Goal: Communication & Community: Answer question/provide support

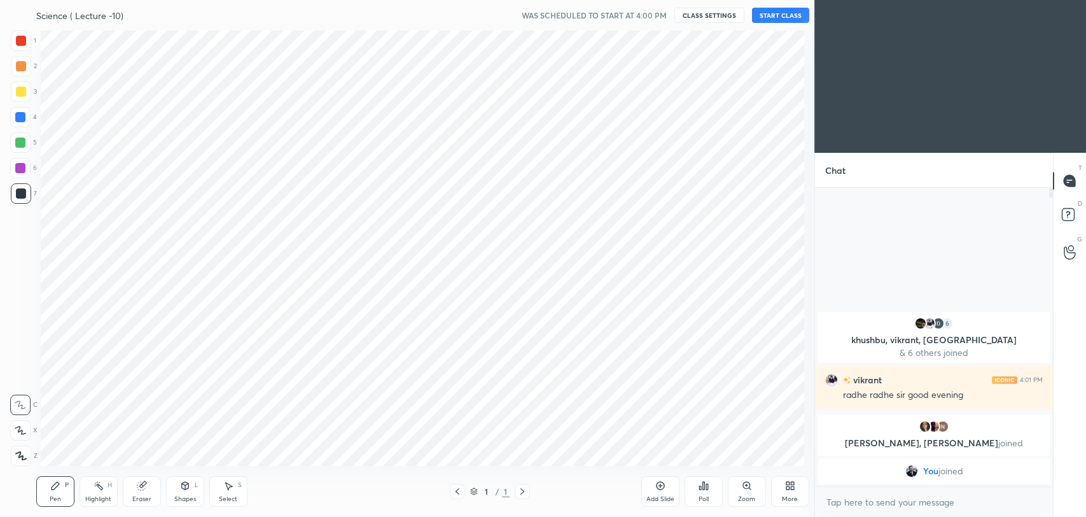
scroll to position [63182, 62854]
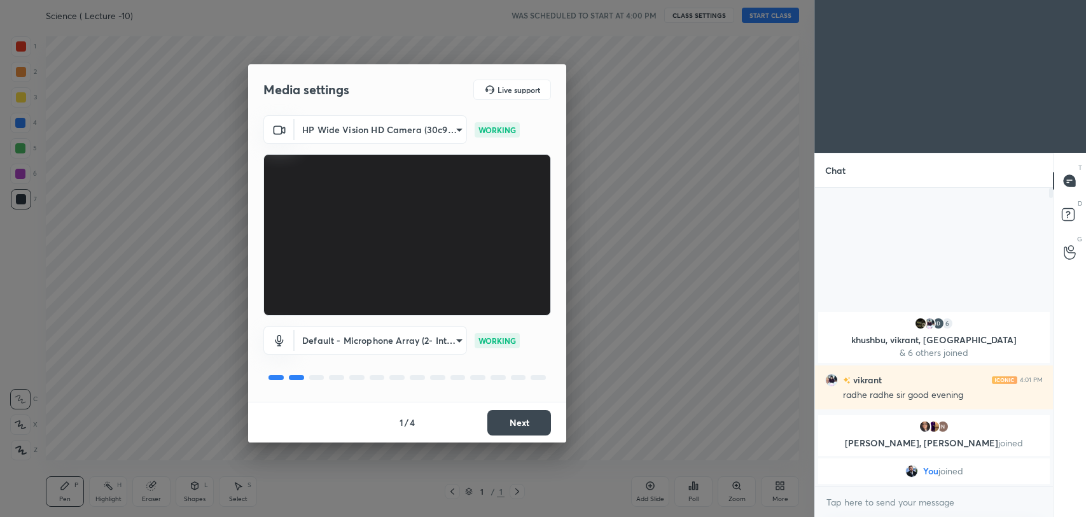
click at [531, 421] on button "Next" at bounding box center [519, 422] width 64 height 25
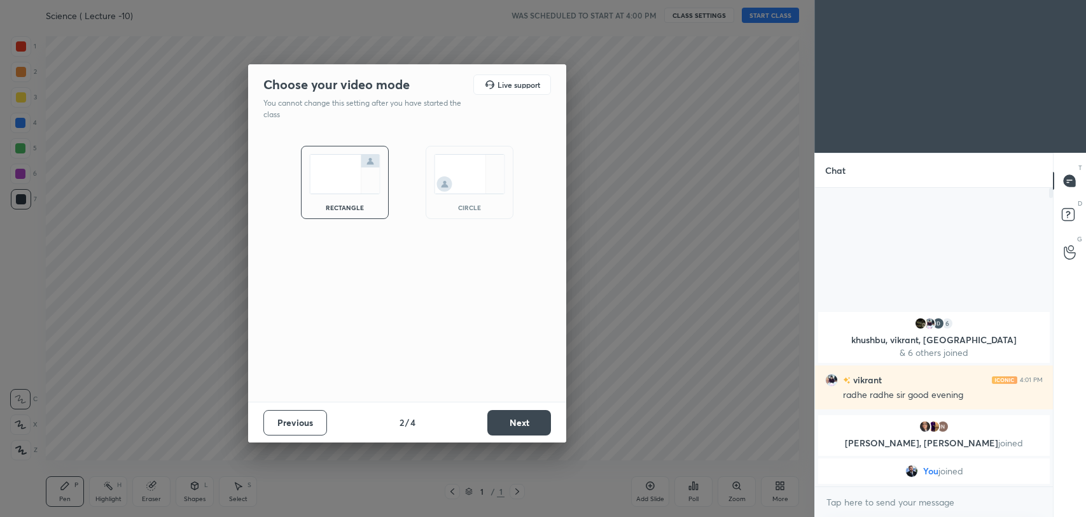
click at [531, 421] on button "Next" at bounding box center [519, 422] width 64 height 25
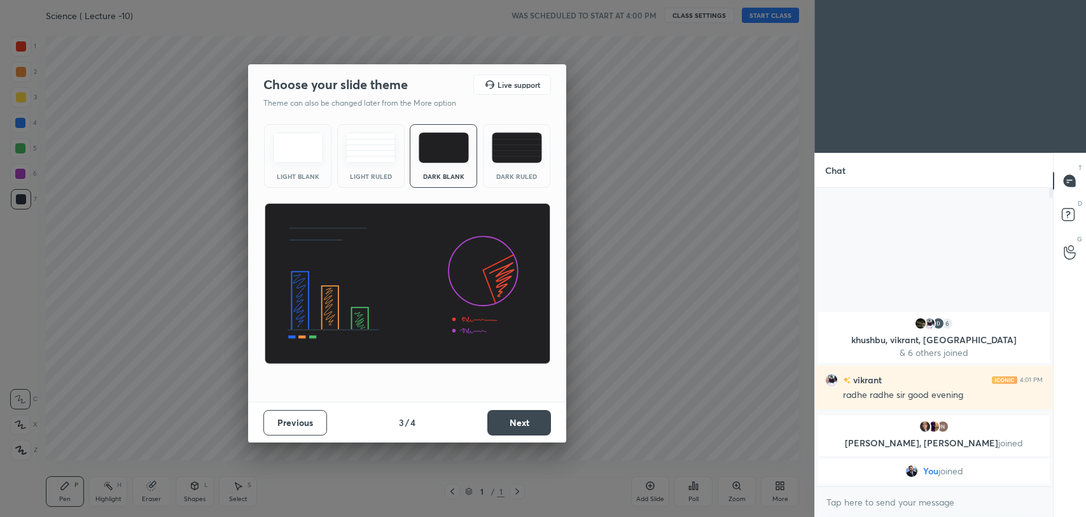
click at [531, 421] on button "Next" at bounding box center [519, 422] width 64 height 25
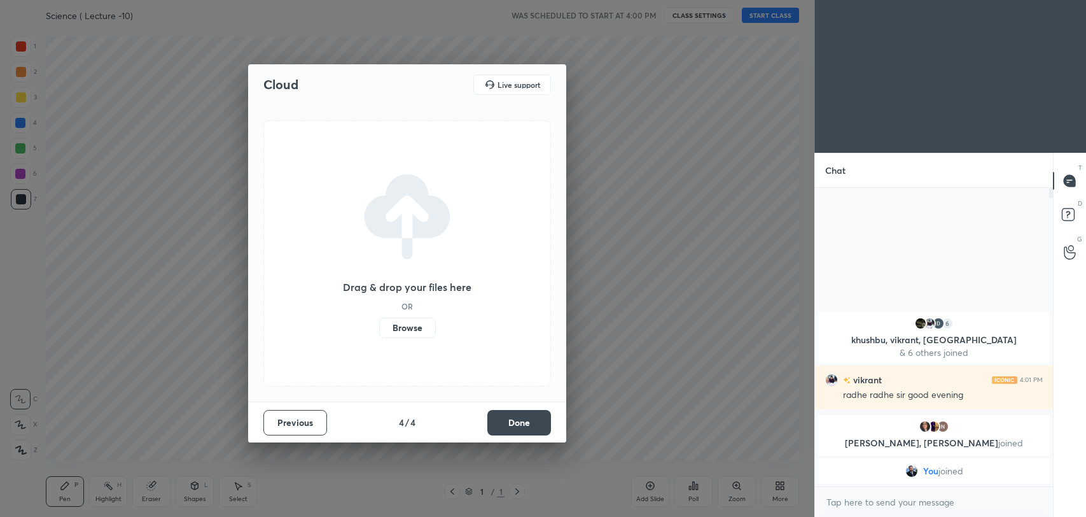
click at [531, 421] on button "Done" at bounding box center [519, 422] width 64 height 25
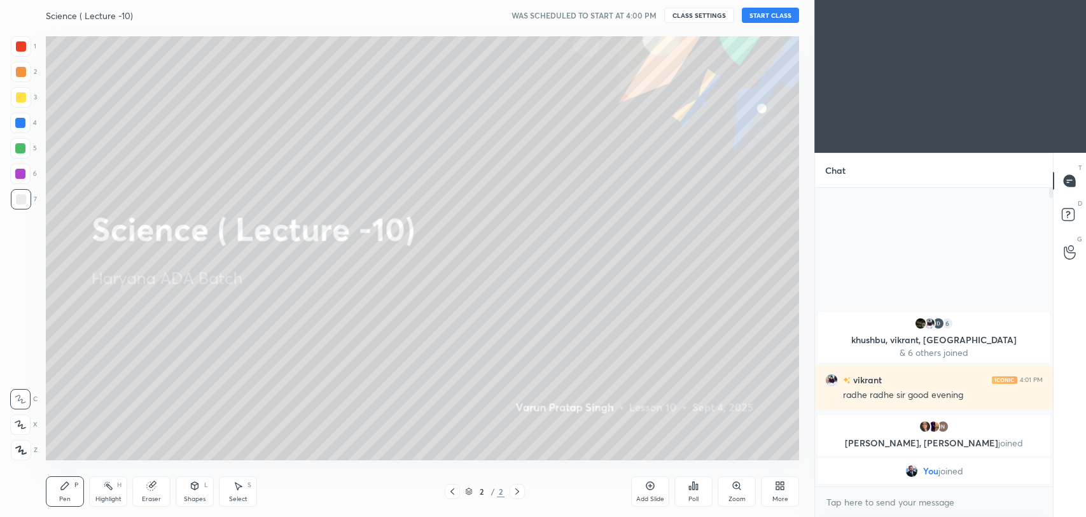
click at [784, 12] on button "START CLASS" at bounding box center [770, 15] width 57 height 15
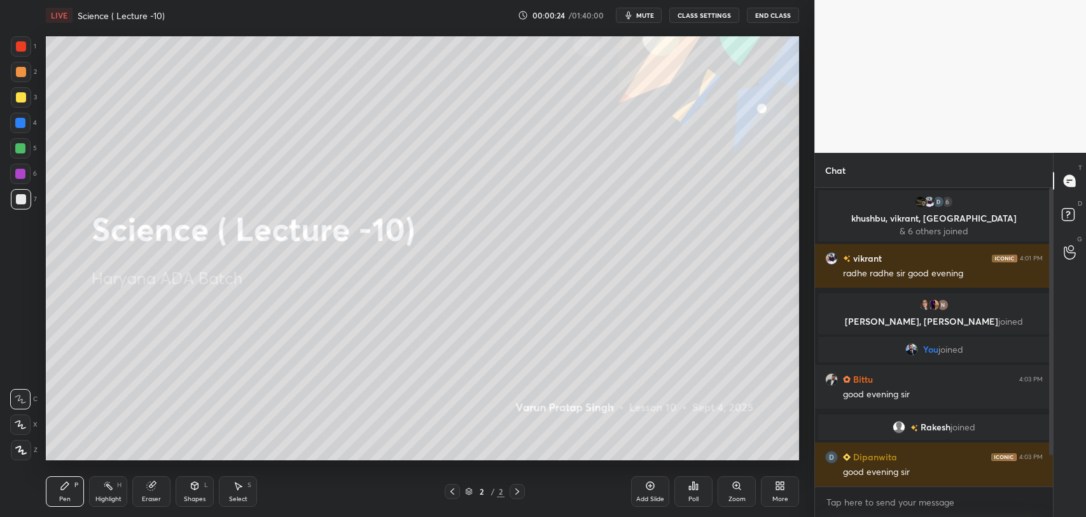
click at [653, 492] on div "Add Slide" at bounding box center [650, 491] width 38 height 31
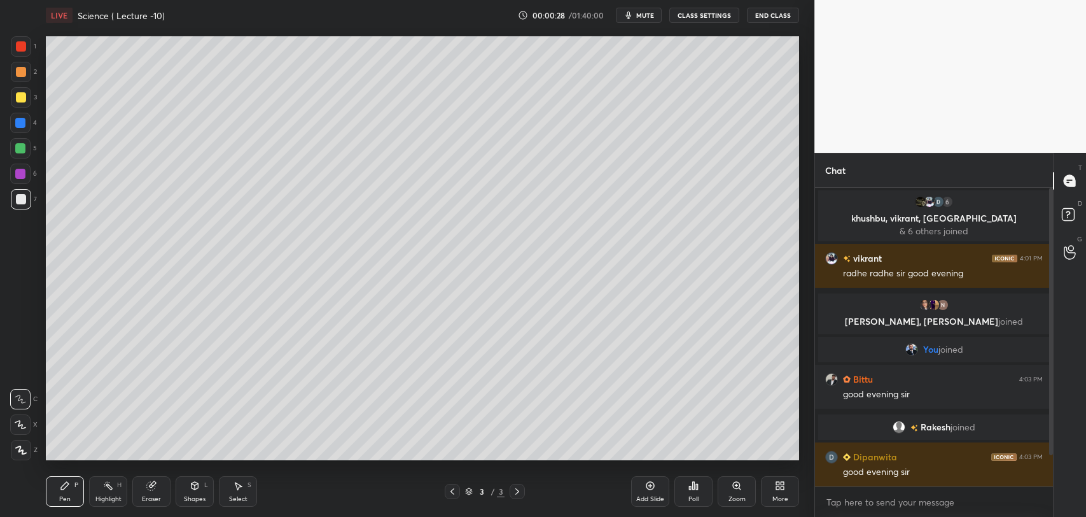
scroll to position [50, 0]
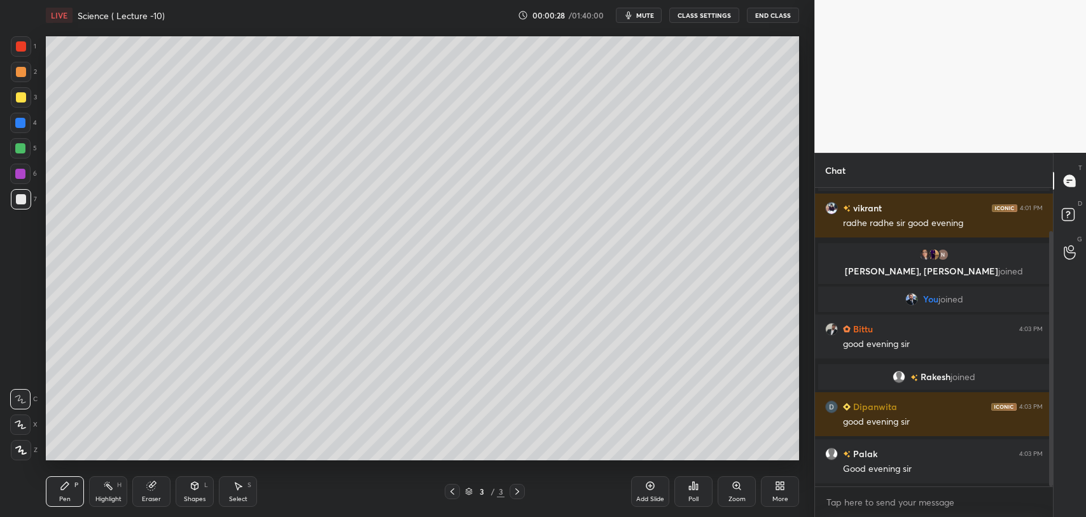
drag, startPoint x: 1050, startPoint y: 296, endPoint x: 1048, endPoint y: 332, distance: 35.6
click at [1049, 332] on div at bounding box center [1051, 358] width 4 height 255
click at [24, 424] on icon at bounding box center [20, 424] width 11 height 9
click at [22, 41] on div at bounding box center [21, 46] width 10 height 10
click at [24, 451] on icon at bounding box center [20, 449] width 11 height 9
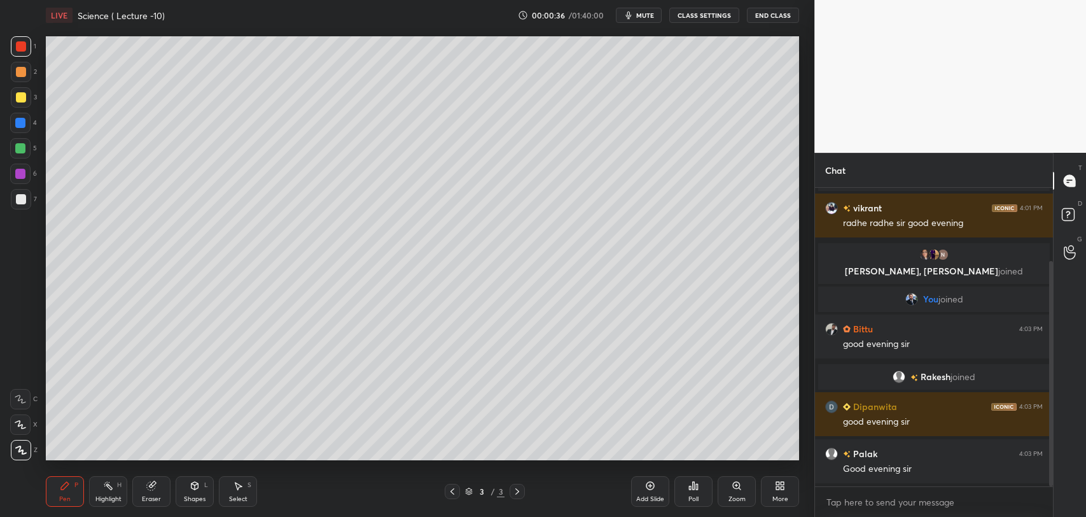
scroll to position [97, 0]
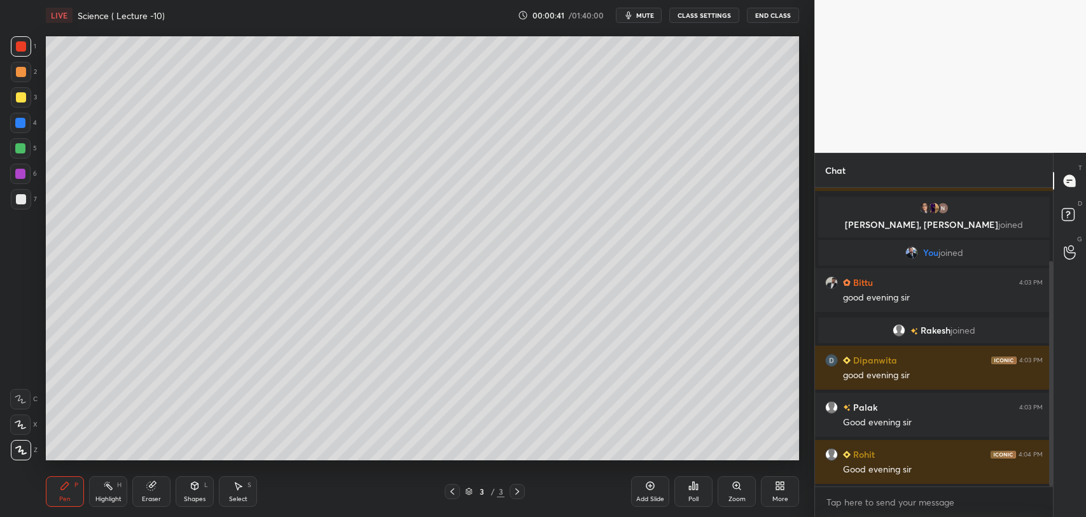
click at [21, 94] on div at bounding box center [21, 97] width 10 height 10
click at [25, 424] on icon at bounding box center [20, 424] width 11 height 9
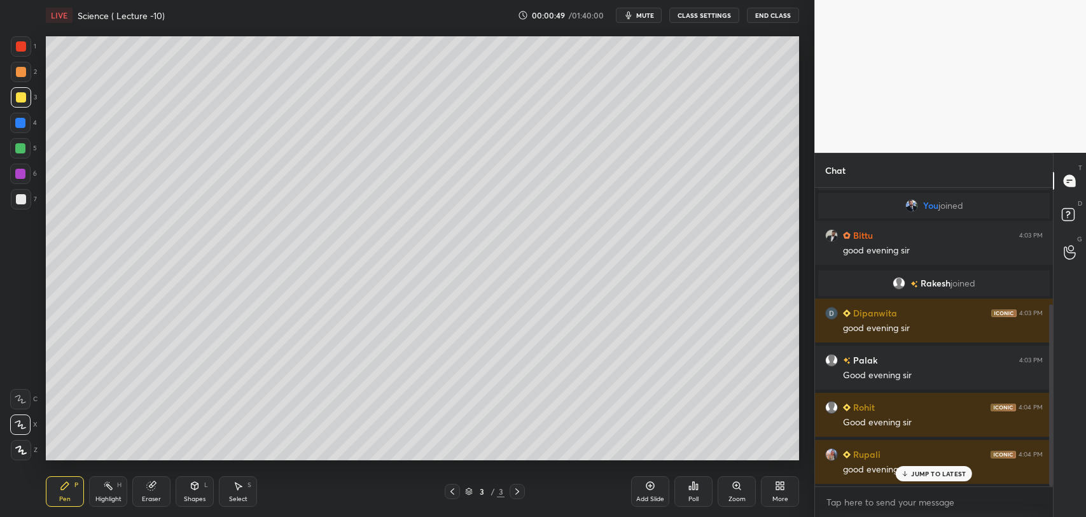
scroll to position [191, 0]
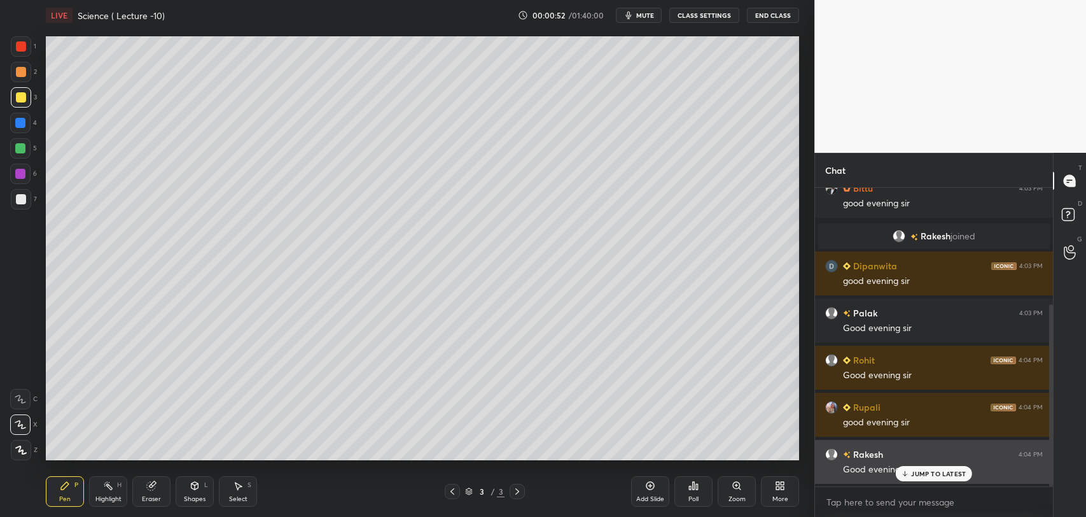
click at [907, 473] on icon at bounding box center [905, 473] width 8 height 8
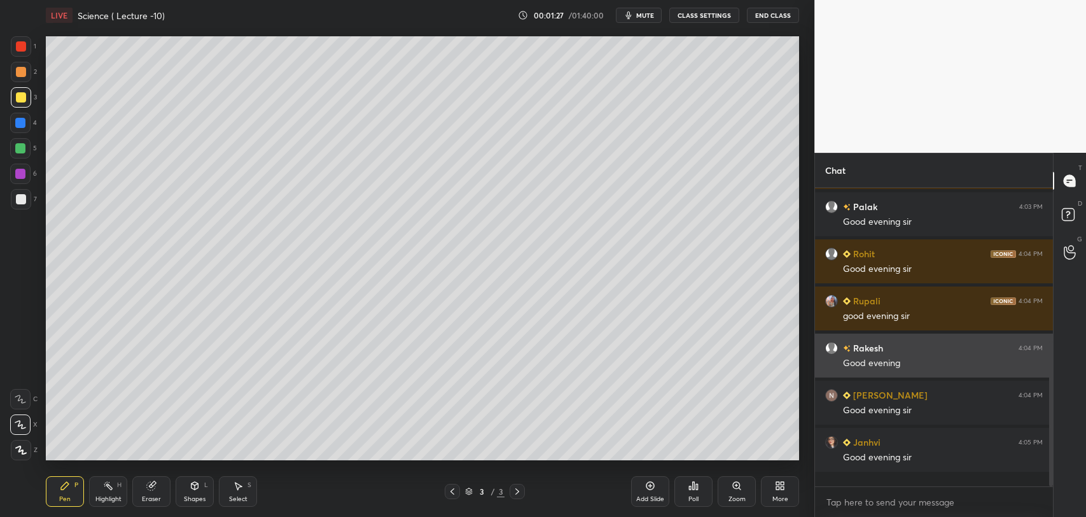
scroll to position [285, 0]
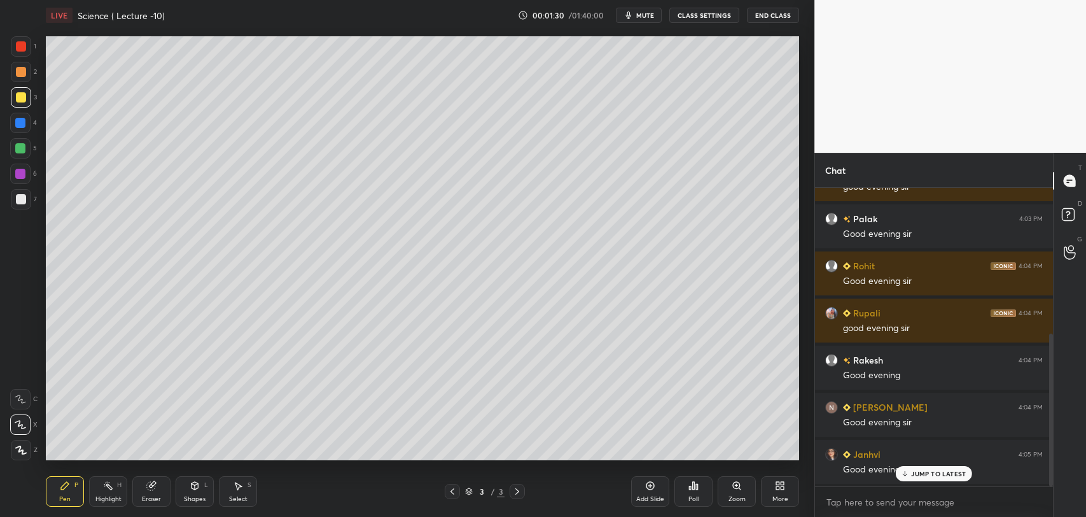
click at [914, 476] on p "JUMP TO LATEST" at bounding box center [938, 473] width 55 height 8
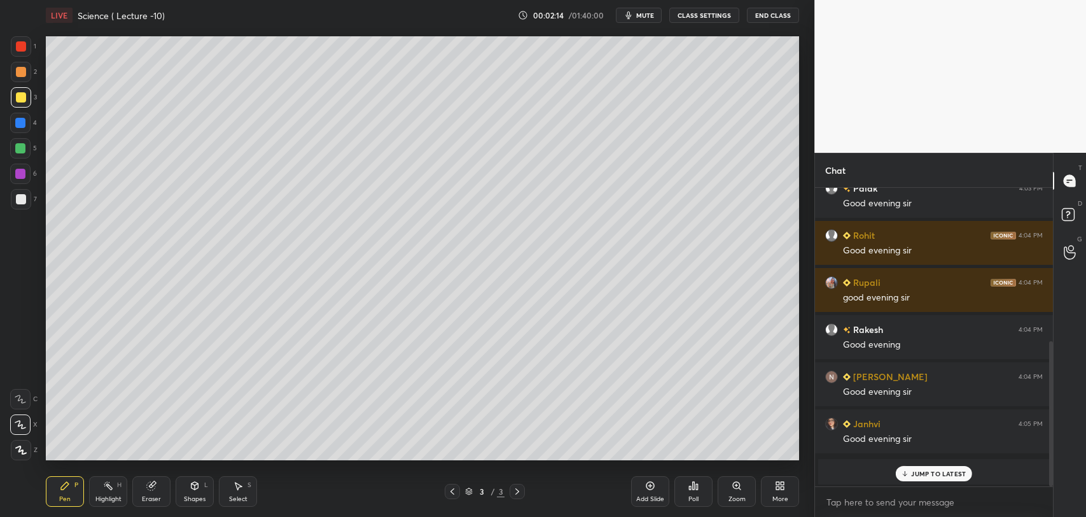
scroll to position [363, 0]
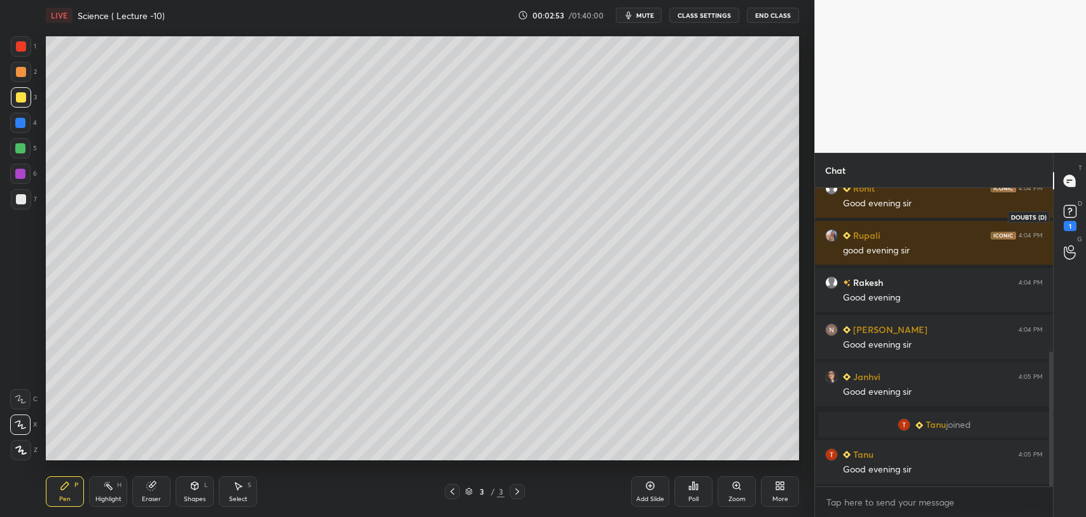
click at [1069, 218] on icon at bounding box center [1070, 211] width 19 height 19
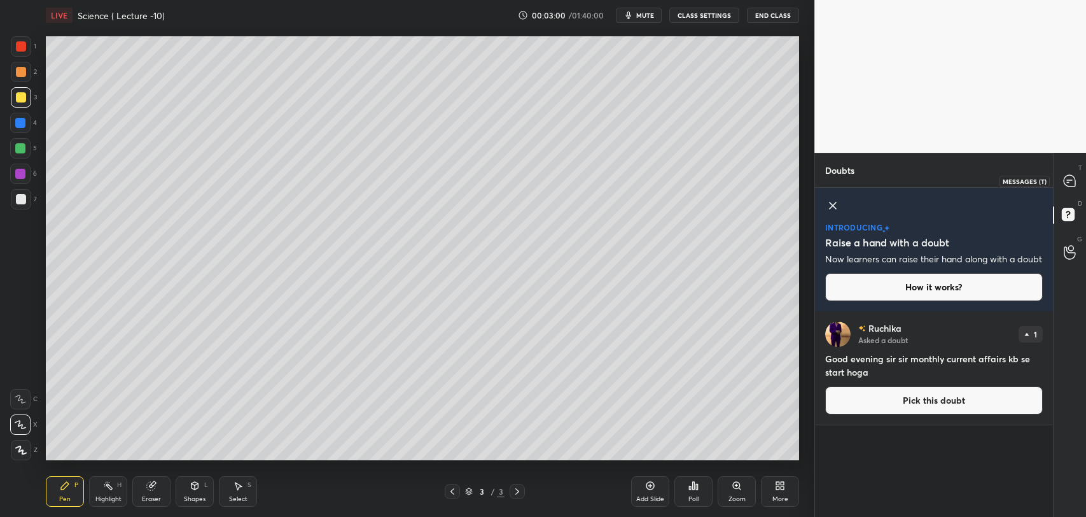
click at [1067, 174] on icon at bounding box center [1069, 180] width 13 height 13
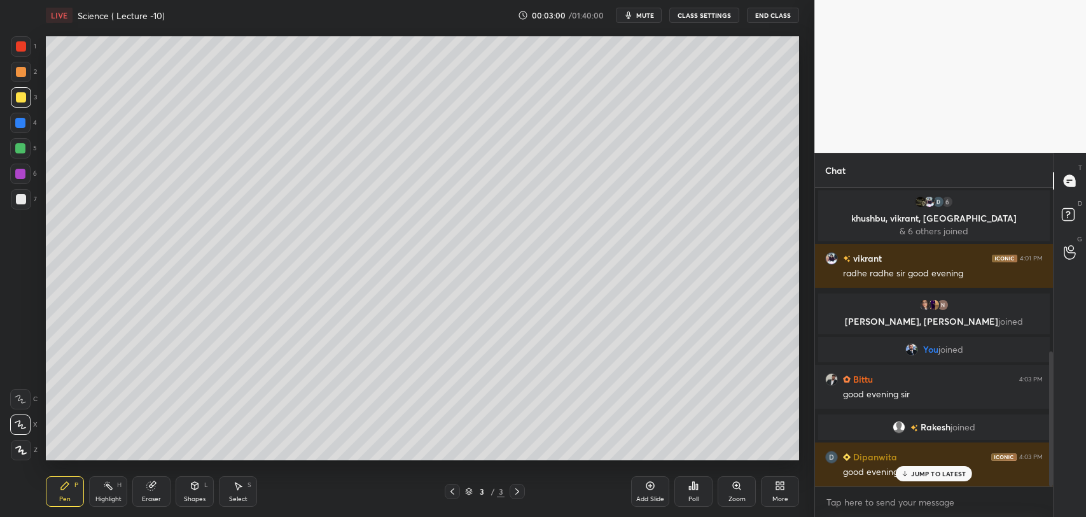
scroll to position [295, 234]
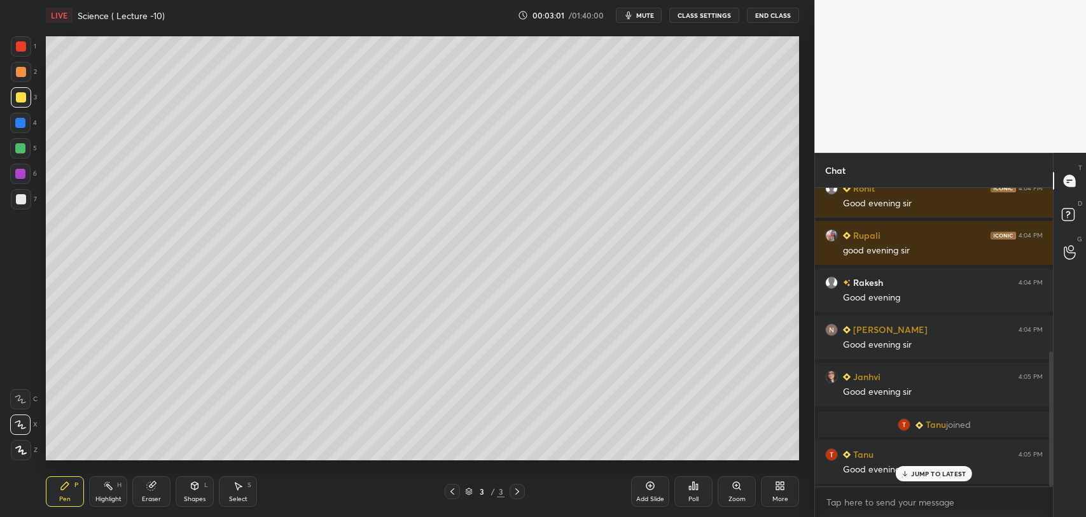
click at [914, 471] on p "JUMP TO LATEST" at bounding box center [938, 473] width 55 height 8
click at [632, 13] on icon "button" at bounding box center [629, 15] width 6 height 8
type textarea "x"
click at [865, 501] on textarea at bounding box center [934, 502] width 218 height 20
paste textarea "[URL][DOMAIN_NAME]"
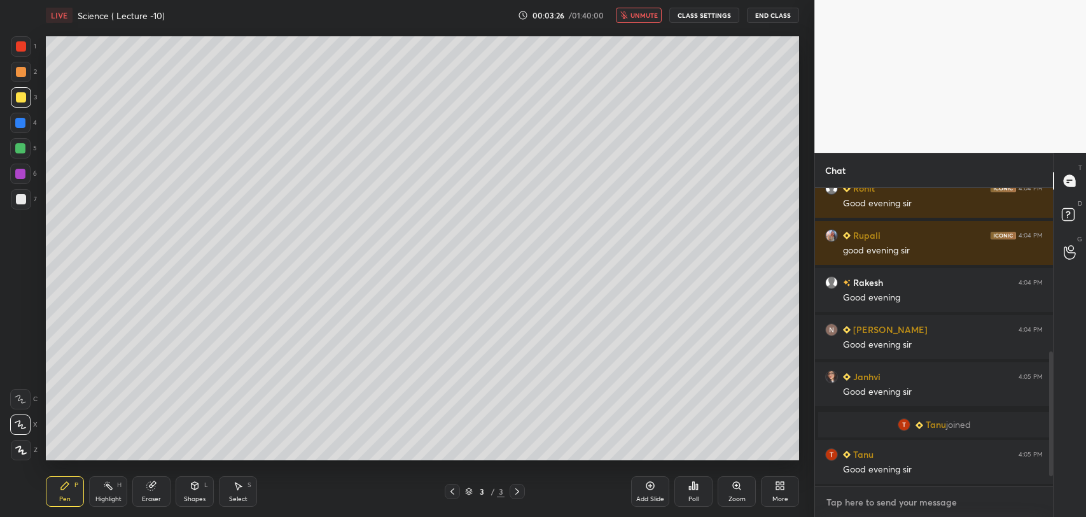
type textarea "[URL][DOMAIN_NAME]"
type textarea "x"
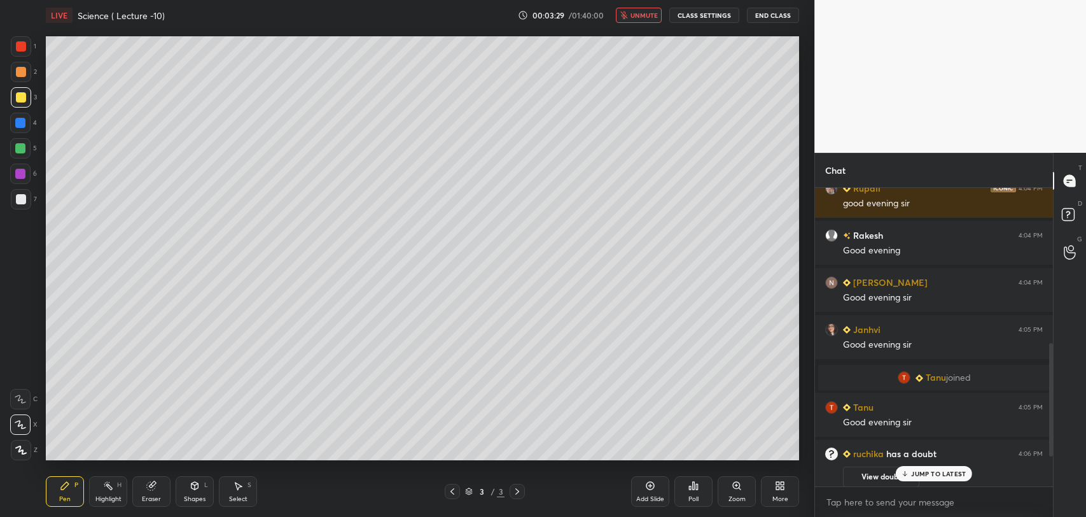
click at [911, 473] on p "JUMP TO LATEST" at bounding box center [938, 473] width 55 height 8
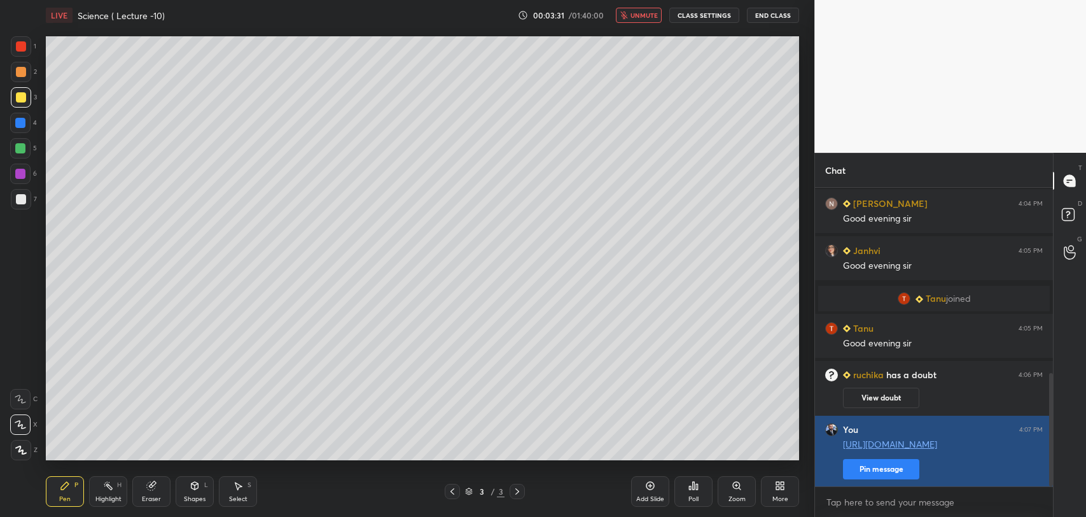
click at [893, 471] on button "Pin message" at bounding box center [881, 469] width 76 height 20
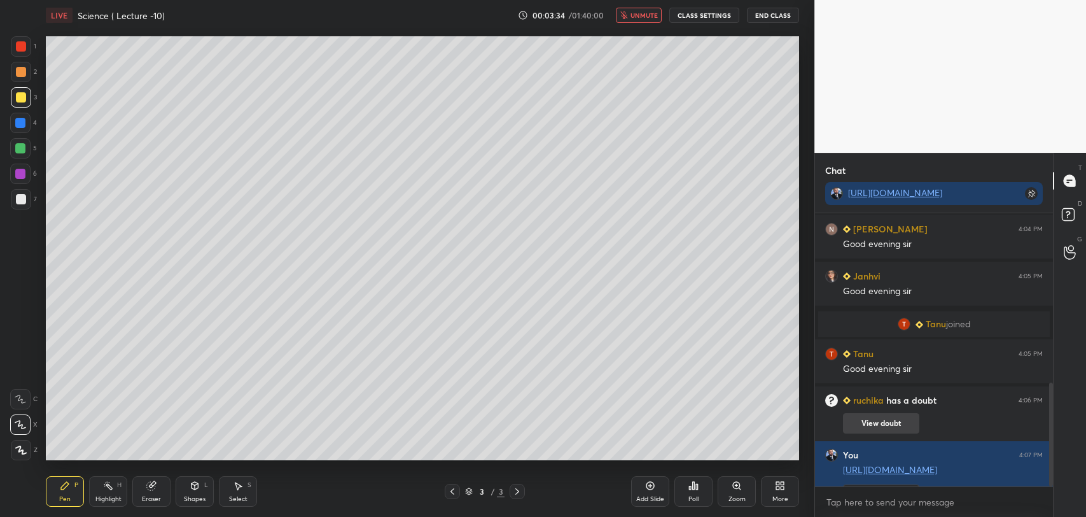
click at [876, 421] on button "View doubt" at bounding box center [881, 423] width 76 height 20
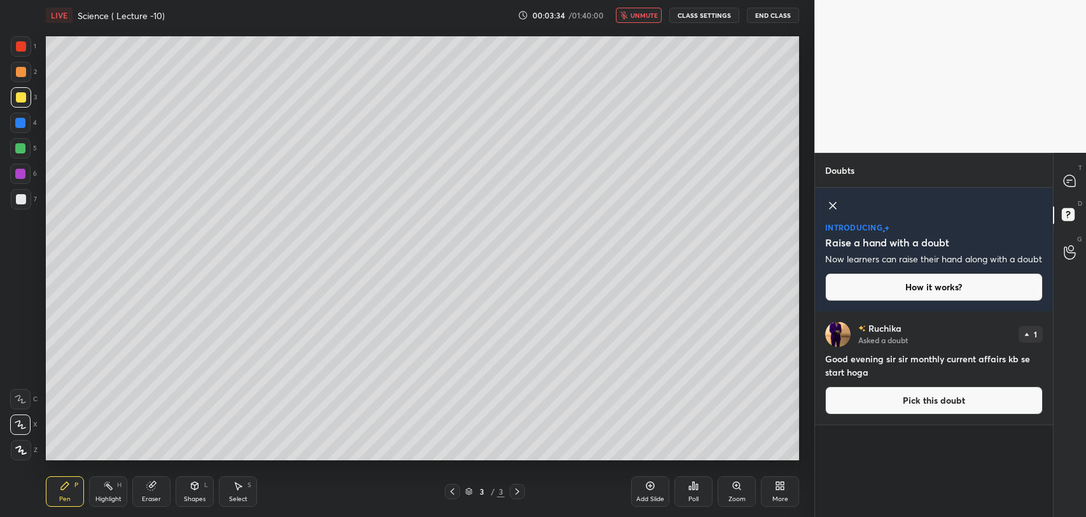
scroll to position [188, 234]
click at [1071, 177] on icon at bounding box center [1069, 180] width 11 height 11
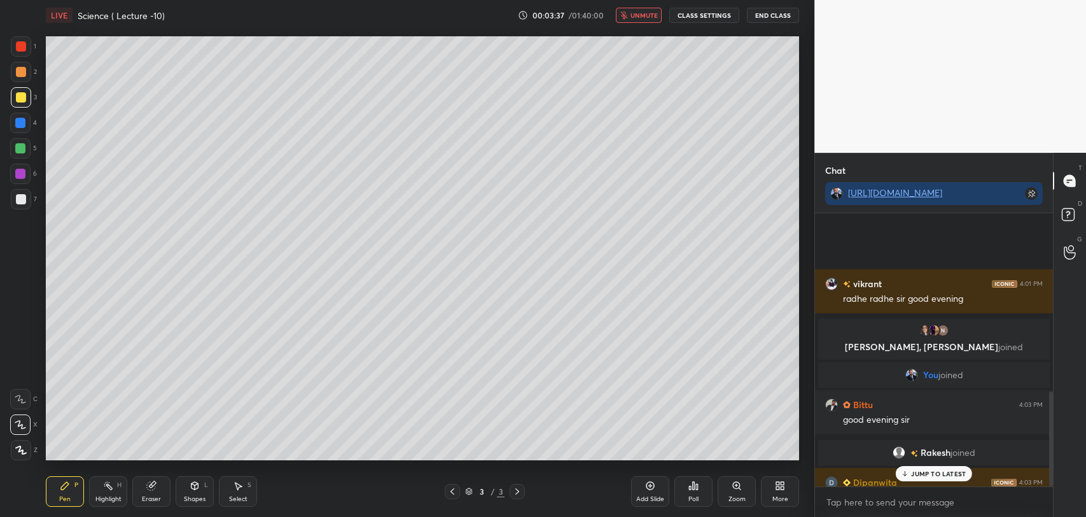
scroll to position [270, 234]
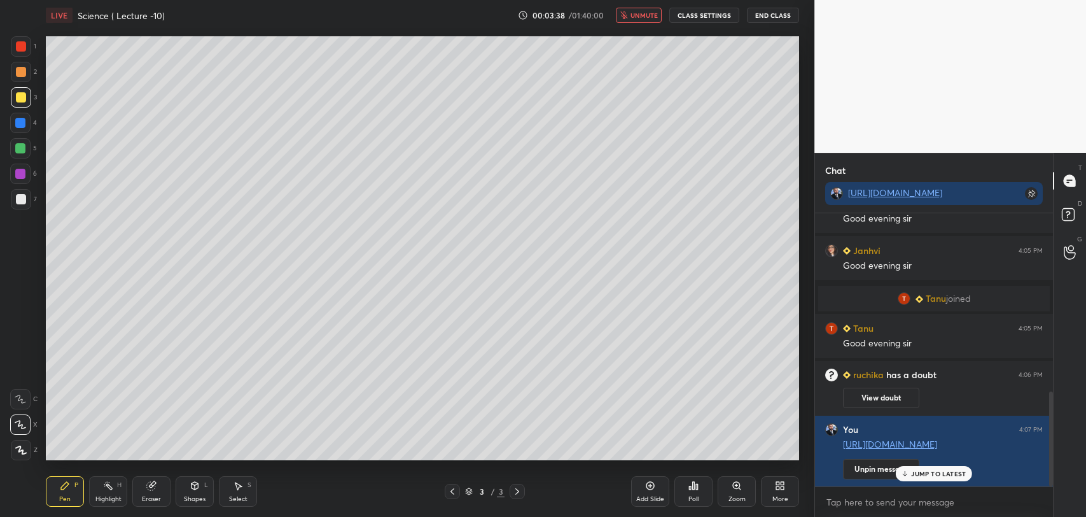
click at [916, 473] on p "JUMP TO LATEST" at bounding box center [938, 473] width 55 height 8
click at [628, 8] on button "unmute" at bounding box center [639, 15] width 46 height 15
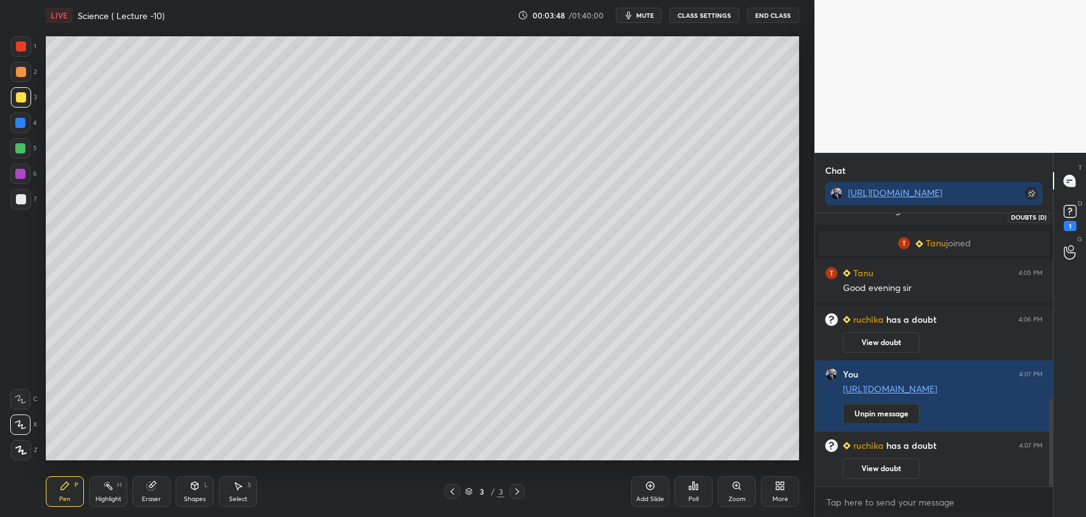
click at [1065, 211] on rect at bounding box center [1070, 211] width 12 height 12
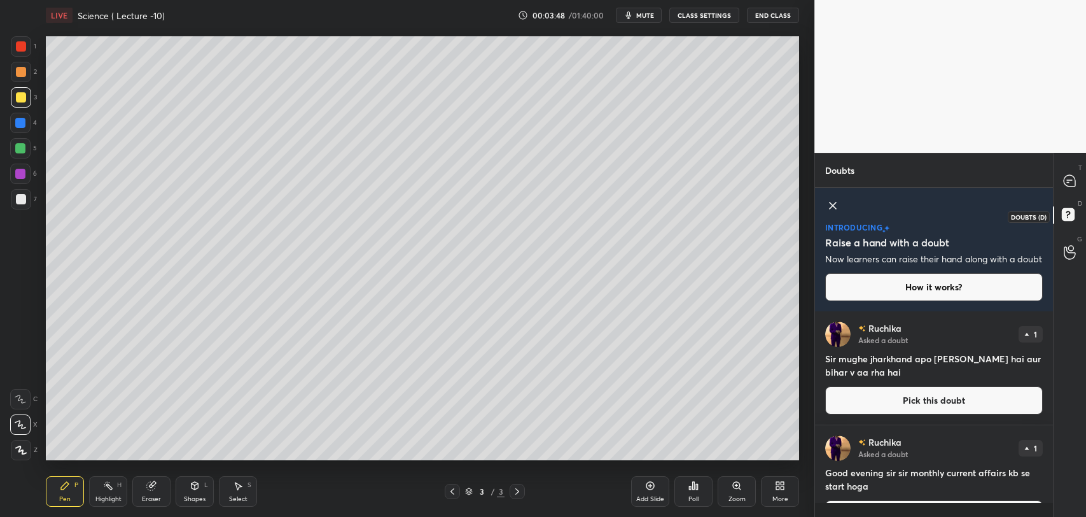
scroll to position [188, 234]
click at [1063, 183] on icon at bounding box center [1069, 180] width 13 height 13
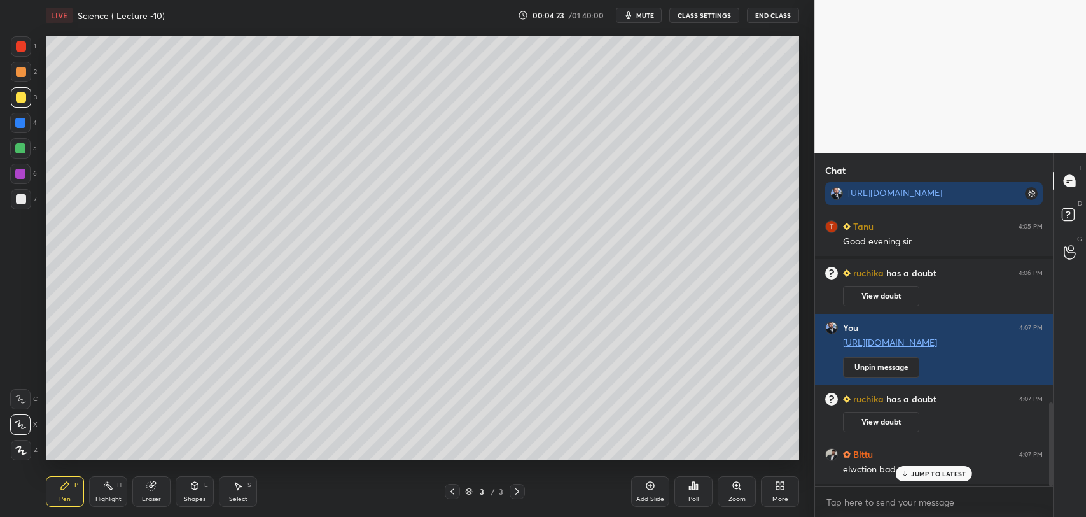
scroll to position [646, 0]
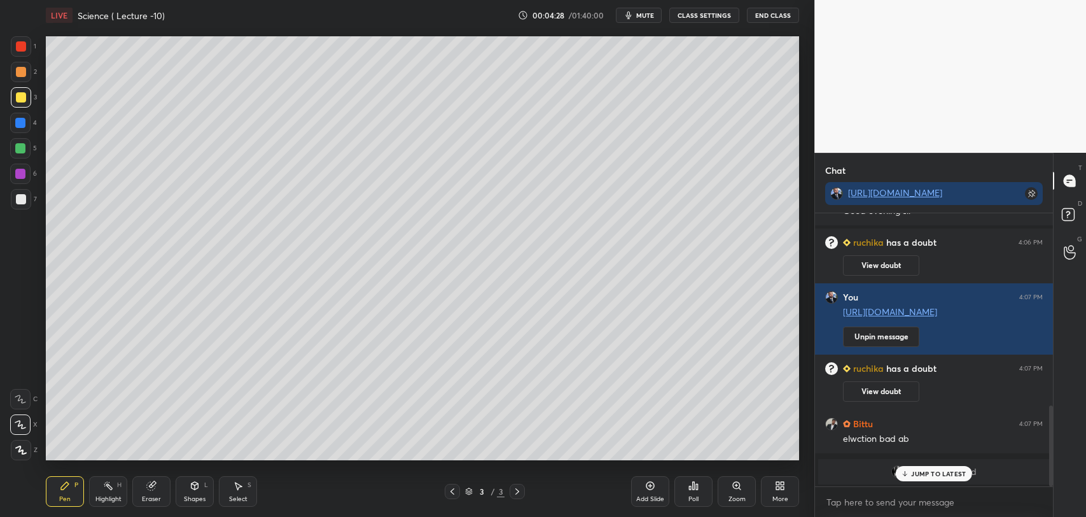
click at [911, 472] on p "JUMP TO LATEST" at bounding box center [938, 473] width 55 height 8
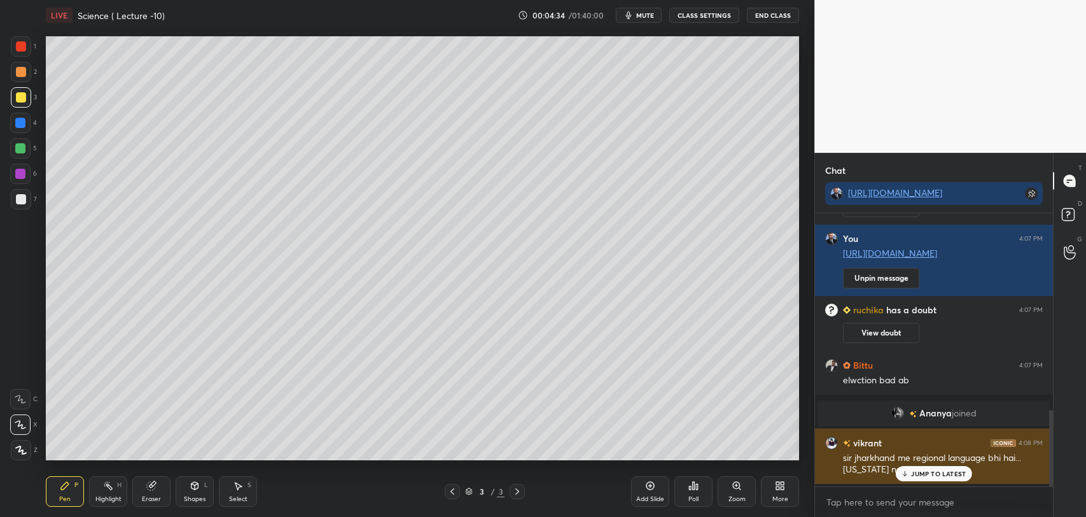
click at [906, 473] on icon at bounding box center [905, 473] width 8 height 8
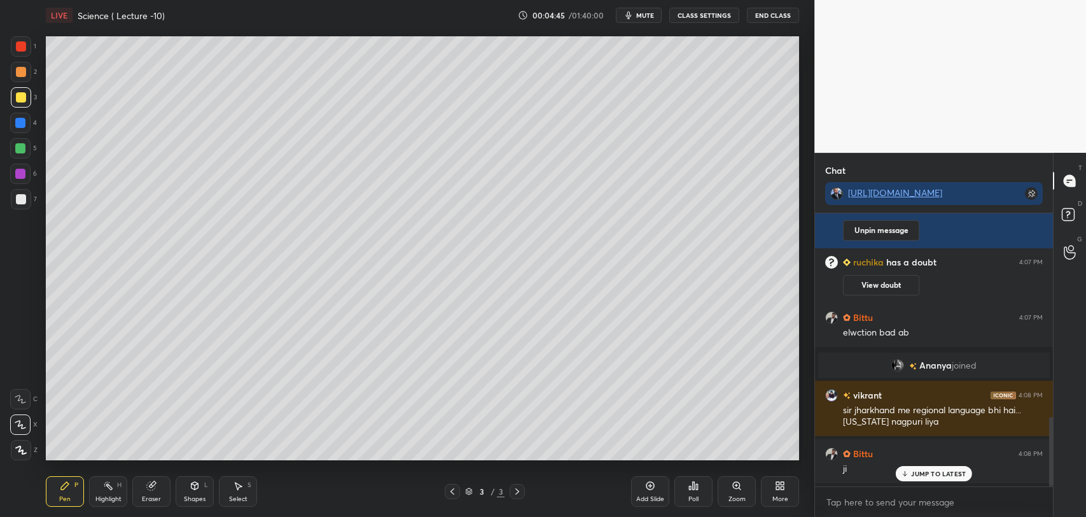
scroll to position [799, 0]
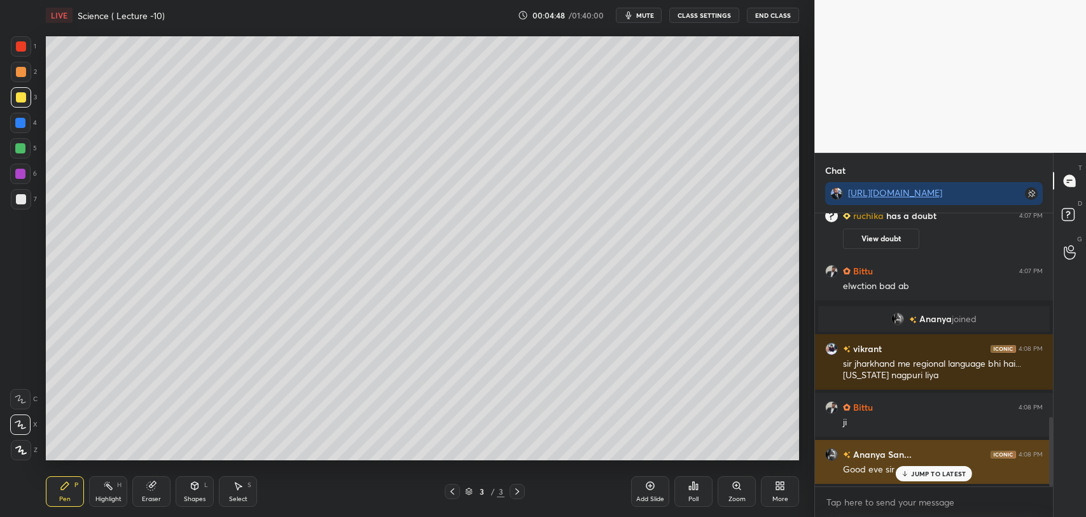
click at [916, 471] on p "JUMP TO LATEST" at bounding box center [938, 473] width 55 height 8
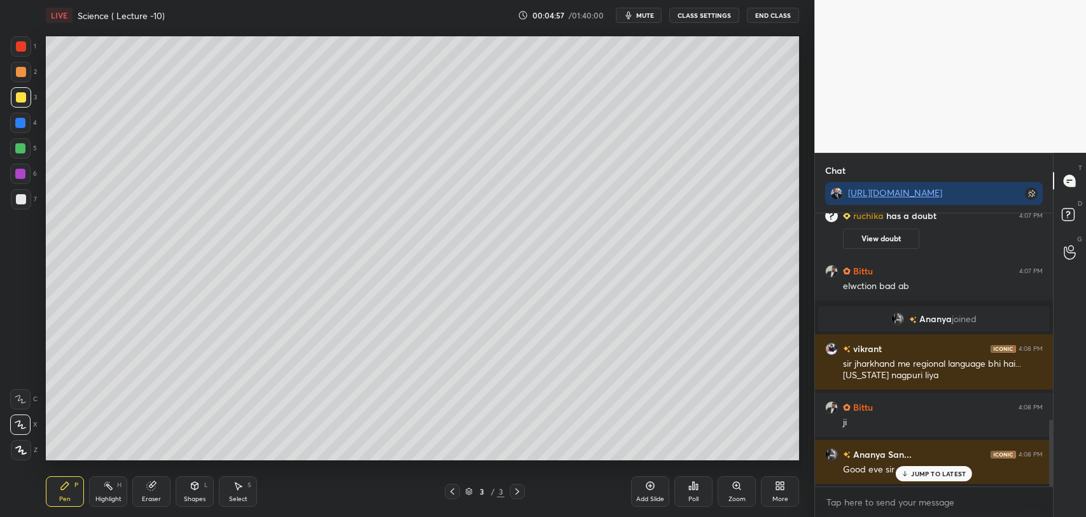
scroll to position [846, 0]
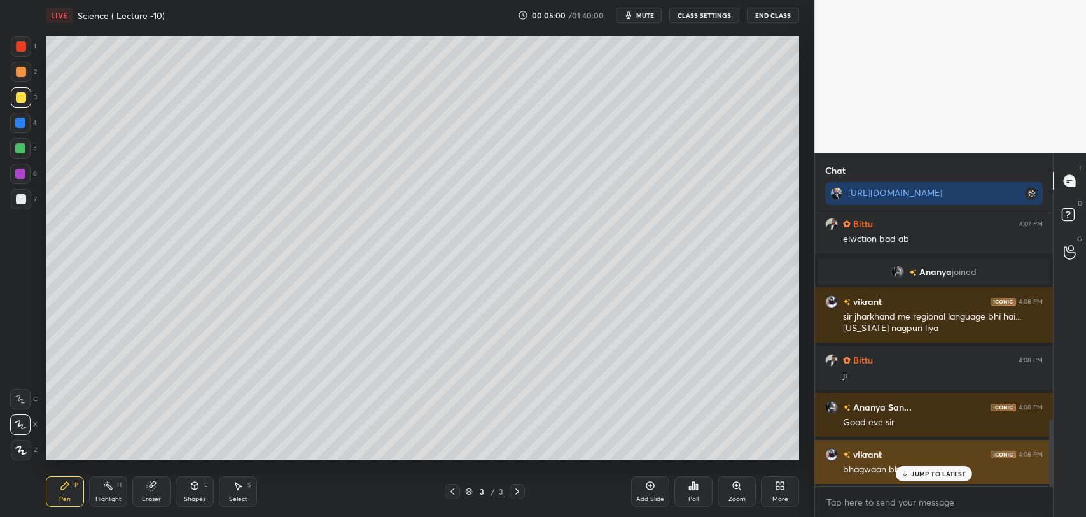
click at [928, 473] on p "JUMP TO LATEST" at bounding box center [938, 473] width 55 height 8
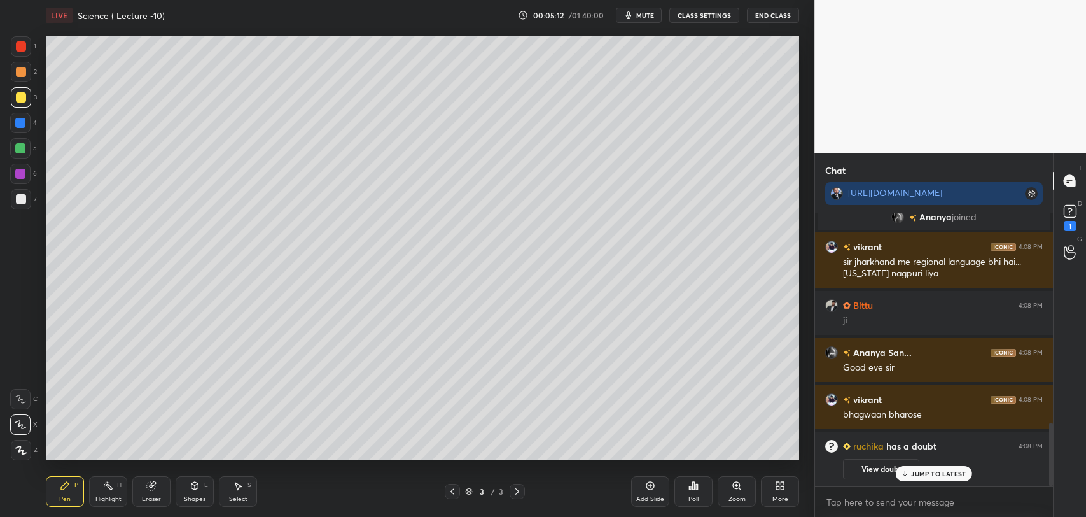
scroll to position [839, 0]
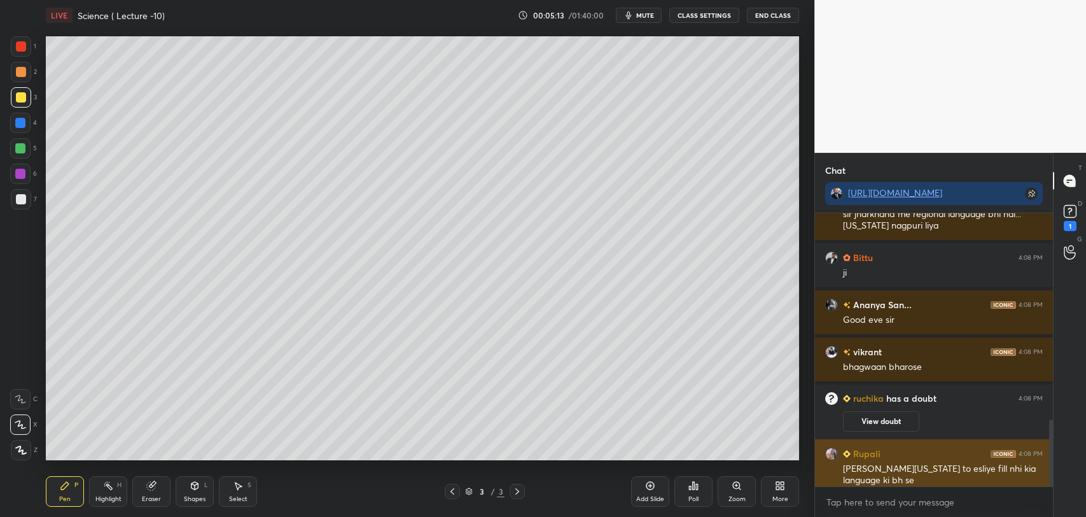
click at [906, 469] on div "[PERSON_NAME][US_STATE] to esliye fill nhi kia language ki bh se" at bounding box center [943, 474] width 200 height 24
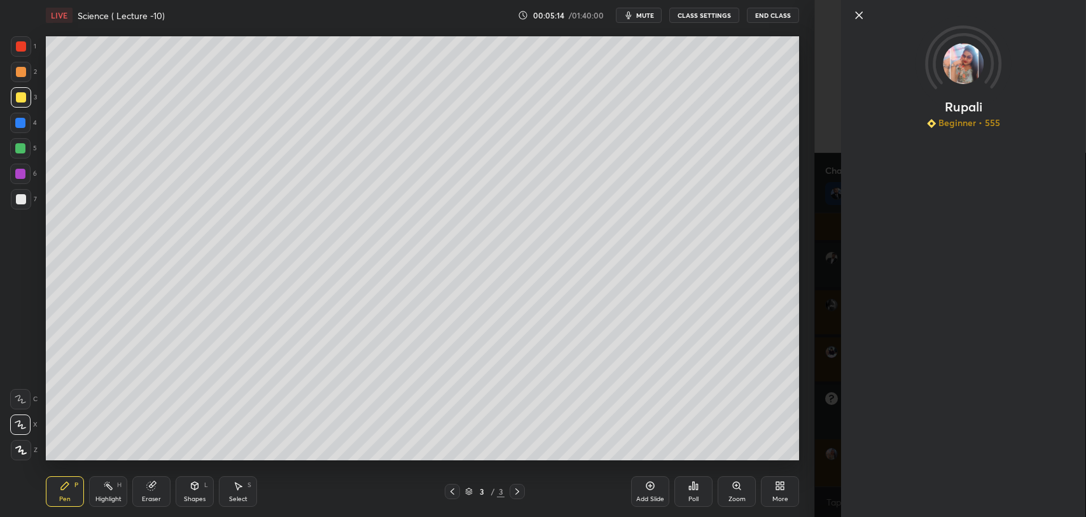
click at [856, 13] on icon at bounding box center [859, 15] width 6 height 6
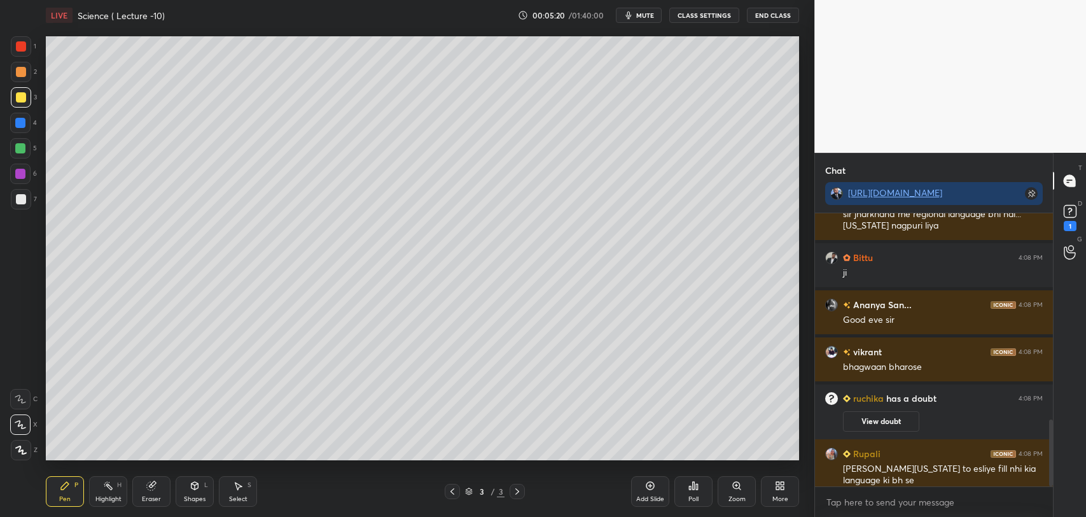
click at [884, 418] on button "View doubt" at bounding box center [881, 421] width 76 height 20
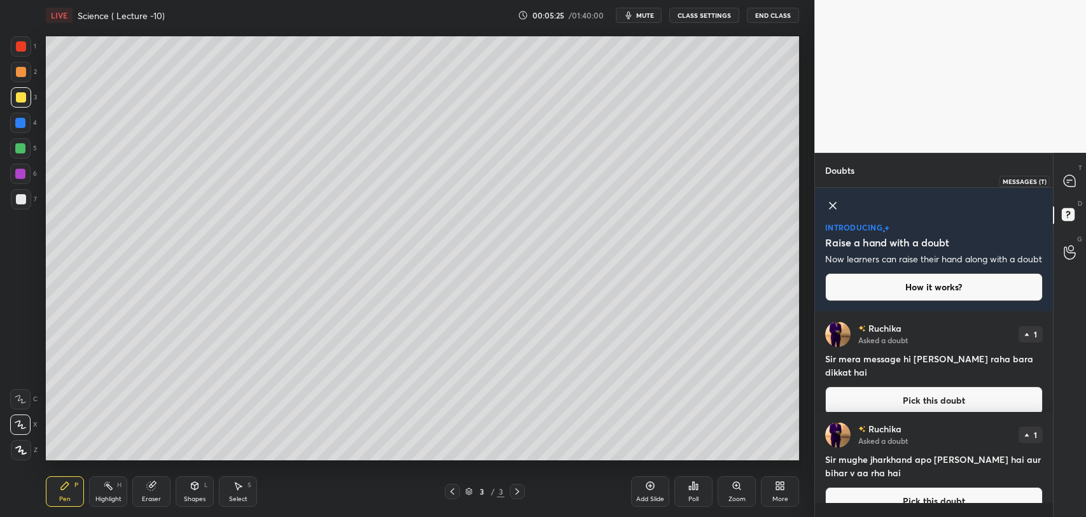
click at [1062, 178] on div at bounding box center [1069, 180] width 25 height 23
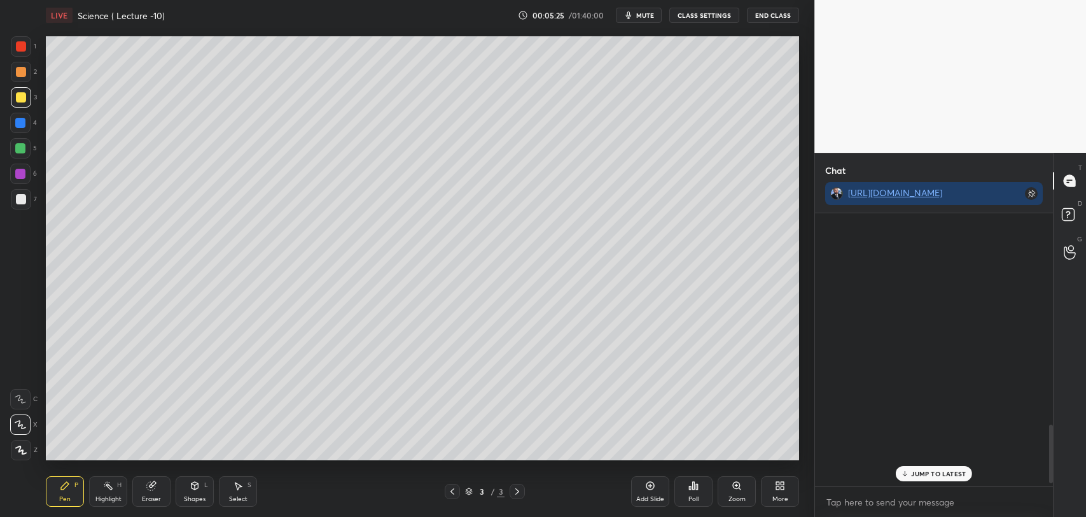
scroll to position [270, 234]
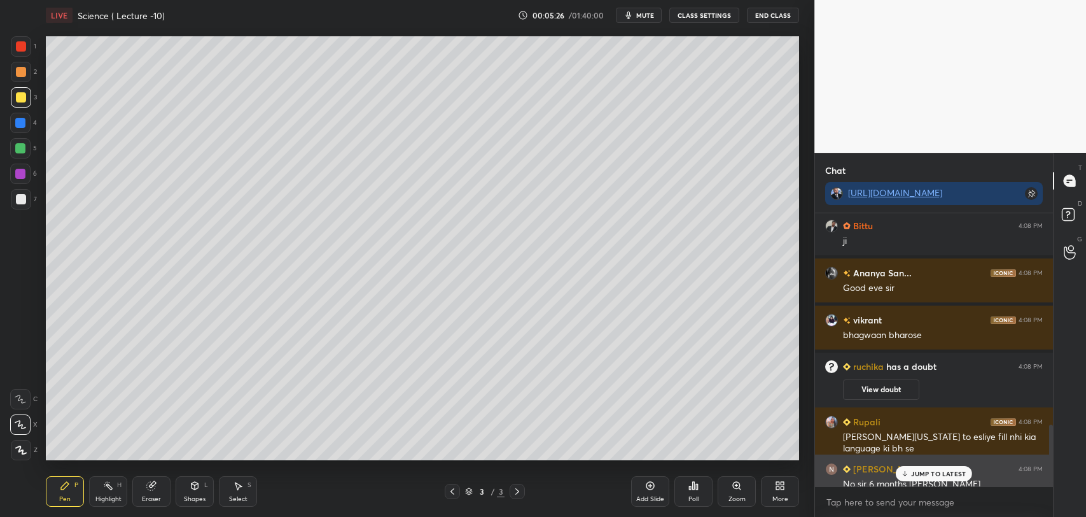
click at [924, 469] on p "JUMP TO LATEST" at bounding box center [938, 473] width 55 height 8
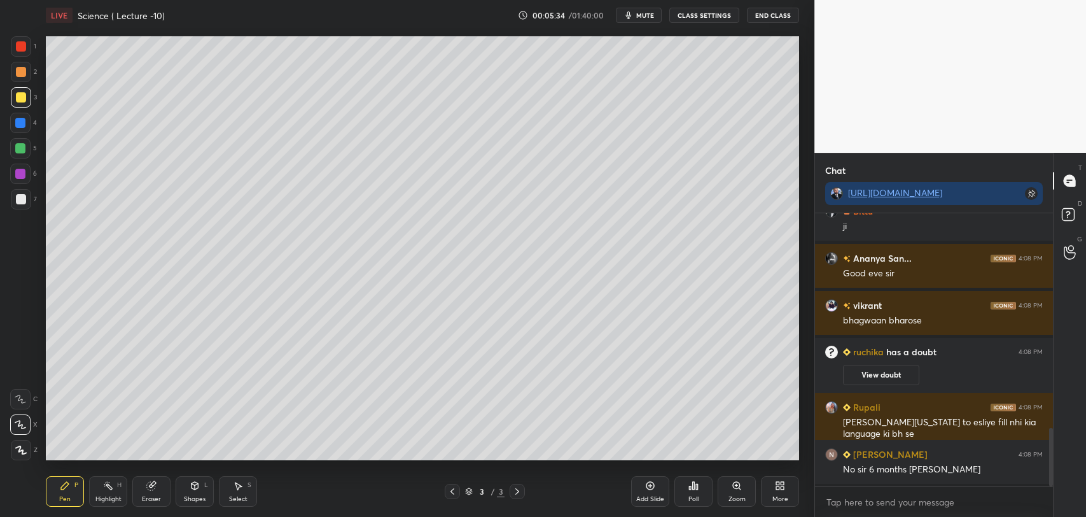
click at [20, 175] on div at bounding box center [20, 174] width 10 height 10
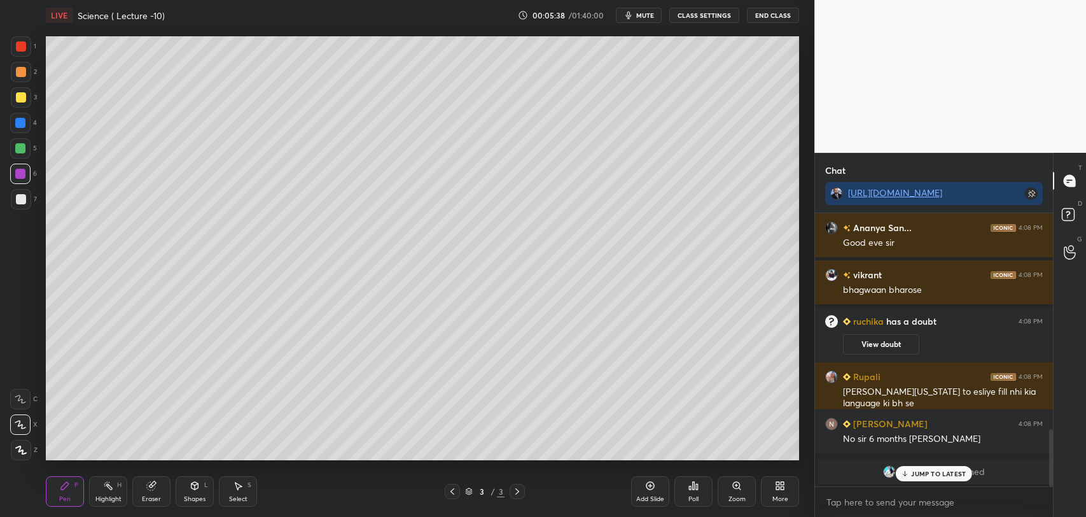
click at [910, 475] on div "JUMP TO LATEST" at bounding box center [934, 473] width 76 height 15
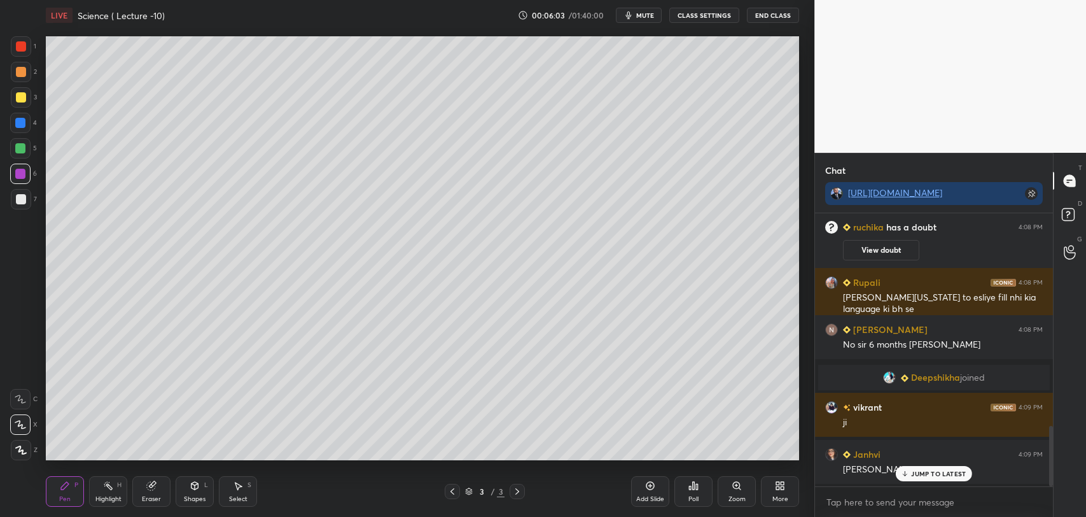
scroll to position [977, 0]
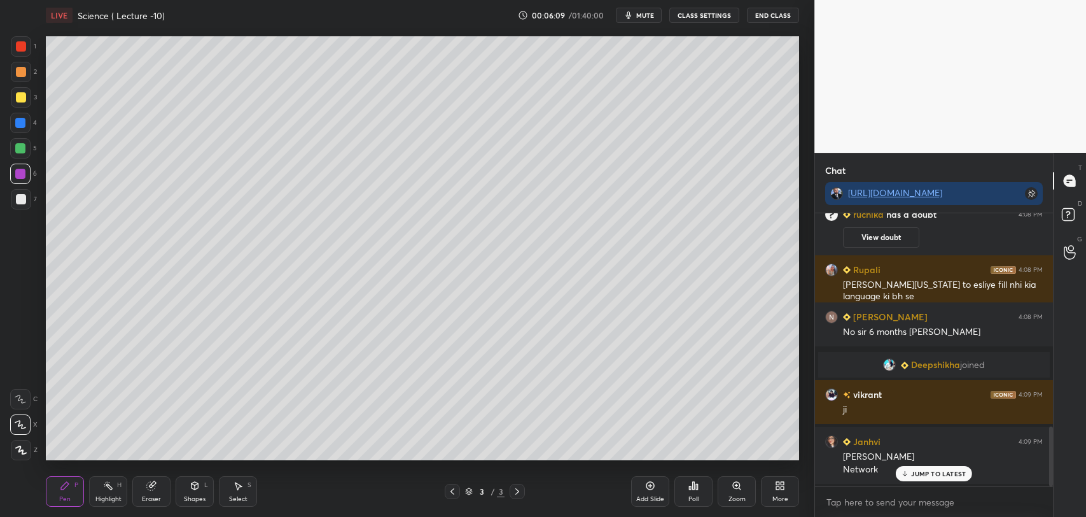
click at [20, 120] on div at bounding box center [20, 123] width 10 height 10
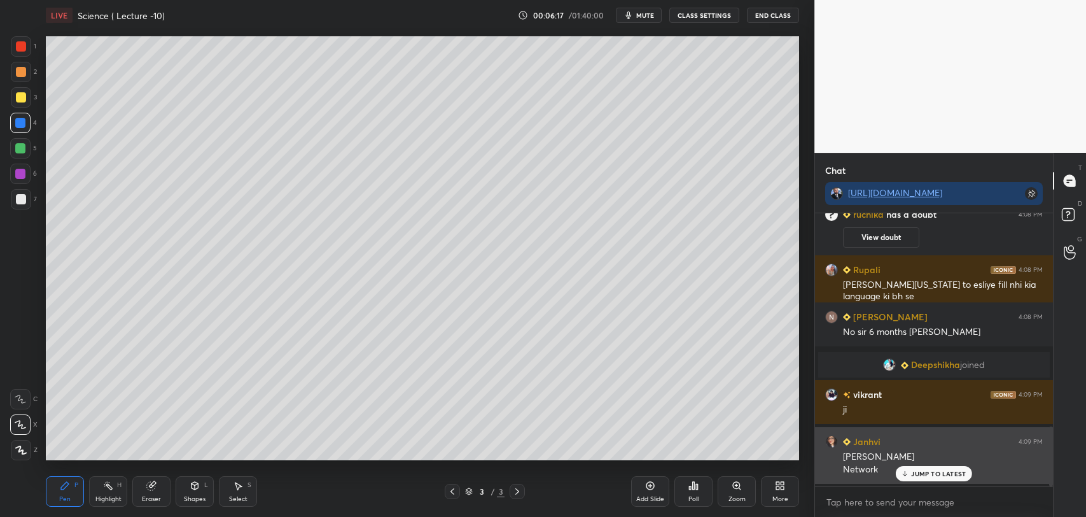
click at [905, 478] on div "JUMP TO LATEST" at bounding box center [934, 473] width 76 height 15
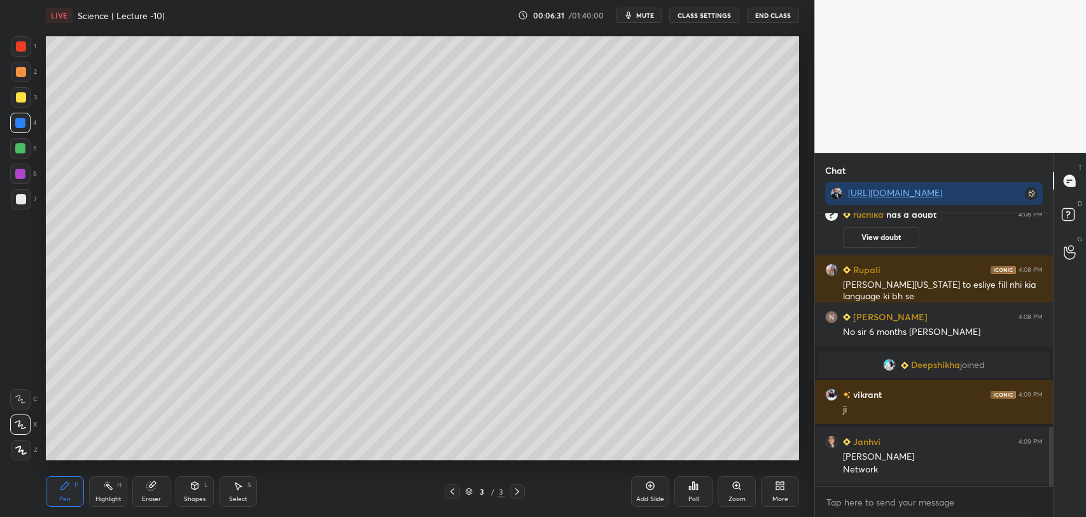
scroll to position [1024, 0]
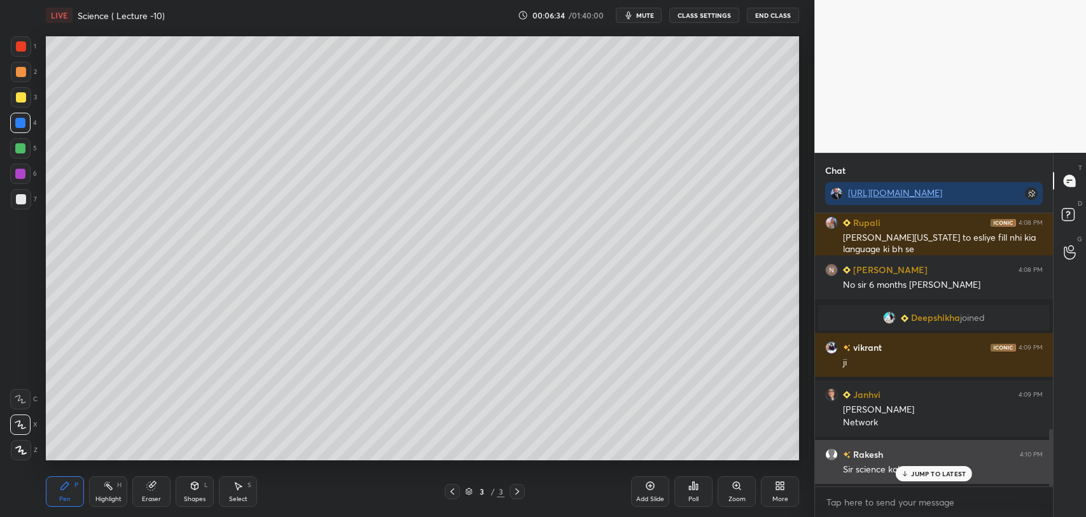
click at [911, 471] on div "JUMP TO LATEST" at bounding box center [934, 473] width 76 height 15
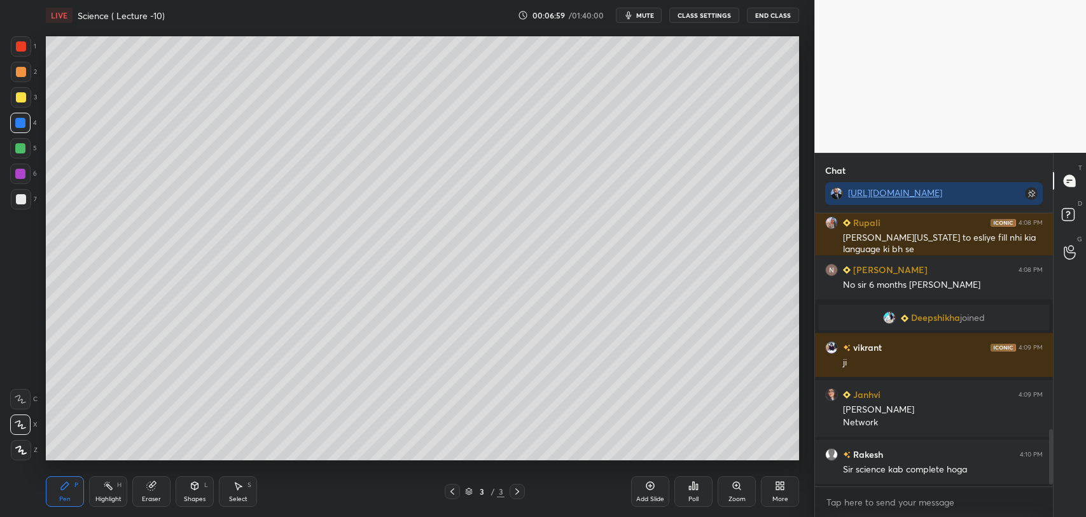
scroll to position [1071, 0]
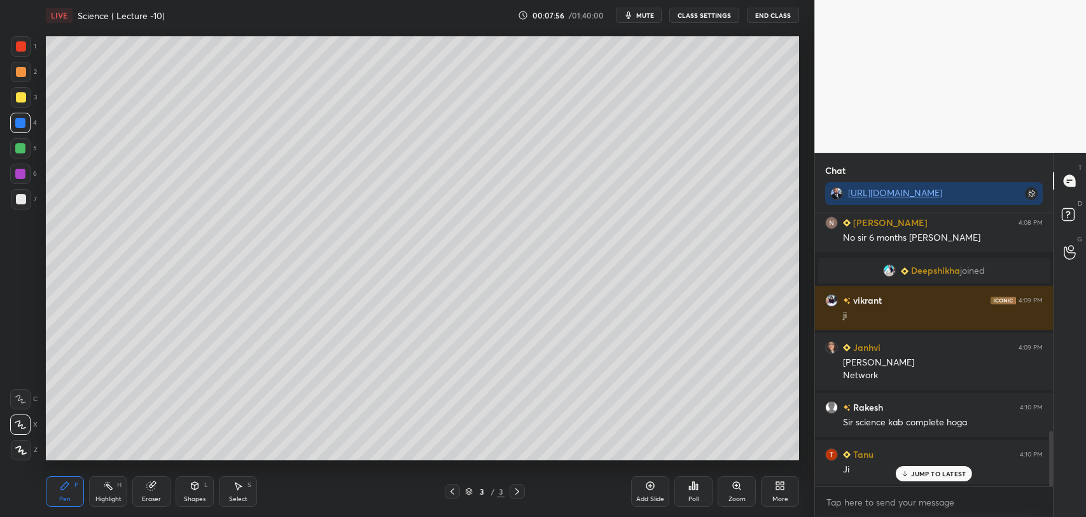
click at [657, 485] on div "Add Slide" at bounding box center [650, 491] width 38 height 31
click at [646, 492] on div "Add Slide" at bounding box center [650, 491] width 38 height 31
click at [911, 471] on div "JUMP TO LATEST" at bounding box center [934, 473] width 76 height 15
click at [25, 47] on div at bounding box center [21, 46] width 10 height 10
click at [17, 200] on div at bounding box center [21, 199] width 10 height 10
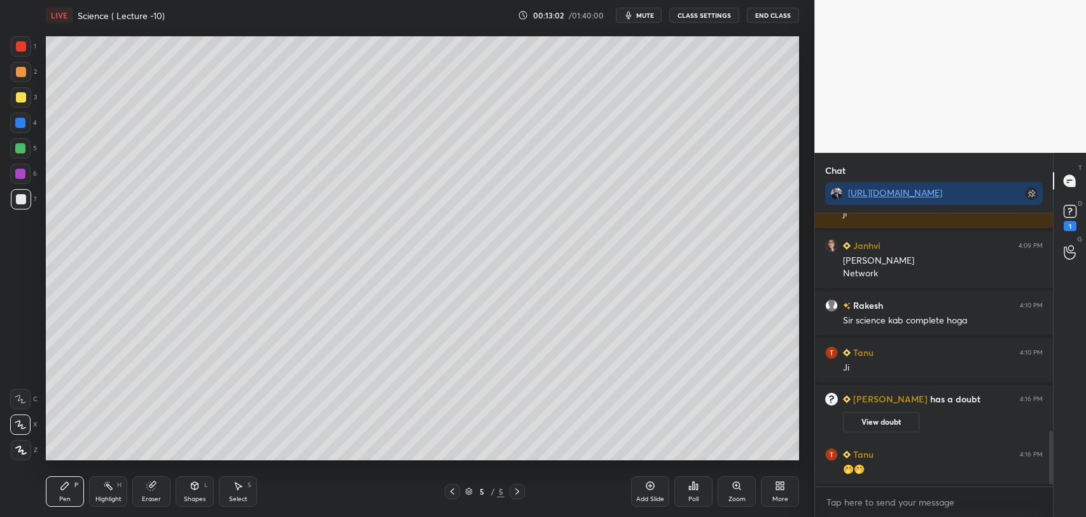
scroll to position [1129, 0]
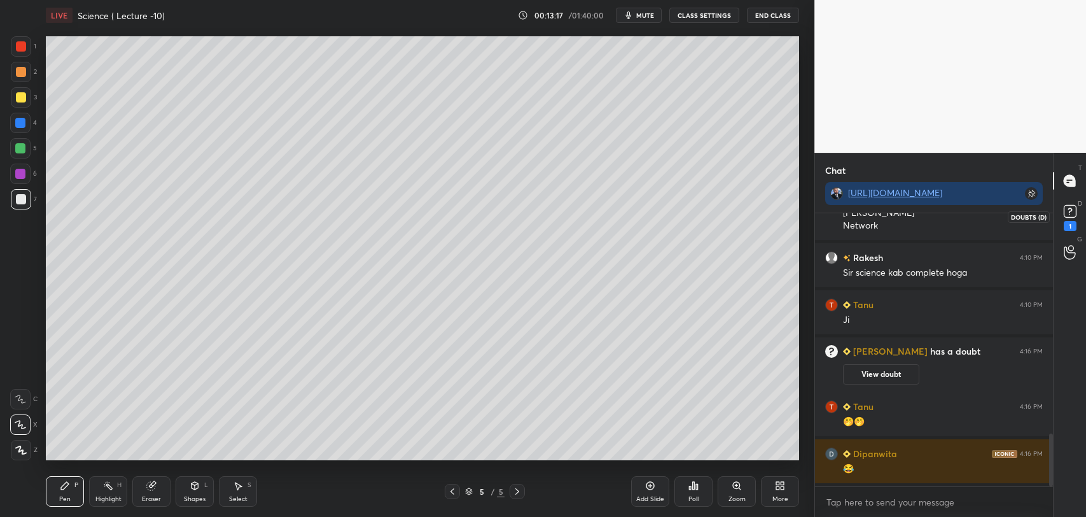
click at [1069, 213] on rect at bounding box center [1070, 211] width 12 height 12
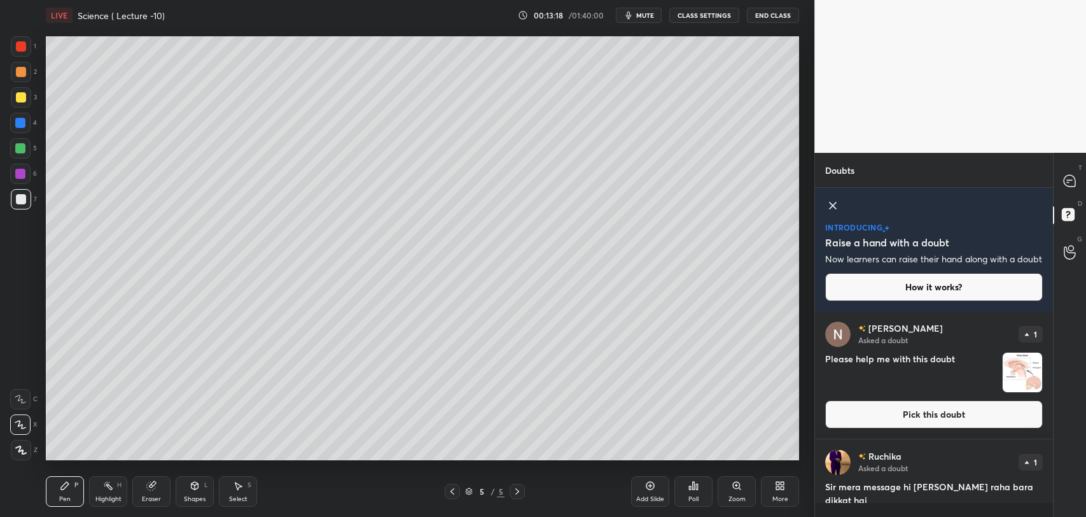
click at [1027, 392] on img "grid" at bounding box center [1022, 371] width 39 height 39
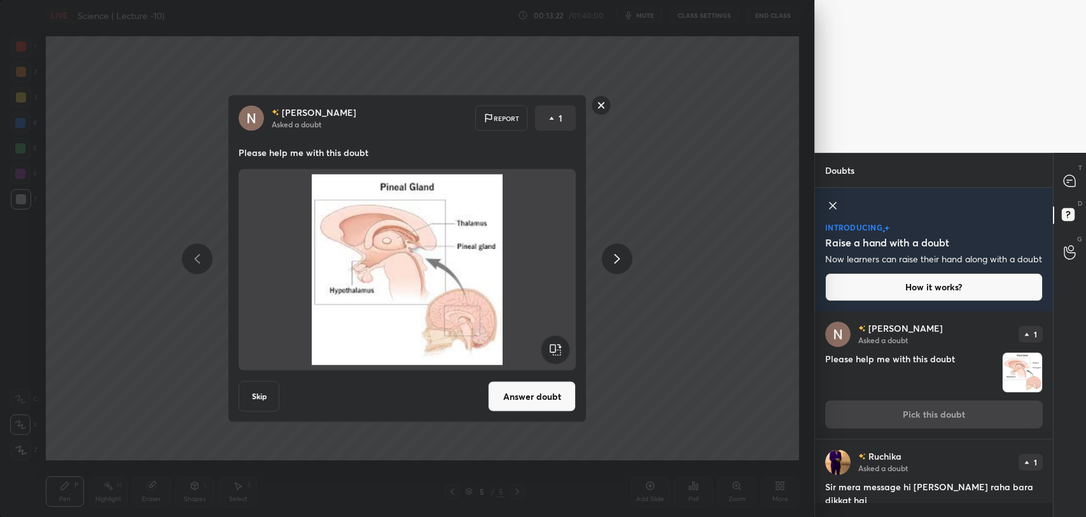
click at [545, 390] on button "Answer doubt" at bounding box center [532, 396] width 88 height 31
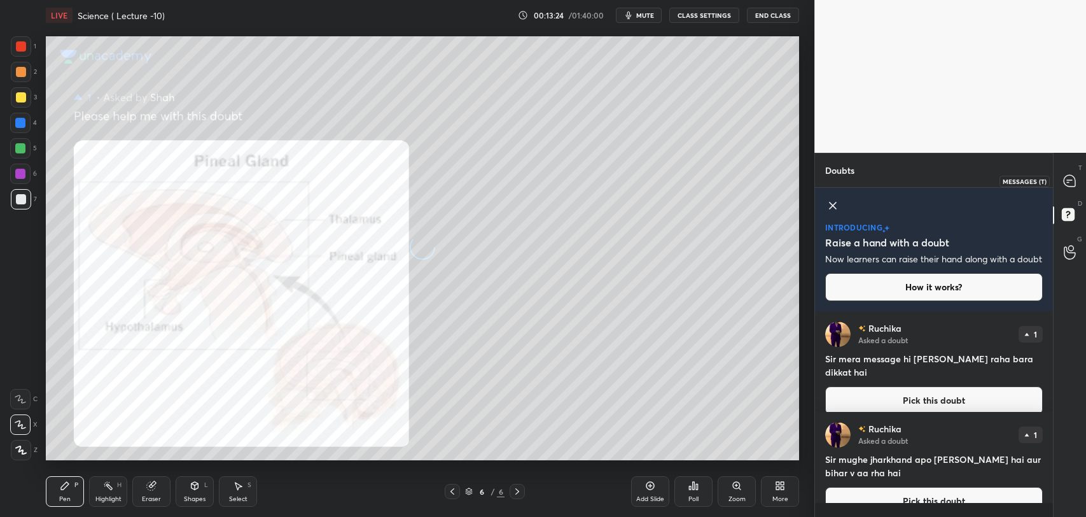
click at [1067, 181] on icon at bounding box center [1069, 180] width 11 height 11
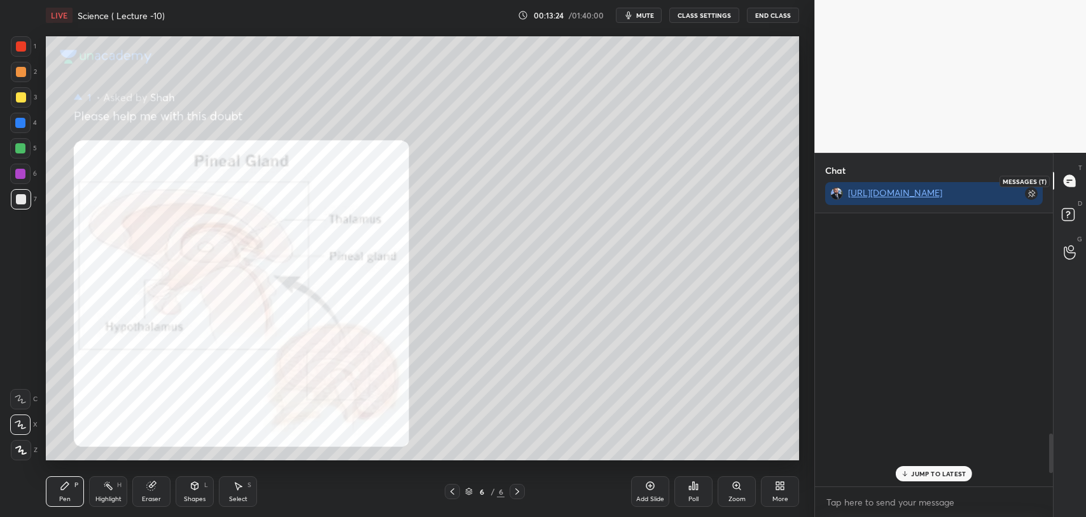
scroll to position [270, 234]
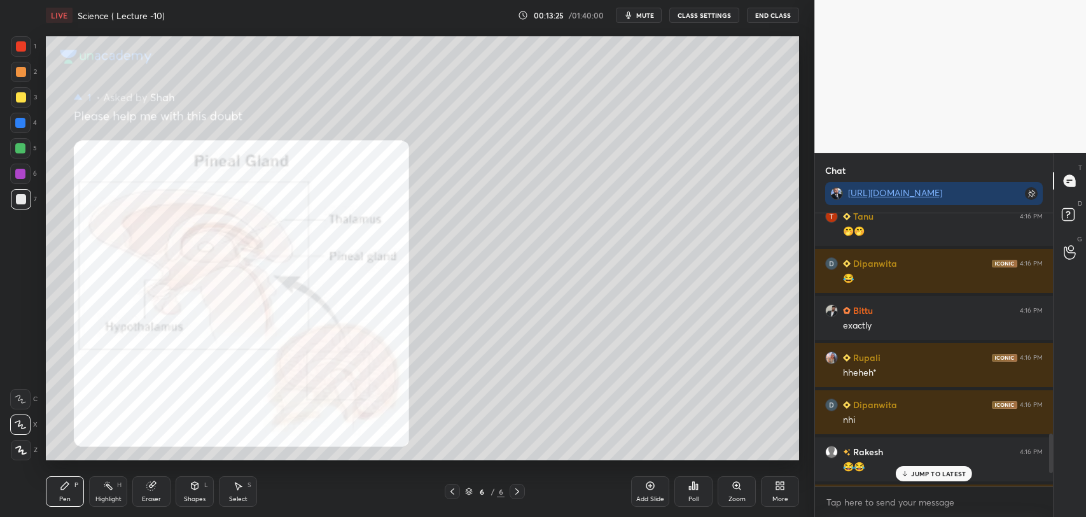
click at [929, 472] on p "JUMP TO LATEST" at bounding box center [938, 473] width 55 height 8
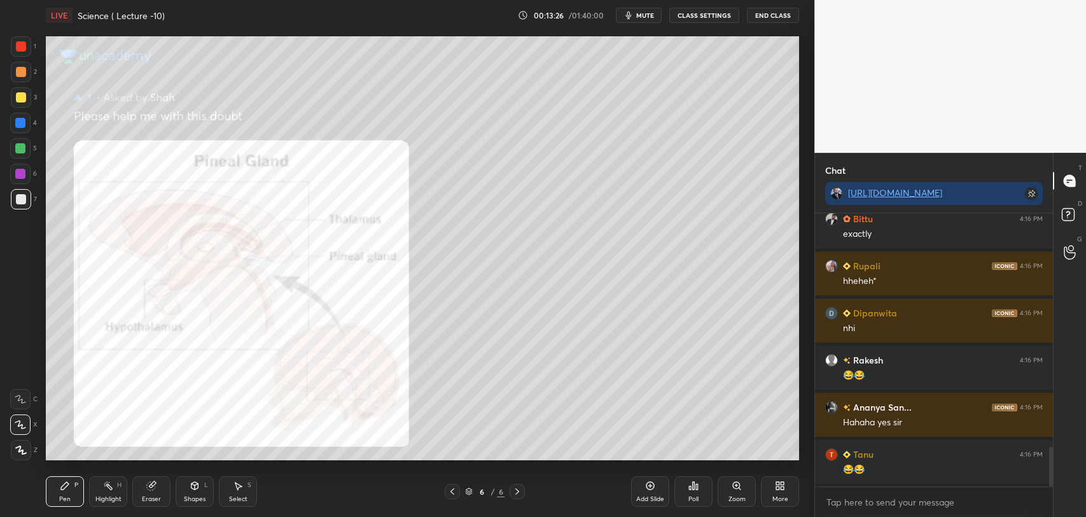
scroll to position [1650, 0]
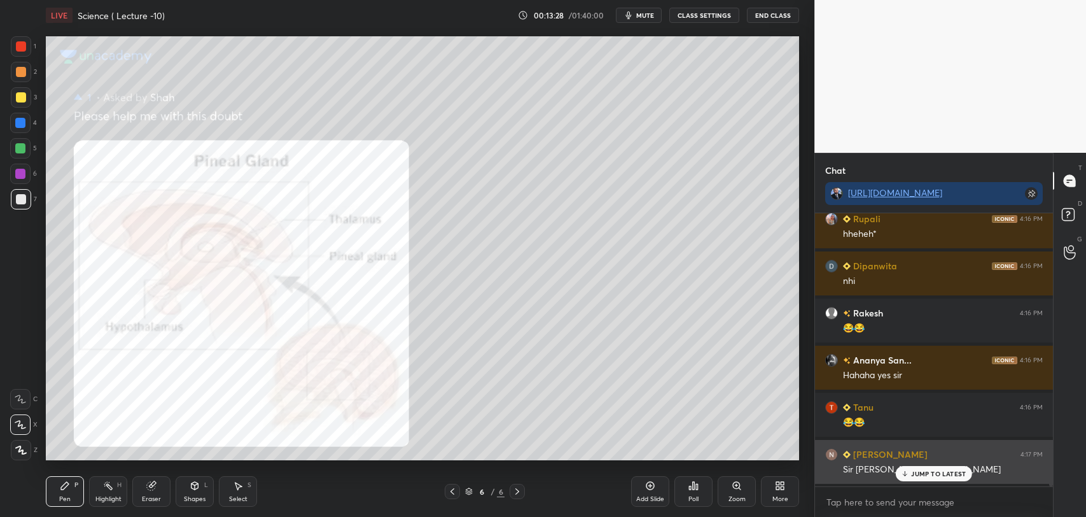
click at [917, 472] on p "JUMP TO LATEST" at bounding box center [938, 473] width 55 height 8
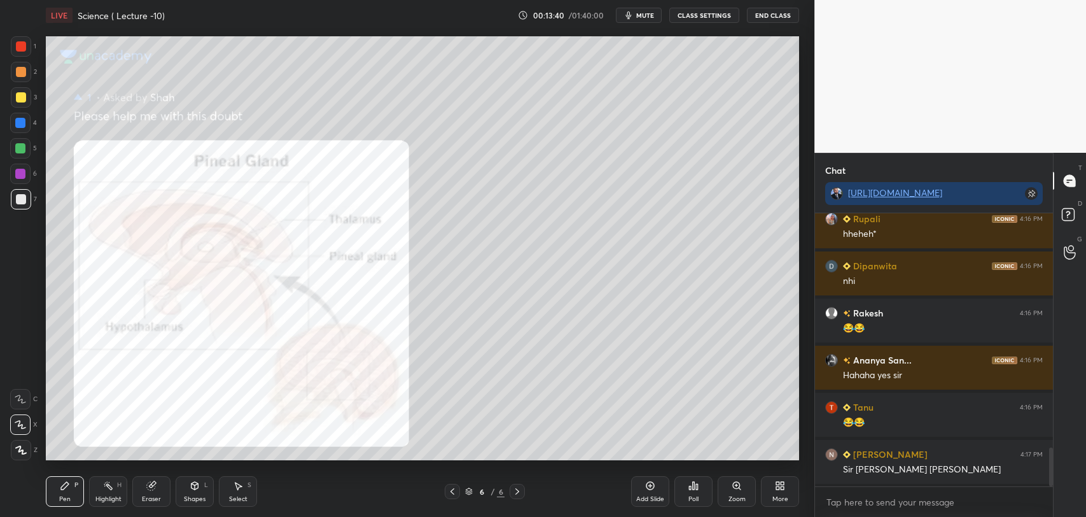
scroll to position [1697, 0]
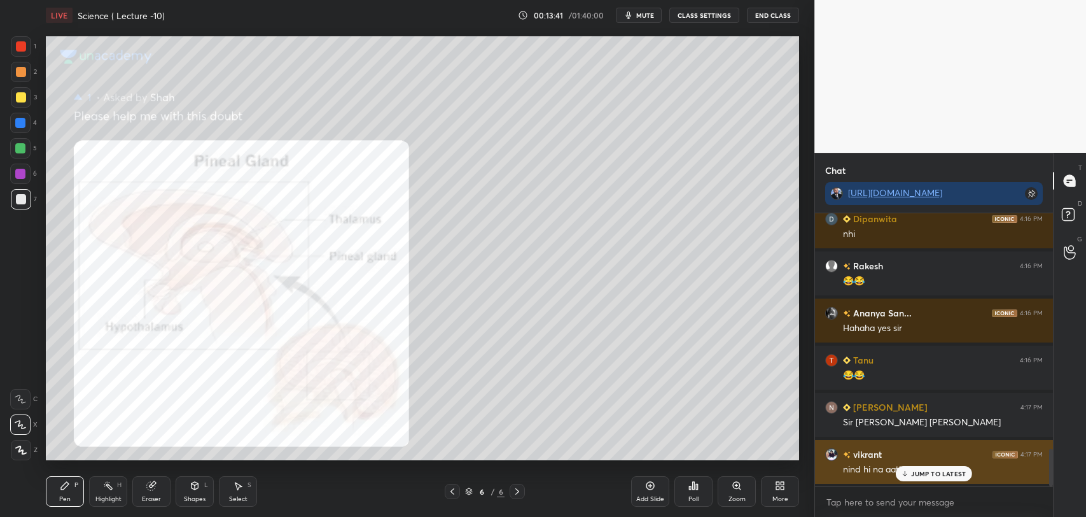
click at [920, 469] on p "JUMP TO LATEST" at bounding box center [938, 473] width 55 height 8
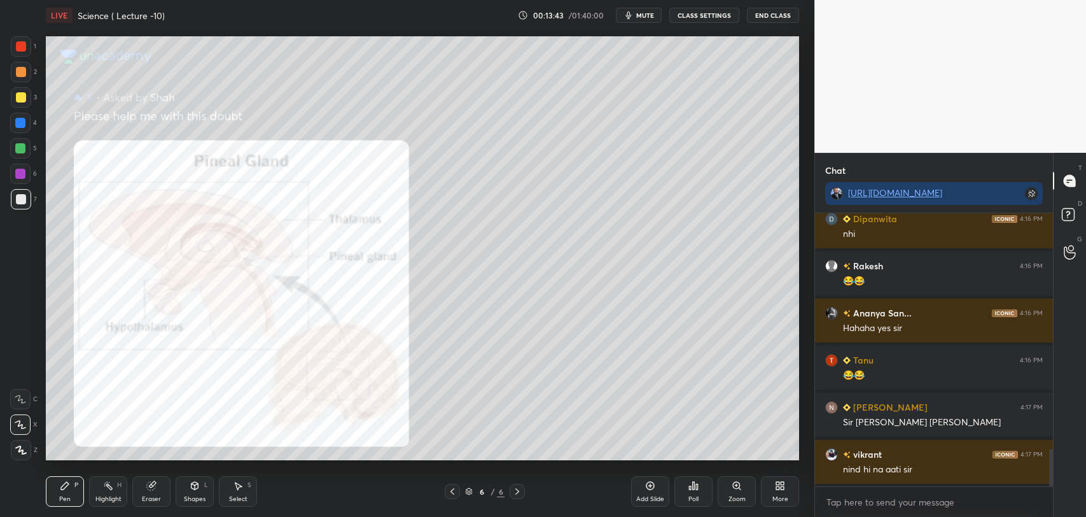
scroll to position [1745, 0]
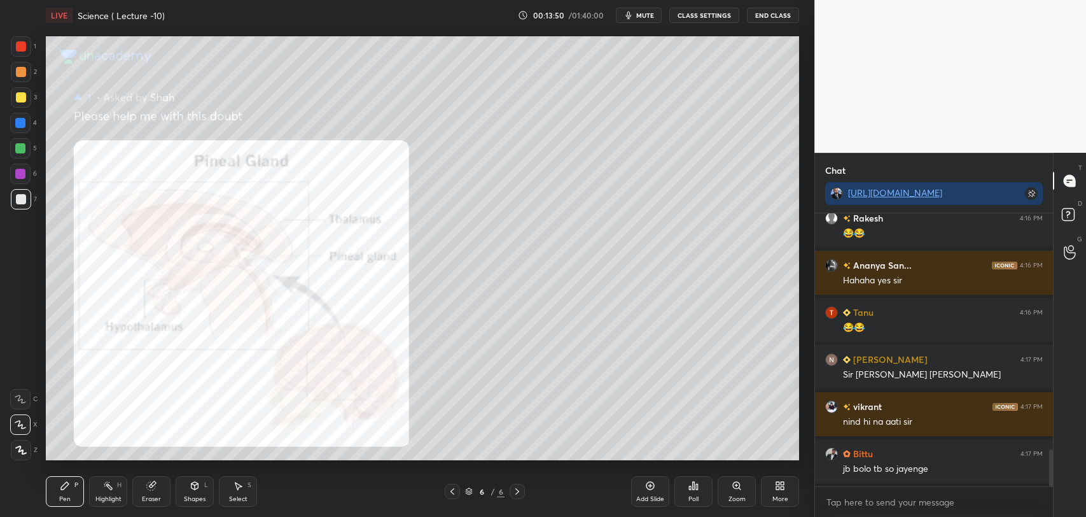
click at [457, 489] on icon at bounding box center [452, 491] width 10 height 10
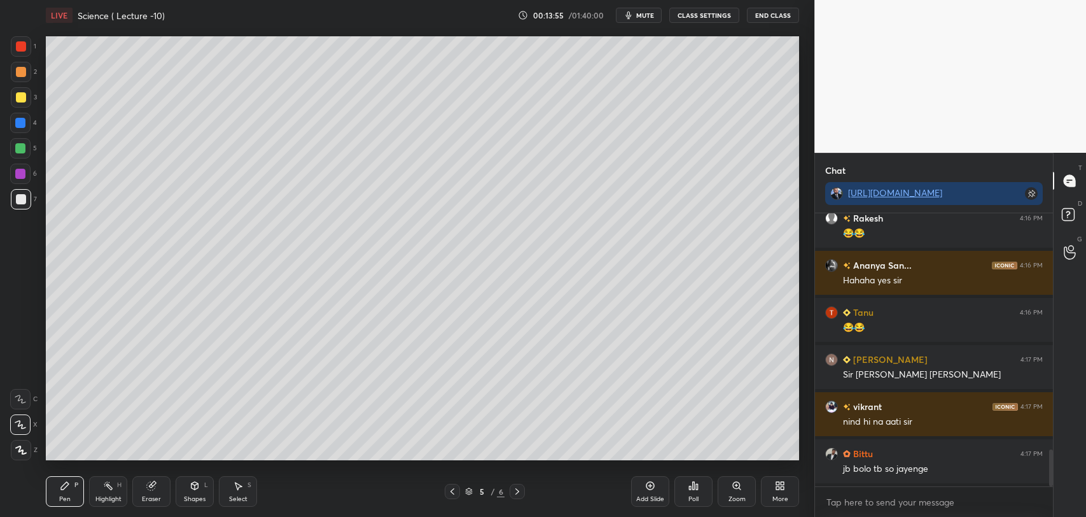
scroll to position [1791, 0]
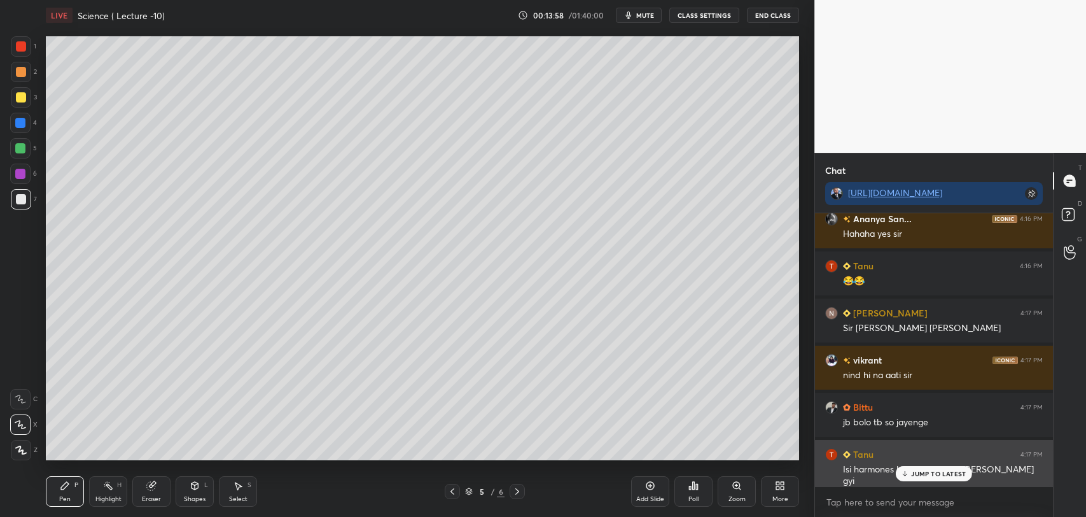
click at [905, 473] on icon at bounding box center [905, 473] width 0 height 4
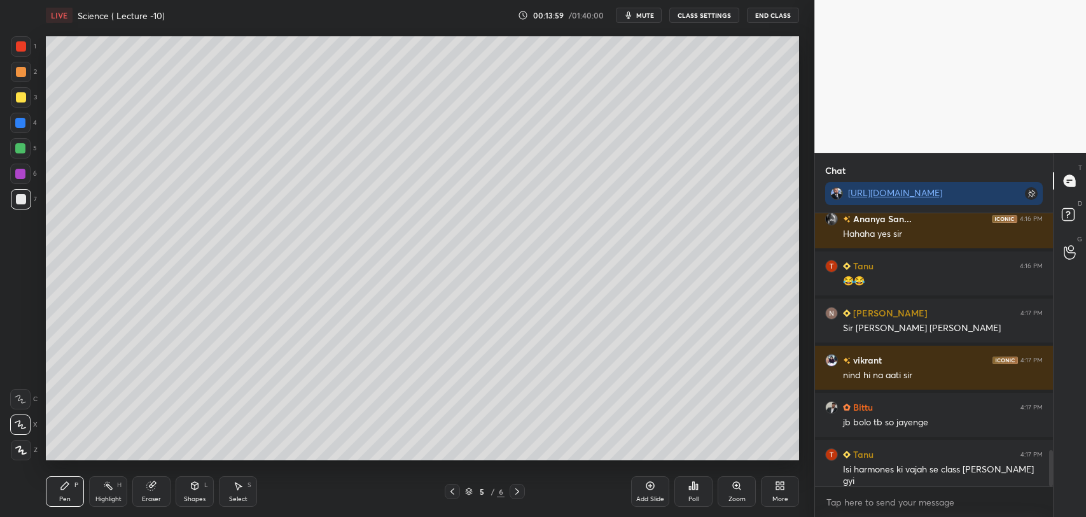
scroll to position [1839, 0]
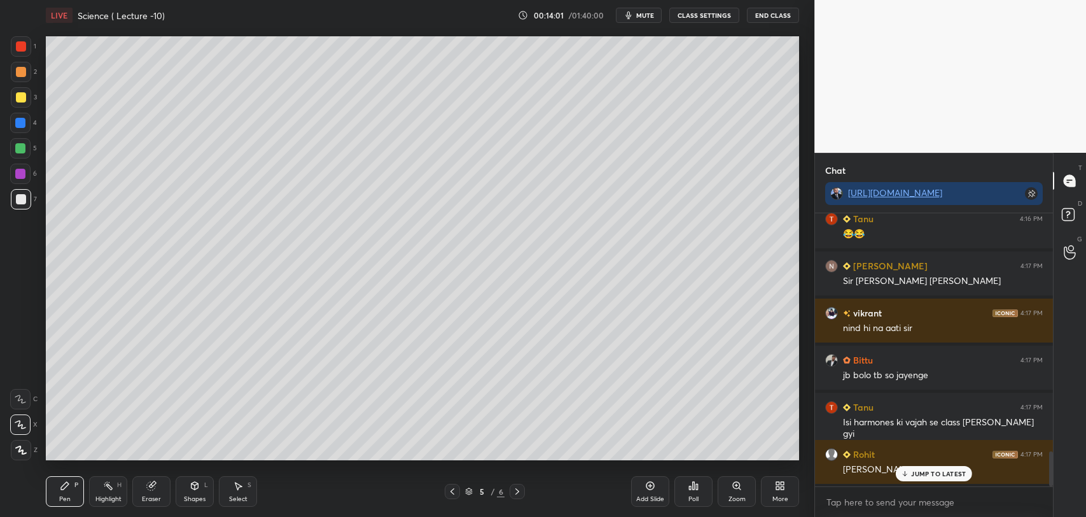
click at [907, 472] on icon at bounding box center [905, 473] width 8 height 8
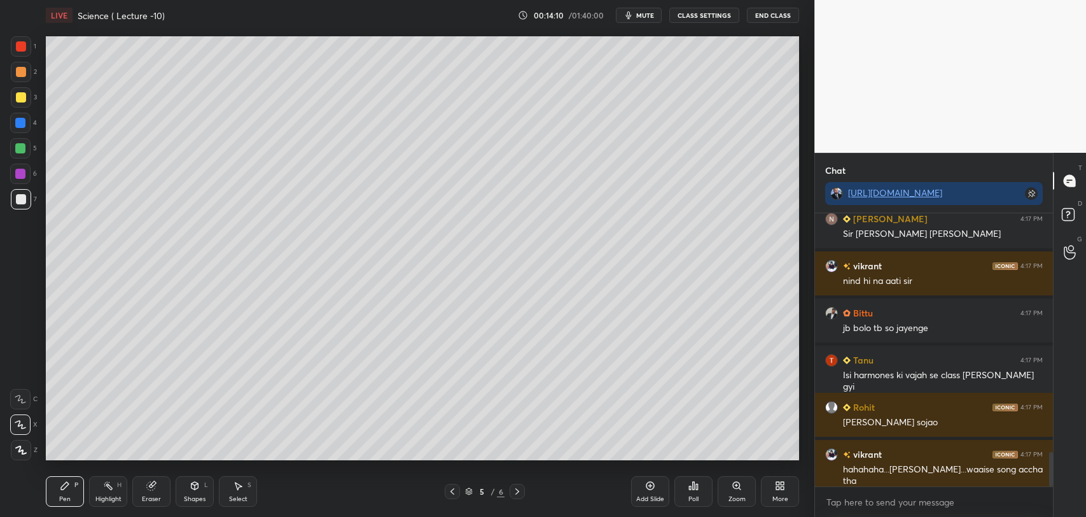
scroll to position [1933, 0]
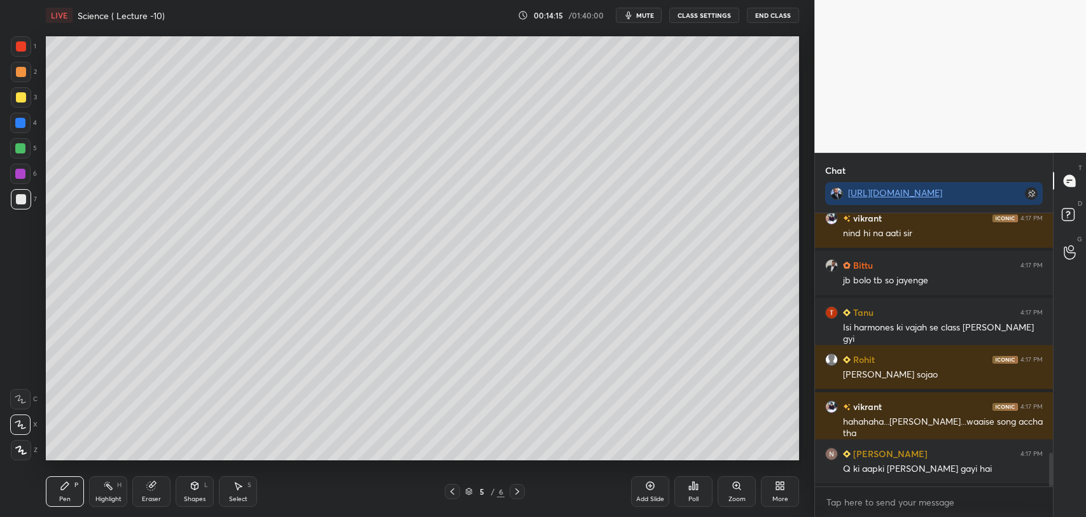
click at [24, 170] on div at bounding box center [20, 174] width 10 height 10
click at [25, 192] on div at bounding box center [21, 199] width 20 height 20
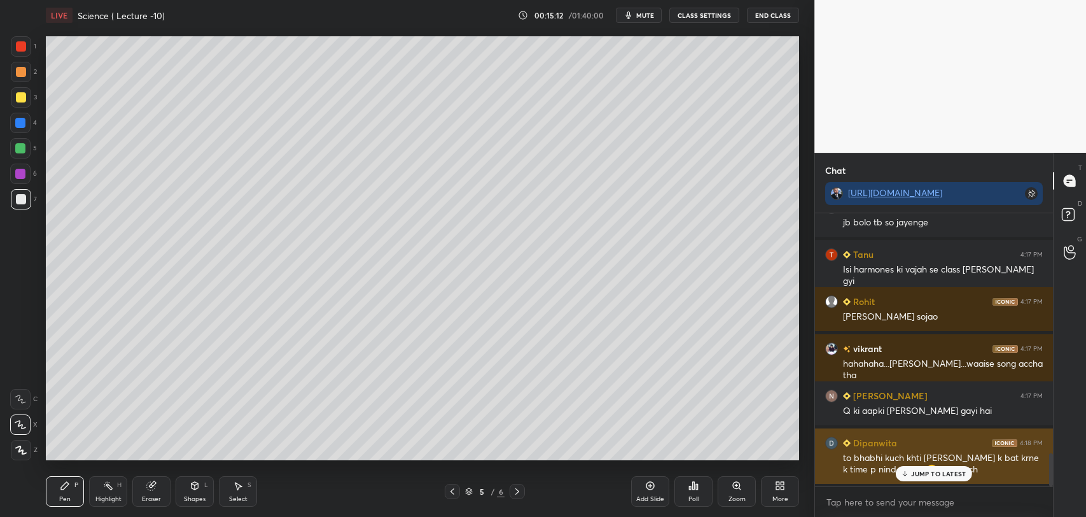
click at [925, 476] on p "JUMP TO LATEST" at bounding box center [938, 473] width 55 height 8
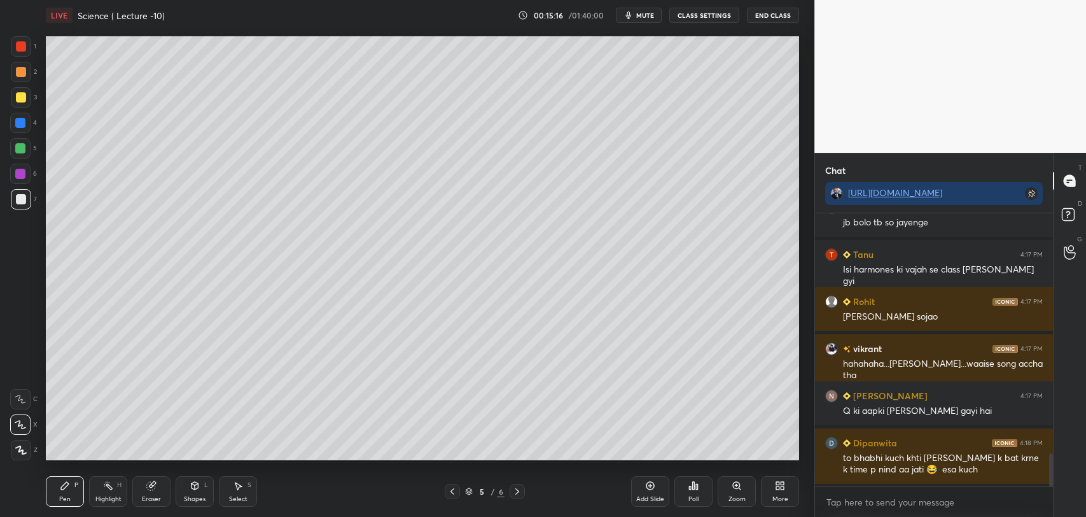
click at [21, 174] on div at bounding box center [20, 174] width 10 height 10
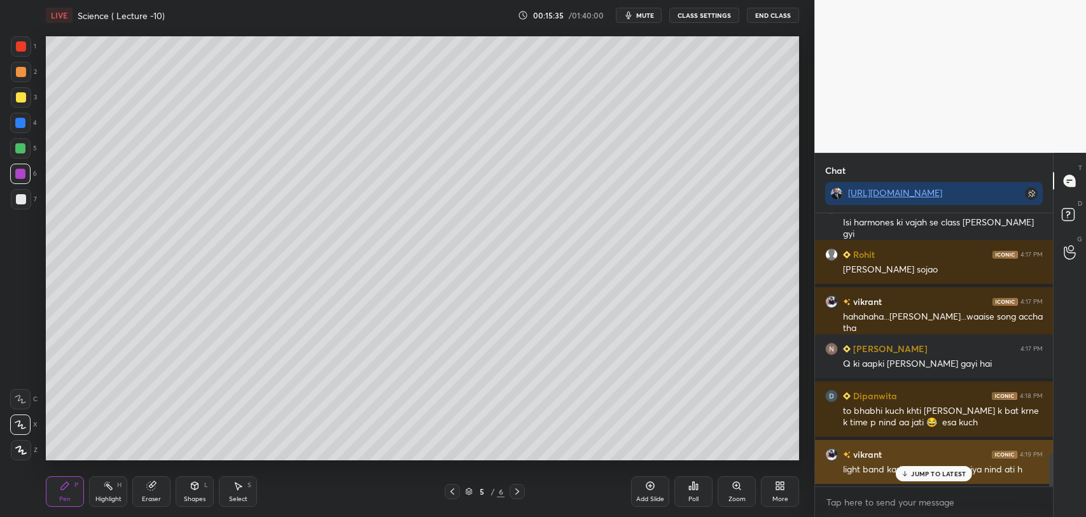
click at [901, 469] on icon at bounding box center [905, 473] width 8 height 8
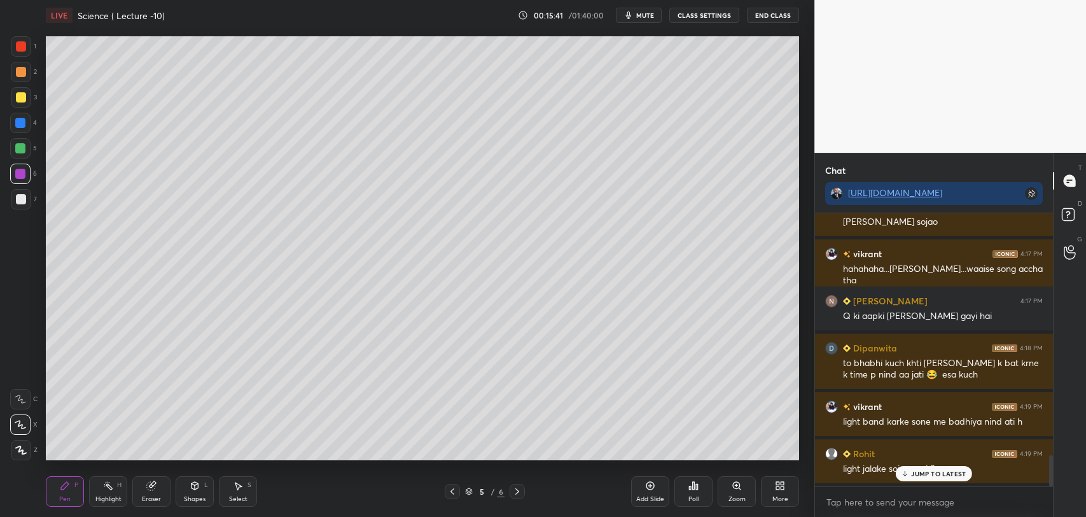
scroll to position [2132, 0]
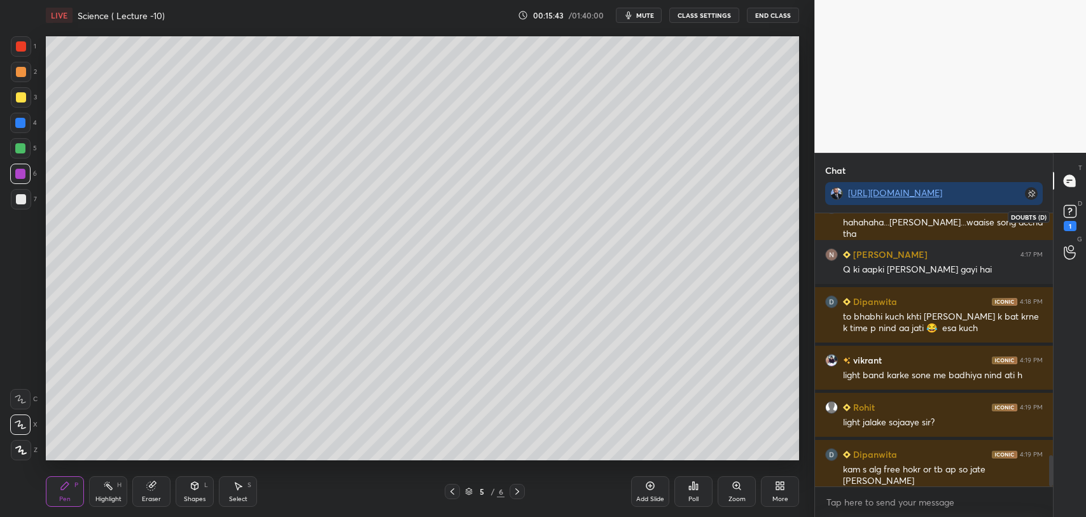
click at [1065, 216] on rect at bounding box center [1070, 211] width 12 height 12
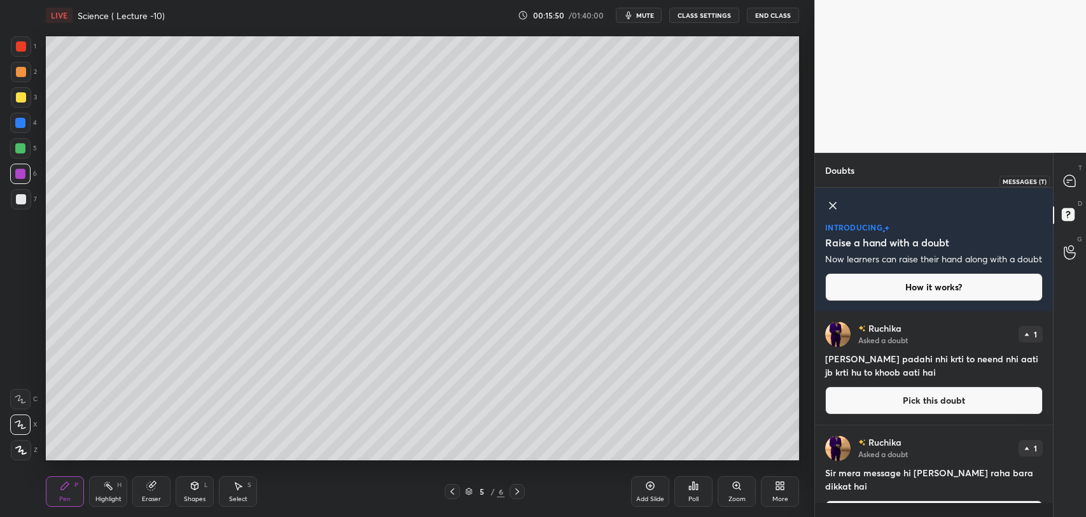
click at [1067, 182] on icon at bounding box center [1068, 182] width 2 height 0
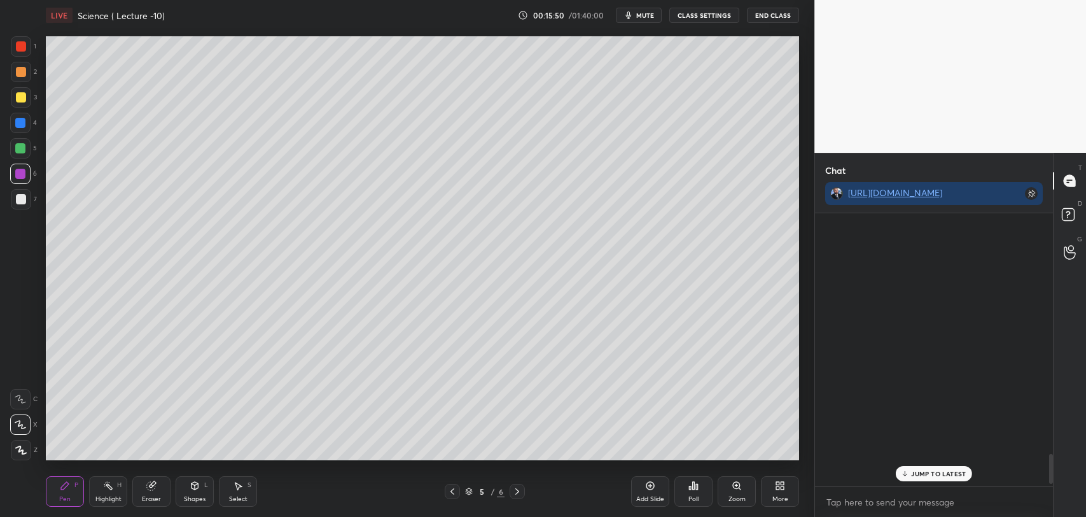
scroll to position [270, 234]
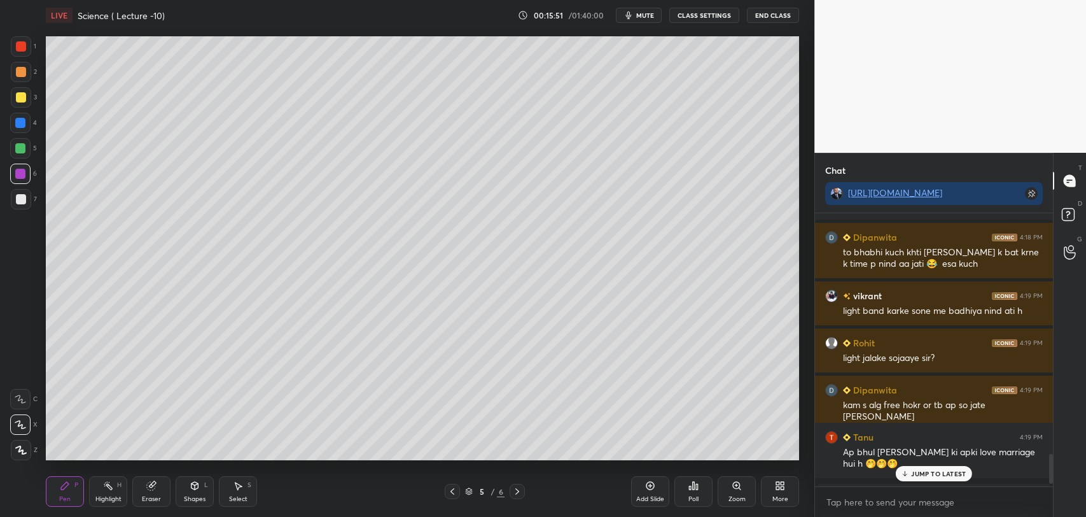
click at [933, 474] on p "JUMP TO LATEST" at bounding box center [938, 473] width 55 height 8
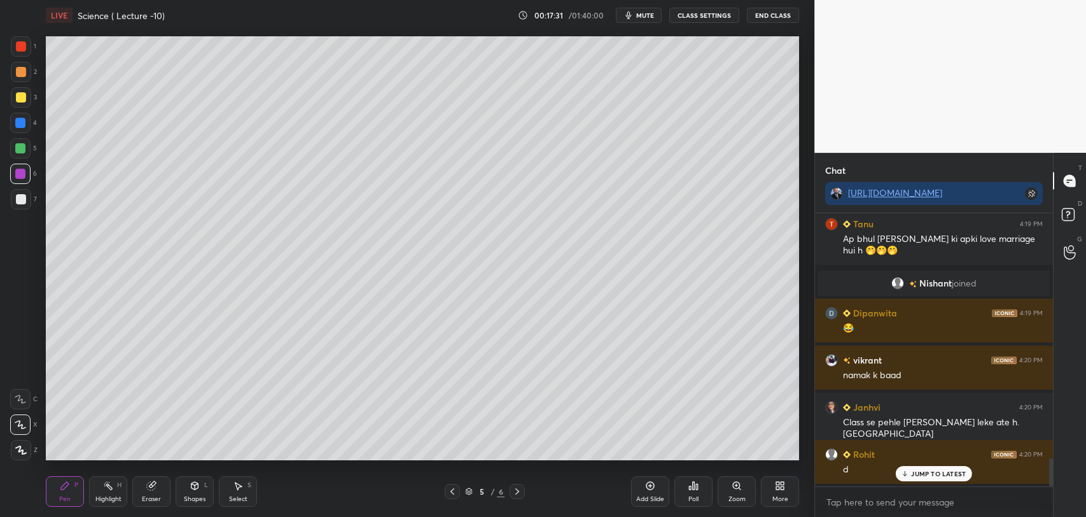
scroll to position [2468, 0]
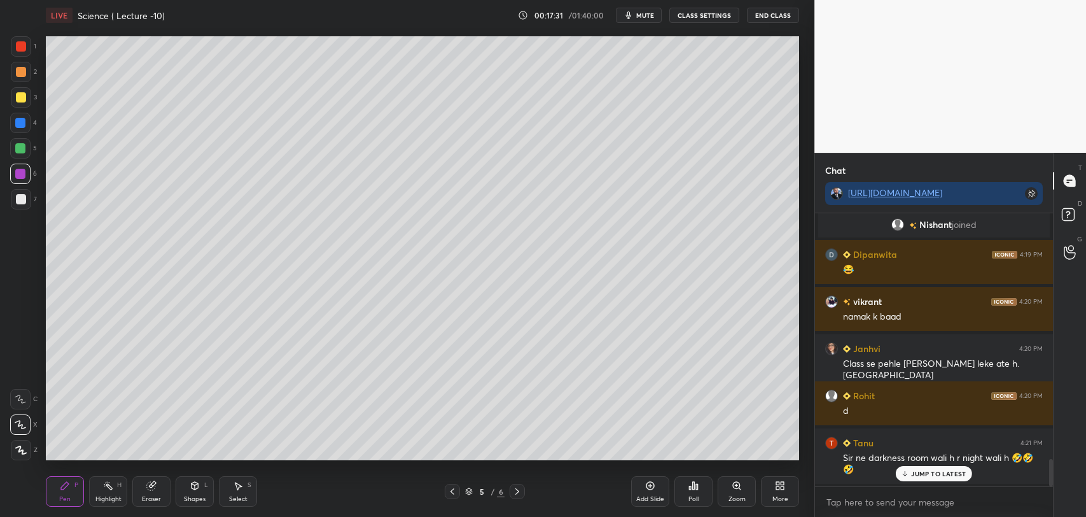
click at [914, 473] on p "JUMP TO LATEST" at bounding box center [938, 473] width 55 height 8
click at [22, 97] on div at bounding box center [21, 97] width 10 height 10
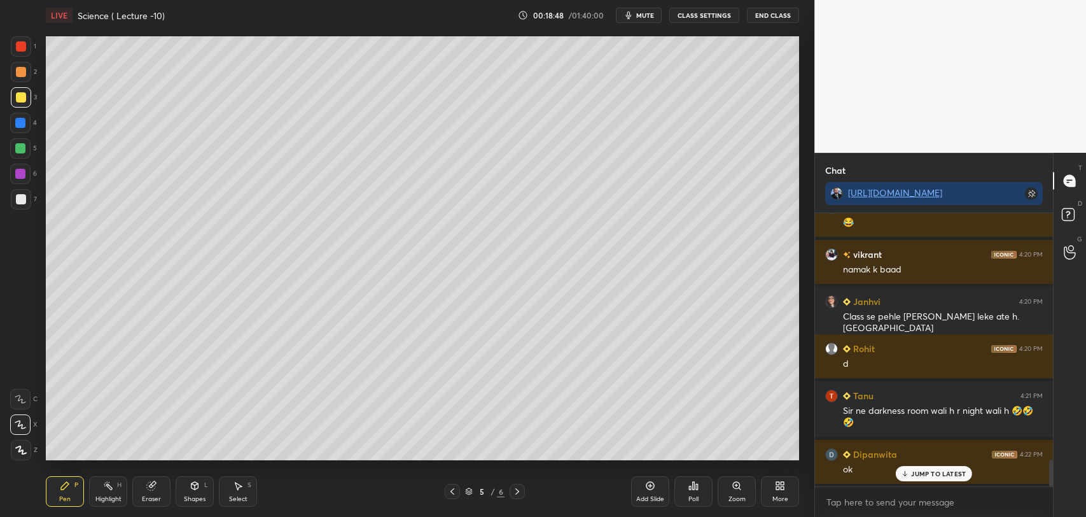
scroll to position [2563, 0]
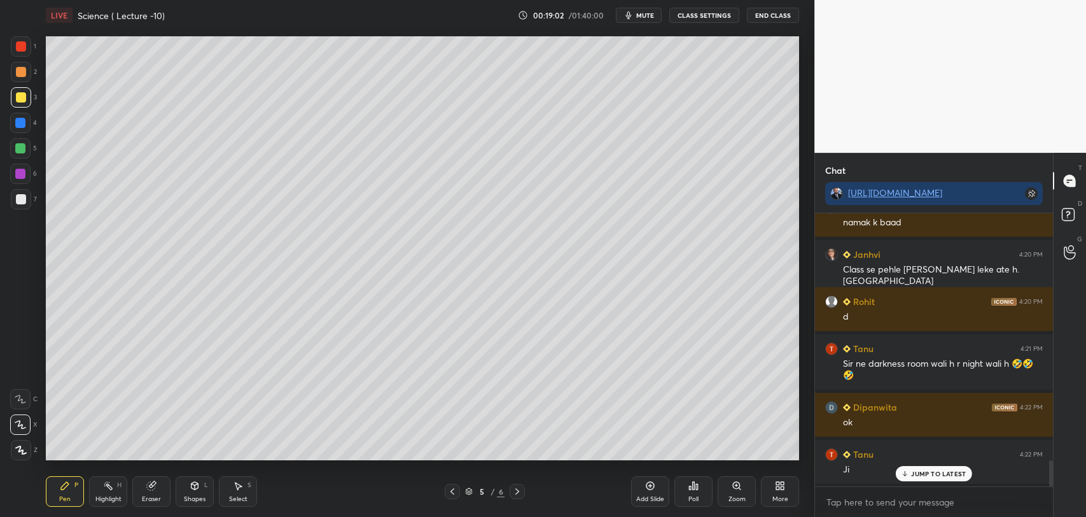
click at [650, 487] on icon at bounding box center [650, 485] width 10 height 10
click at [22, 197] on div at bounding box center [21, 199] width 10 height 10
click at [17, 146] on div at bounding box center [20, 148] width 10 height 10
click at [24, 198] on div at bounding box center [21, 199] width 10 height 10
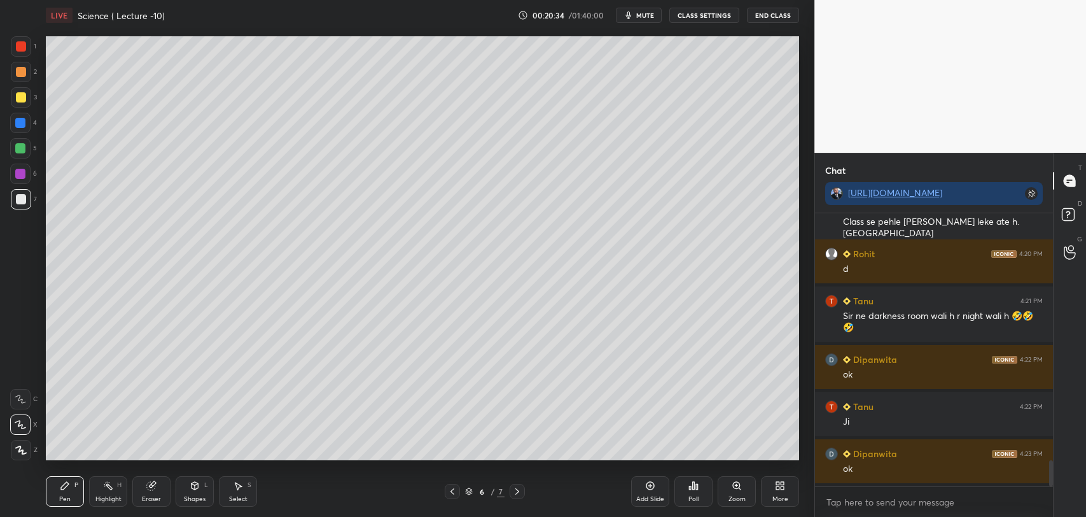
click at [17, 96] on div at bounding box center [21, 97] width 10 height 10
click at [454, 487] on icon at bounding box center [452, 491] width 10 height 10
click at [516, 492] on icon at bounding box center [517, 491] width 10 height 10
click at [450, 487] on icon at bounding box center [452, 491] width 10 height 10
click at [521, 489] on icon at bounding box center [517, 491] width 10 height 10
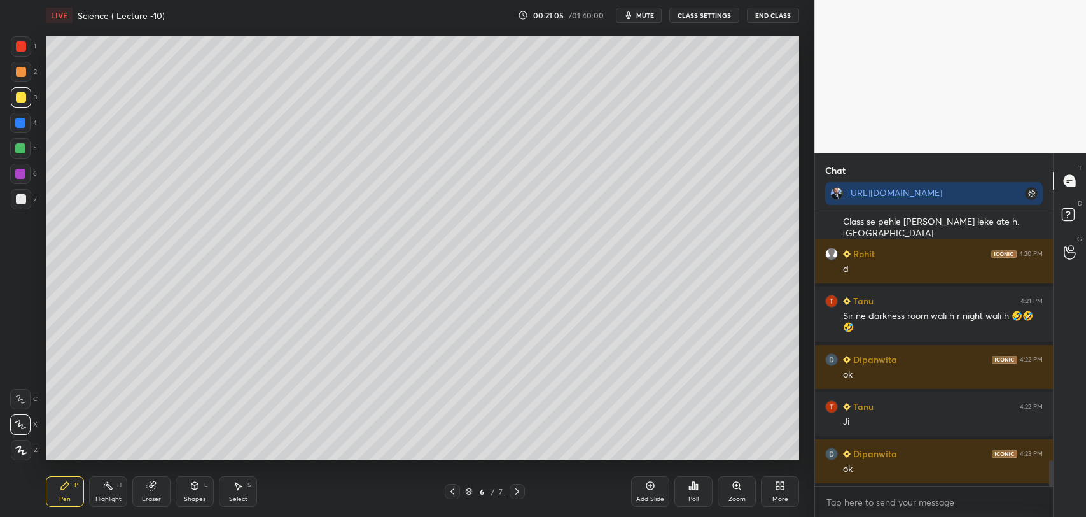
click at [452, 490] on icon at bounding box center [452, 491] width 4 height 6
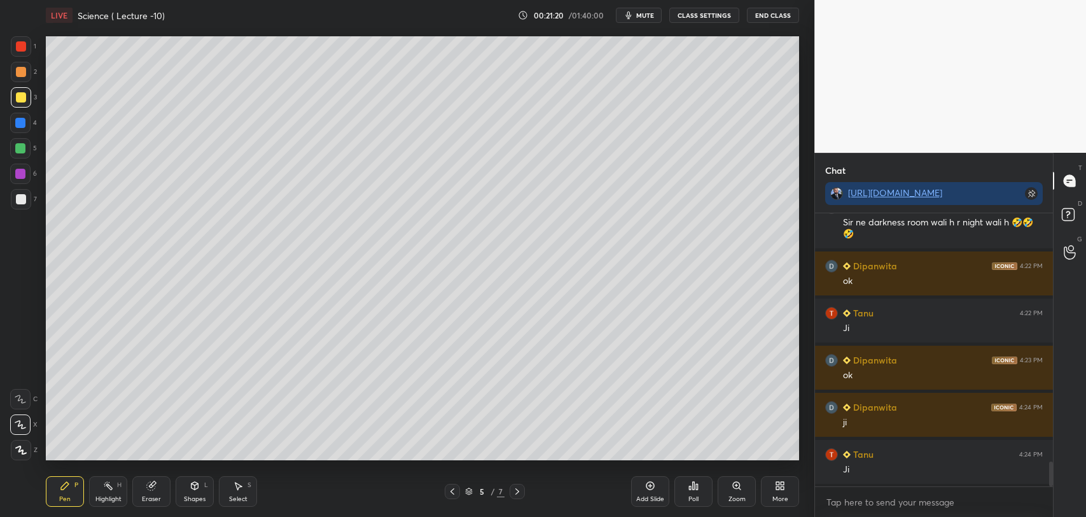
scroll to position [2751, 0]
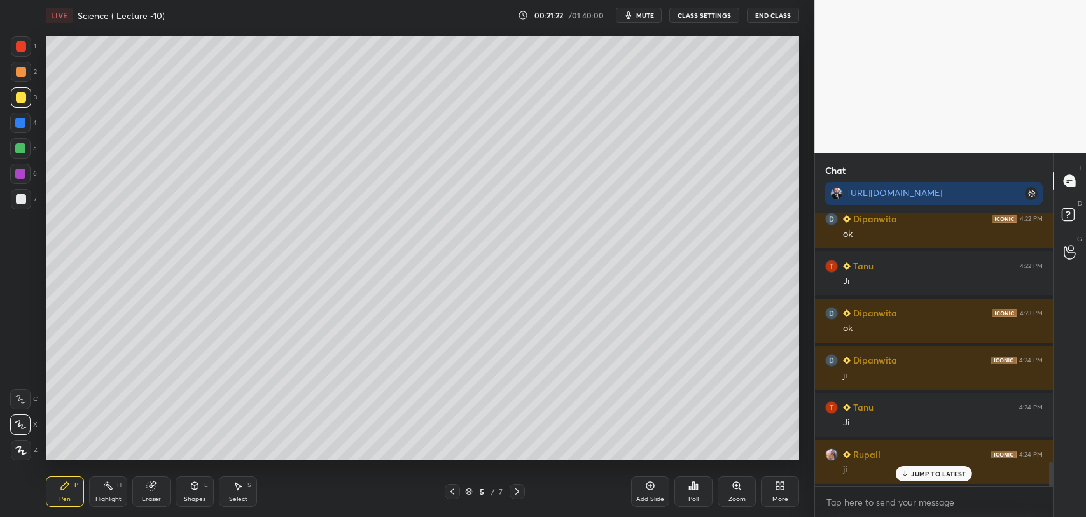
click at [520, 490] on icon at bounding box center [517, 491] width 10 height 10
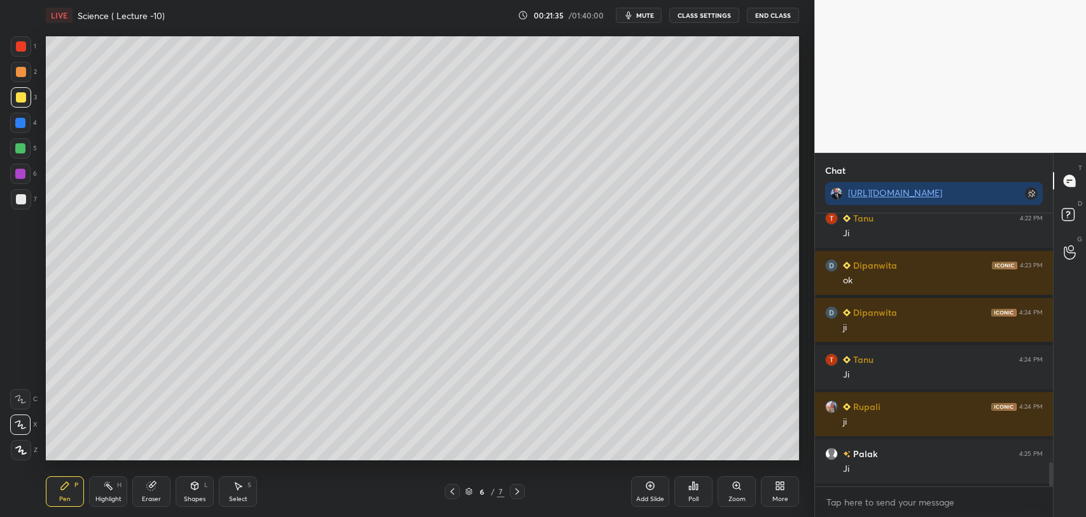
click at [652, 489] on icon at bounding box center [650, 485] width 10 height 10
click at [19, 46] on div at bounding box center [21, 46] width 10 height 10
click at [24, 197] on div at bounding box center [21, 199] width 10 height 10
click at [23, 141] on div at bounding box center [20, 148] width 20 height 20
click at [21, 195] on div at bounding box center [21, 199] width 10 height 10
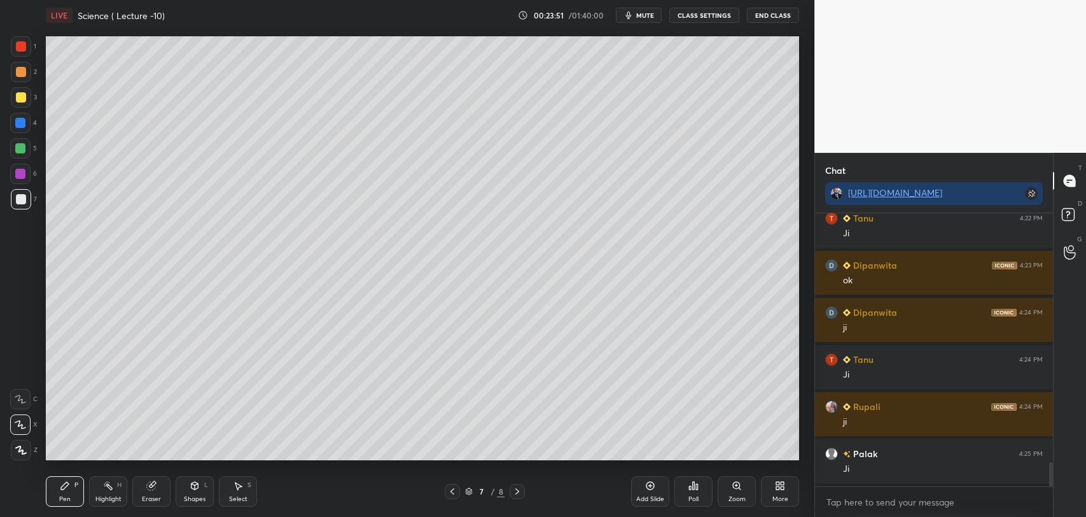
click at [24, 146] on div at bounding box center [20, 148] width 10 height 10
click at [17, 97] on div at bounding box center [21, 97] width 10 height 10
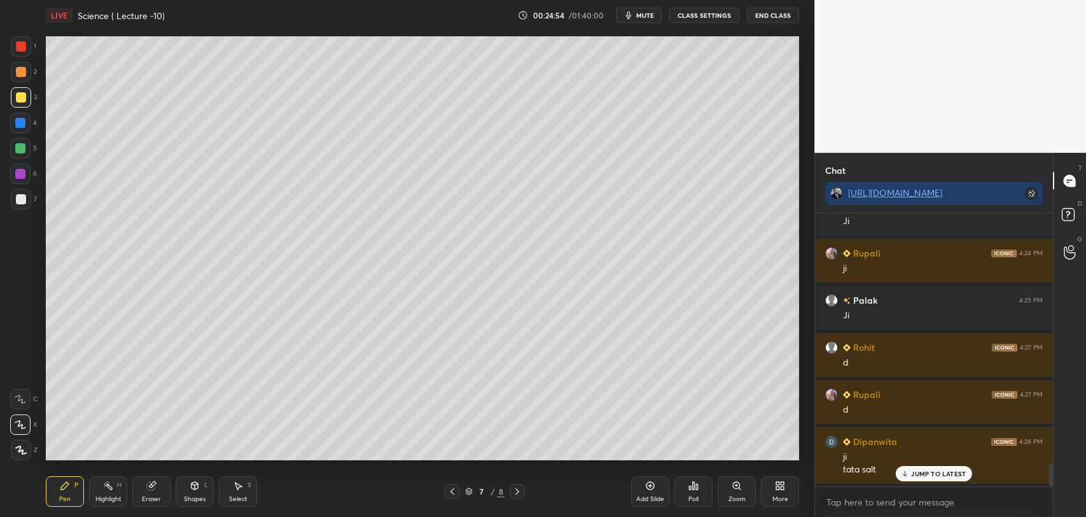
scroll to position [2999, 0]
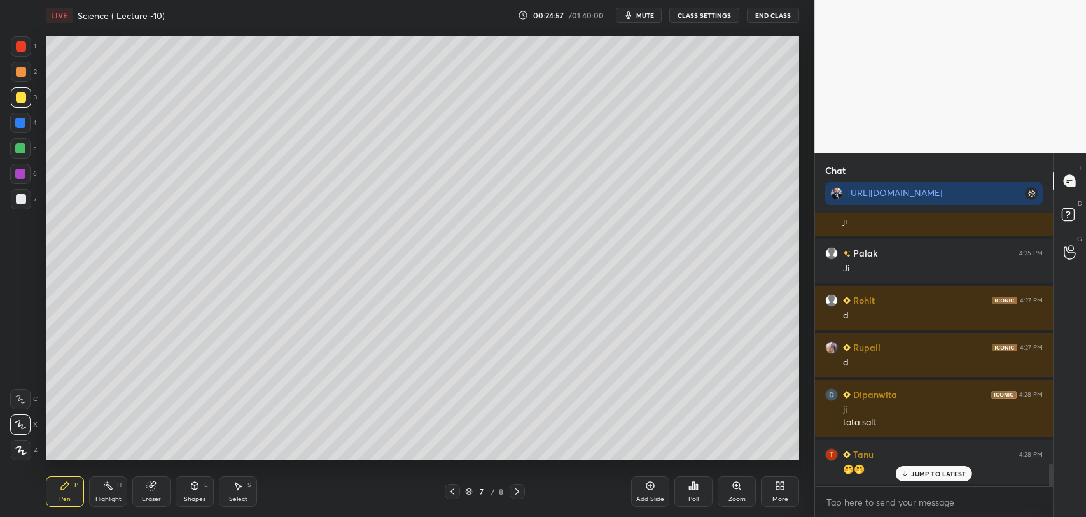
click at [654, 485] on icon at bounding box center [650, 486] width 8 height 8
click at [1071, 213] on rect at bounding box center [1070, 211] width 12 height 12
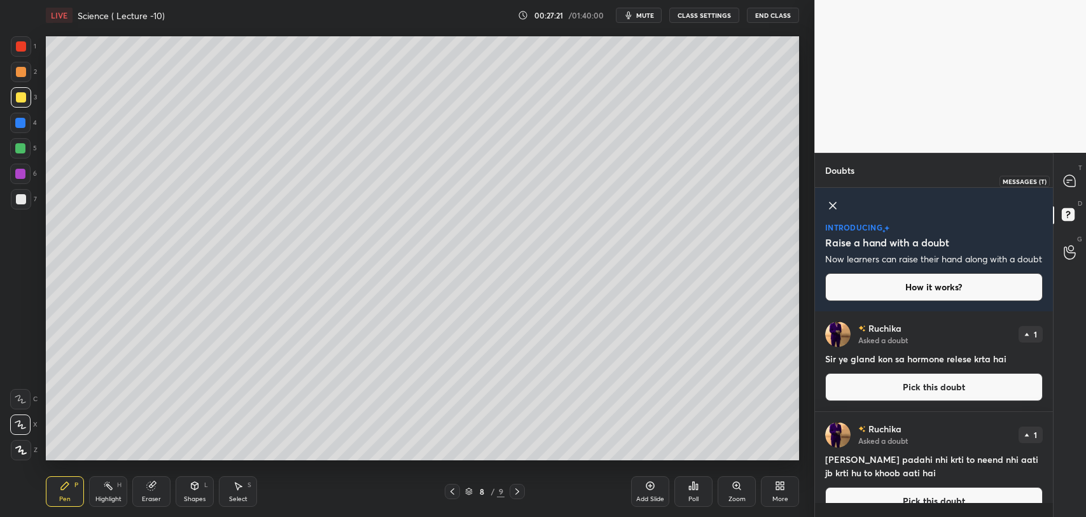
click at [1067, 175] on icon at bounding box center [1069, 180] width 11 height 11
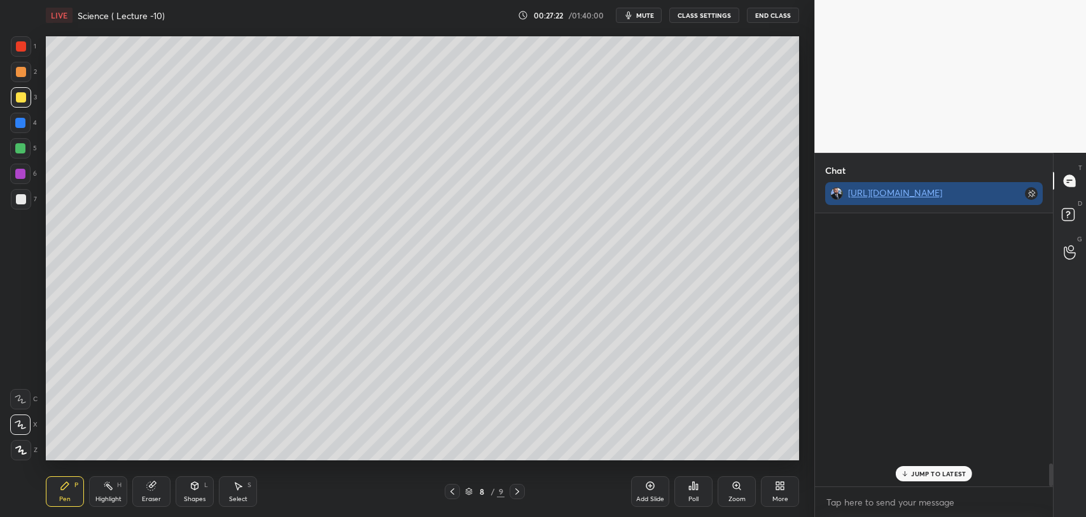
scroll to position [270, 234]
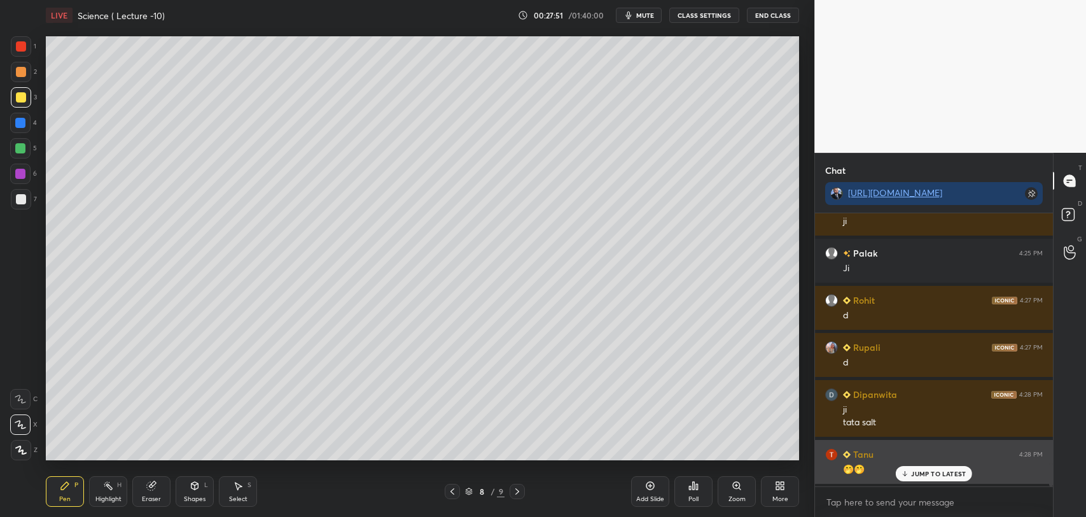
click at [909, 476] on icon at bounding box center [905, 473] width 8 height 8
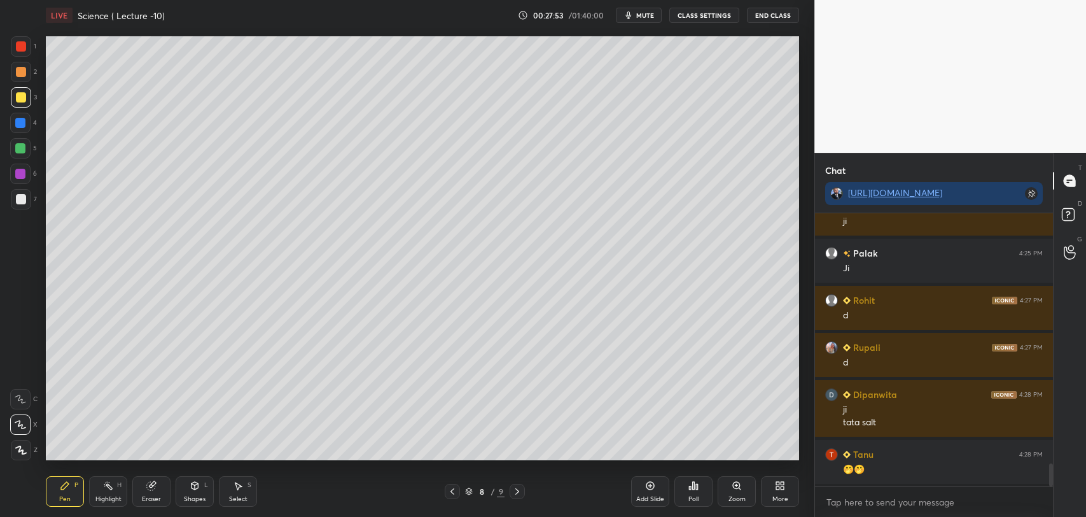
click at [450, 491] on icon at bounding box center [452, 491] width 10 height 10
click at [519, 491] on icon at bounding box center [517, 491] width 10 height 10
click at [655, 487] on div "Add Slide" at bounding box center [650, 491] width 38 height 31
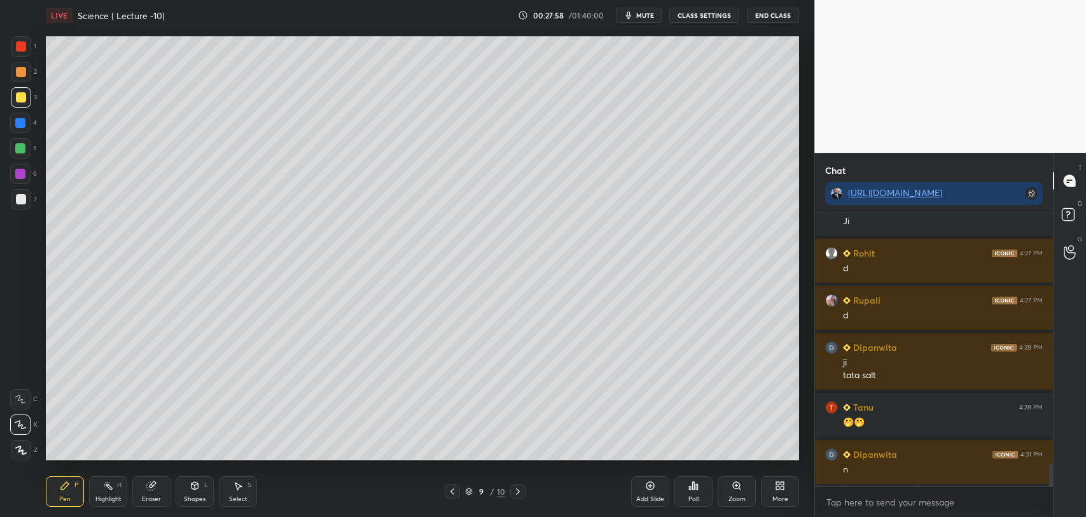
click at [20, 44] on div at bounding box center [21, 46] width 10 height 10
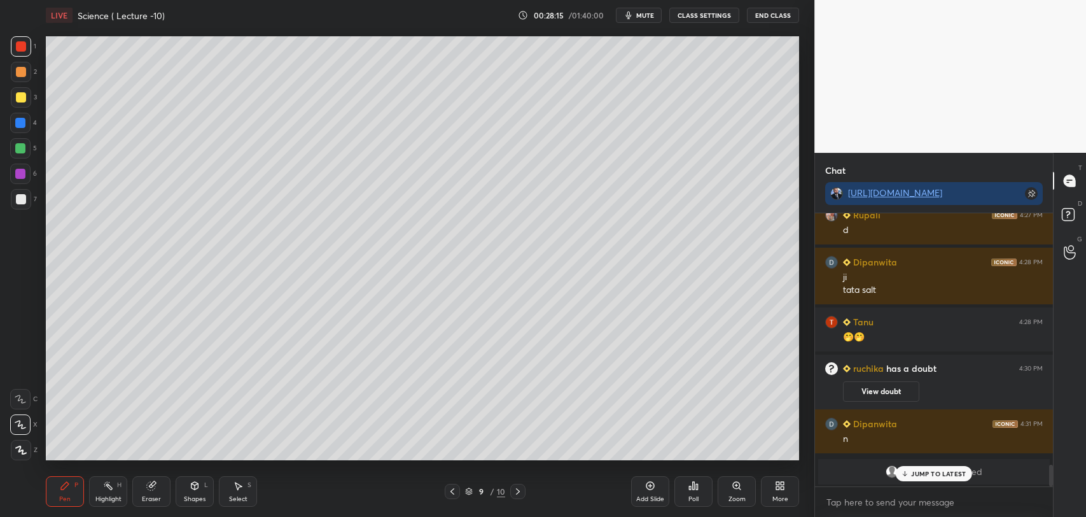
click at [917, 469] on p "JUMP TO LATEST" at bounding box center [938, 473] width 55 height 8
click at [24, 197] on div at bounding box center [21, 199] width 10 height 10
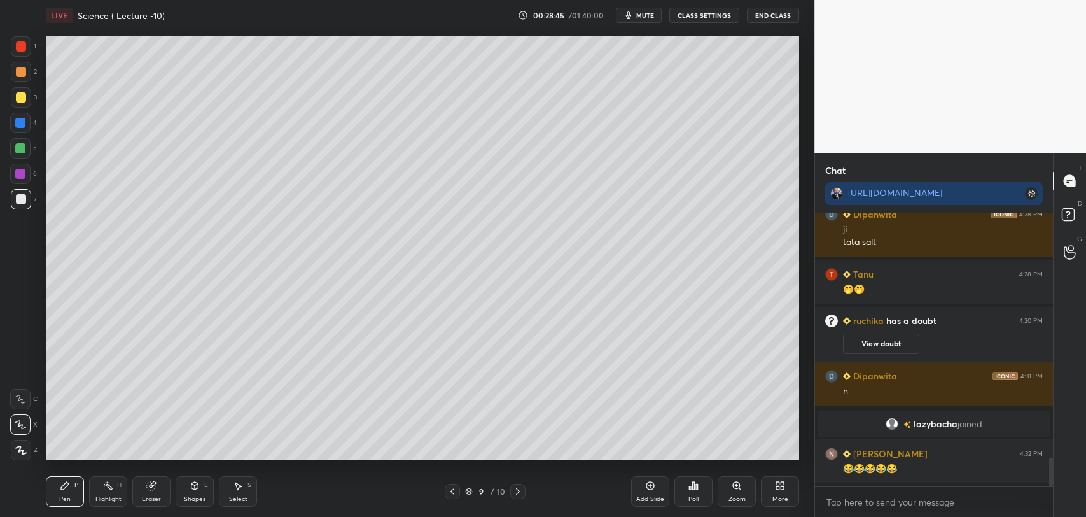
click at [20, 172] on div at bounding box center [20, 174] width 10 height 10
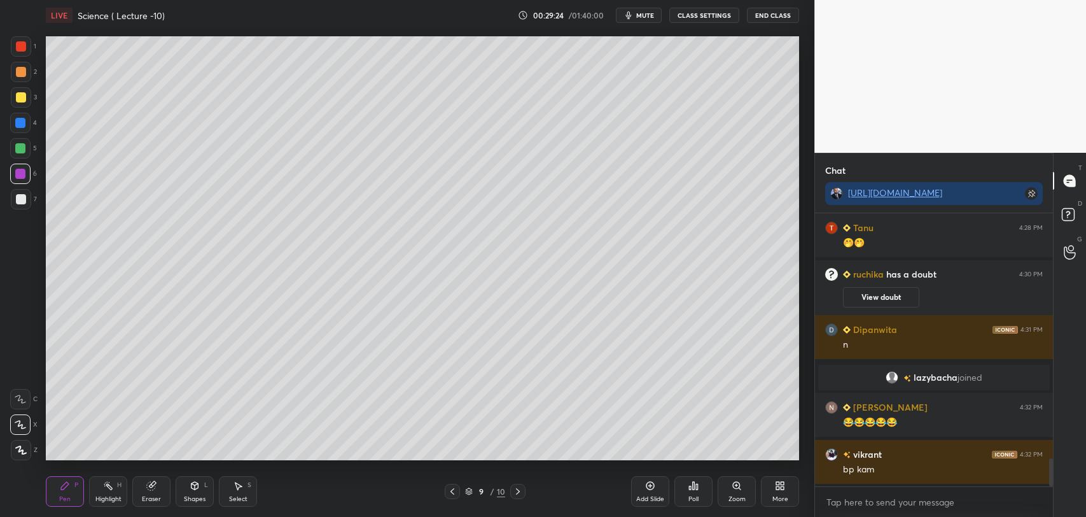
scroll to position [2449, 0]
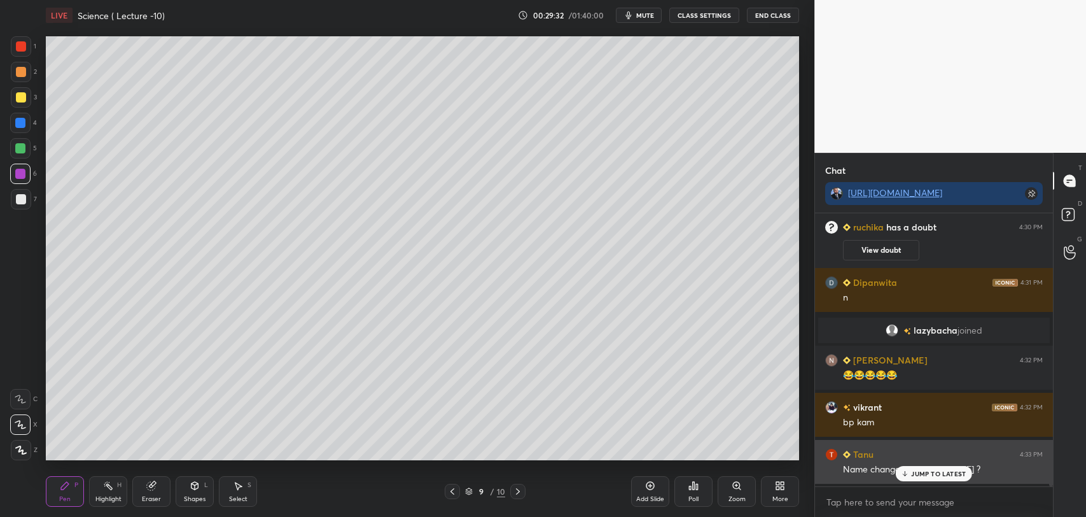
click at [905, 471] on icon at bounding box center [905, 473] width 0 height 4
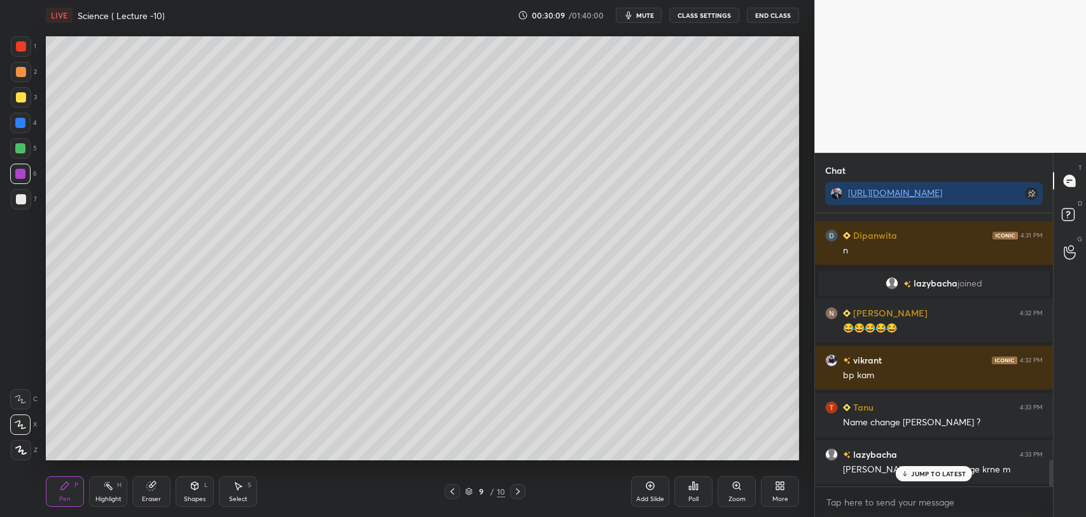
scroll to position [2555, 0]
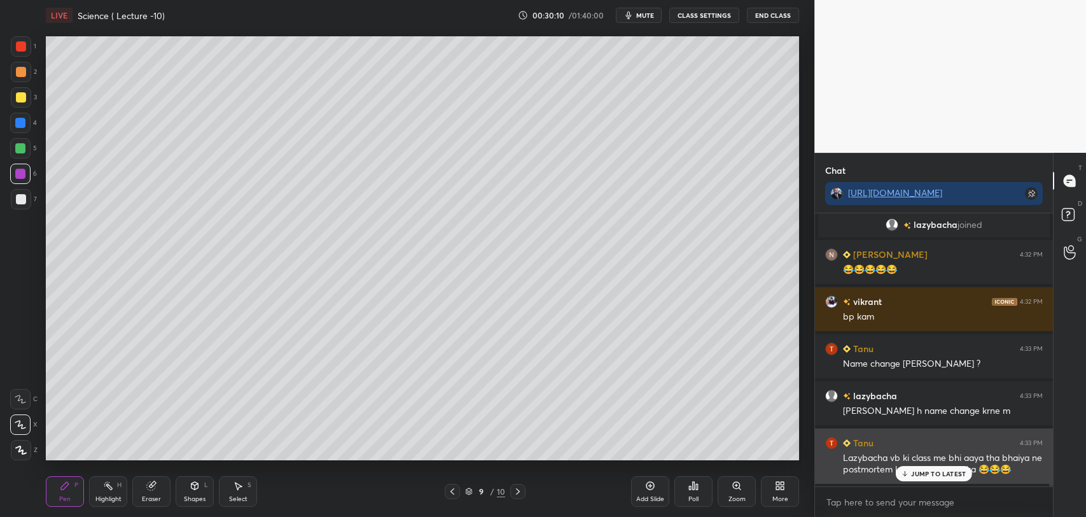
click at [919, 472] on p "JUMP TO LATEST" at bounding box center [938, 473] width 55 height 8
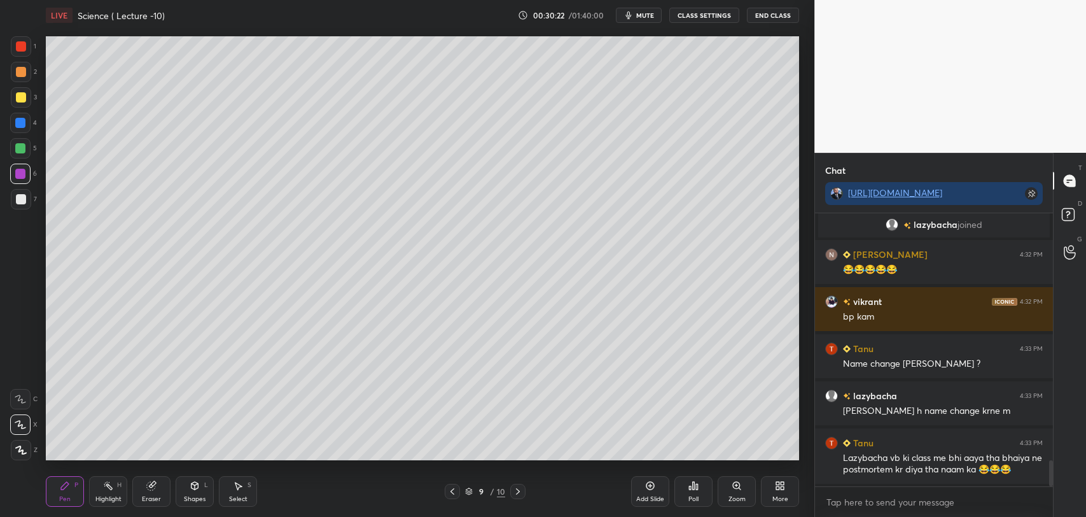
click at [651, 488] on icon at bounding box center [650, 485] width 10 height 10
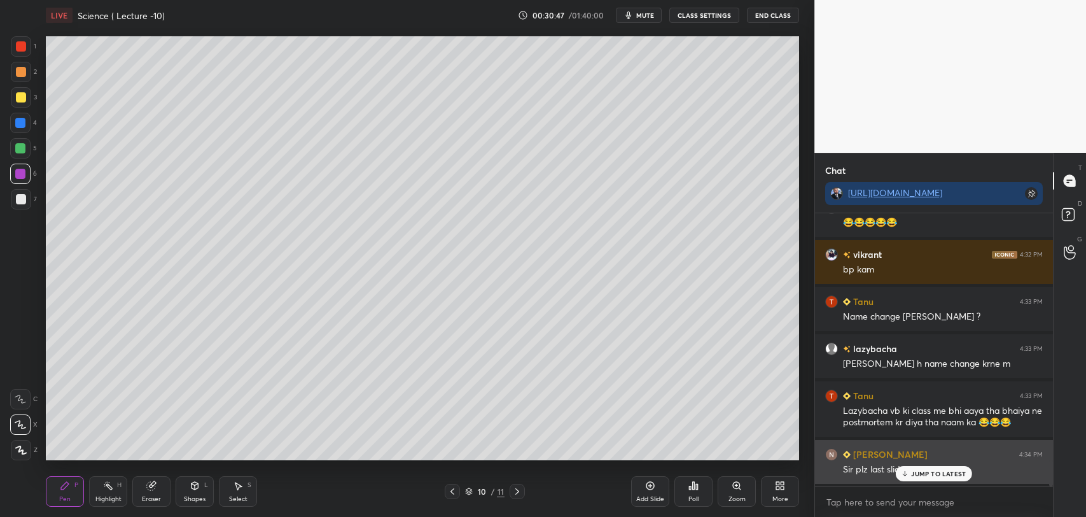
click at [907, 471] on icon at bounding box center [905, 473] width 8 height 8
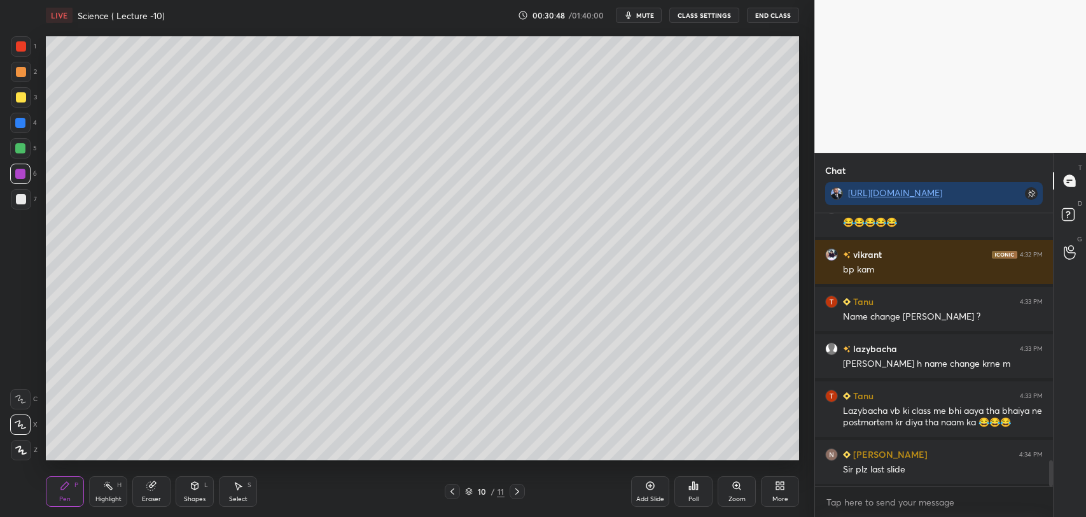
click at [452, 491] on icon at bounding box center [452, 491] width 10 height 10
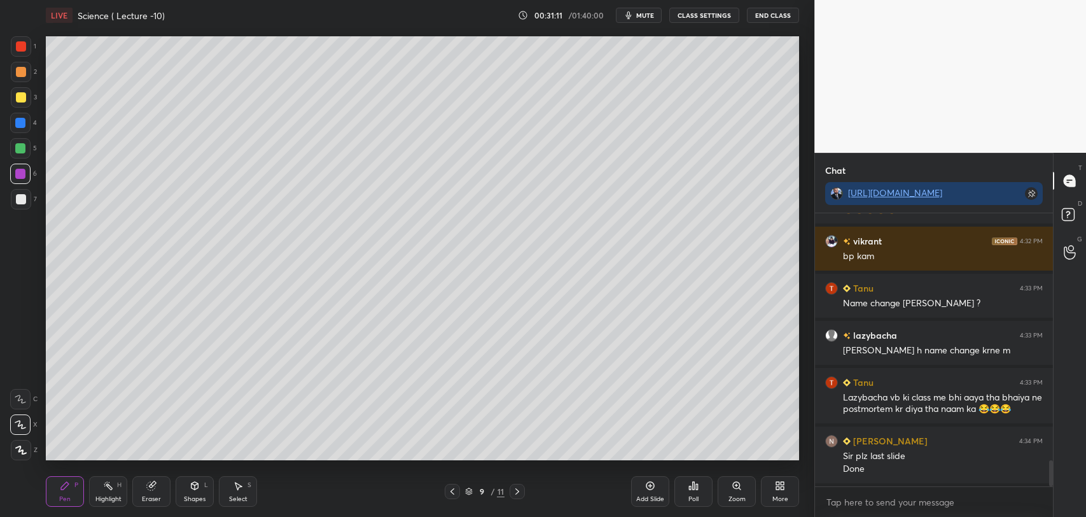
click at [518, 489] on icon at bounding box center [517, 491] width 10 height 10
click at [24, 200] on div at bounding box center [21, 199] width 10 height 10
click at [23, 165] on div at bounding box center [20, 173] width 20 height 20
click at [18, 197] on div at bounding box center [21, 199] width 10 height 10
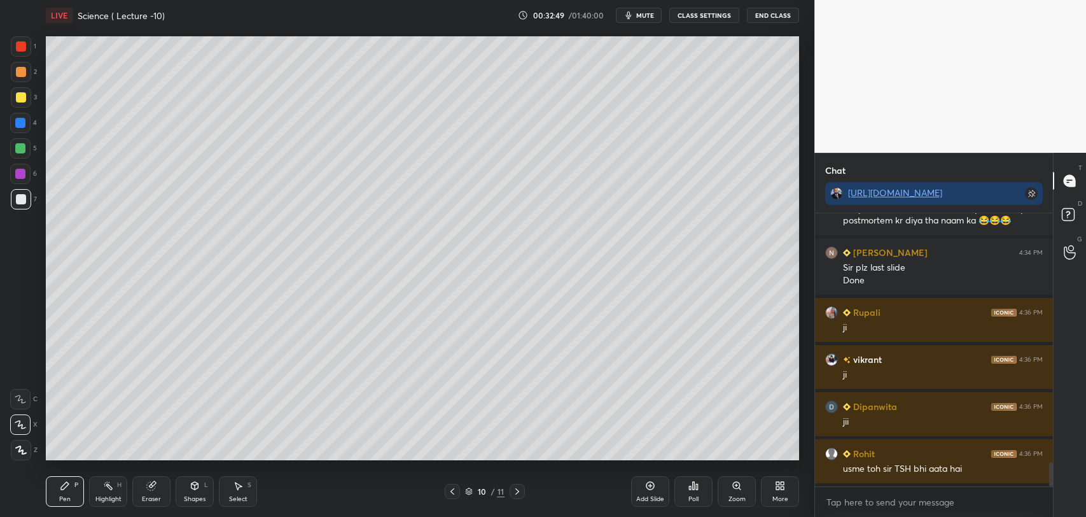
scroll to position [2850, 0]
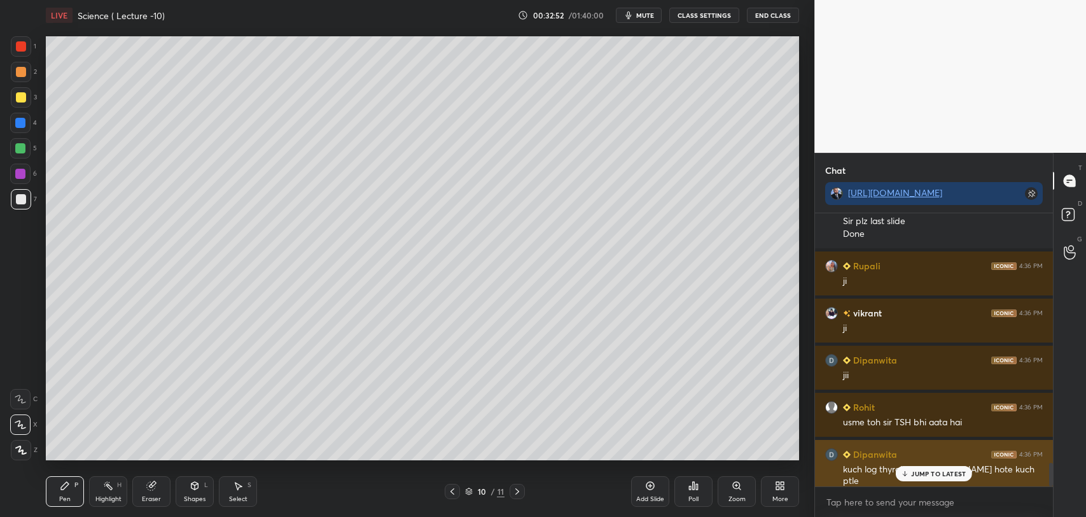
click at [916, 473] on p "JUMP TO LATEST" at bounding box center [938, 473] width 55 height 8
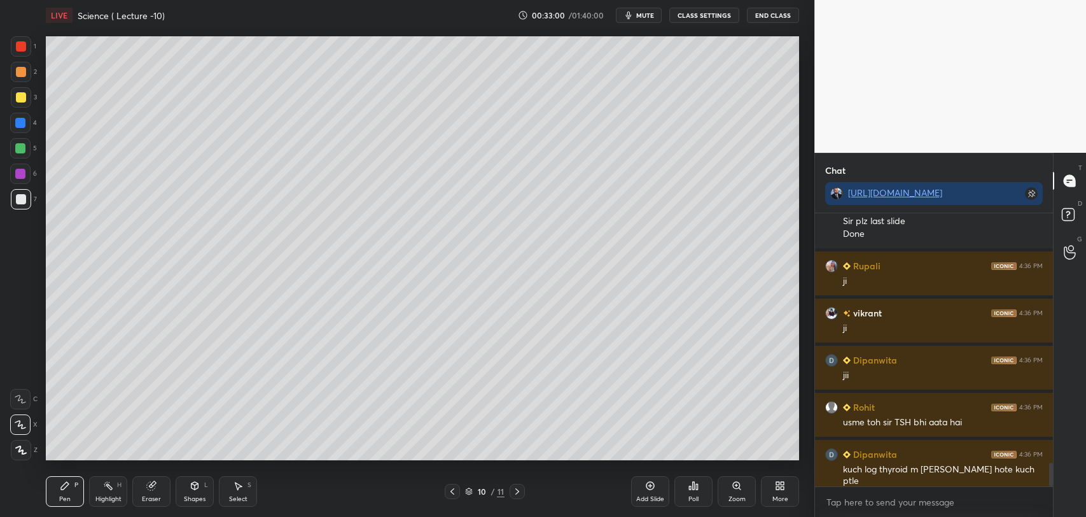
click at [449, 487] on icon at bounding box center [452, 491] width 10 height 10
click at [519, 490] on icon at bounding box center [517, 491] width 10 height 10
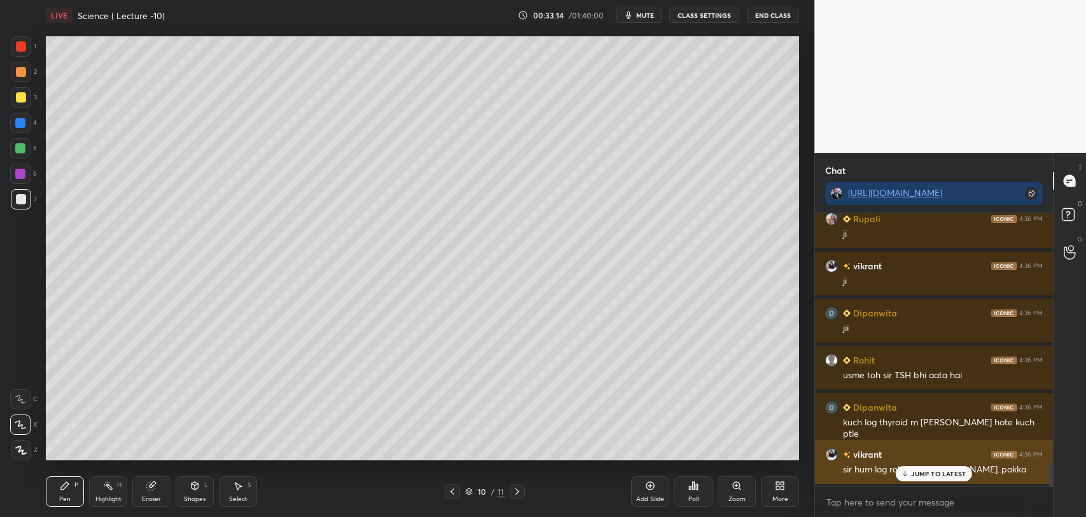
click at [911, 474] on div "JUMP TO LATEST" at bounding box center [934, 473] width 76 height 15
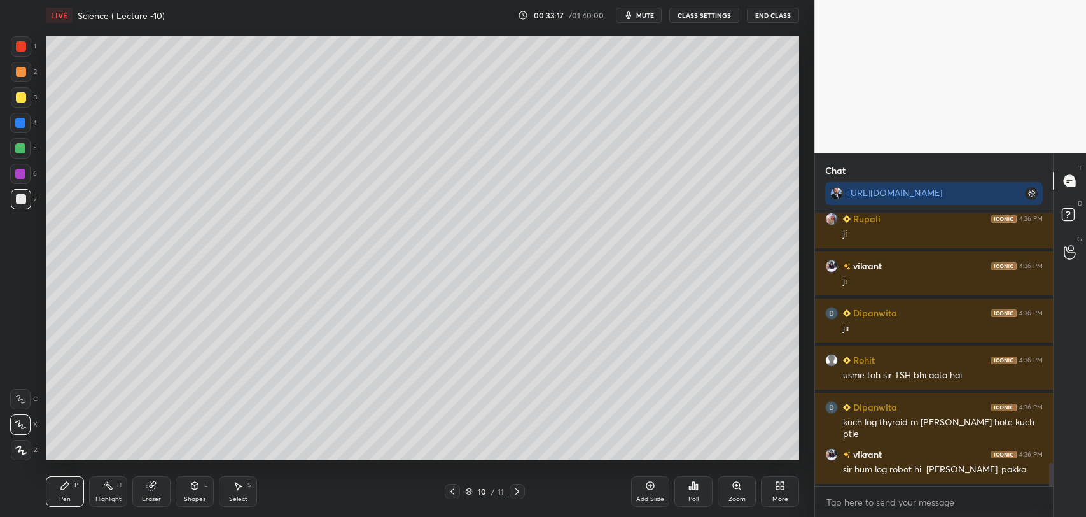
scroll to position [2952, 0]
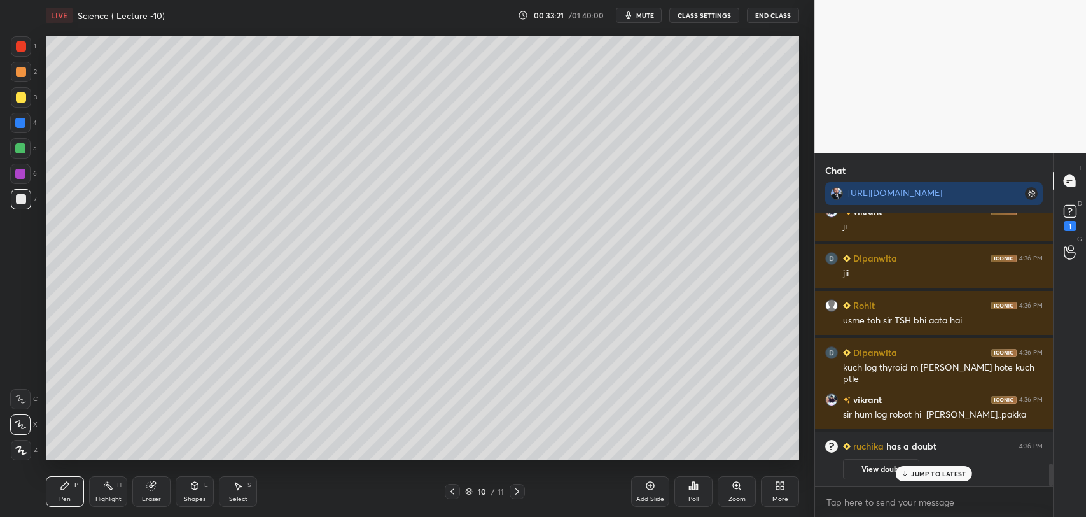
click at [870, 469] on button "View doubt" at bounding box center [881, 469] width 76 height 20
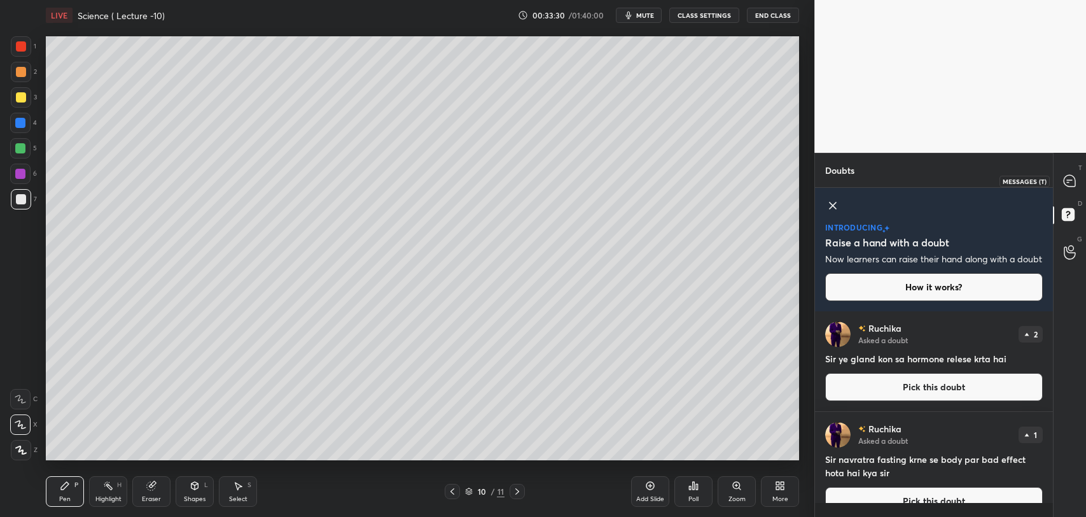
click at [1069, 181] on icon at bounding box center [1069, 180] width 11 height 11
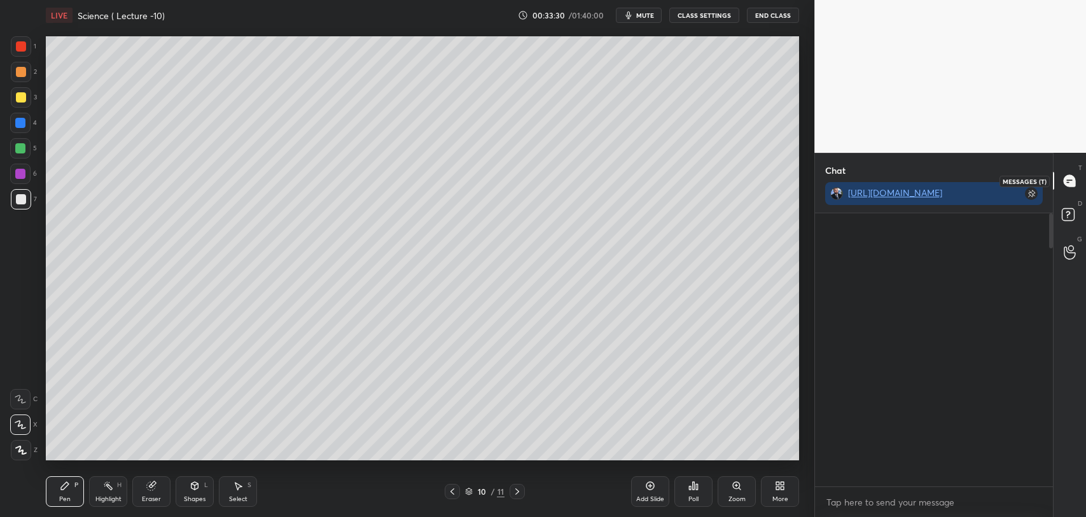
scroll to position [270, 234]
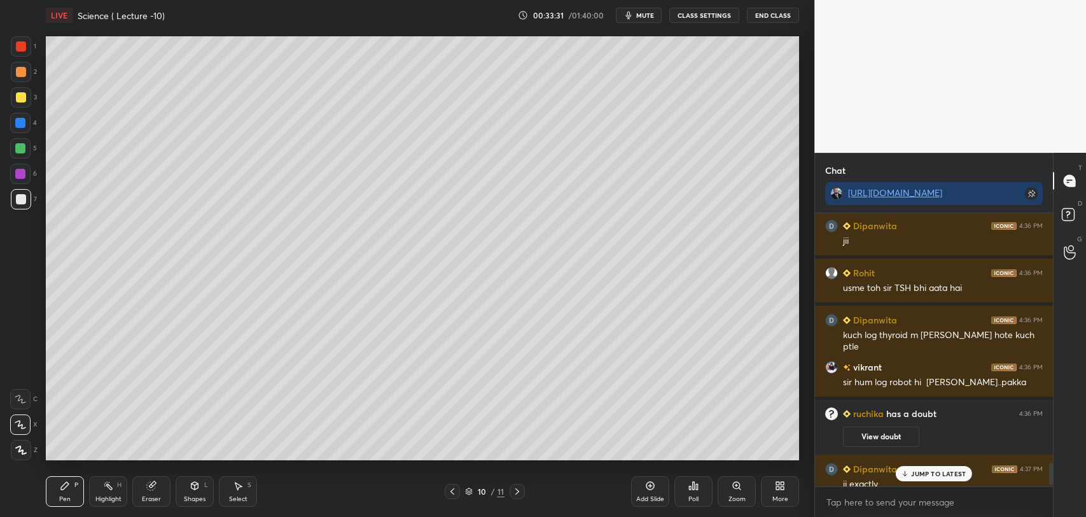
click at [916, 476] on p "JUMP TO LATEST" at bounding box center [938, 473] width 55 height 8
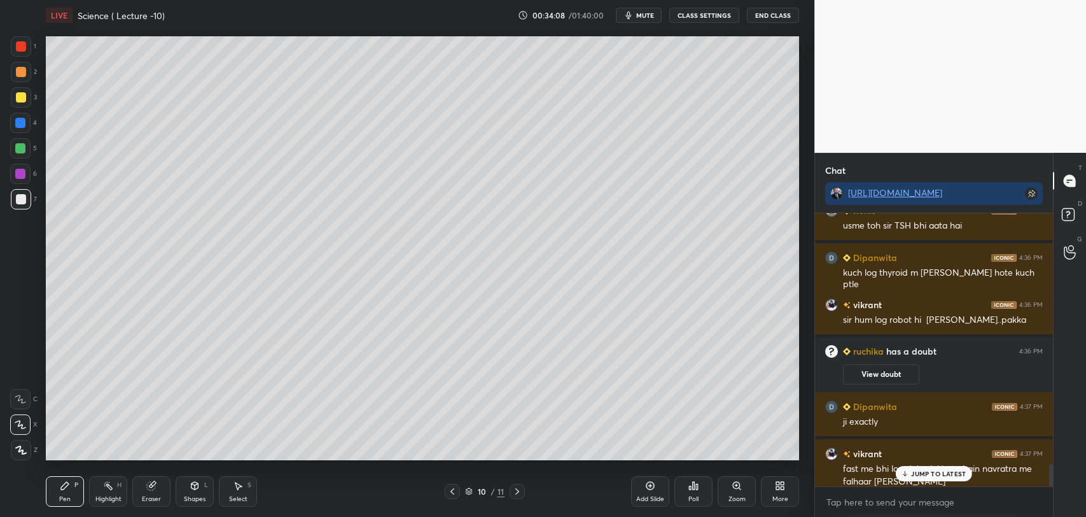
scroll to position [3121, 0]
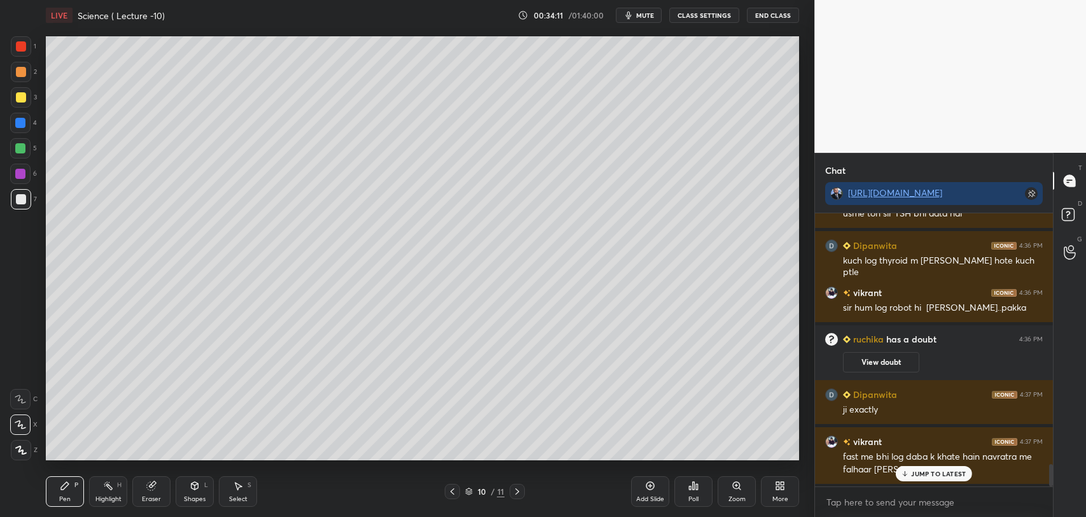
click at [910, 469] on div "JUMP TO LATEST" at bounding box center [934, 473] width 76 height 15
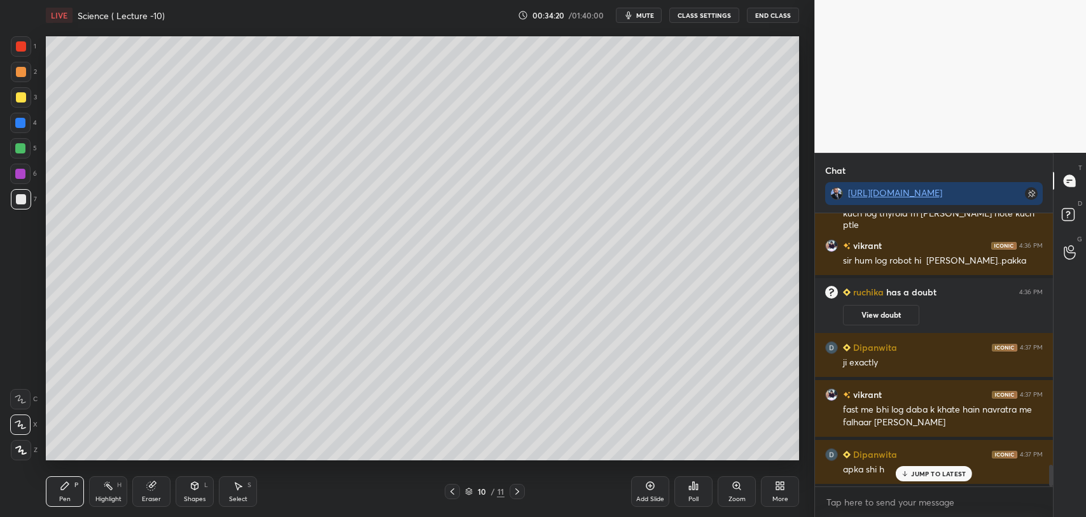
scroll to position [3216, 0]
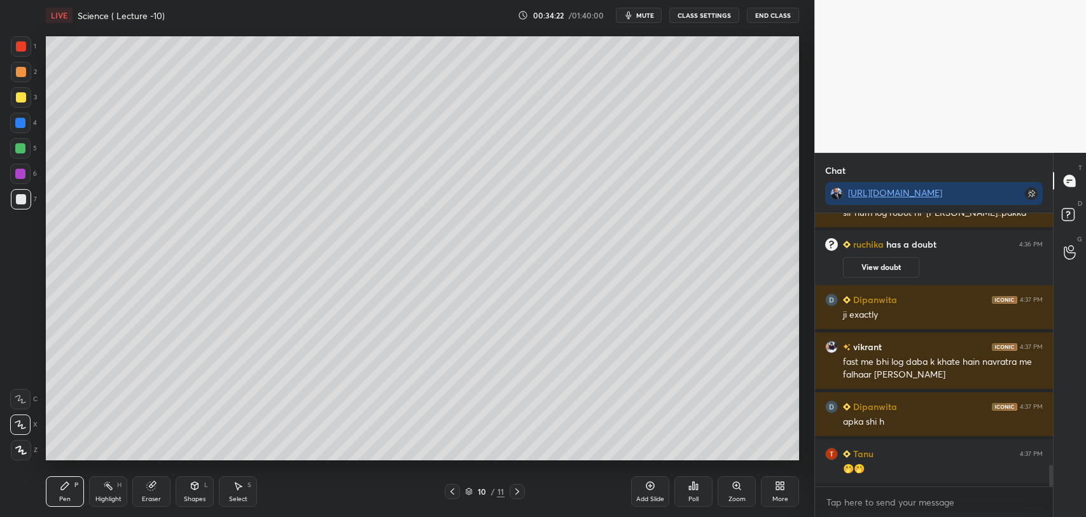
click at [651, 488] on icon at bounding box center [650, 485] width 10 height 10
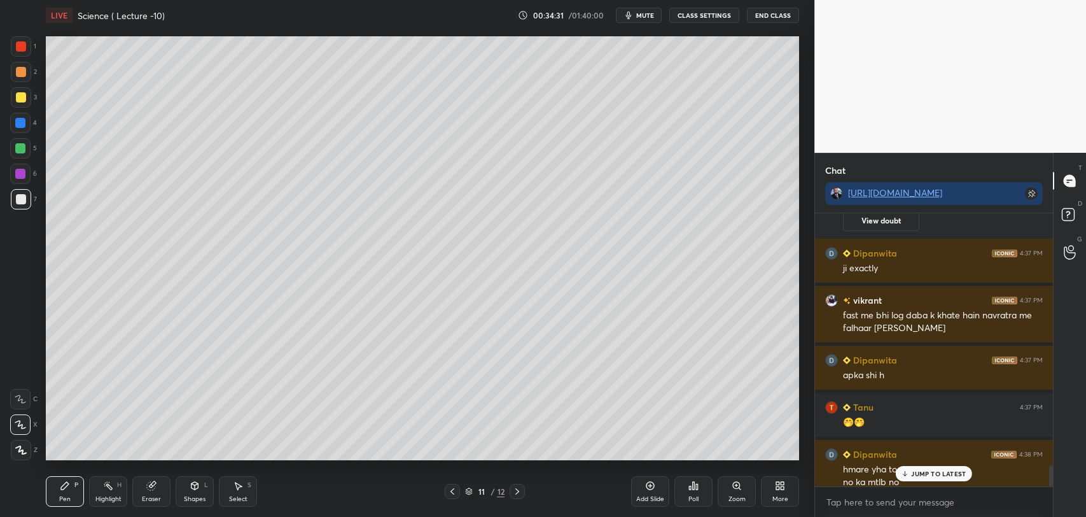
scroll to position [3275, 0]
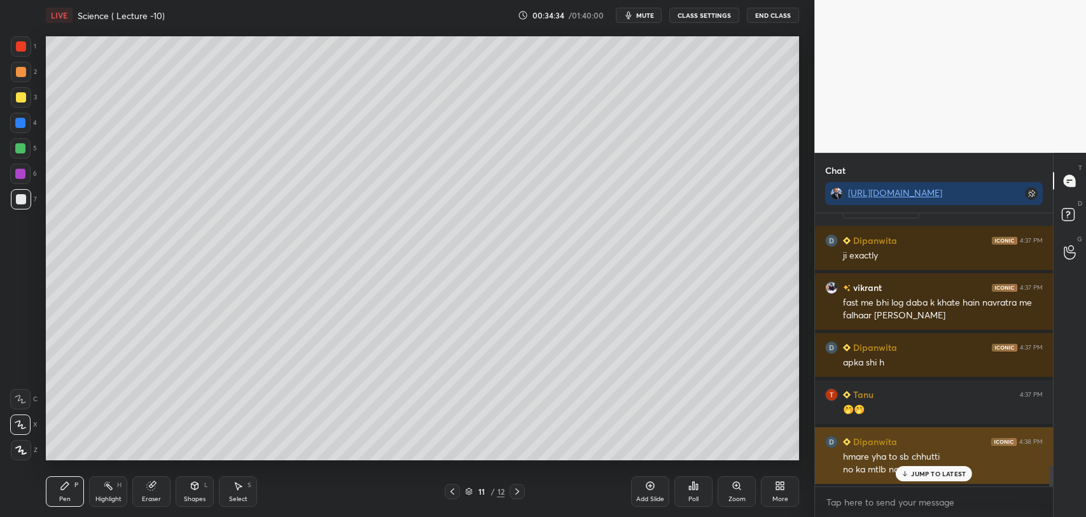
click at [921, 472] on p "JUMP TO LATEST" at bounding box center [938, 473] width 55 height 8
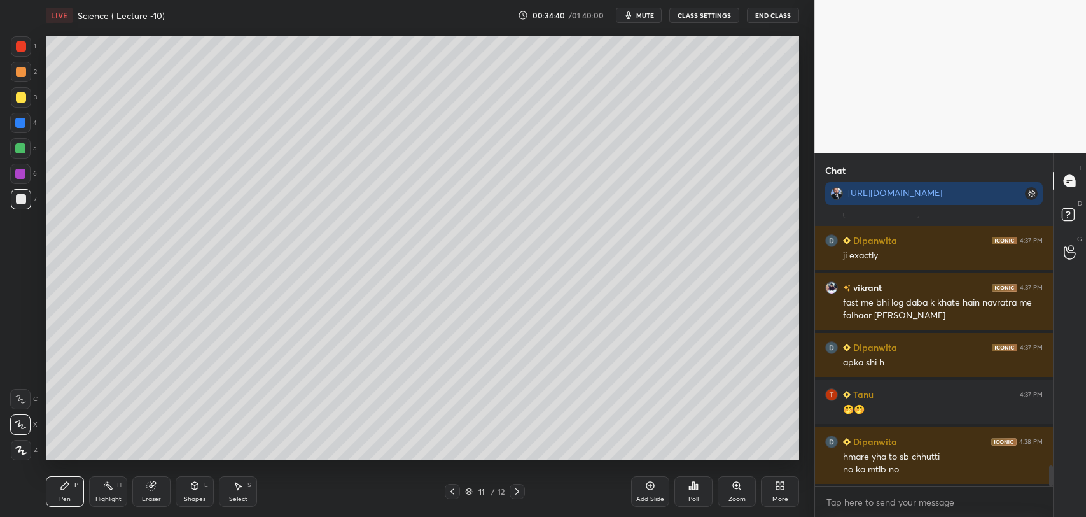
click at [26, 121] on div at bounding box center [20, 123] width 20 height 20
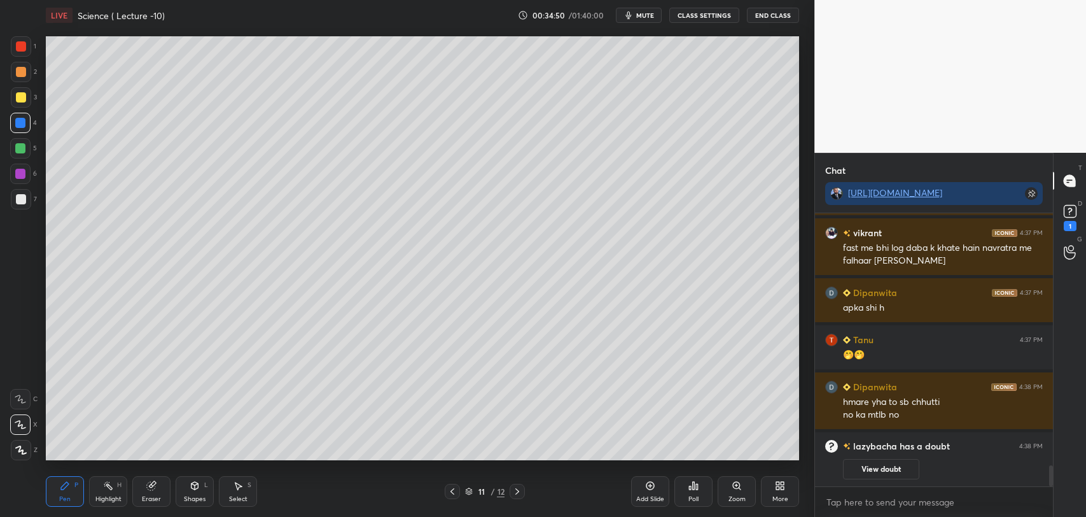
scroll to position [3009, 0]
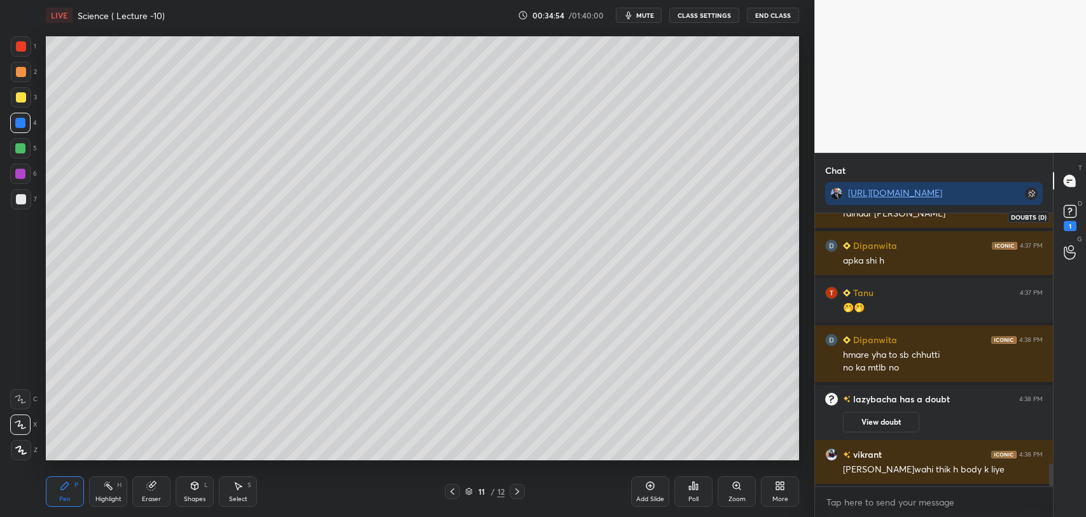
click at [1068, 209] on icon at bounding box center [1069, 210] width 4 height 5
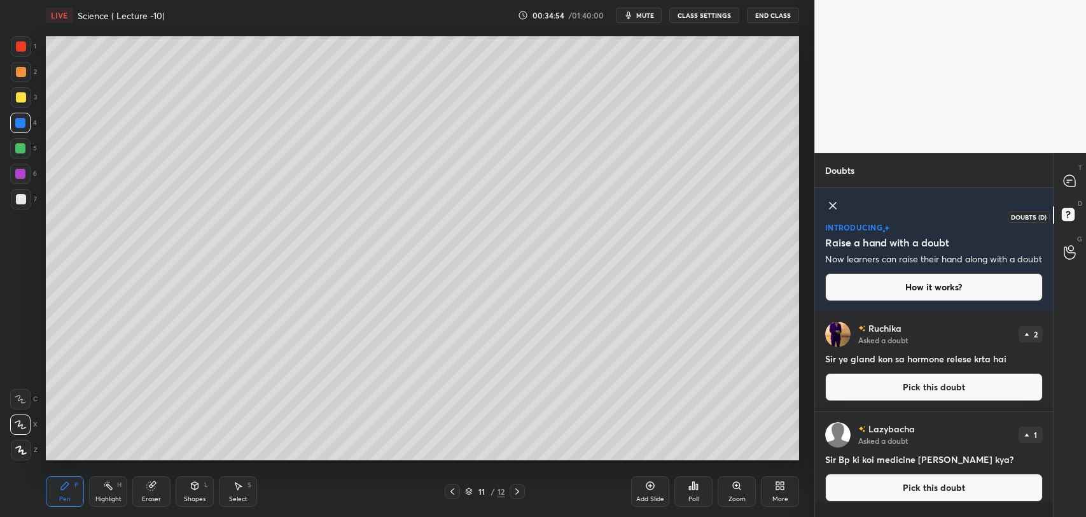
scroll to position [188, 234]
click at [1064, 181] on icon at bounding box center [1069, 180] width 11 height 11
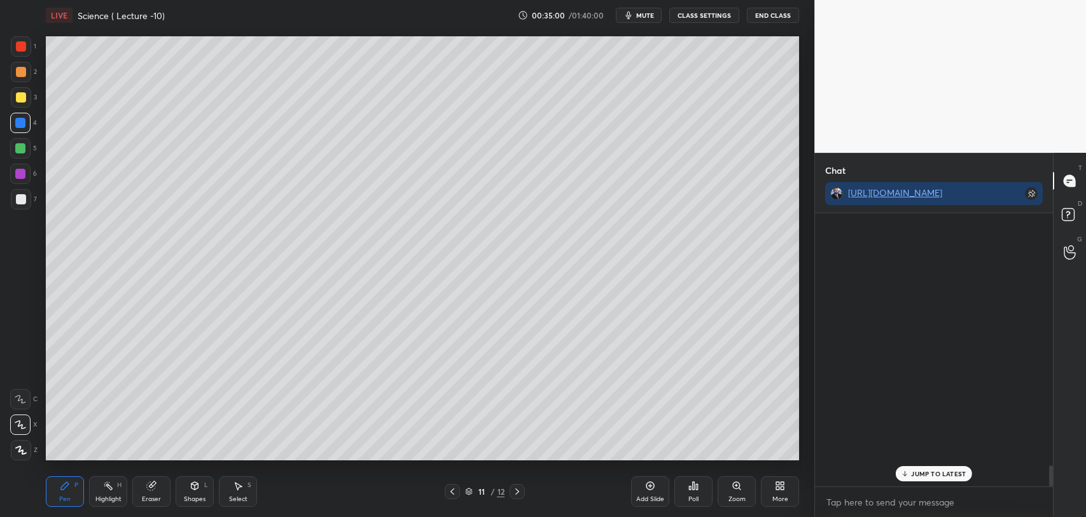
scroll to position [270, 234]
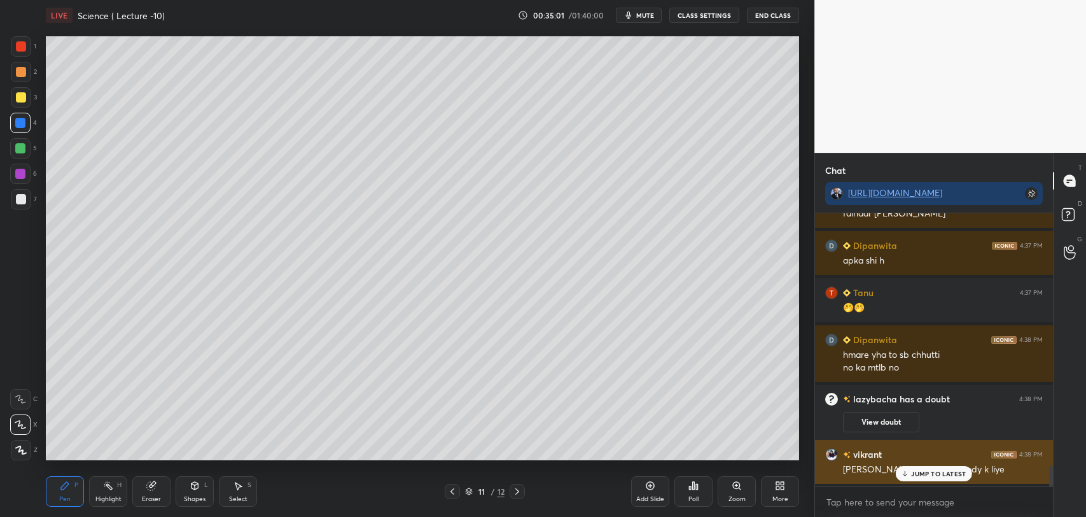
click at [905, 475] on icon at bounding box center [905, 475] width 4 height 2
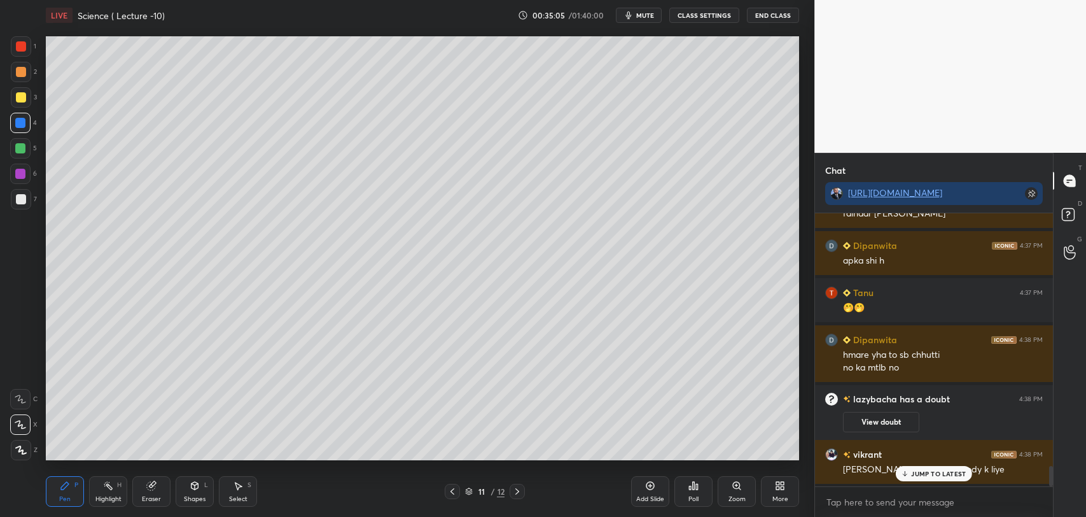
scroll to position [3341, 0]
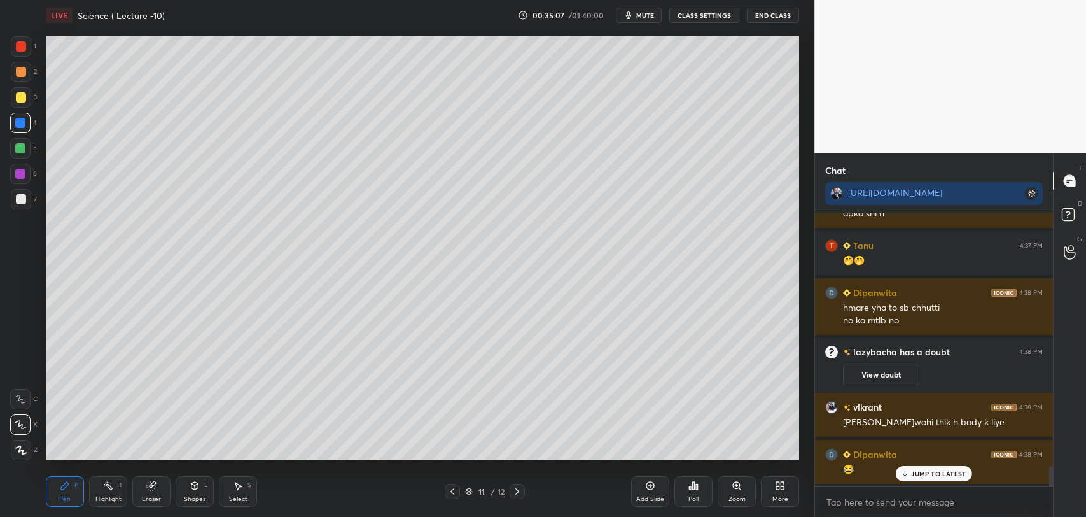
click at [921, 473] on div "Shah 4:34 PM Sir plz last slide Done [PERSON_NAME] 4:36 PM ji [PERSON_NAME] 4:3…" at bounding box center [934, 349] width 238 height 273
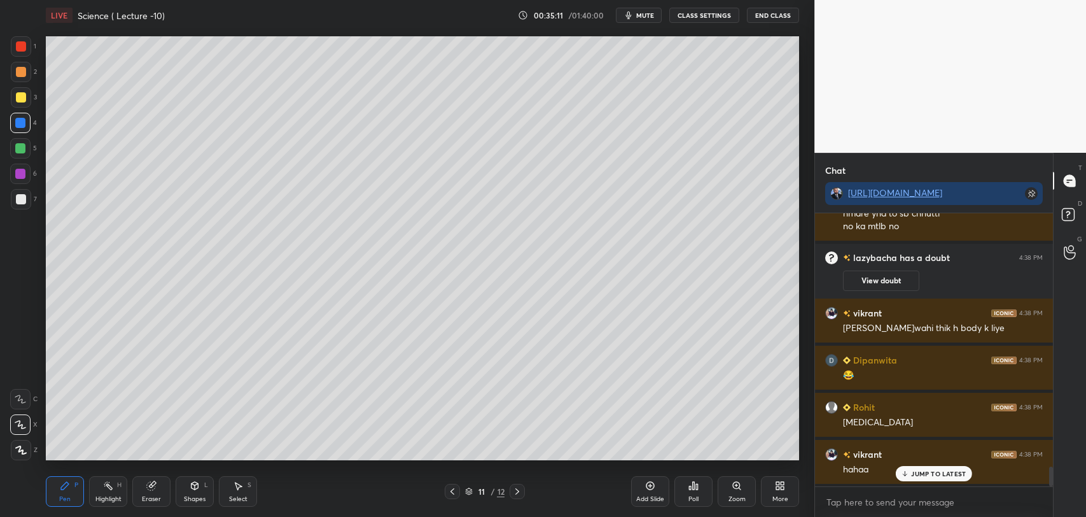
scroll to position [3482, 0]
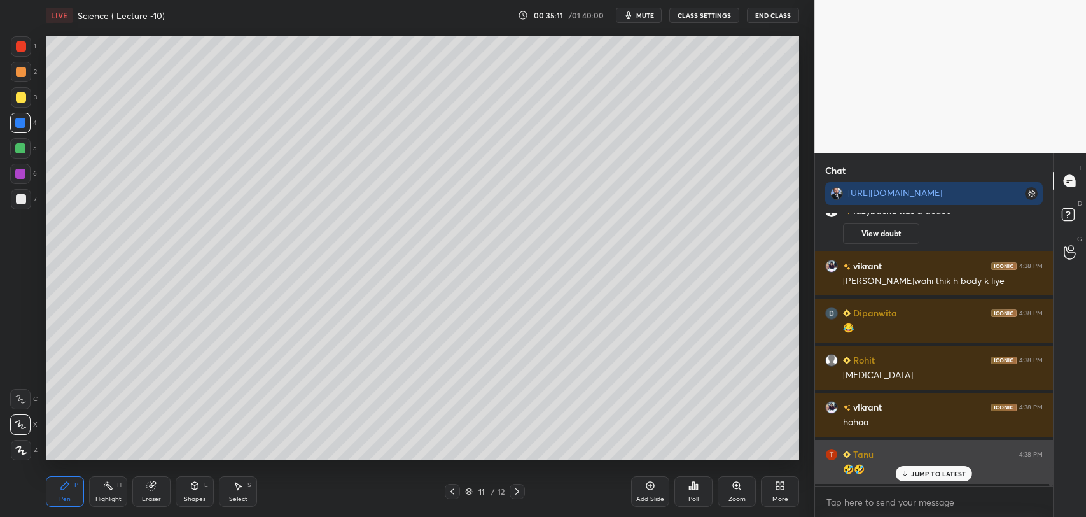
click at [909, 476] on icon at bounding box center [905, 473] width 8 height 8
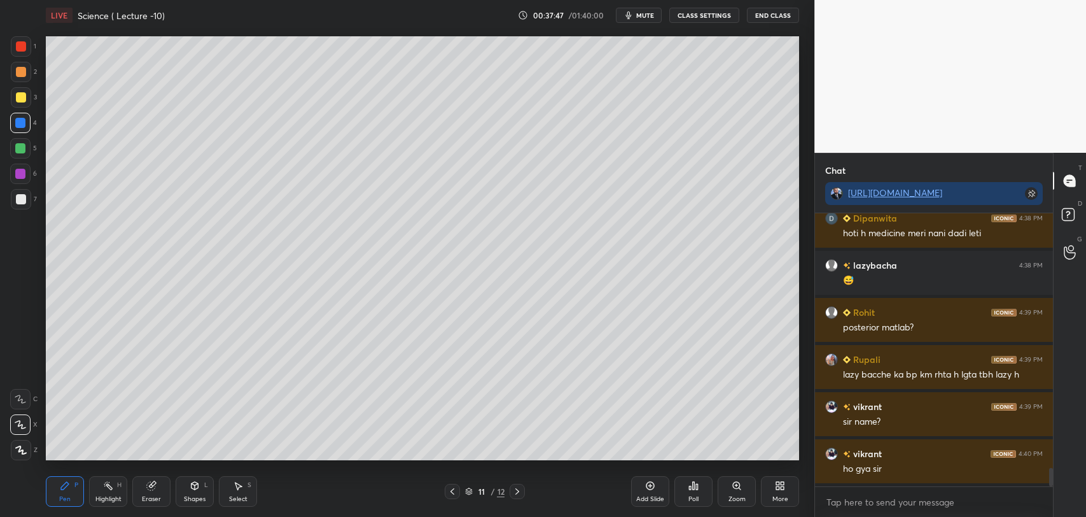
scroll to position [3812, 0]
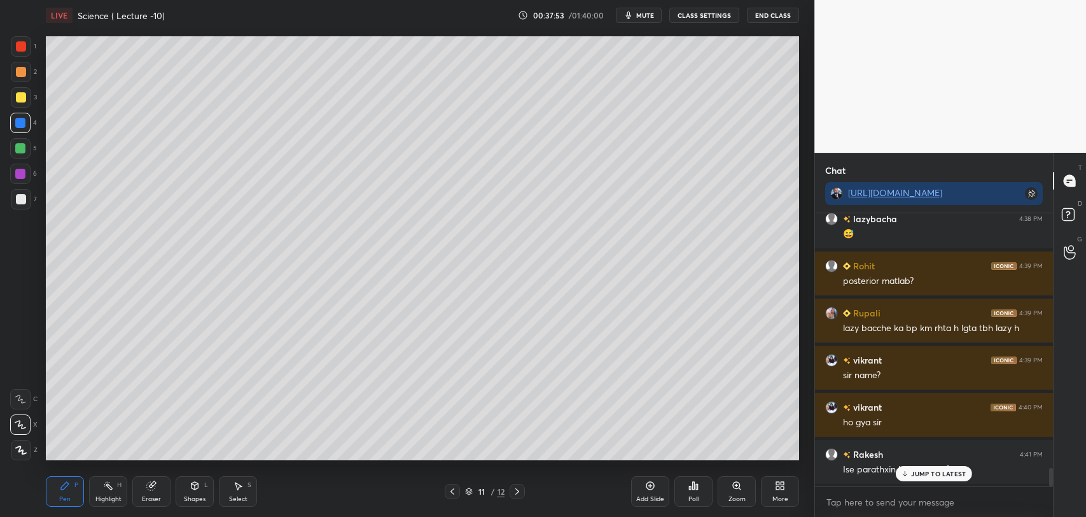
click at [909, 469] on div "[PERSON_NAME] 4:37 PM apka shi h Tanu 4:37 PM 🤭🤭 [PERSON_NAME] 4:38 PM hmare yh…" at bounding box center [934, 349] width 238 height 273
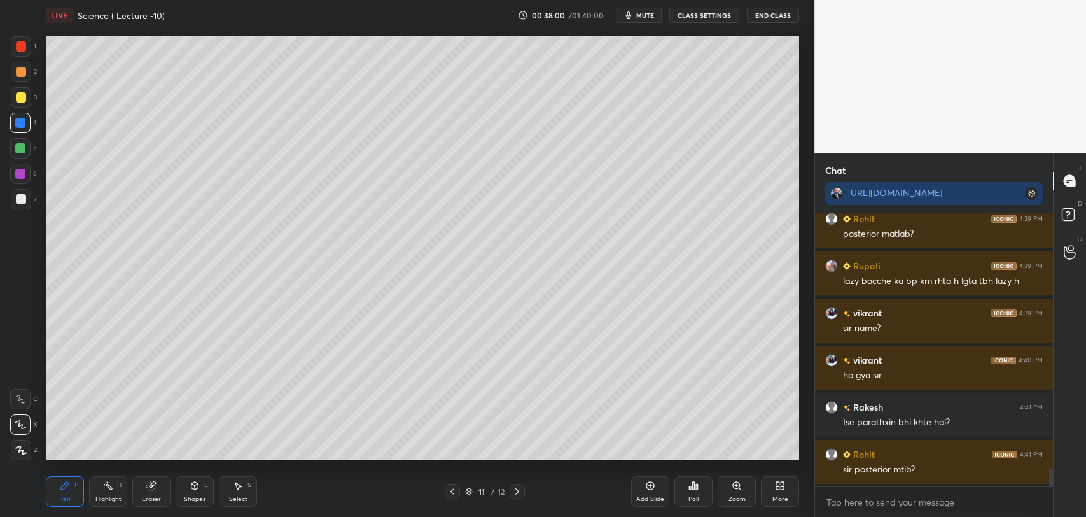
scroll to position [3906, 0]
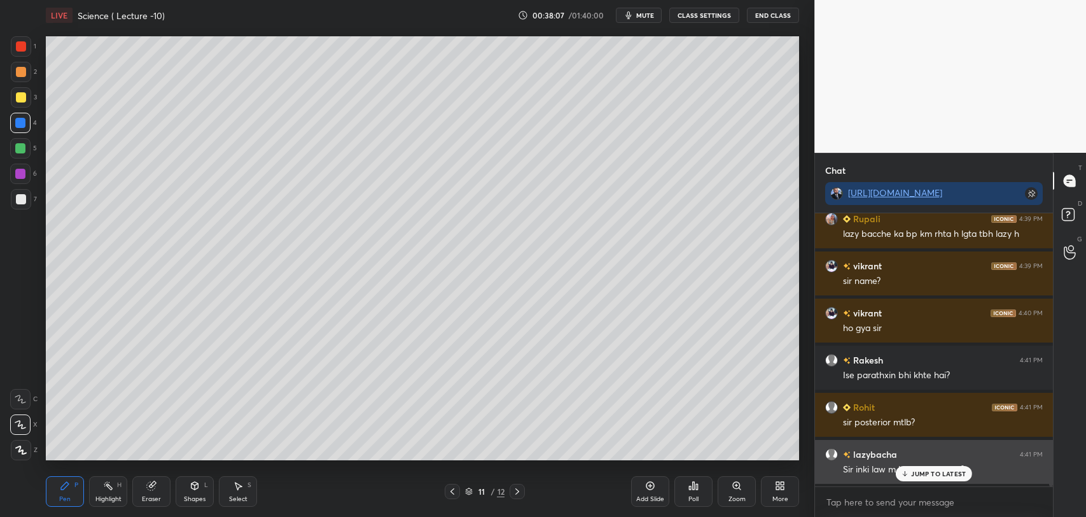
click at [910, 480] on div "lazybacha 4:41 PM Sir inki law m kya relevancy h?" at bounding box center [934, 462] width 238 height 44
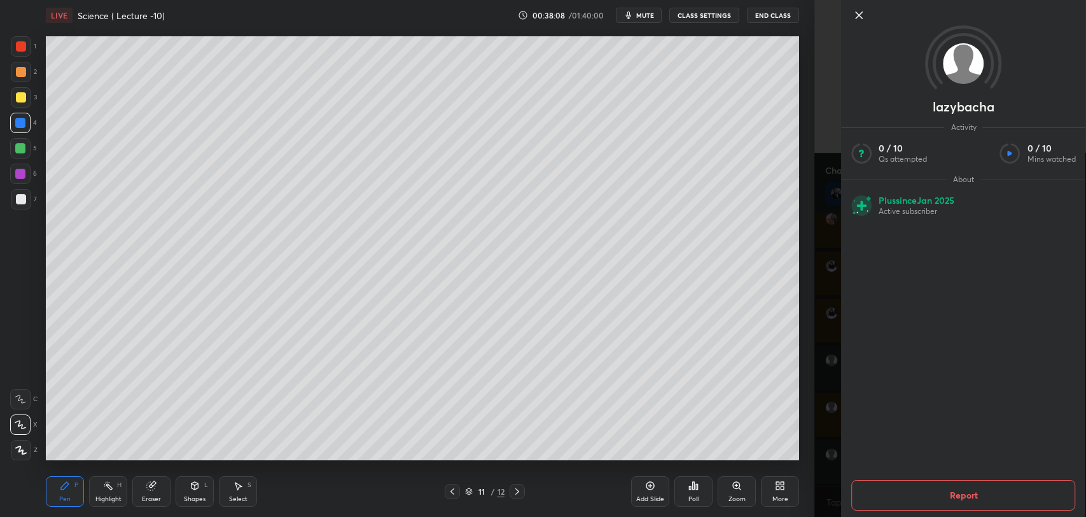
click at [857, 13] on icon at bounding box center [859, 15] width 6 height 6
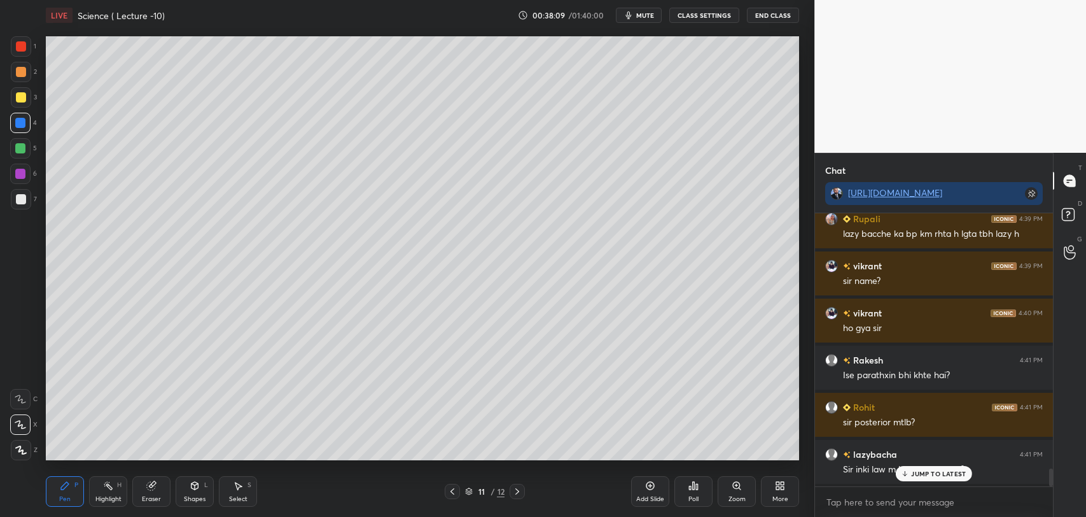
click at [913, 474] on p "JUMP TO LATEST" at bounding box center [938, 473] width 55 height 8
click at [451, 490] on icon at bounding box center [452, 491] width 4 height 6
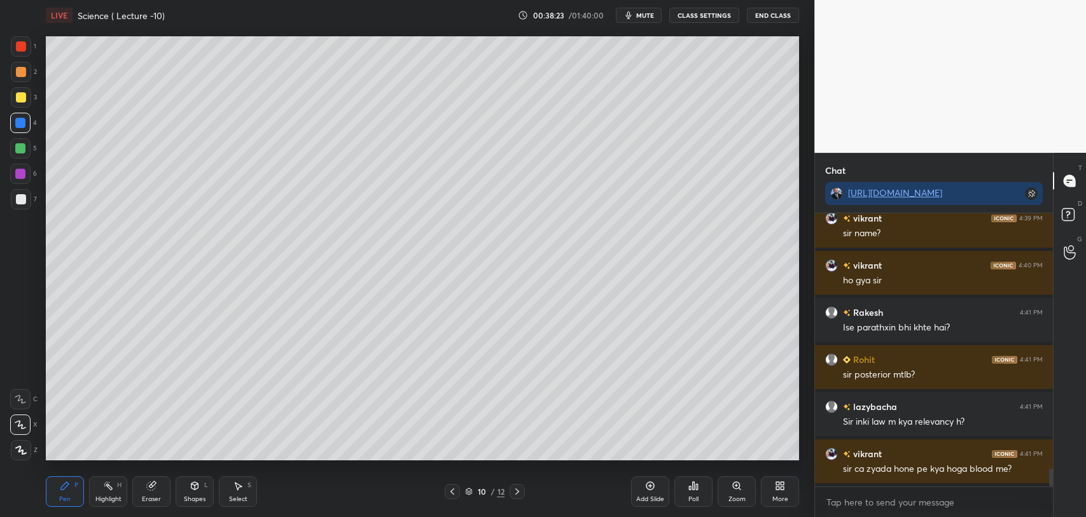
scroll to position [4000, 0]
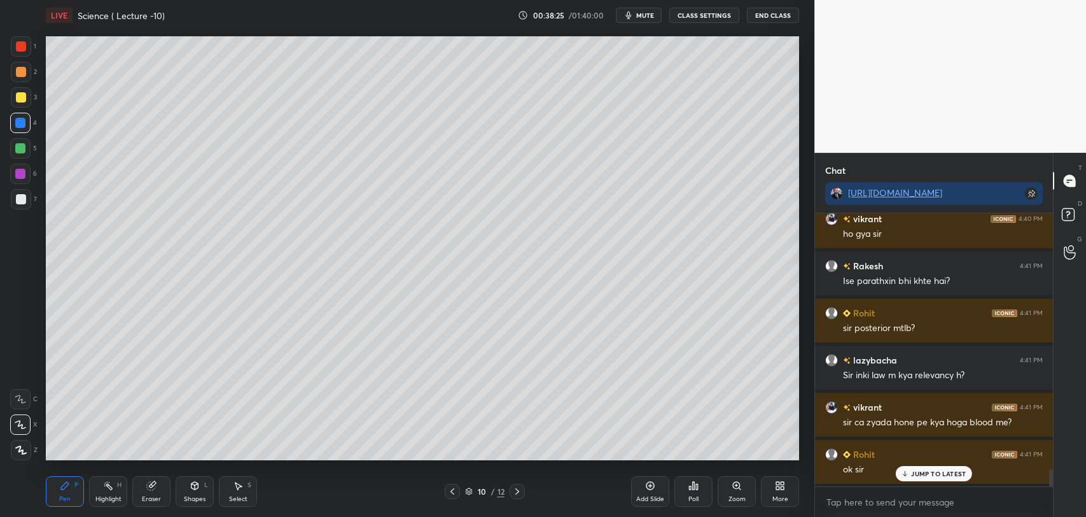
click at [914, 472] on p "JUMP TO LATEST" at bounding box center [938, 473] width 55 height 8
click at [516, 489] on icon at bounding box center [517, 491] width 10 height 10
click at [517, 490] on icon at bounding box center [517, 491] width 10 height 10
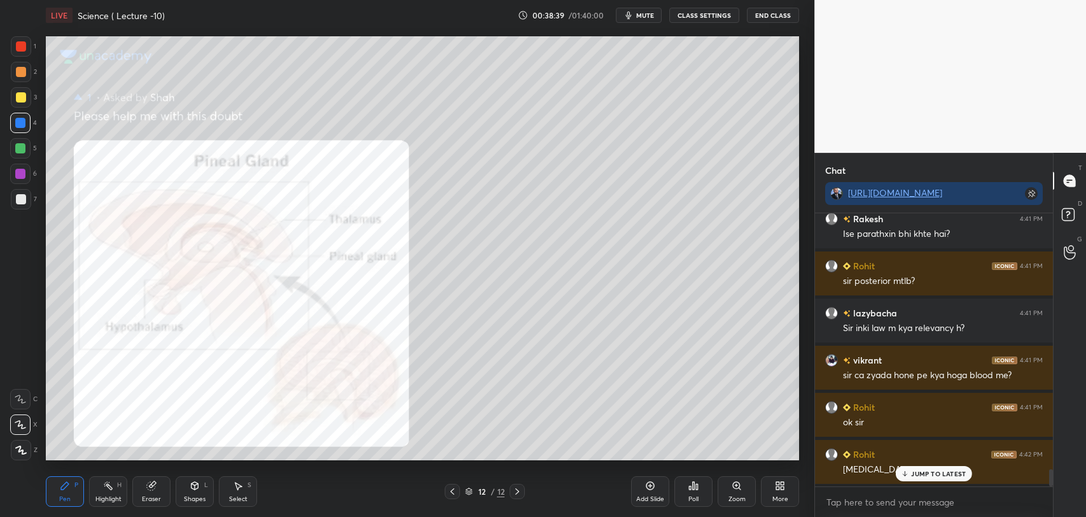
click at [903, 471] on icon at bounding box center [905, 473] width 8 height 8
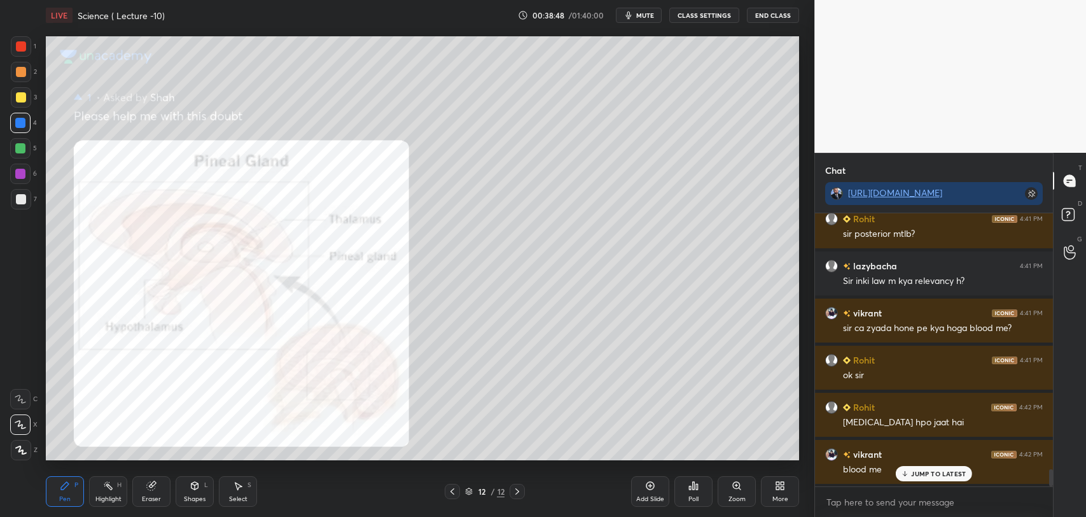
click at [450, 490] on icon at bounding box center [452, 491] width 10 height 10
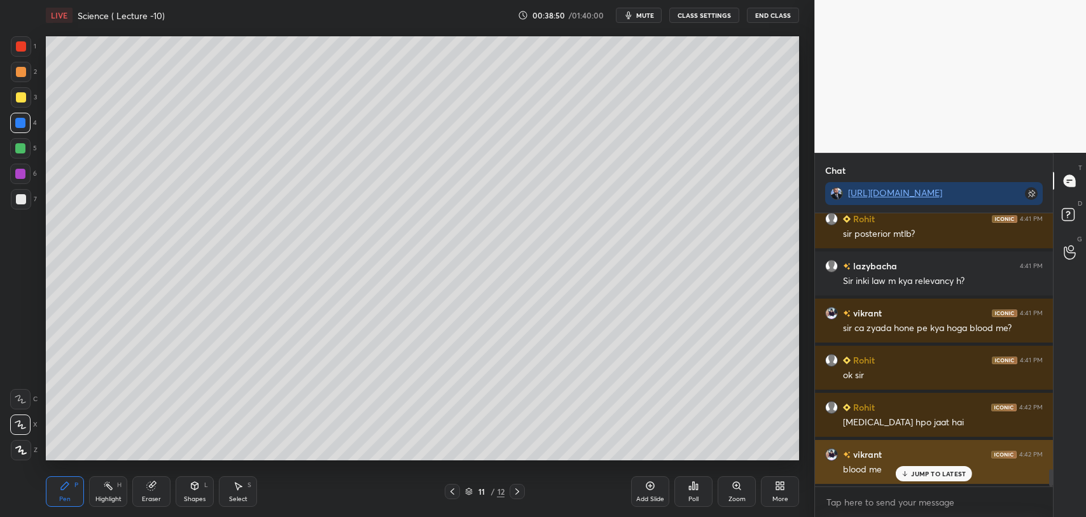
click at [913, 470] on p "JUMP TO LATEST" at bounding box center [938, 473] width 55 height 8
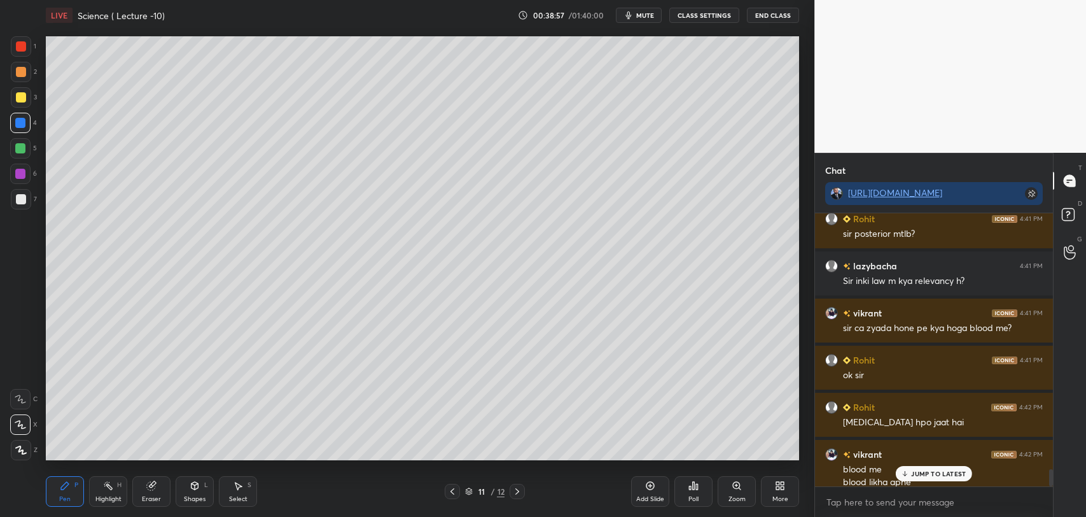
scroll to position [4107, 0]
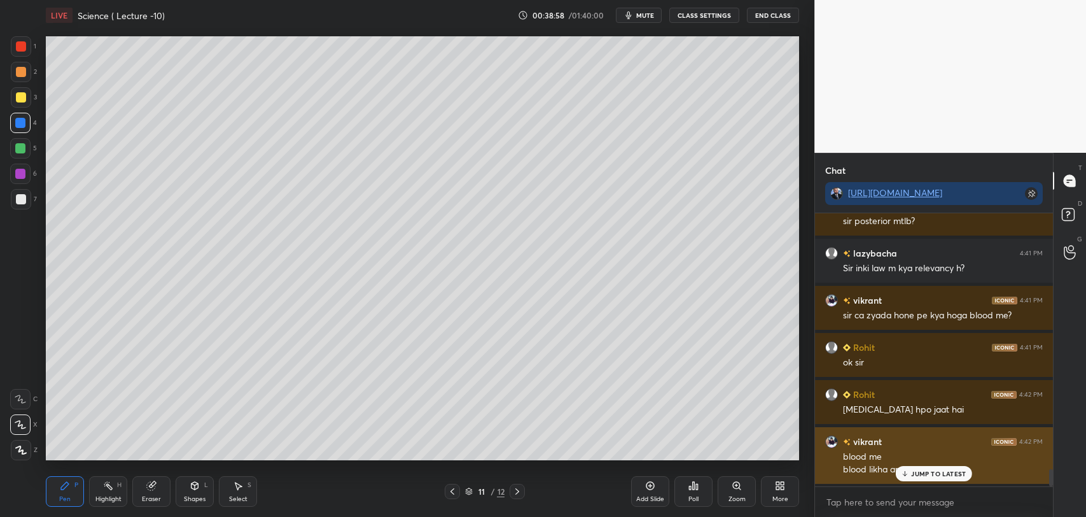
click at [923, 473] on p "JUMP TO LATEST" at bounding box center [938, 473] width 55 height 8
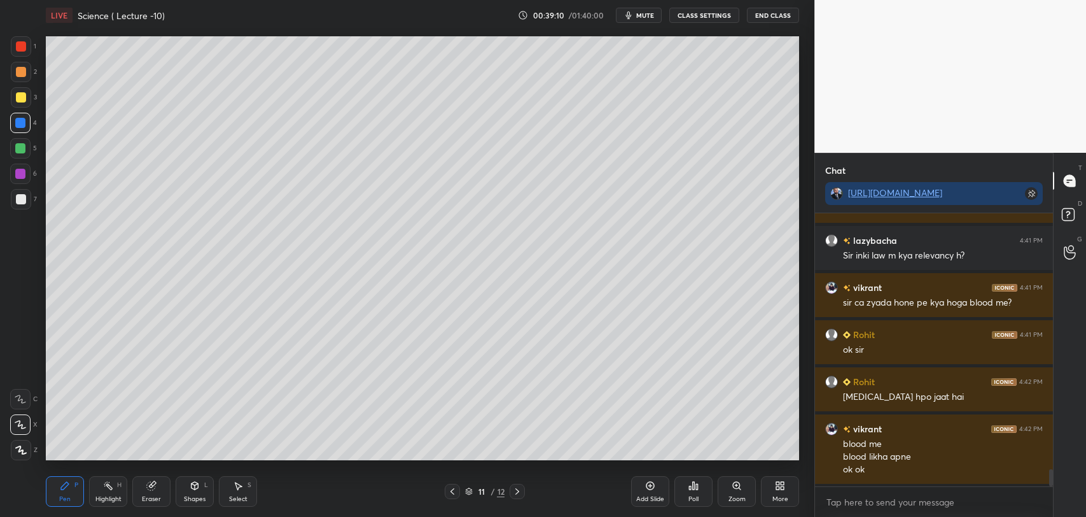
scroll to position [4168, 0]
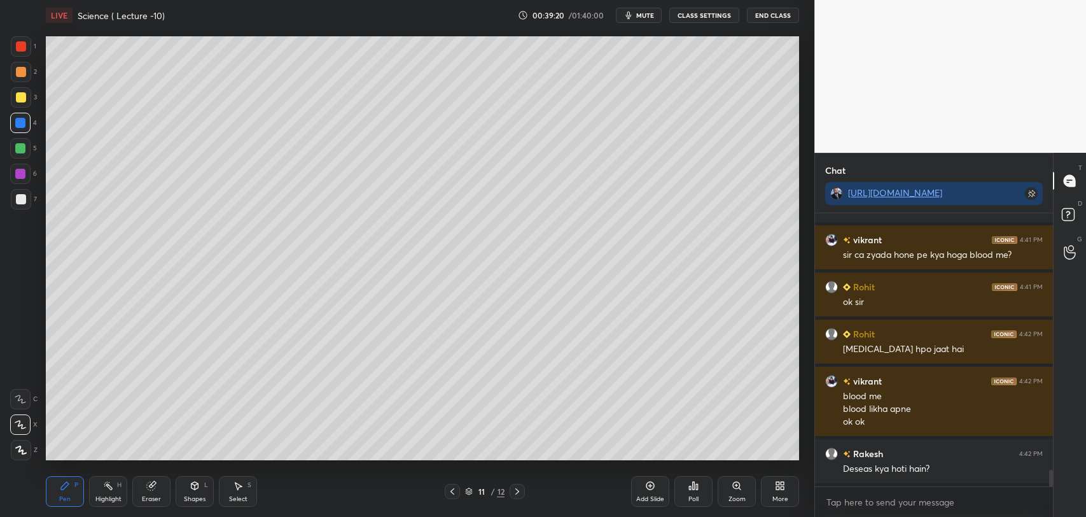
click at [518, 489] on icon at bounding box center [517, 491] width 10 height 10
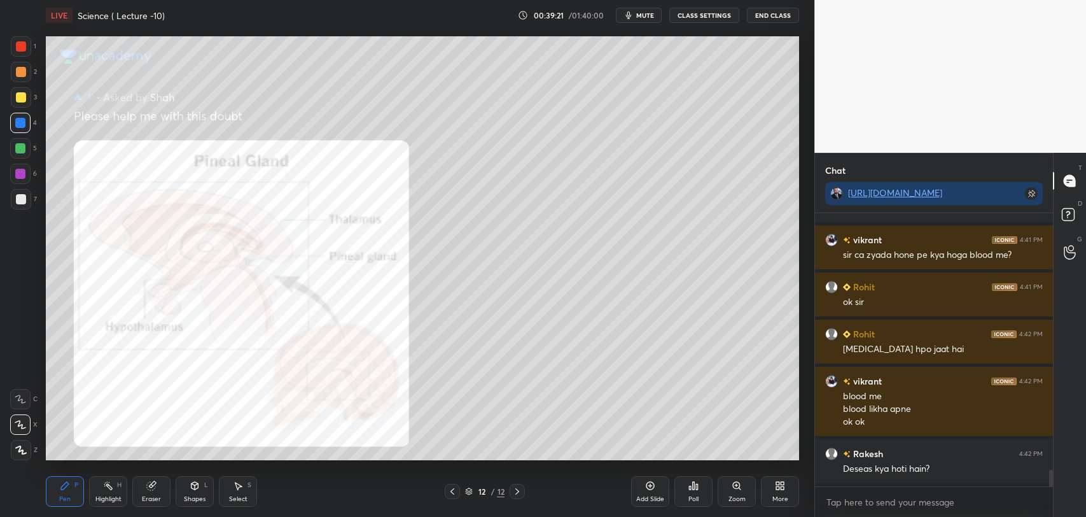
click at [452, 490] on icon at bounding box center [452, 491] width 10 height 10
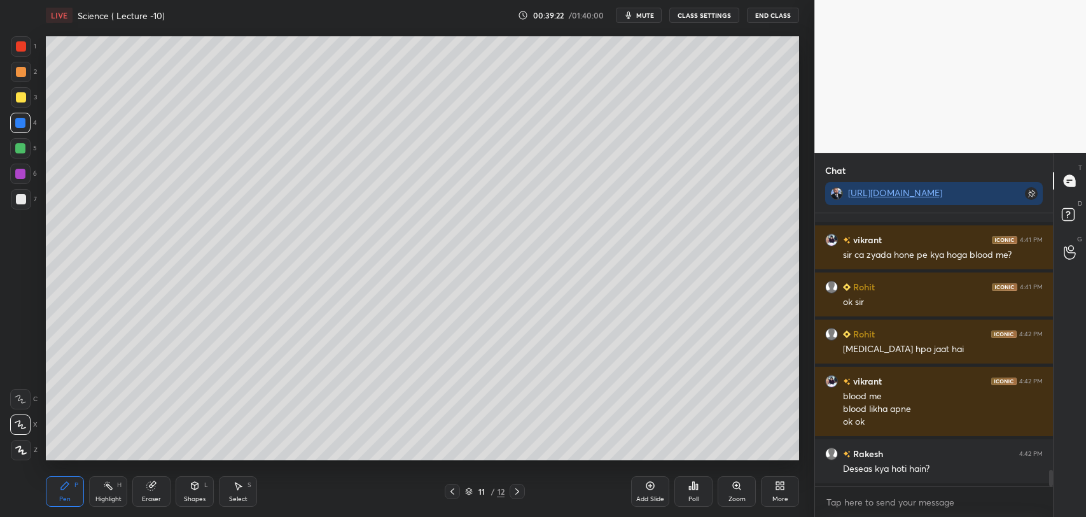
click at [658, 489] on div "Add Slide" at bounding box center [650, 491] width 38 height 31
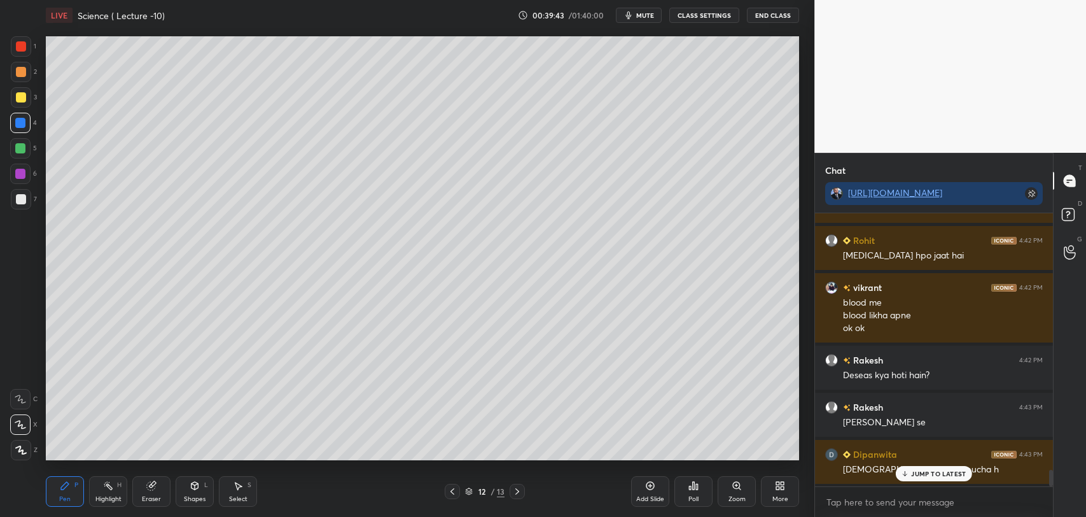
scroll to position [4308, 0]
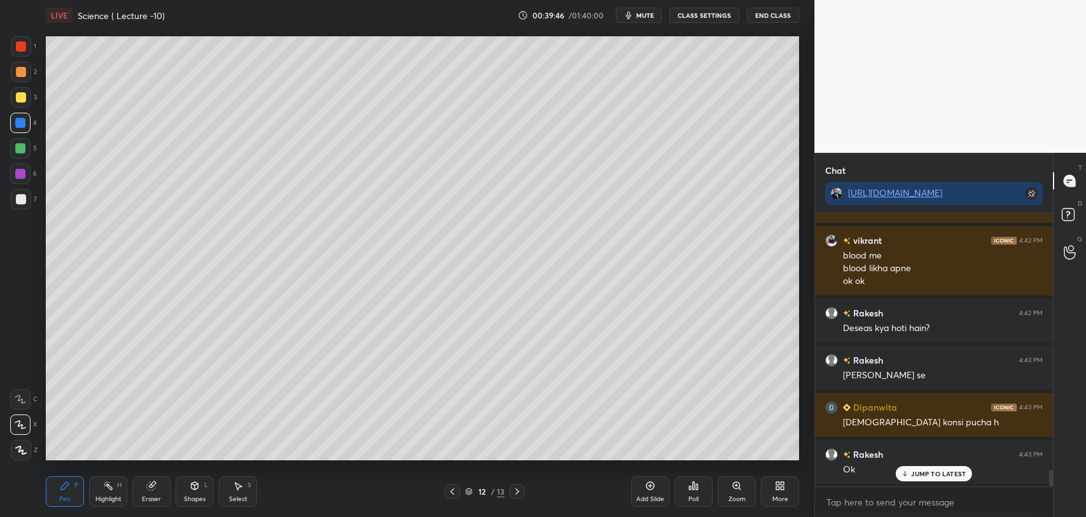
click at [910, 472] on div "JUMP TO LATEST" at bounding box center [934, 473] width 76 height 15
click at [24, 197] on div at bounding box center [21, 199] width 10 height 10
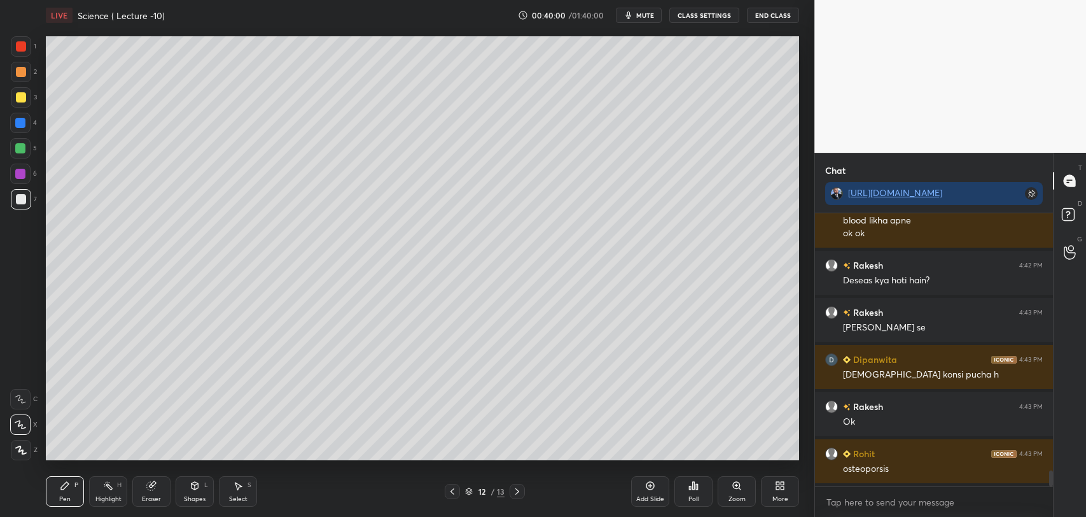
click at [24, 449] on icon at bounding box center [20, 449] width 11 height 9
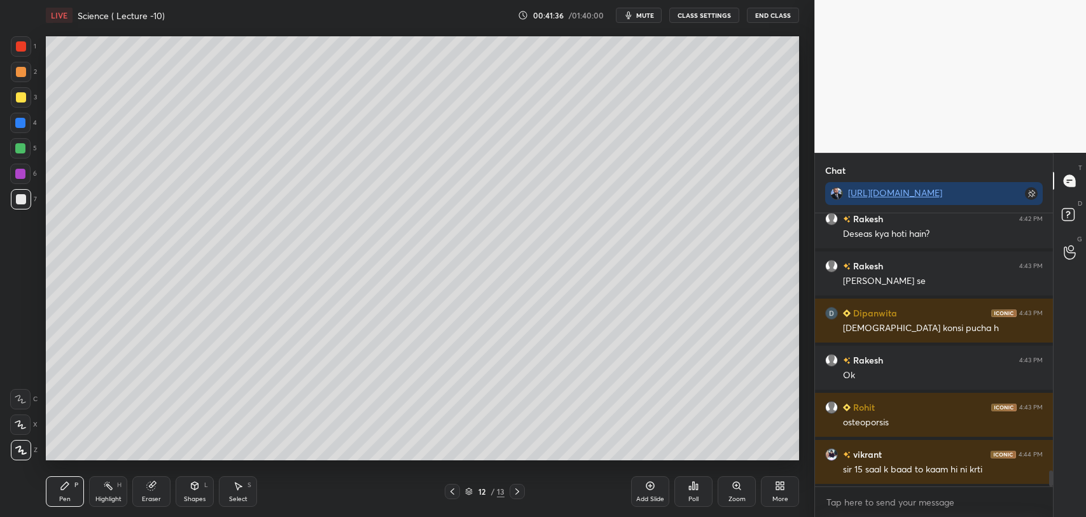
scroll to position [4449, 0]
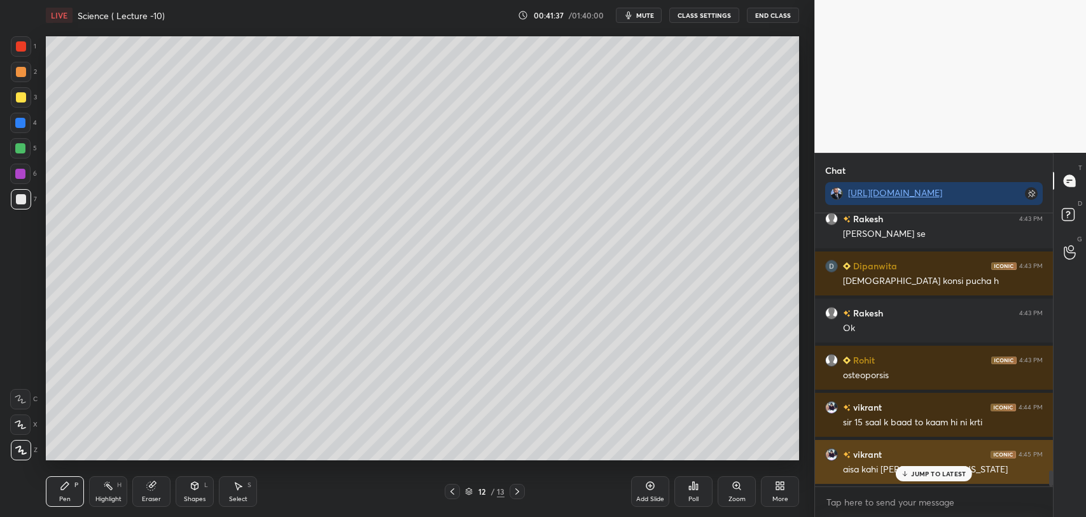
click at [901, 471] on icon at bounding box center [905, 473] width 8 height 8
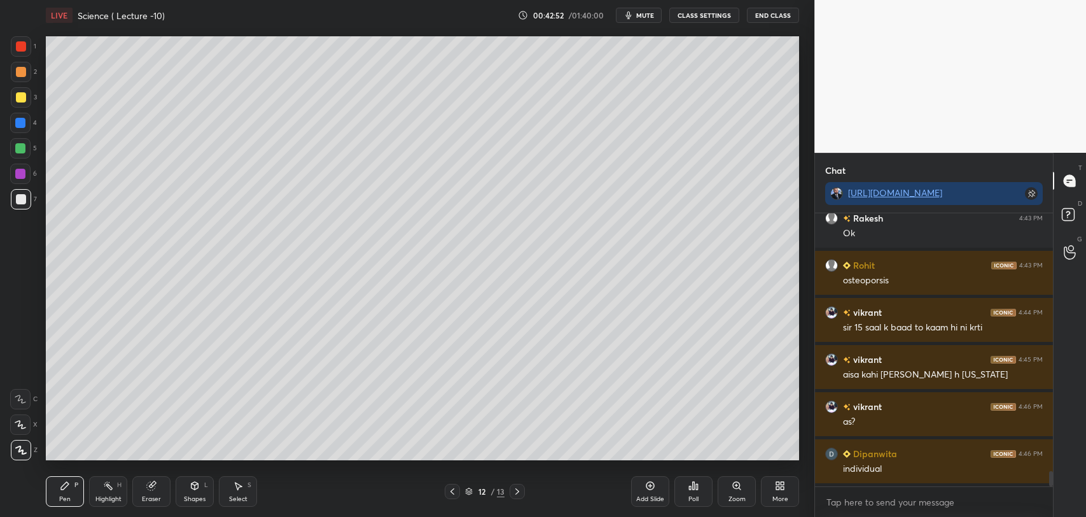
scroll to position [4591, 0]
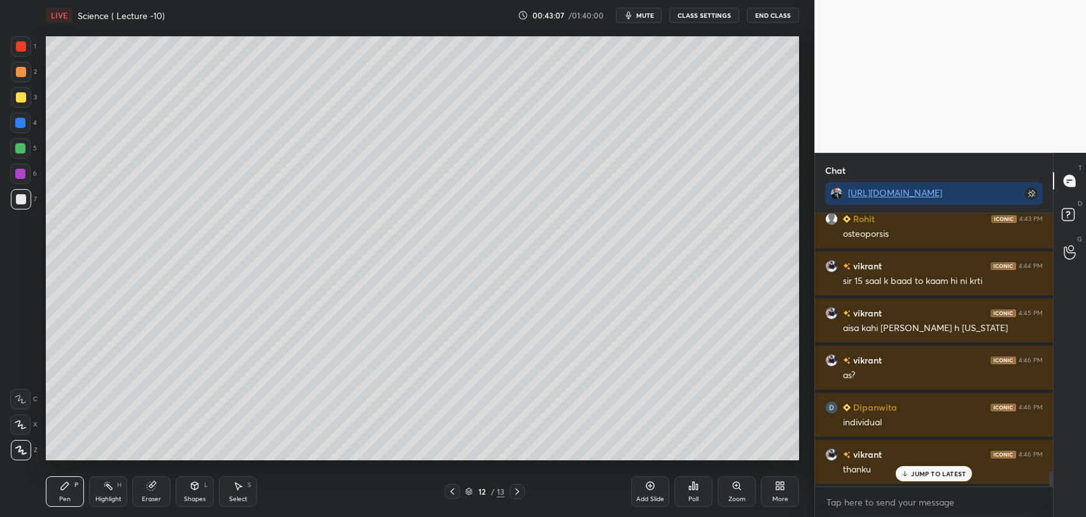
click at [911, 471] on p "JUMP TO LATEST" at bounding box center [938, 473] width 55 height 8
click at [650, 487] on icon at bounding box center [650, 485] width 10 height 10
click at [36, 95] on div "3" at bounding box center [24, 97] width 26 height 20
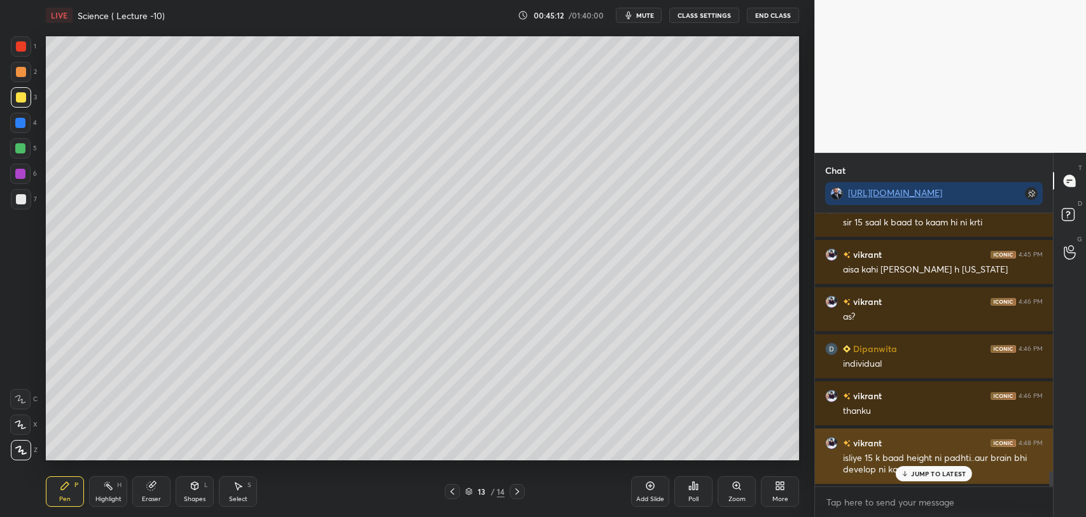
click at [924, 473] on p "JUMP TO LATEST" at bounding box center [938, 473] width 55 height 8
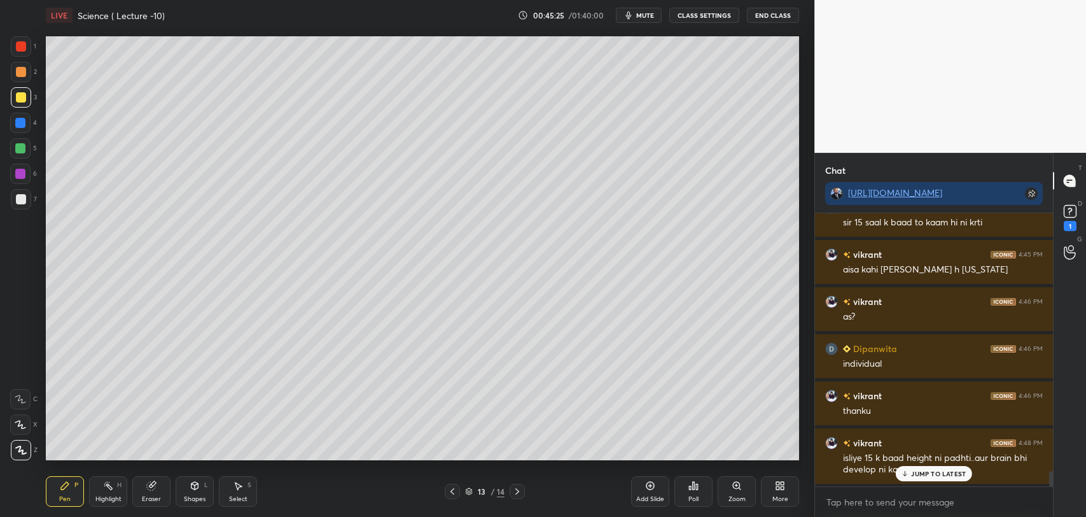
scroll to position [4704, 0]
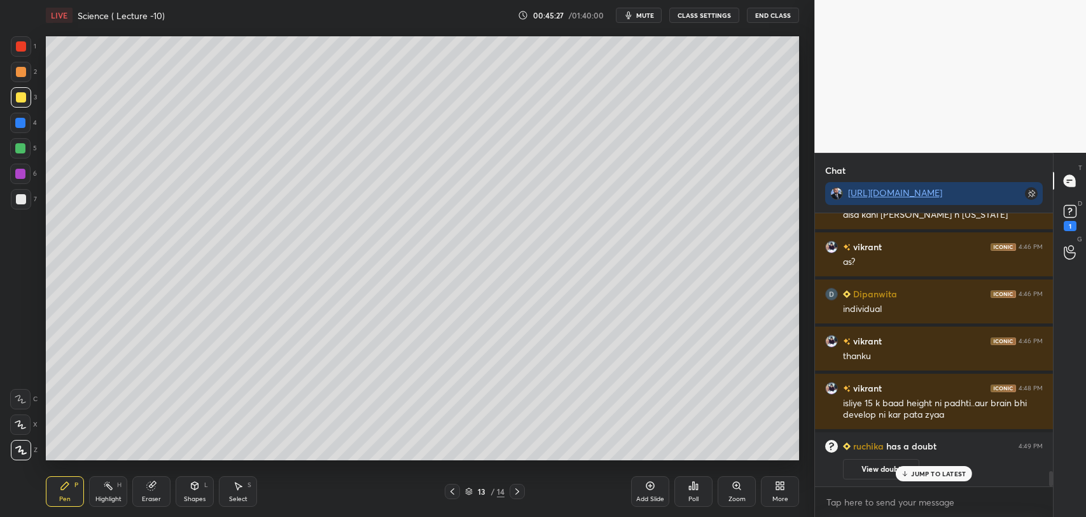
click at [865, 465] on button "View doubt" at bounding box center [881, 469] width 76 height 20
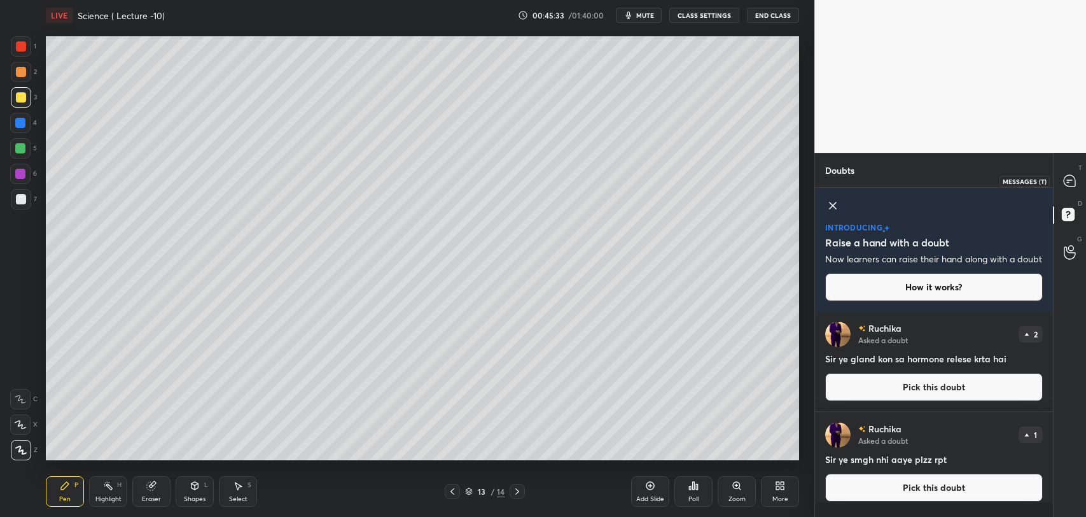
click at [1064, 176] on icon at bounding box center [1069, 180] width 13 height 13
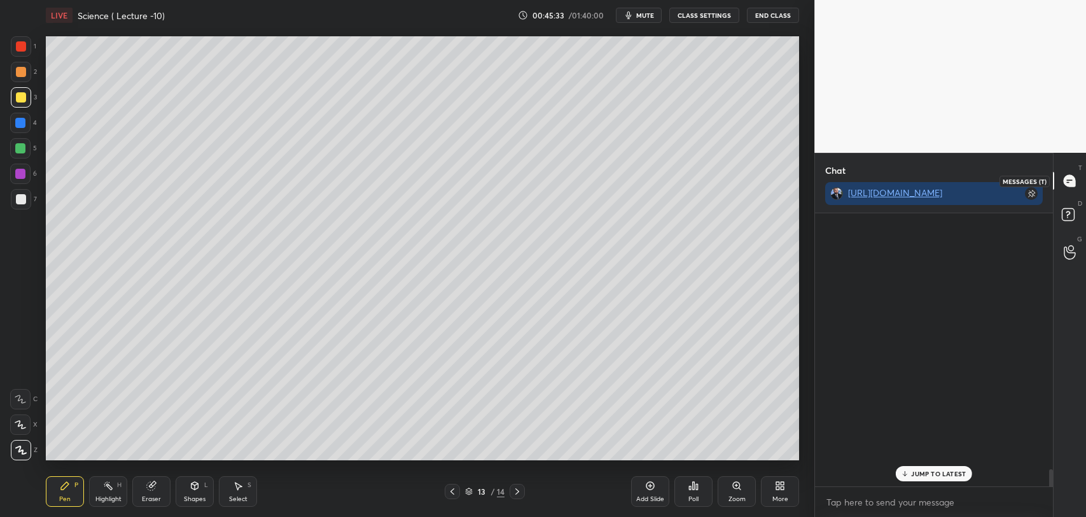
scroll to position [270, 234]
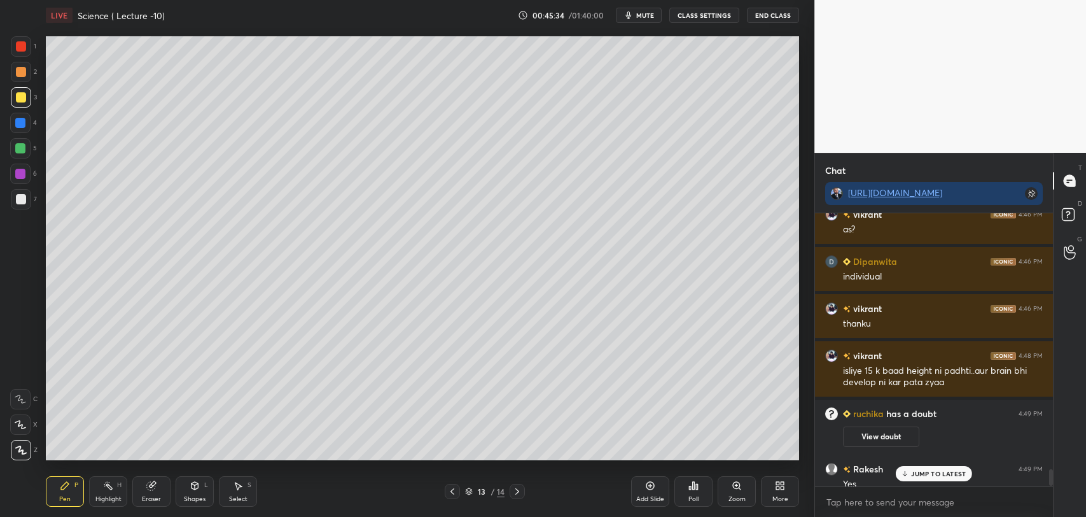
click at [916, 471] on p "JUMP TO LATEST" at bounding box center [938, 473] width 55 height 8
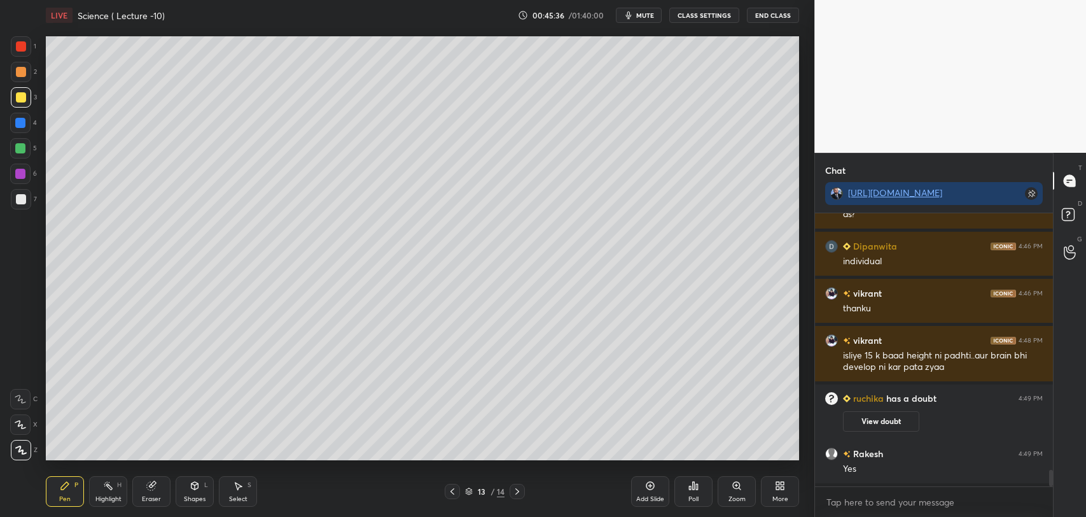
click at [451, 490] on icon at bounding box center [452, 491] width 4 height 6
click at [518, 490] on icon at bounding box center [517, 491] width 4 height 6
click at [451, 492] on icon at bounding box center [452, 491] width 10 height 10
click at [515, 490] on icon at bounding box center [517, 491] width 10 height 10
click at [451, 492] on icon at bounding box center [452, 491] width 10 height 10
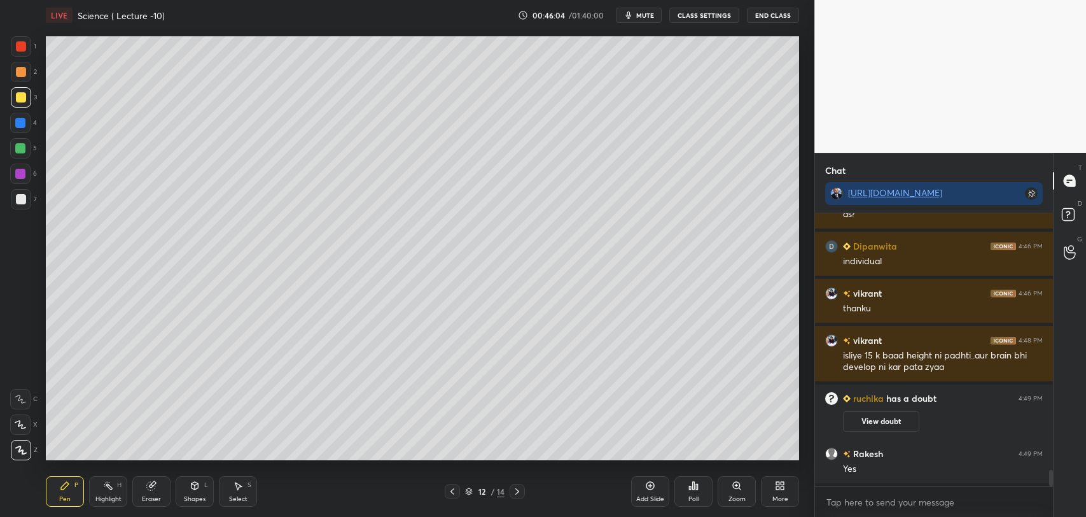
click at [518, 491] on icon at bounding box center [517, 491] width 4 height 6
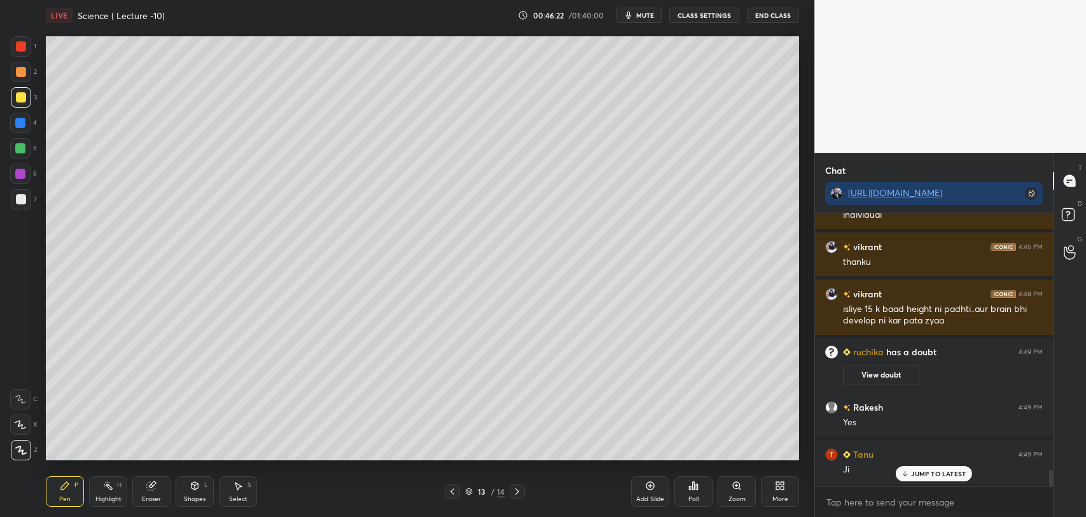
scroll to position [4, 4]
click at [911, 449] on div "JUMP TO LATEST" at bounding box center [934, 447] width 76 height 15
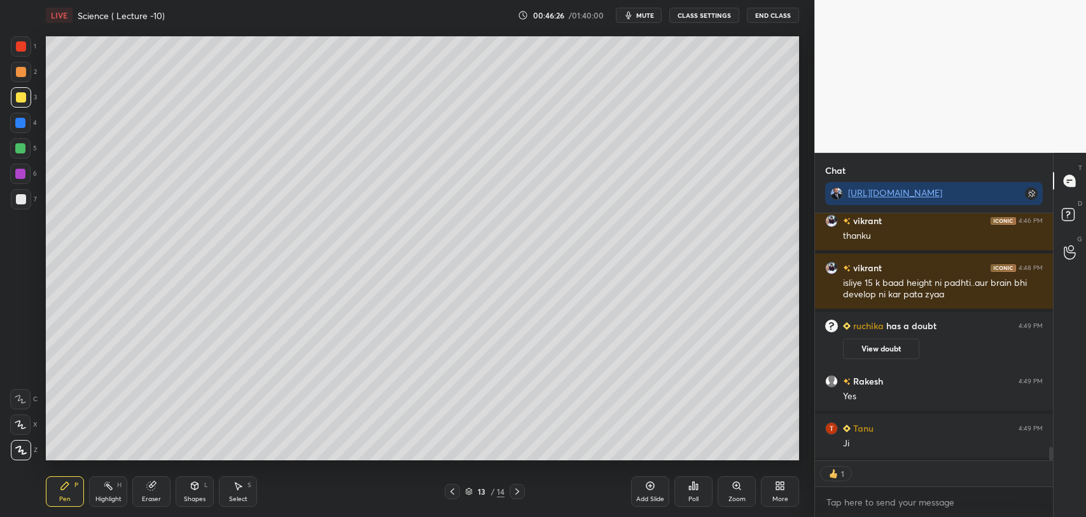
click at [520, 489] on icon at bounding box center [517, 491] width 10 height 10
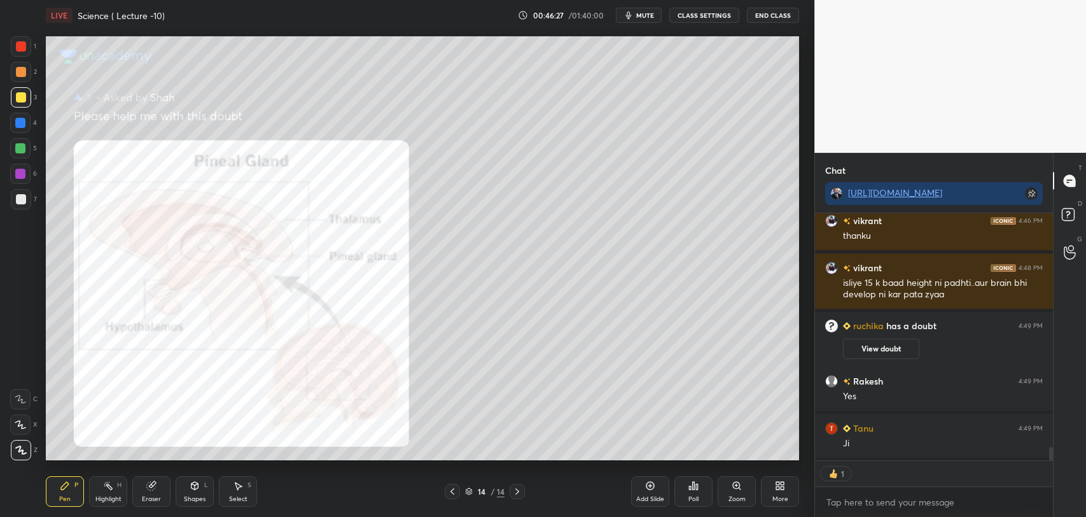
click at [449, 490] on icon at bounding box center [452, 491] width 10 height 10
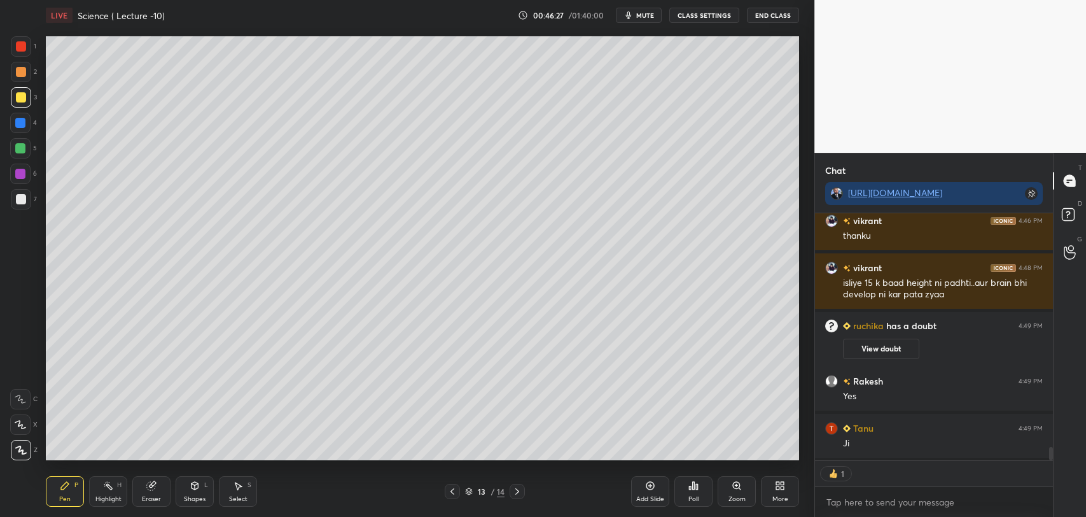
click at [650, 485] on icon at bounding box center [650, 485] width 4 height 4
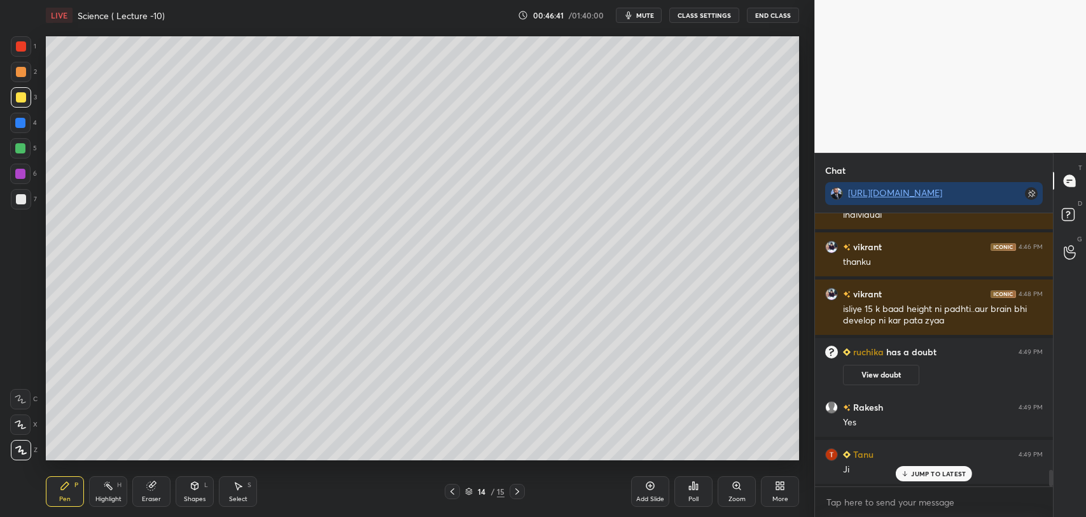
click at [25, 197] on div at bounding box center [21, 199] width 20 height 20
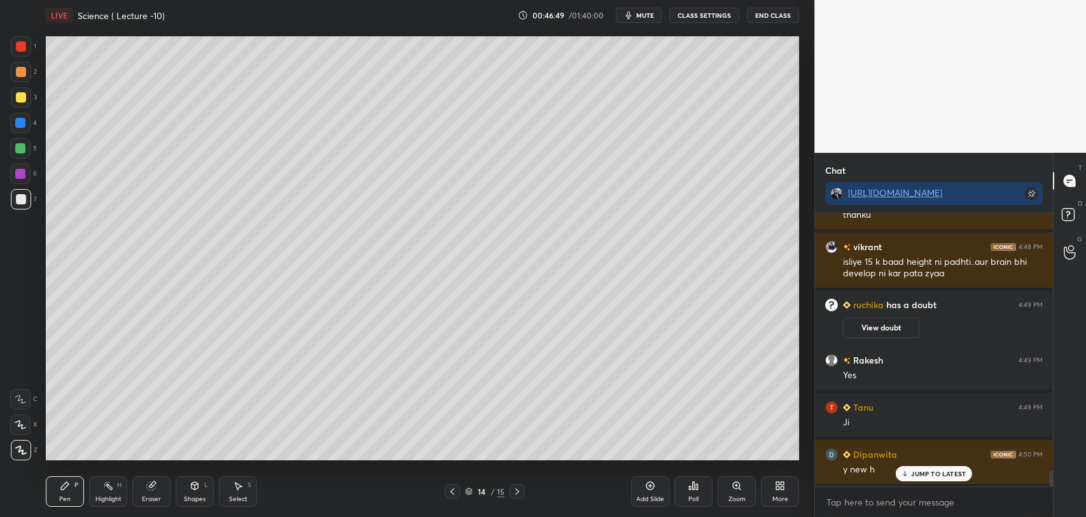
click at [639, 18] on span "mute" at bounding box center [645, 15] width 18 height 9
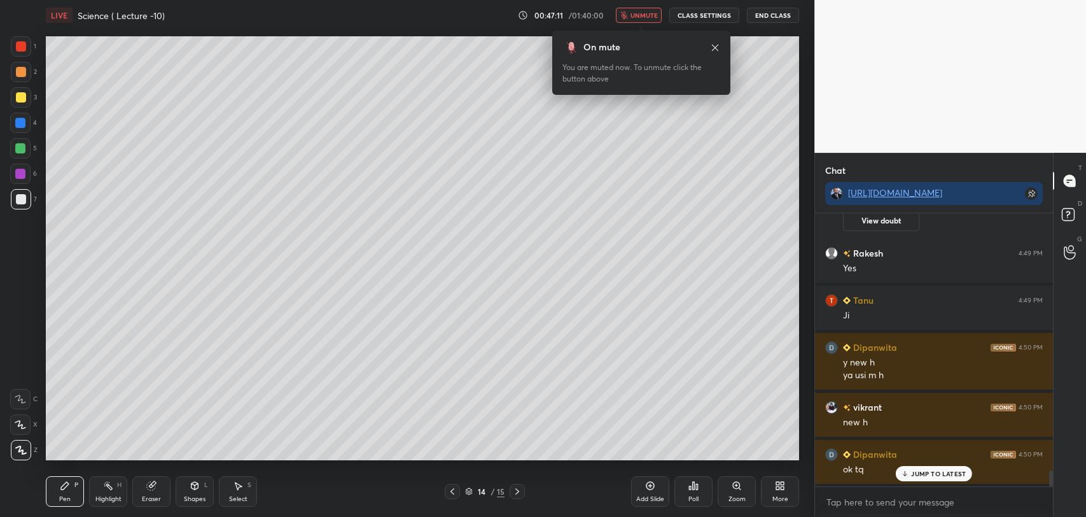
scroll to position [4476, 0]
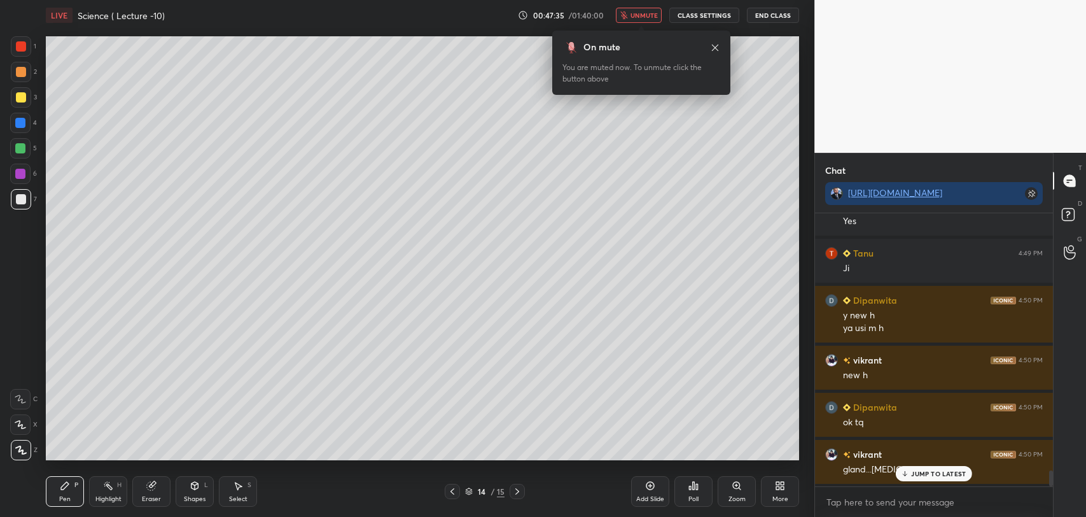
click at [646, 10] on button "unmute" at bounding box center [639, 15] width 46 height 15
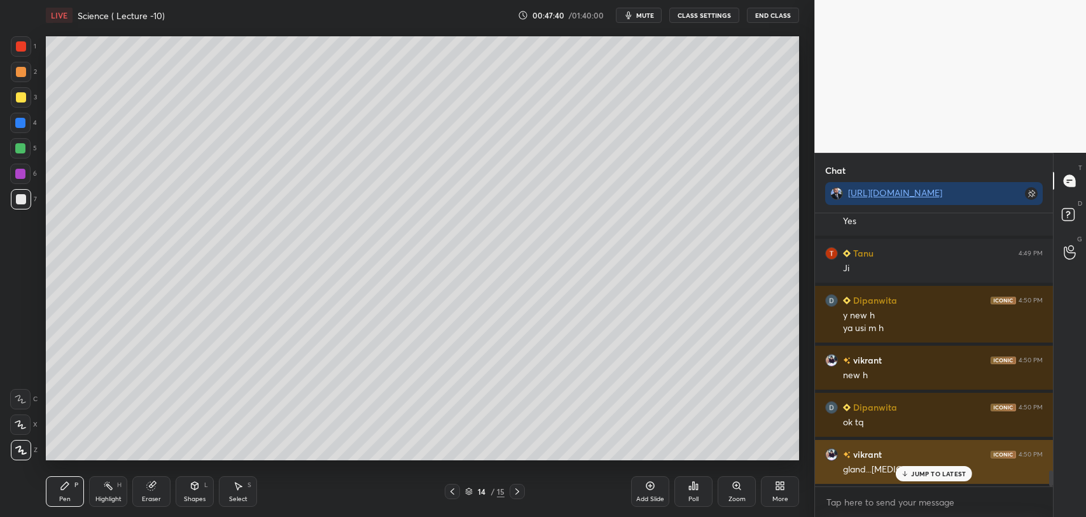
click at [915, 469] on p "JUMP TO LATEST" at bounding box center [938, 473] width 55 height 8
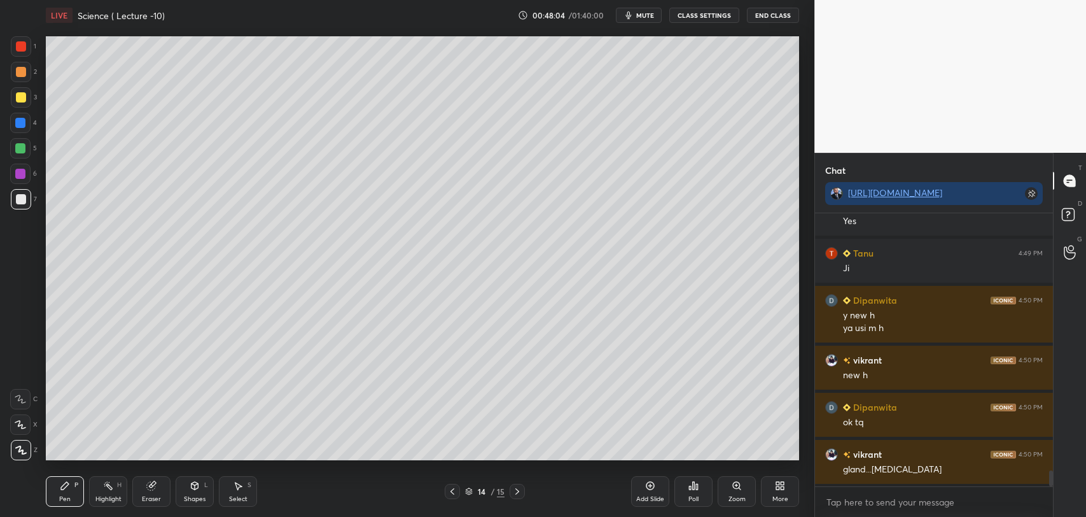
click at [449, 491] on icon at bounding box center [452, 491] width 10 height 10
click at [451, 490] on icon at bounding box center [452, 491] width 4 height 6
click at [515, 487] on icon at bounding box center [517, 491] width 10 height 10
click at [516, 489] on icon at bounding box center [517, 491] width 4 height 6
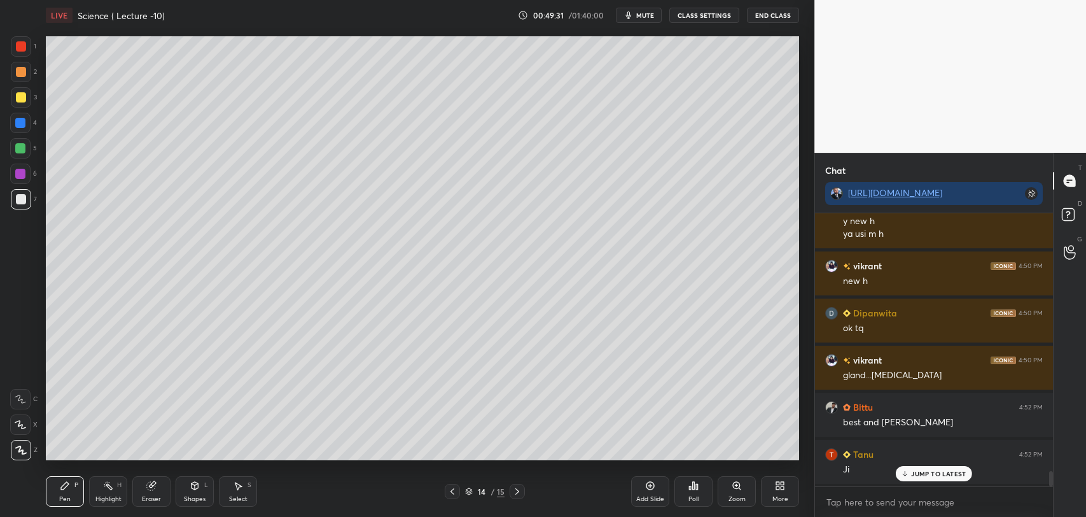
scroll to position [4617, 0]
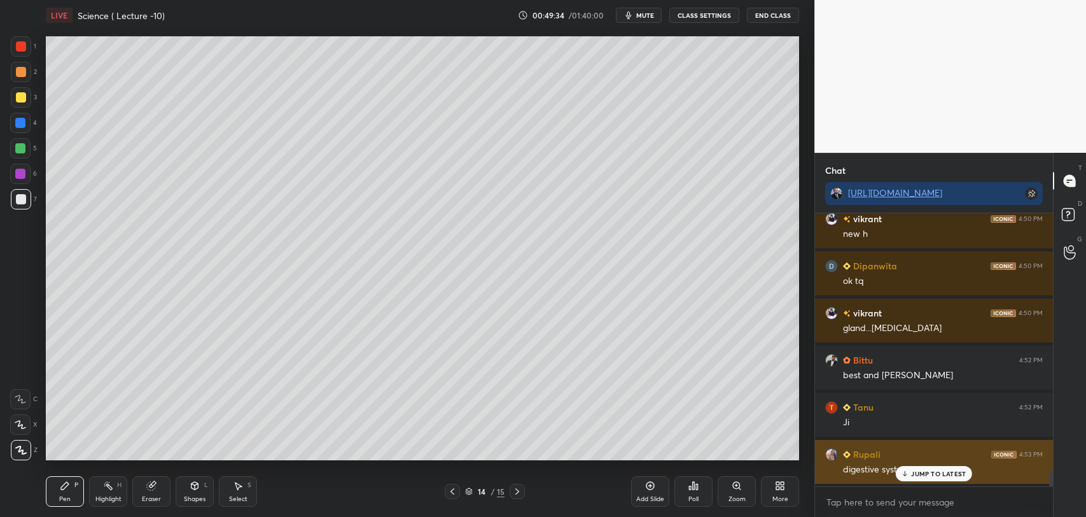
click at [905, 472] on icon at bounding box center [905, 473] width 0 height 4
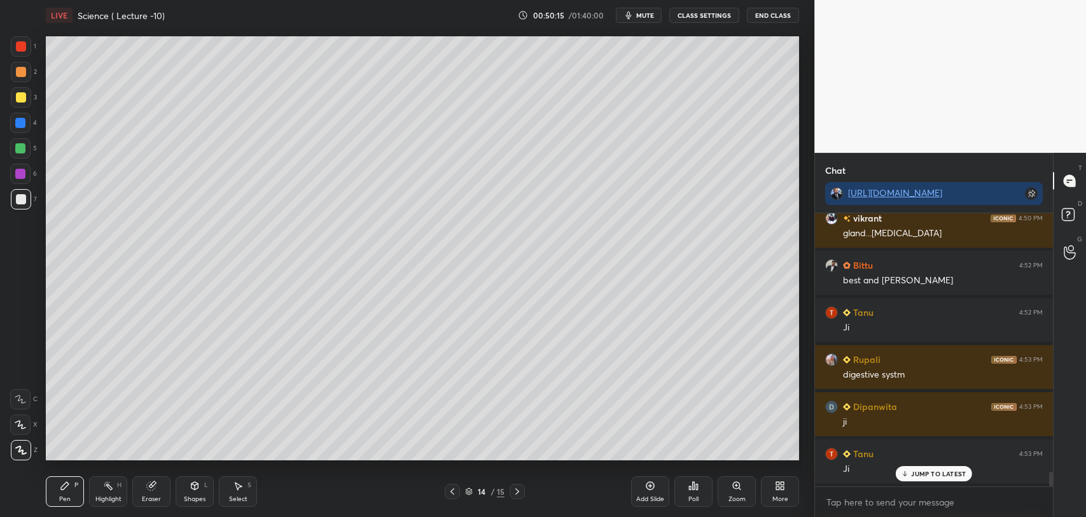
scroll to position [4759, 0]
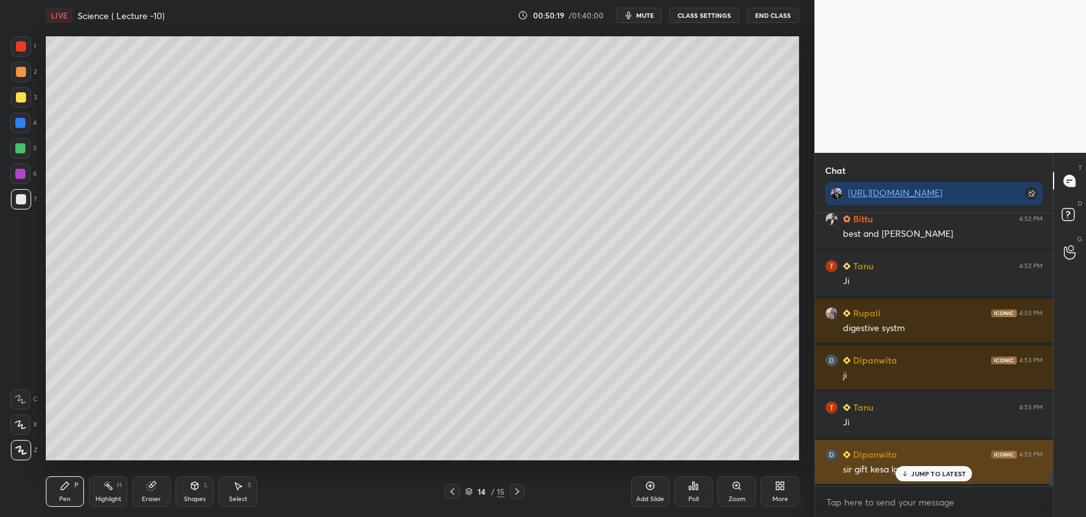
click at [904, 473] on icon at bounding box center [905, 473] width 8 height 8
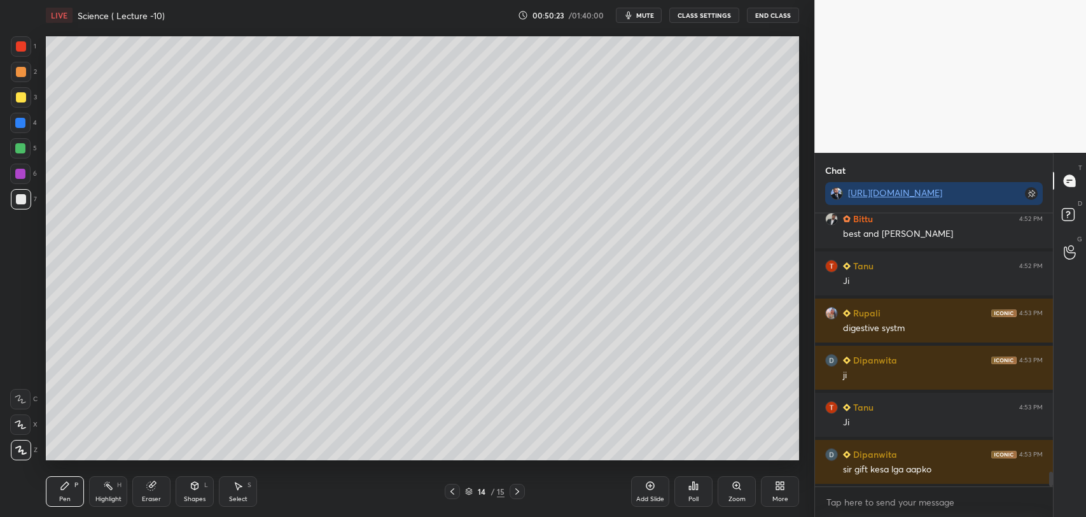
scroll to position [4771, 0]
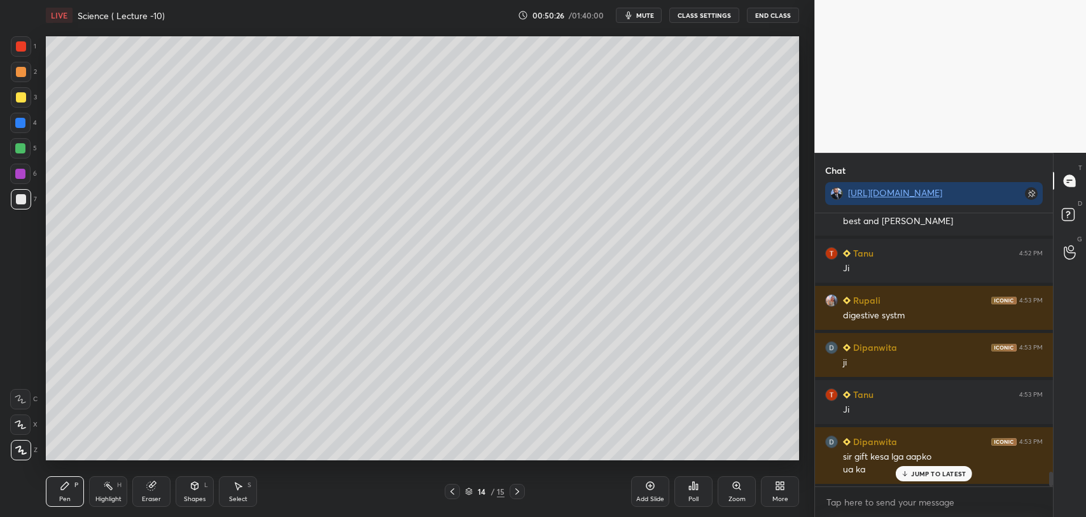
click at [903, 474] on icon at bounding box center [905, 475] width 4 height 2
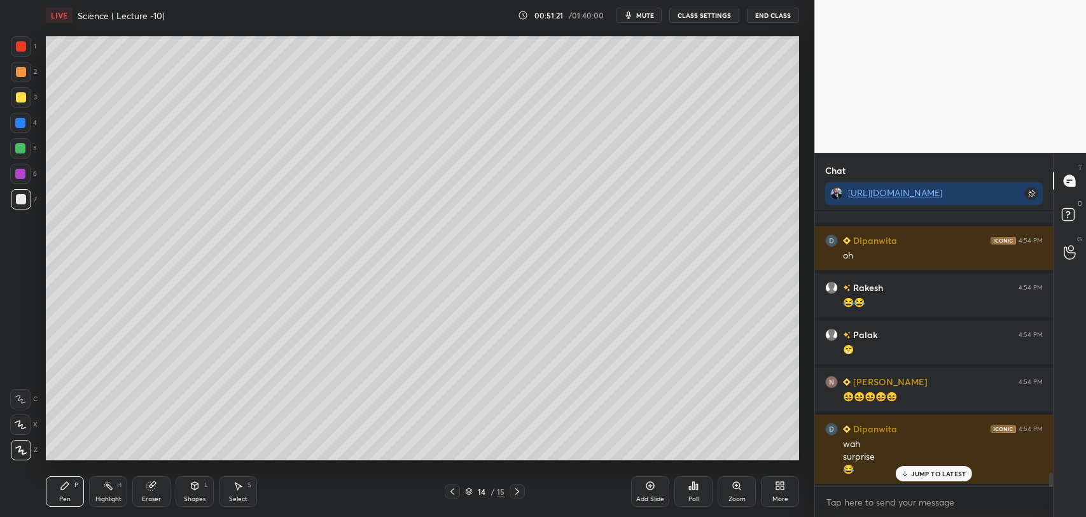
scroll to position [5280, 0]
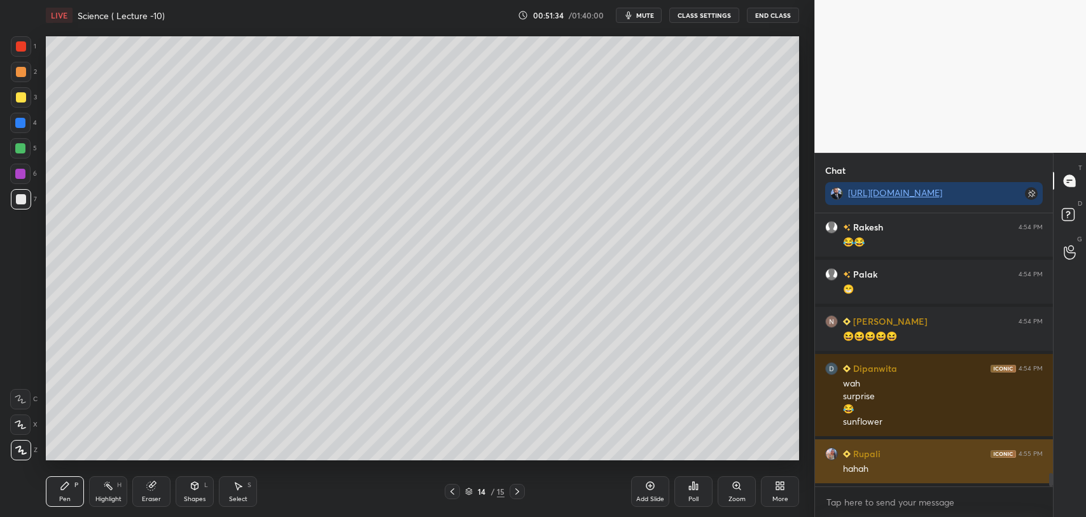
click at [905, 474] on div "[PERSON_NAME] 4:54 PM oh Rakesh 4:54 PM 😂😂 Palak 4:54 PM 😁 [PERSON_NAME] 4:54 P…" at bounding box center [934, 349] width 238 height 273
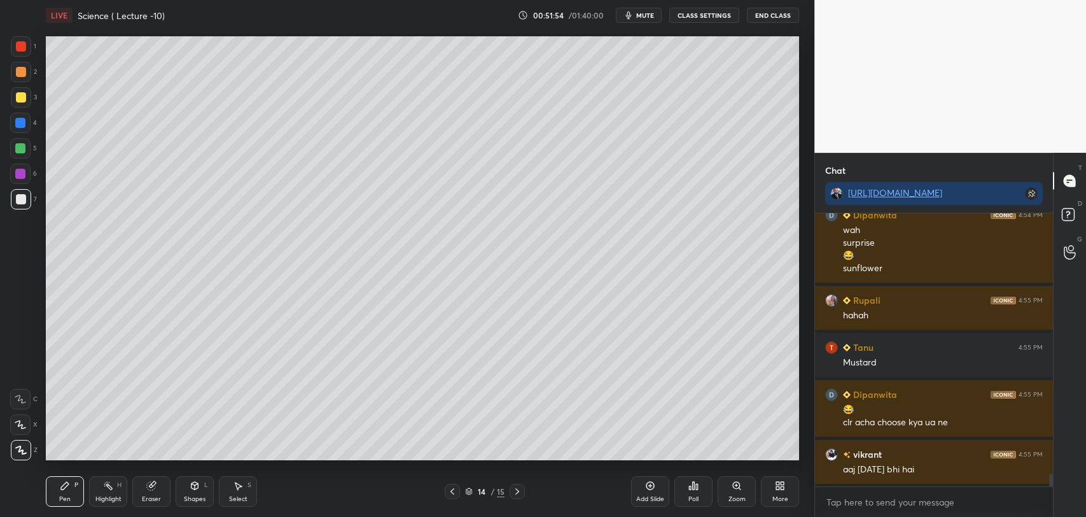
scroll to position [5528, 0]
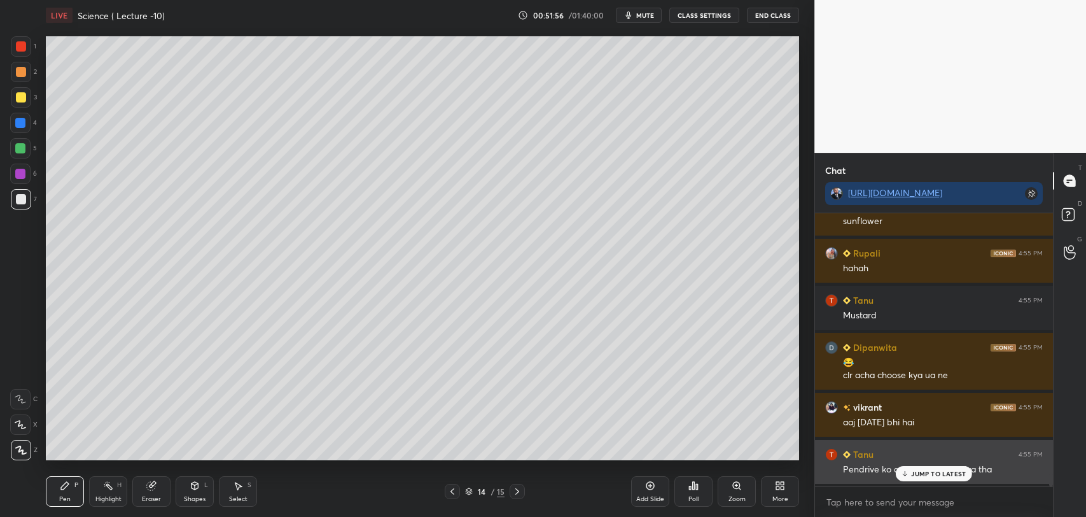
click at [909, 472] on icon at bounding box center [905, 473] width 8 height 8
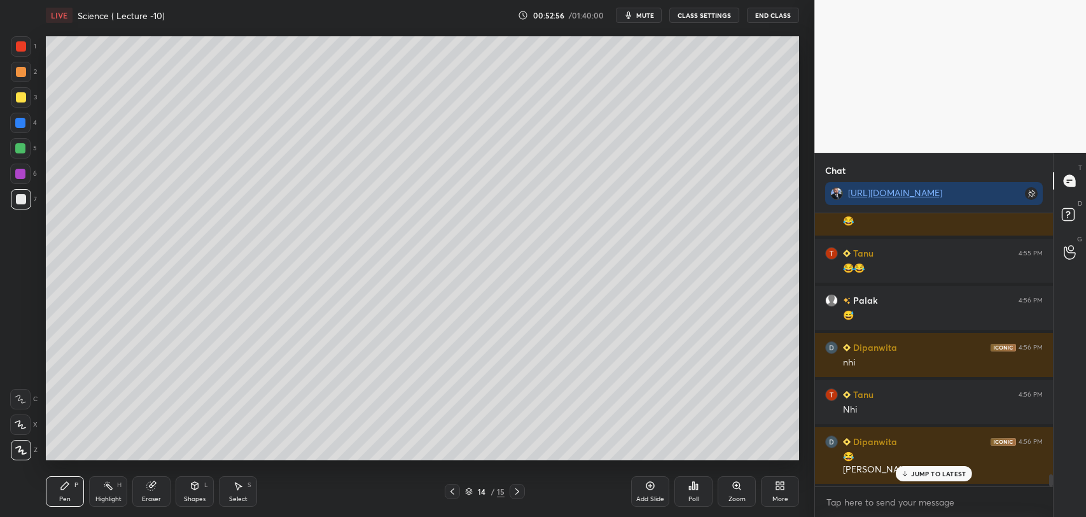
scroll to position [5871, 0]
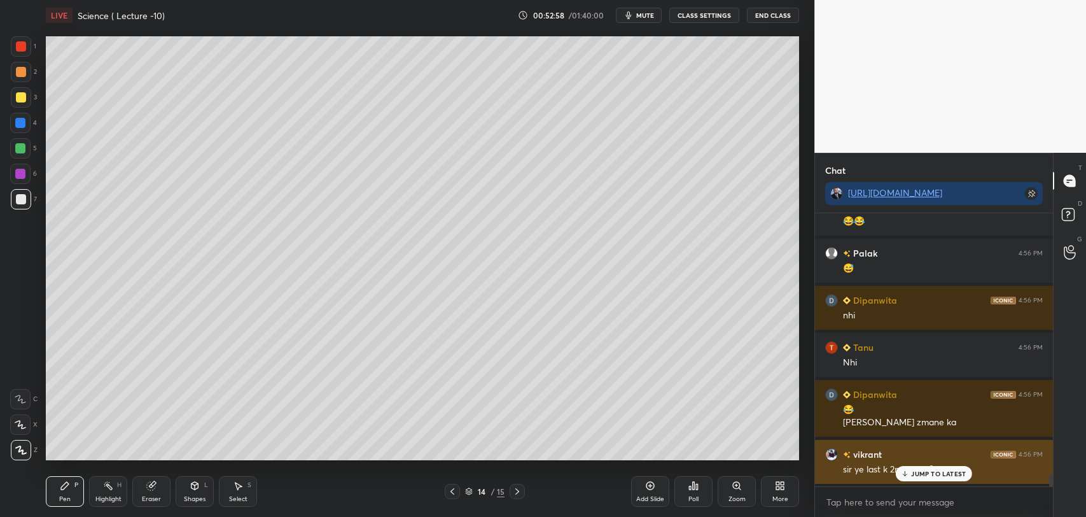
click at [910, 474] on div "JUMP TO LATEST" at bounding box center [934, 473] width 76 height 15
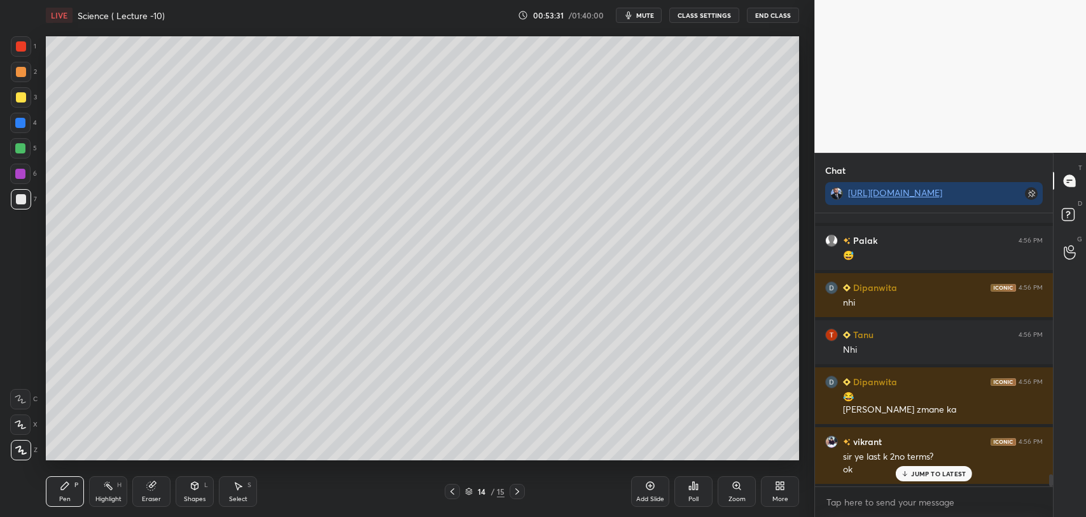
scroll to position [5930, 0]
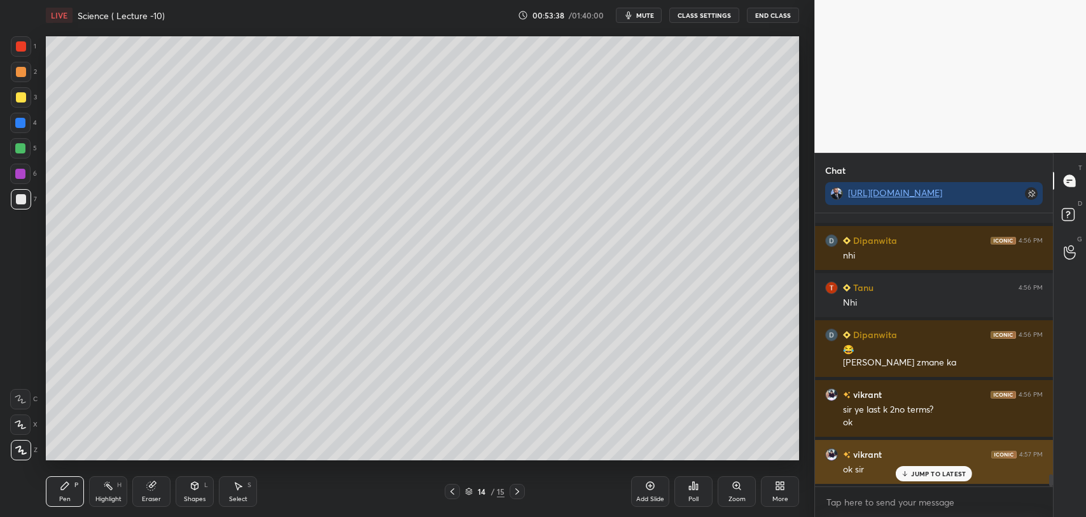
click at [908, 471] on icon at bounding box center [905, 473] width 8 height 8
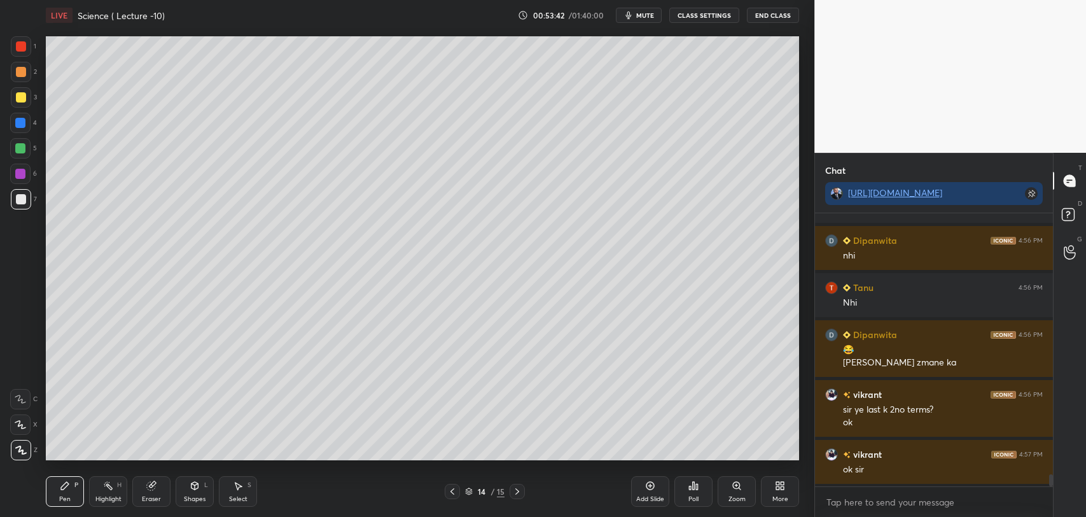
click at [651, 493] on div "Add Slide" at bounding box center [650, 491] width 38 height 31
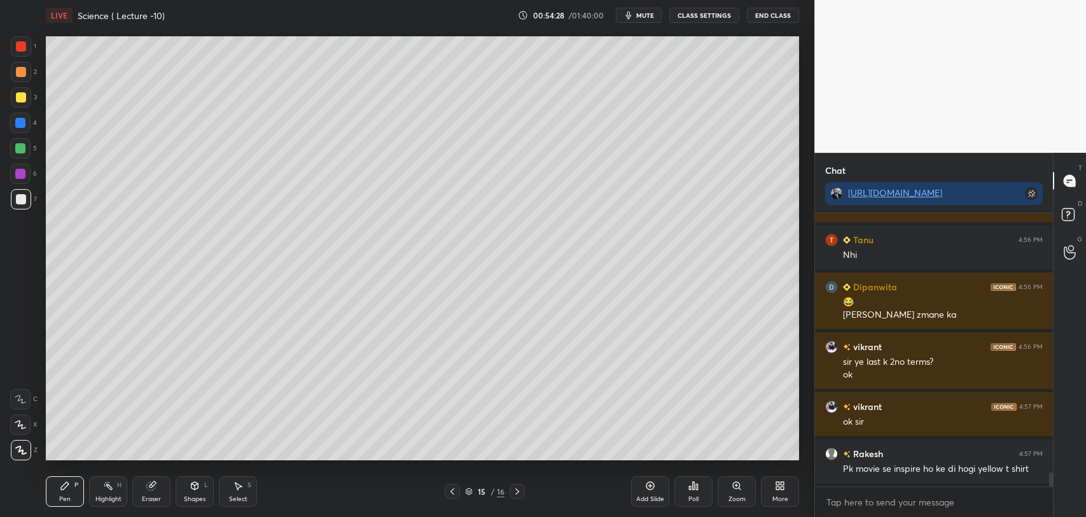
scroll to position [5204, 0]
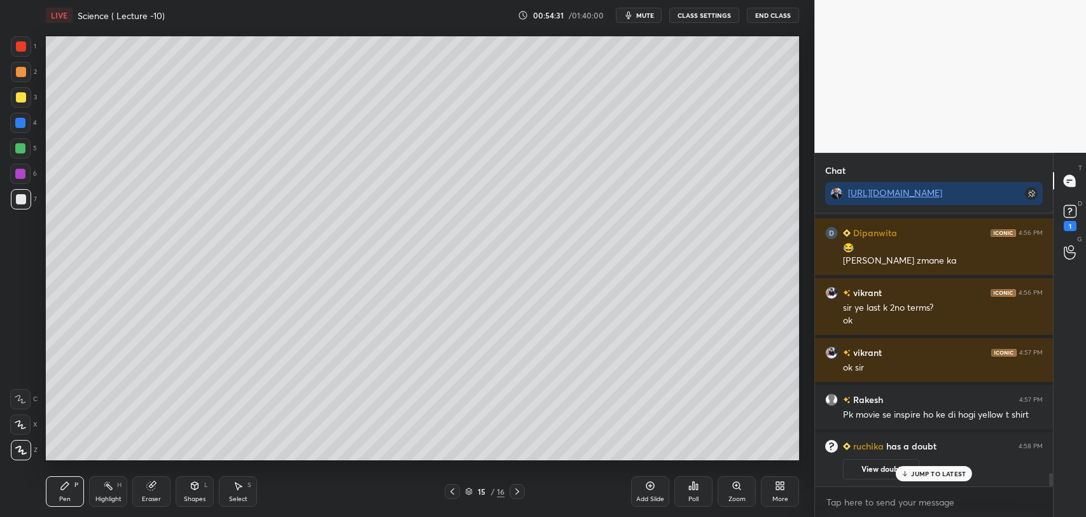
click at [873, 469] on button "View doubt" at bounding box center [881, 469] width 76 height 20
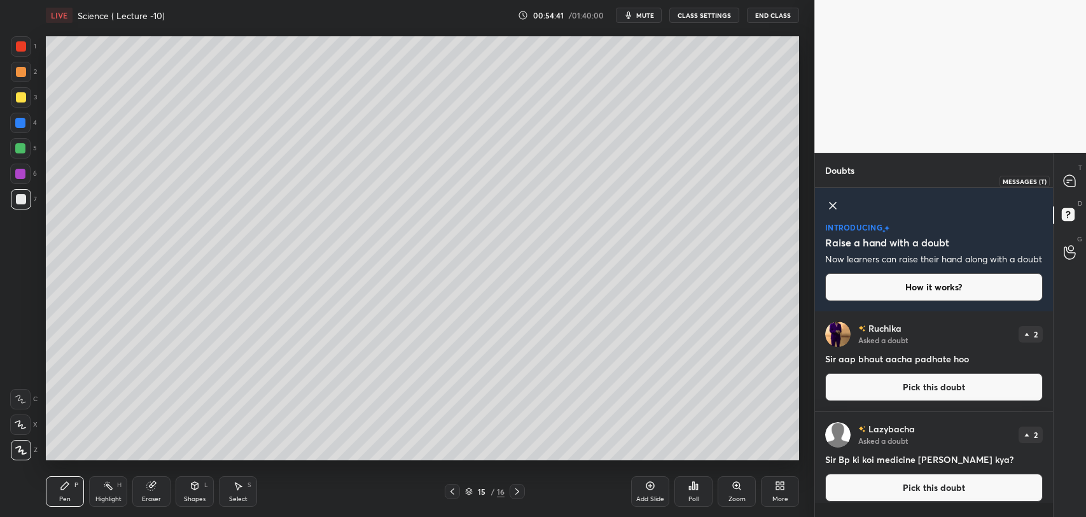
click at [1063, 184] on icon at bounding box center [1069, 180] width 13 height 13
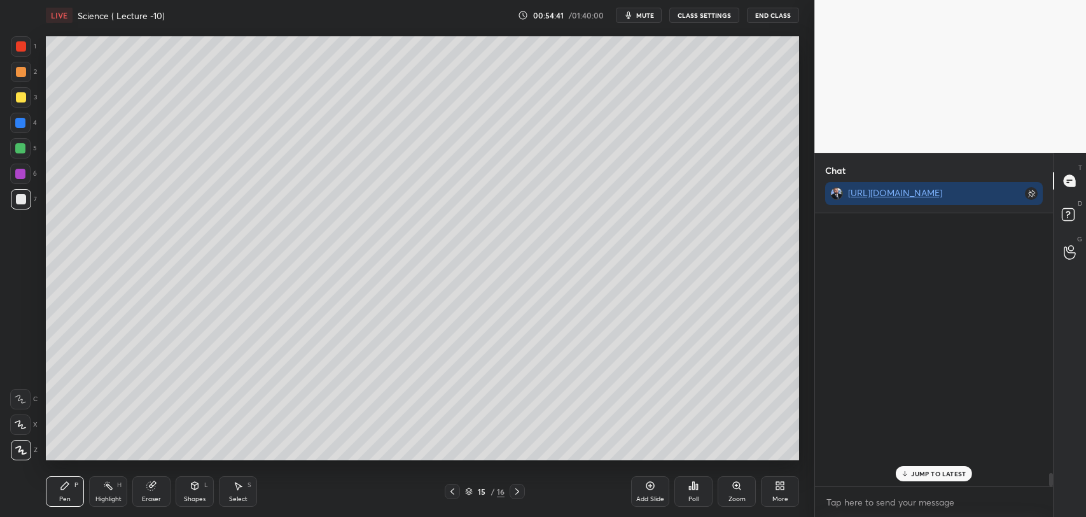
scroll to position [270, 234]
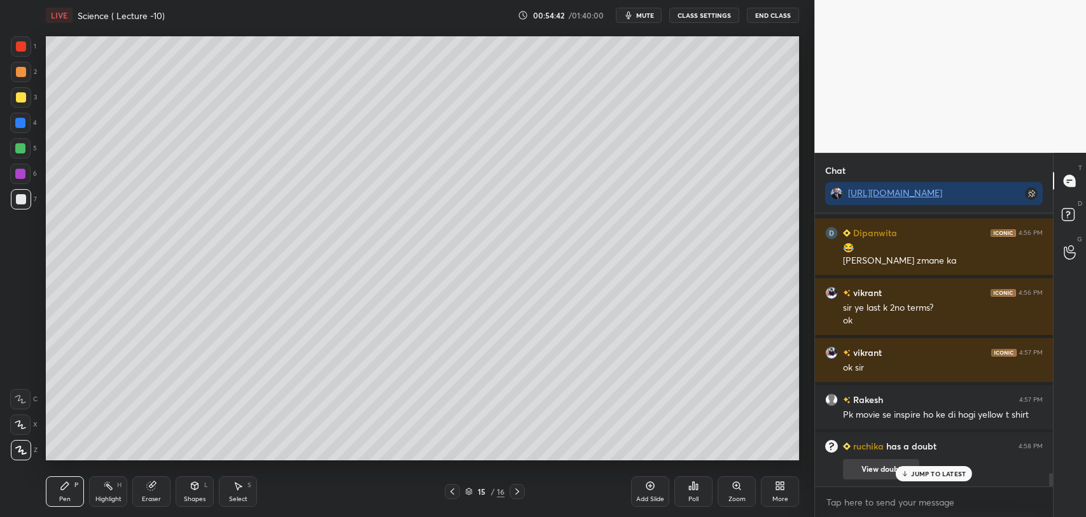
click at [914, 475] on p "JUMP TO LATEST" at bounding box center [938, 473] width 55 height 8
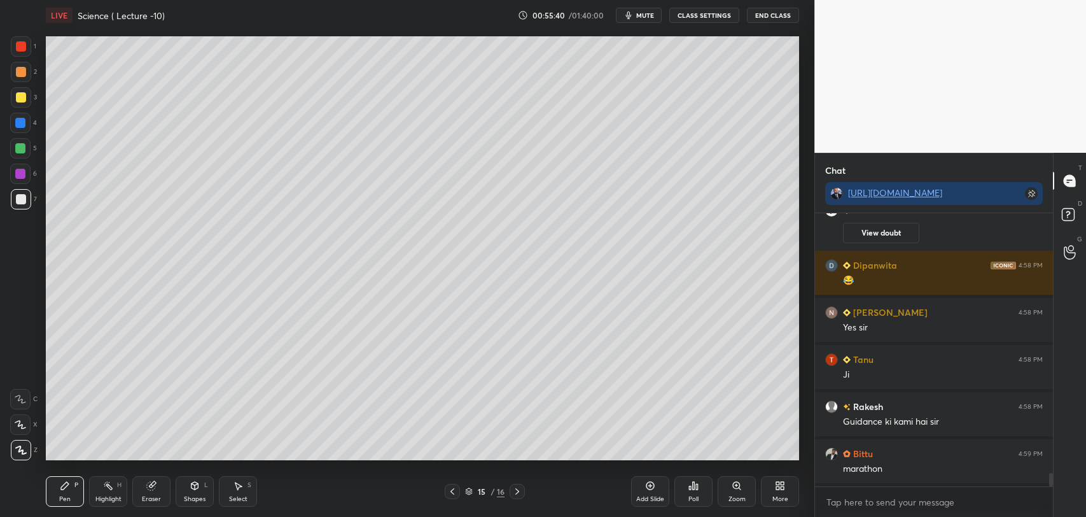
scroll to position [5456, 0]
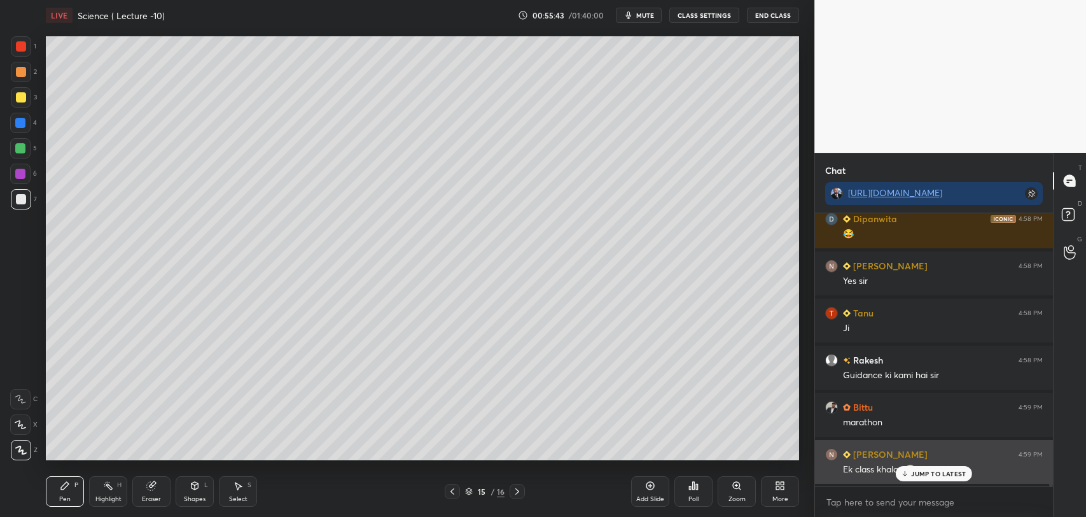
click at [910, 473] on div "JUMP TO LATEST" at bounding box center [934, 473] width 76 height 15
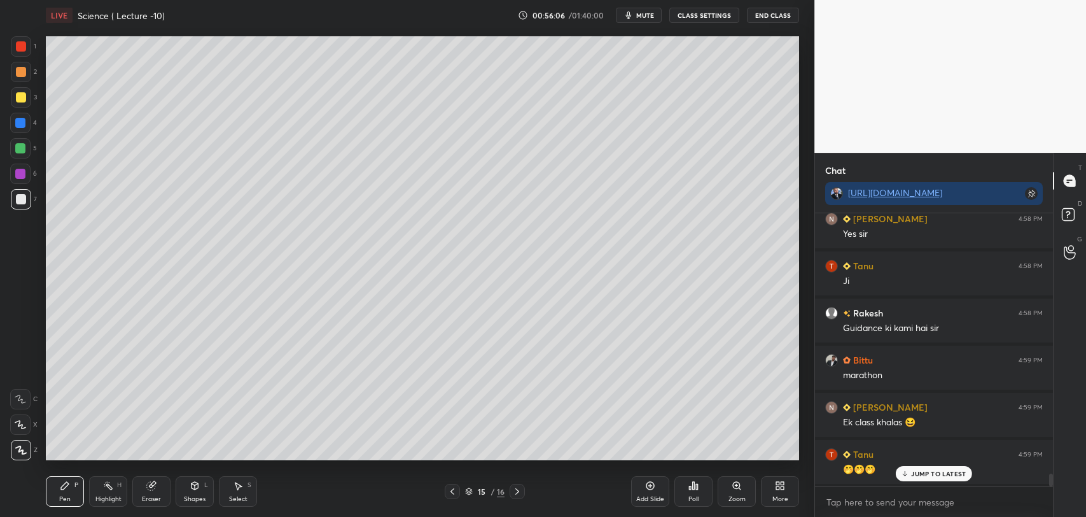
scroll to position [5550, 0]
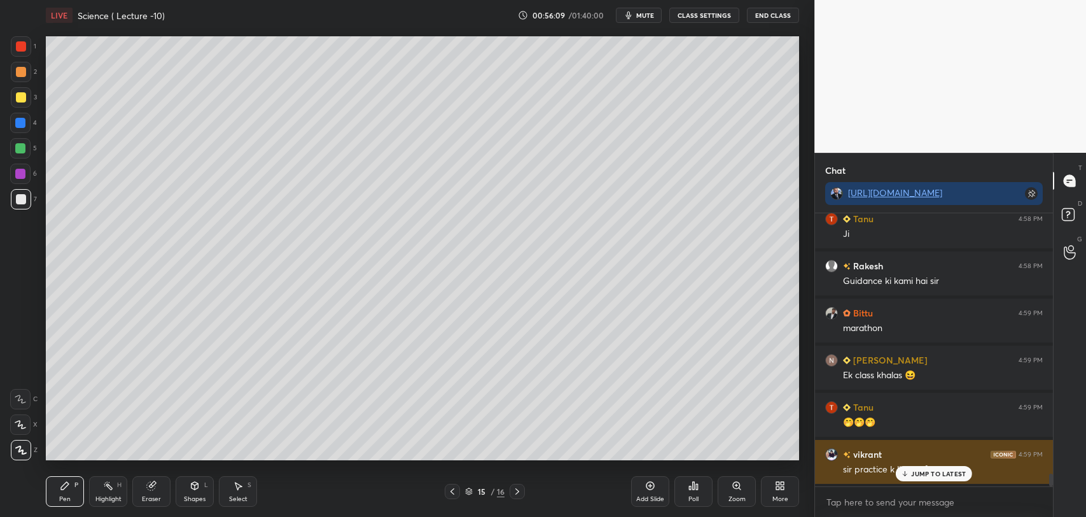
click at [905, 475] on icon at bounding box center [905, 473] width 8 height 8
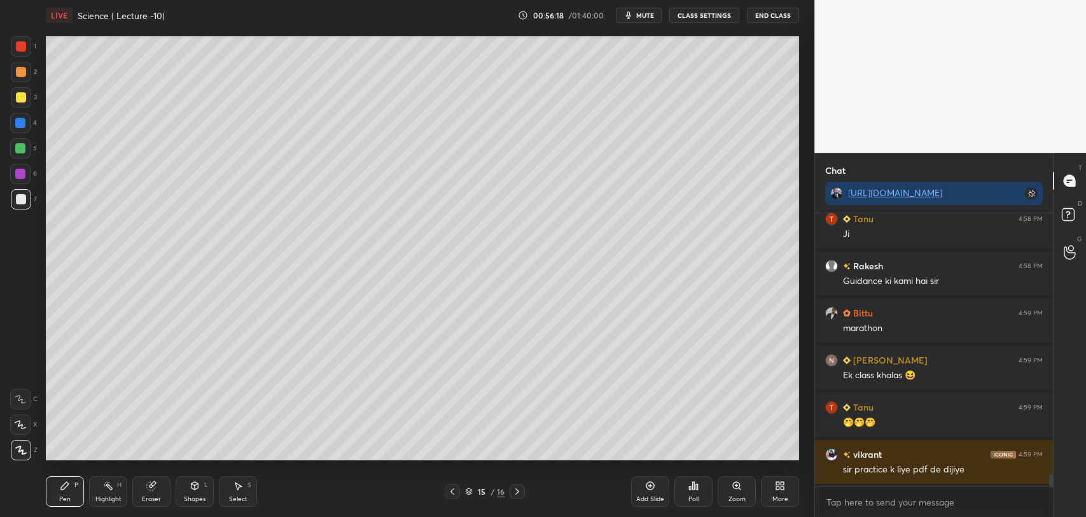
scroll to position [5563, 0]
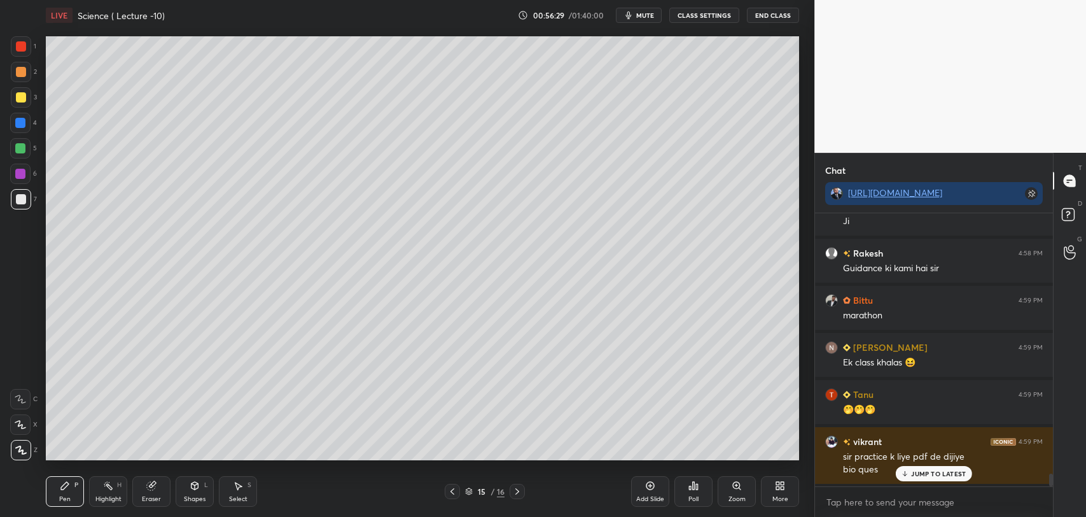
click at [914, 478] on div "JUMP TO LATEST" at bounding box center [934, 473] width 76 height 15
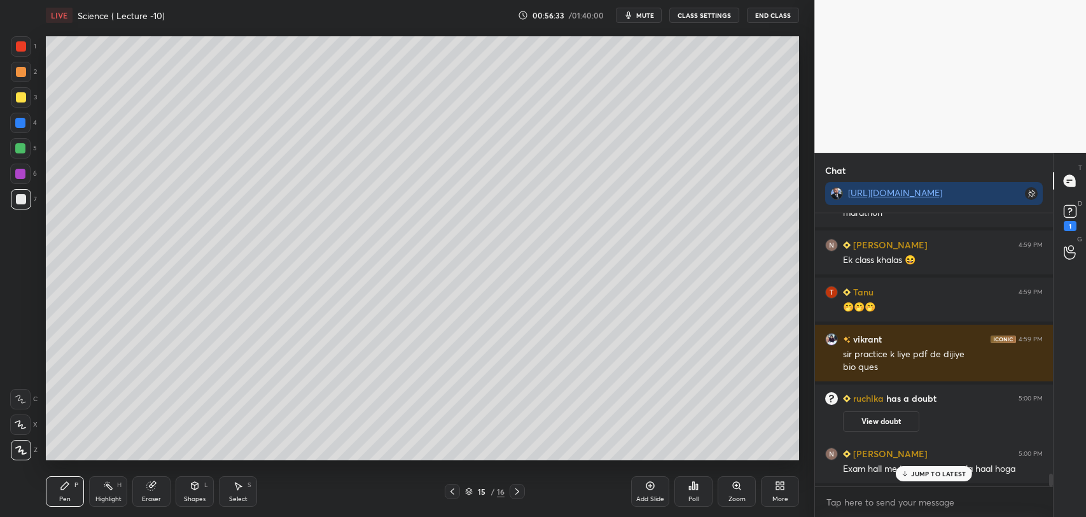
scroll to position [5461, 0]
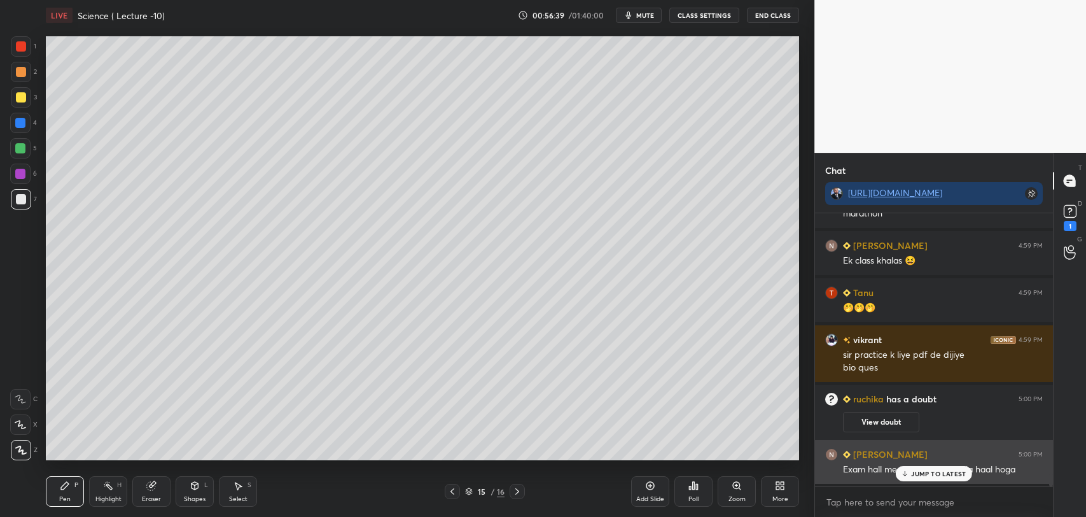
click at [915, 473] on p "JUMP TO LATEST" at bounding box center [938, 473] width 55 height 8
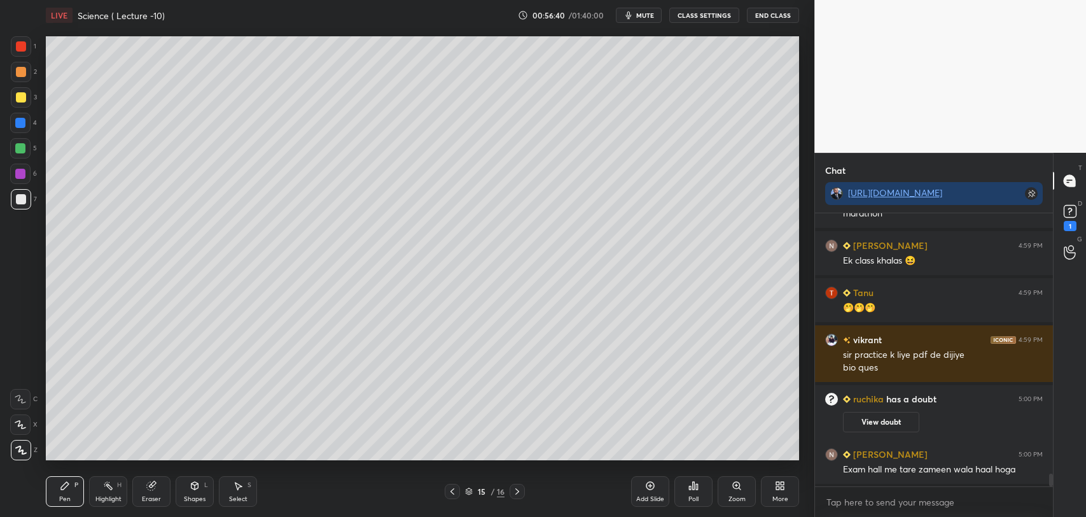
scroll to position [5508, 0]
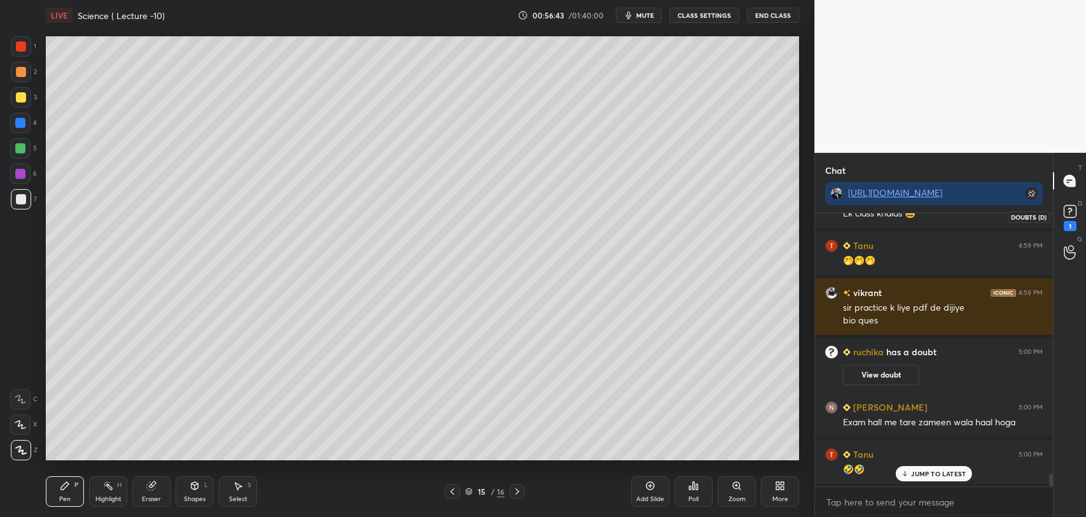
click at [1067, 210] on rect at bounding box center [1070, 211] width 12 height 12
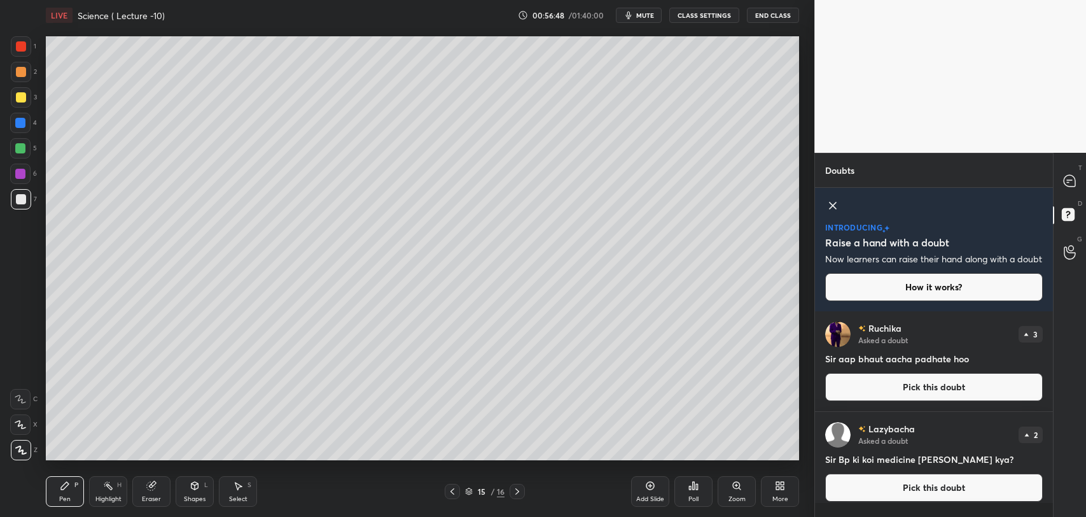
click at [1048, 351] on div "[PERSON_NAME] Asked a doubt 3 Sir aap bhaut aacha padhate hoo Pick this doubt" at bounding box center [934, 361] width 238 height 100
click at [950, 400] on button "Pick this doubt" at bounding box center [934, 387] width 218 height 28
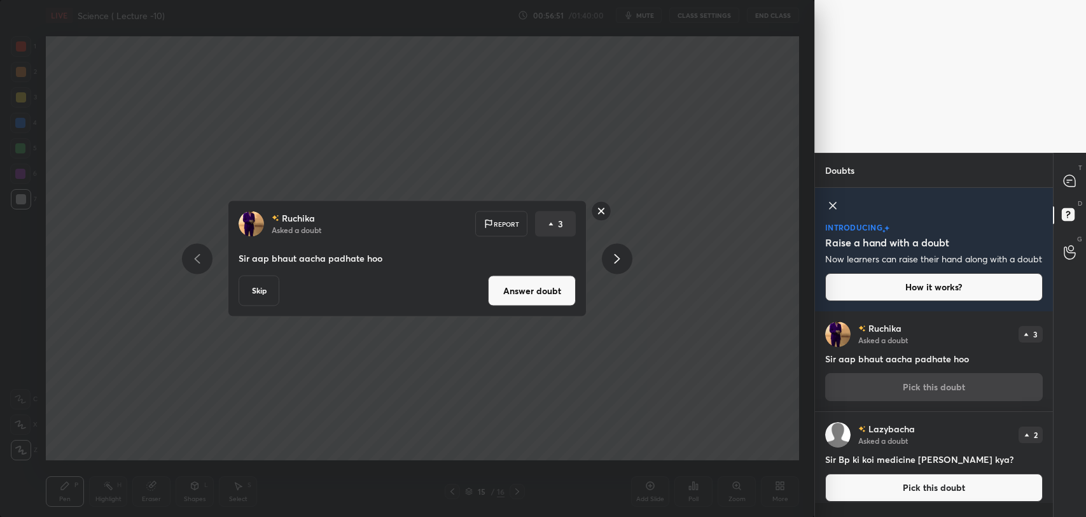
click at [602, 210] on rect at bounding box center [602, 211] width 20 height 20
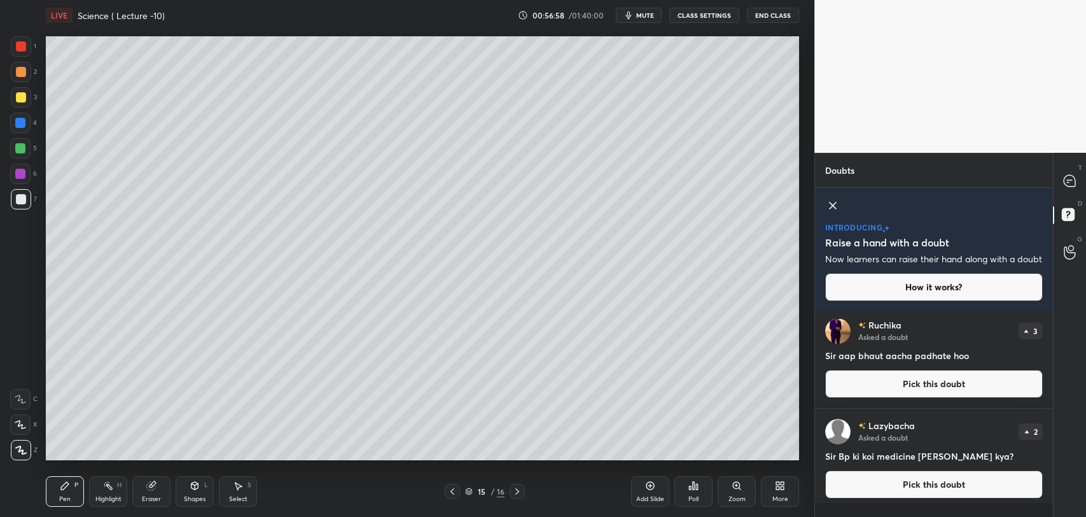
scroll to position [0, 0]
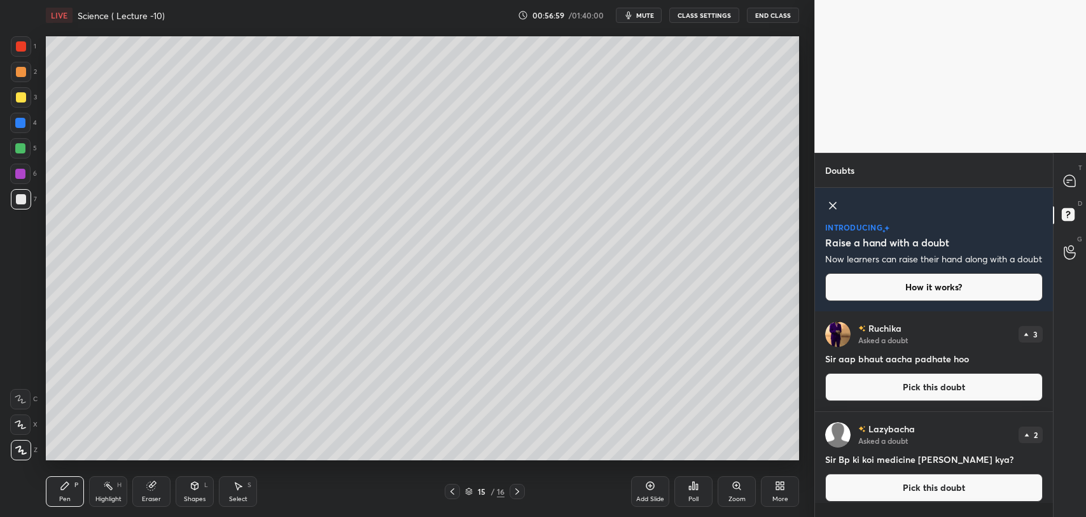
click at [1055, 314] on div "T Messages (T) D Doubts (D) G Raise Hand (G)" at bounding box center [1069, 335] width 33 height 364
click at [1055, 307] on div "T Messages (T) D Doubts (D) G Raise Hand (G)" at bounding box center [1069, 335] width 33 height 364
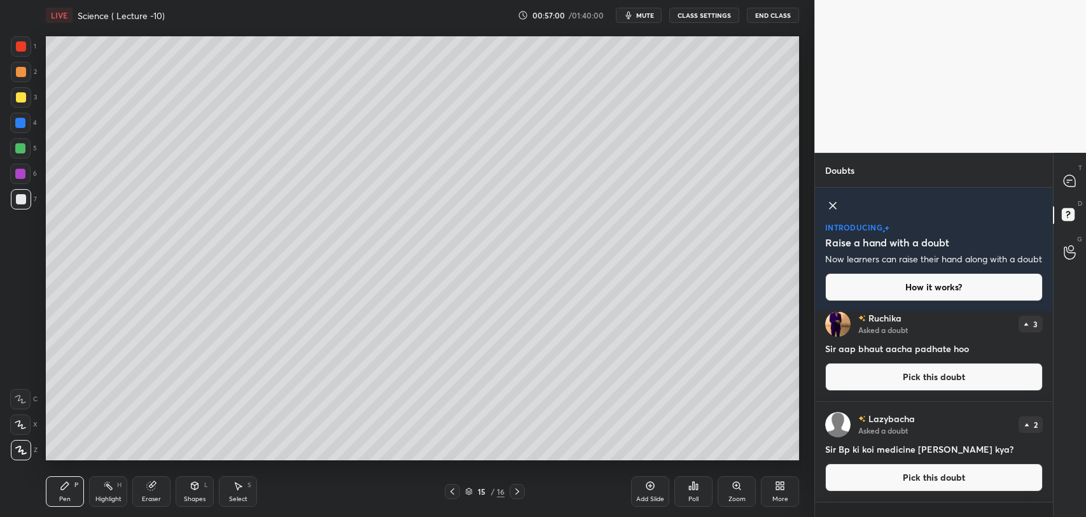
scroll to position [13, 0]
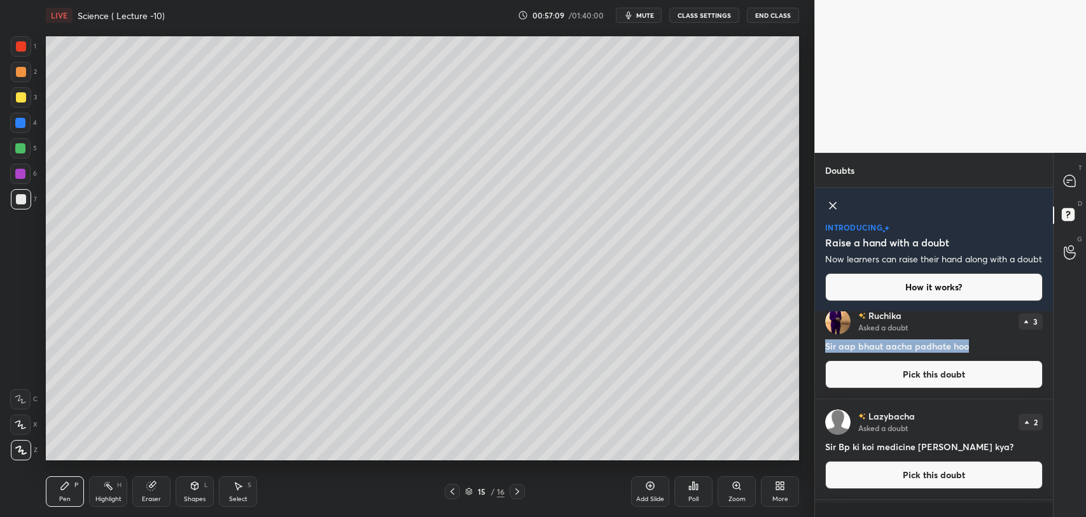
drag, startPoint x: 1049, startPoint y: 335, endPoint x: 1048, endPoint y: 352, distance: 17.2
click at [1048, 352] on div "[PERSON_NAME] Asked a doubt 3 Sir aap bhaut aacha padhate hoo Pick this doubt" at bounding box center [934, 348] width 238 height 100
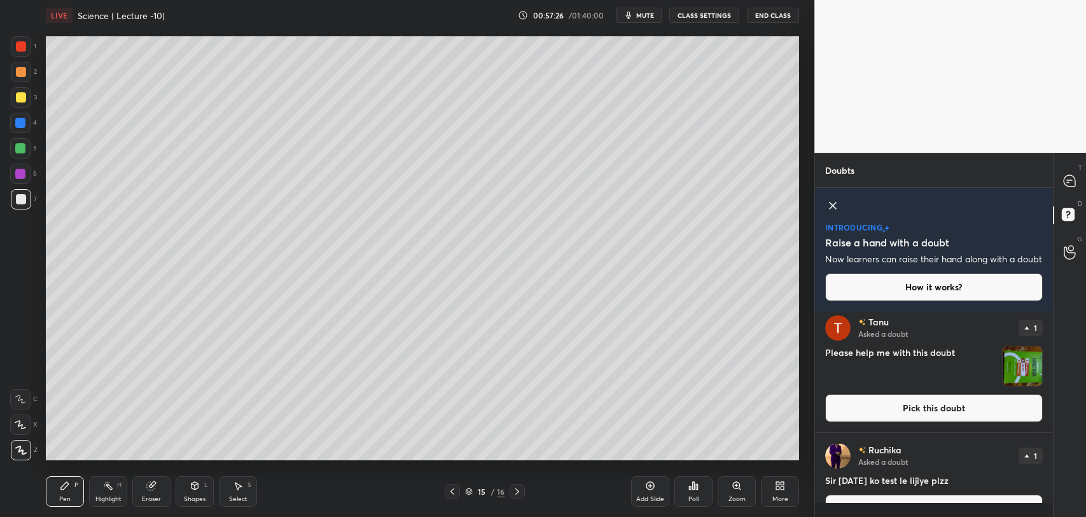
scroll to position [283, 0]
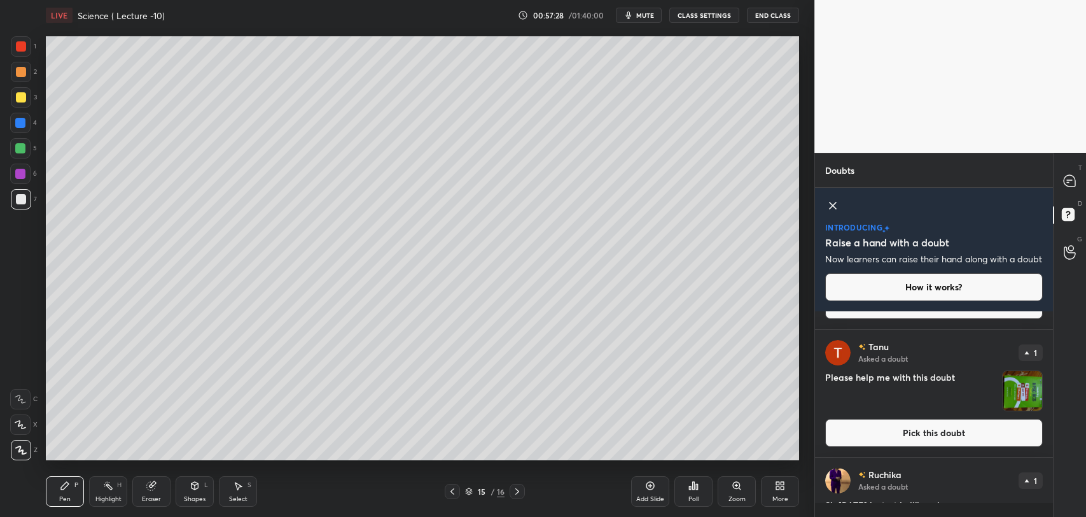
click at [1024, 403] on img "grid" at bounding box center [1022, 390] width 39 height 39
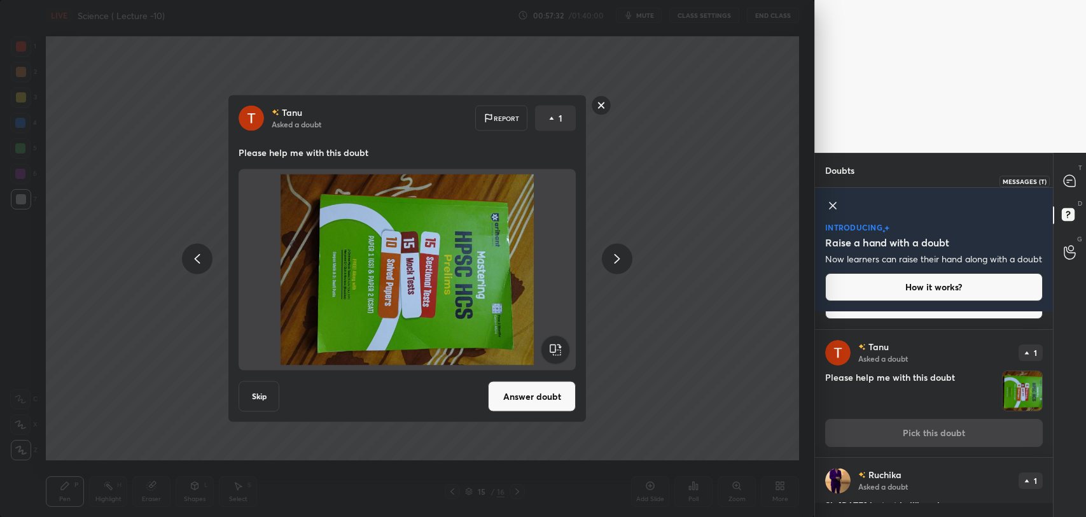
click at [1064, 189] on div at bounding box center [1069, 180] width 25 height 23
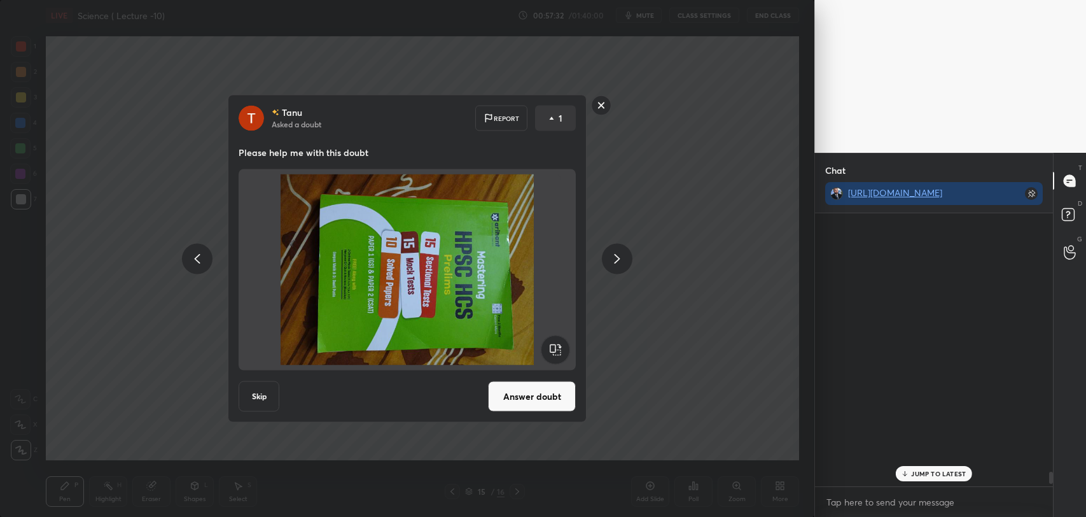
scroll to position [270, 234]
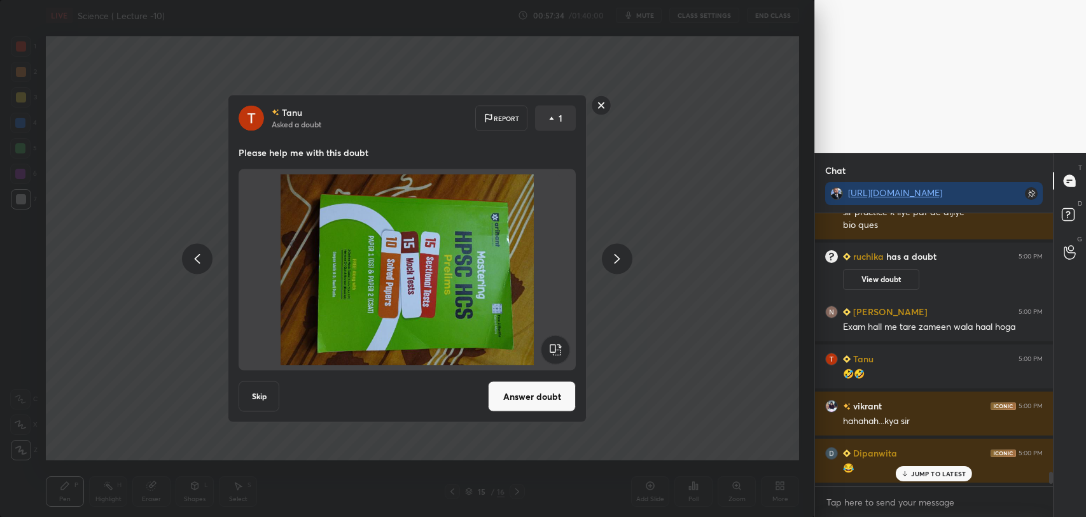
click at [914, 472] on p "JUMP TO LATEST" at bounding box center [938, 473] width 55 height 8
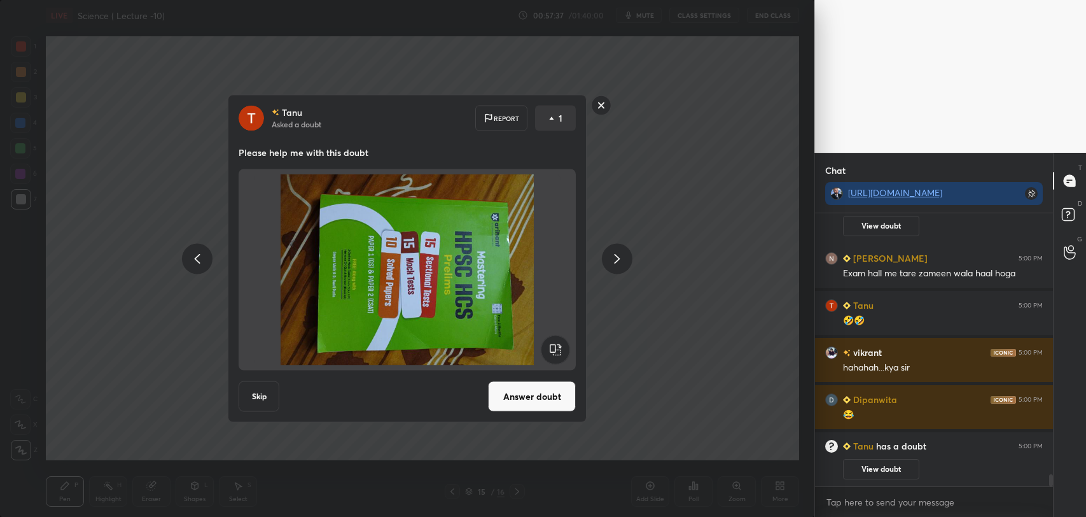
click at [555, 390] on button "Answer doubt" at bounding box center [532, 396] width 88 height 31
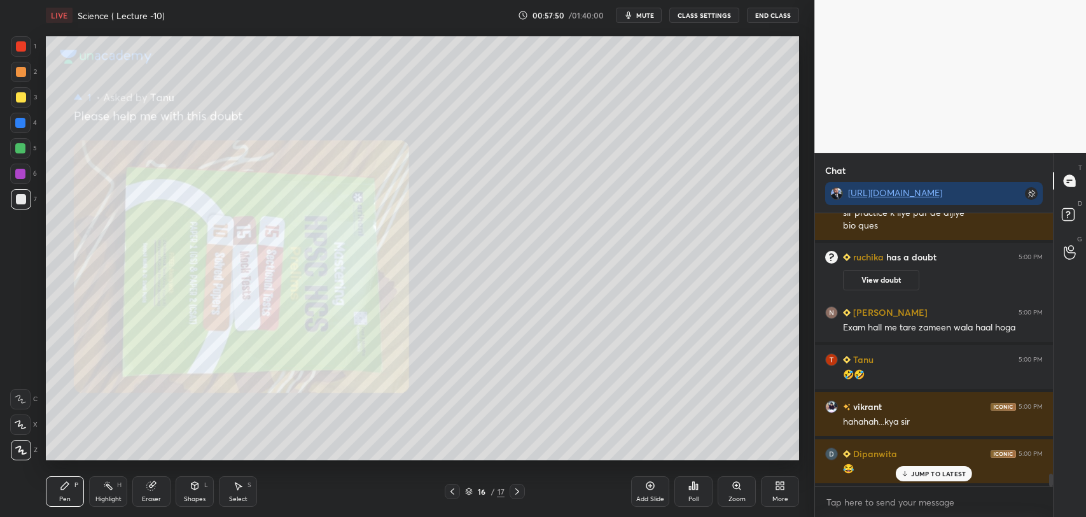
scroll to position [5664, 0]
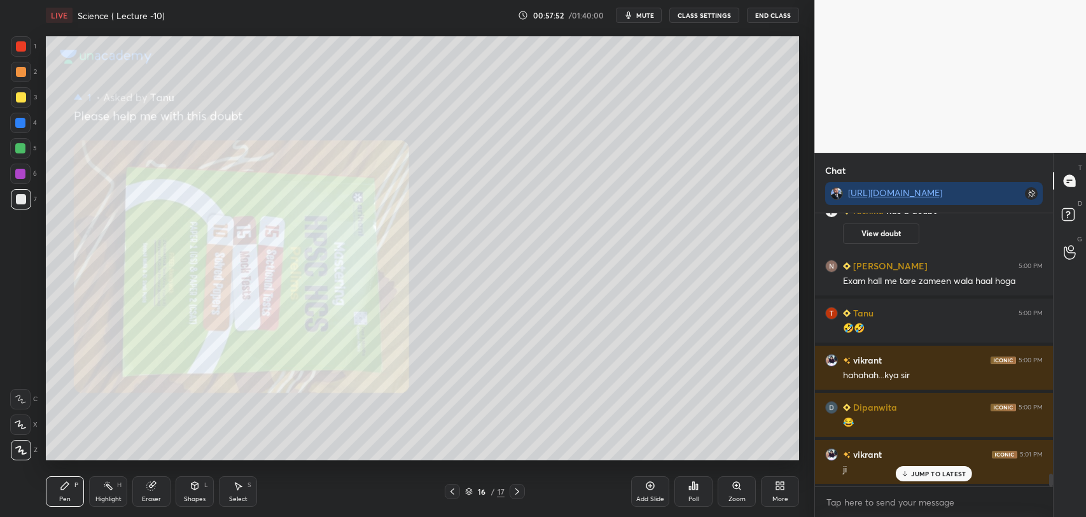
click at [646, 490] on div "Add Slide" at bounding box center [650, 491] width 38 height 31
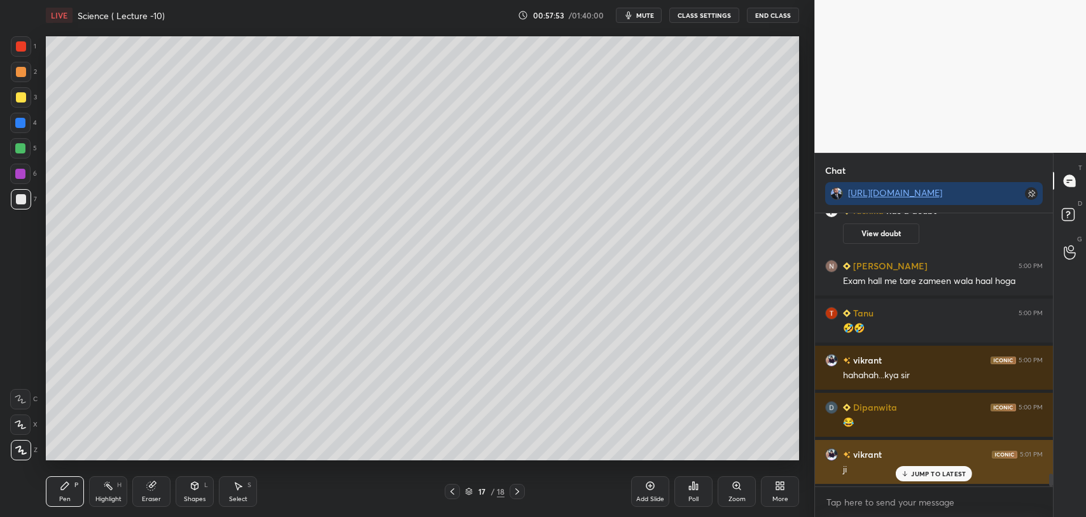
click at [913, 473] on p "JUMP TO LATEST" at bounding box center [938, 473] width 55 height 8
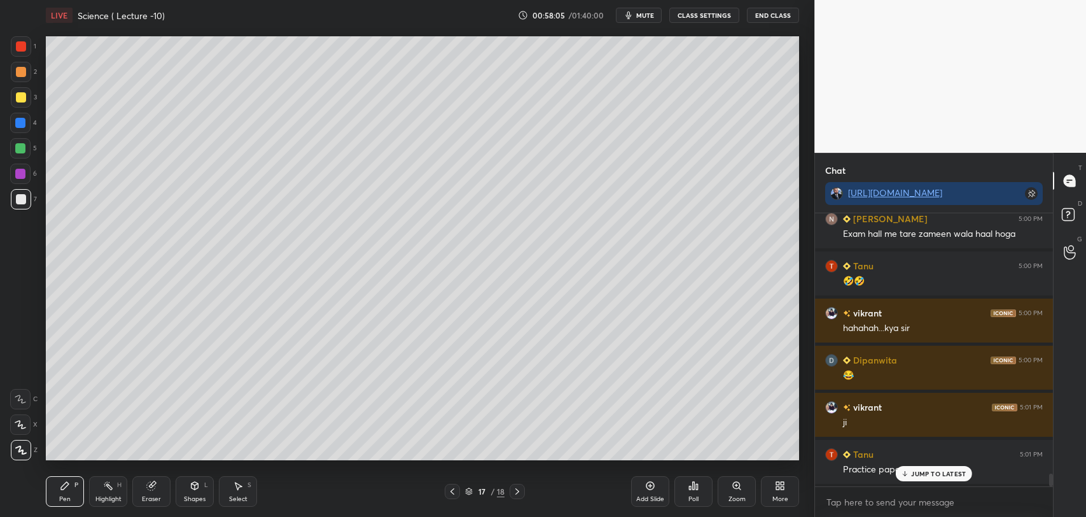
scroll to position [5725, 0]
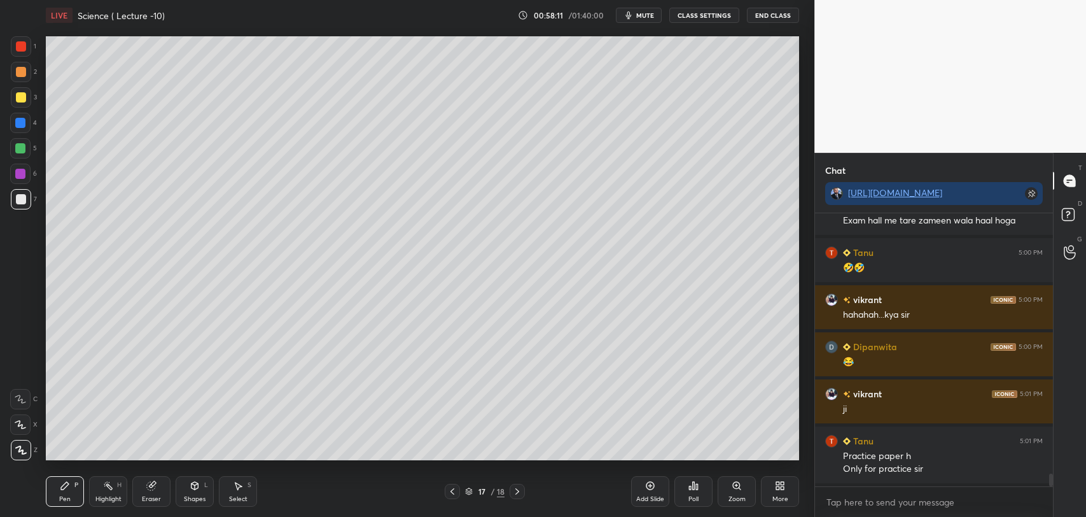
click at [25, 46] on div at bounding box center [21, 46] width 10 height 10
click at [20, 173] on div at bounding box center [20, 174] width 10 height 10
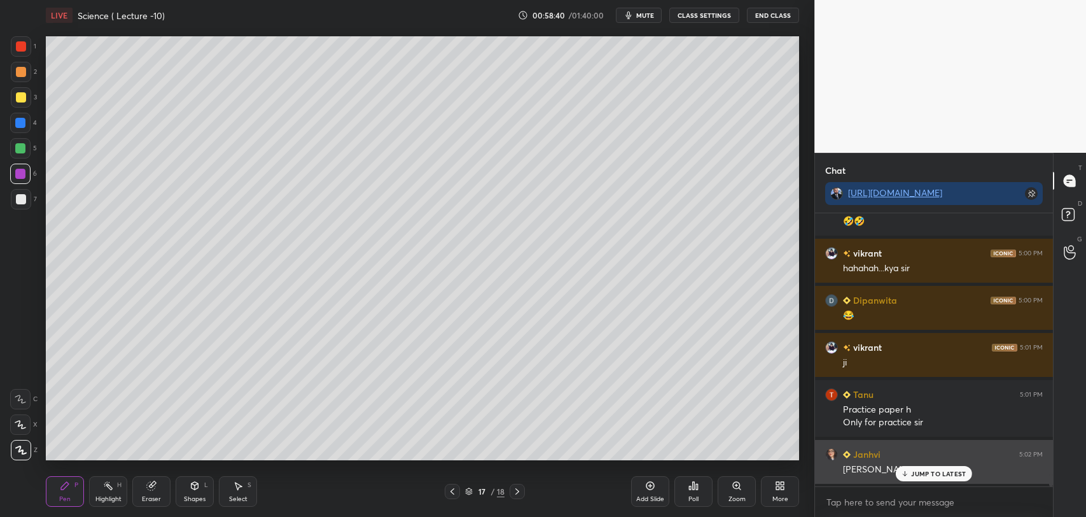
click at [922, 473] on p "JUMP TO LATEST" at bounding box center [938, 473] width 55 height 8
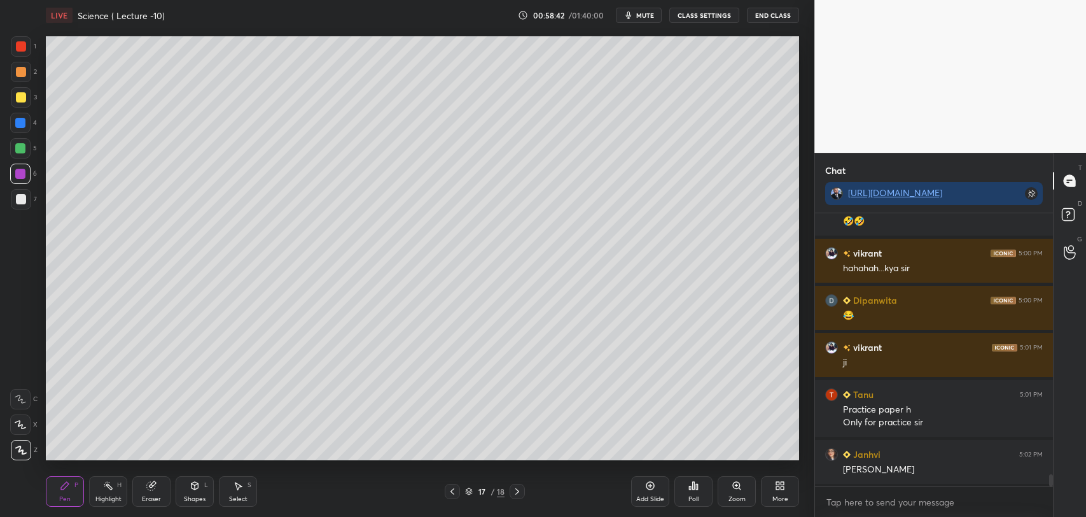
click at [20, 148] on div at bounding box center [20, 148] width 10 height 10
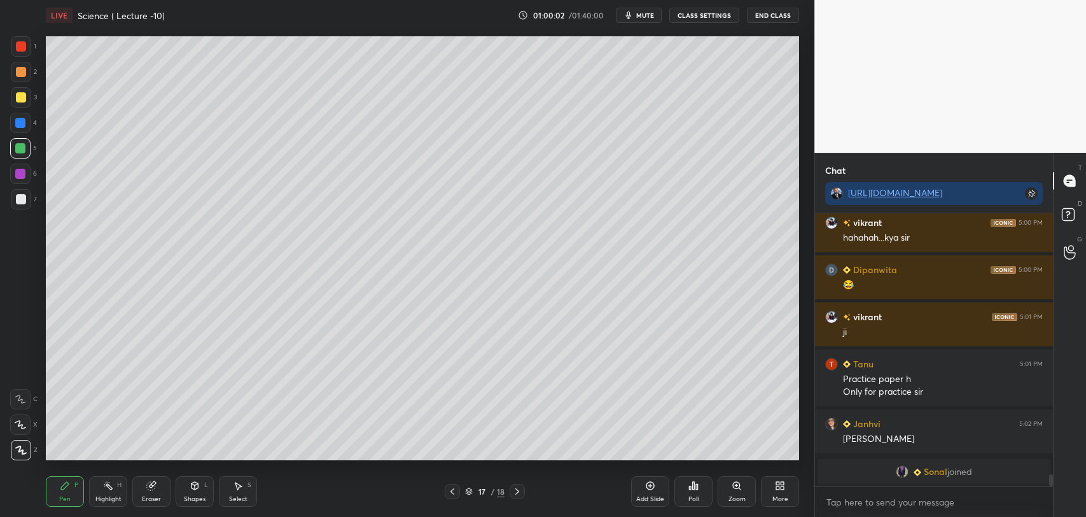
click at [25, 95] on div at bounding box center [21, 97] width 10 height 10
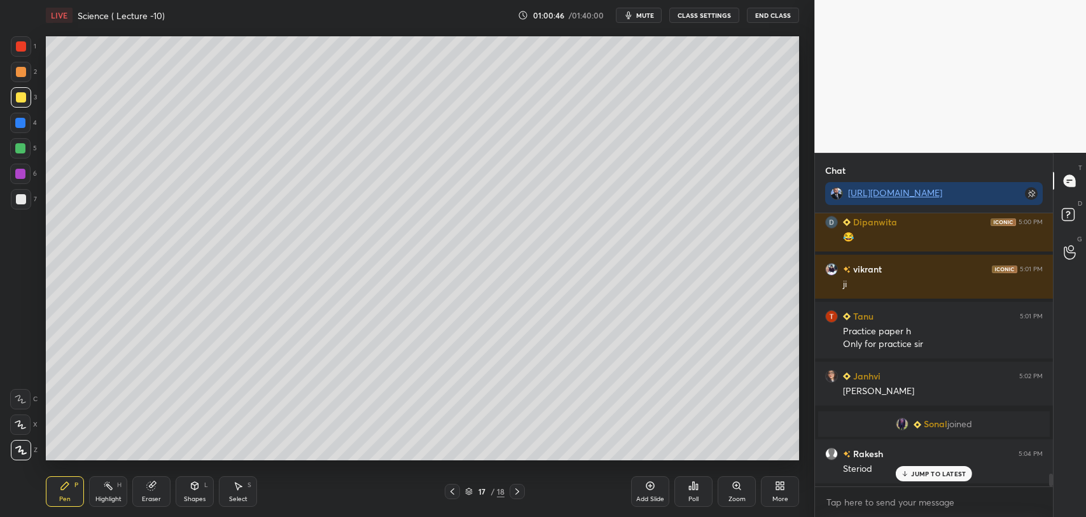
scroll to position [5680, 0]
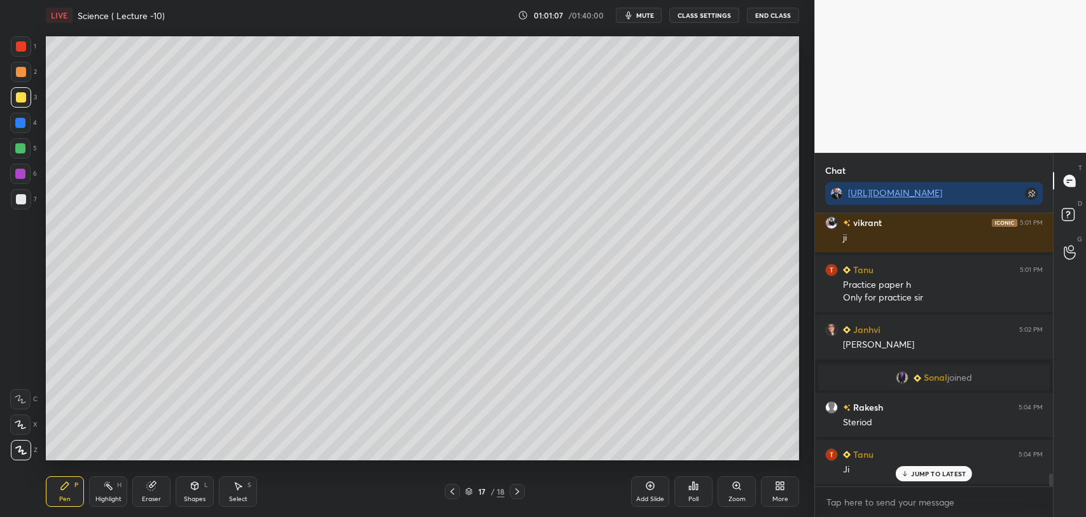
click at [648, 490] on icon at bounding box center [650, 485] width 10 height 10
click at [20, 199] on div at bounding box center [21, 199] width 10 height 10
click at [18, 123] on div at bounding box center [20, 123] width 10 height 10
click at [23, 197] on div at bounding box center [21, 199] width 10 height 10
click at [20, 167] on div at bounding box center [20, 173] width 20 height 20
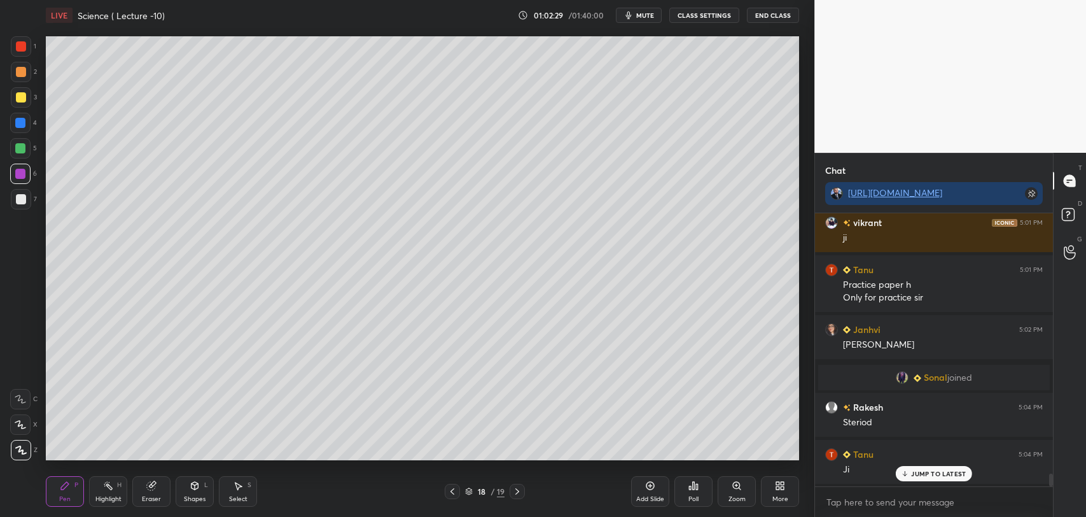
click at [151, 485] on icon at bounding box center [151, 486] width 8 height 8
click at [63, 491] on div "Pen P" at bounding box center [65, 491] width 38 height 31
click at [16, 197] on div at bounding box center [21, 199] width 10 height 10
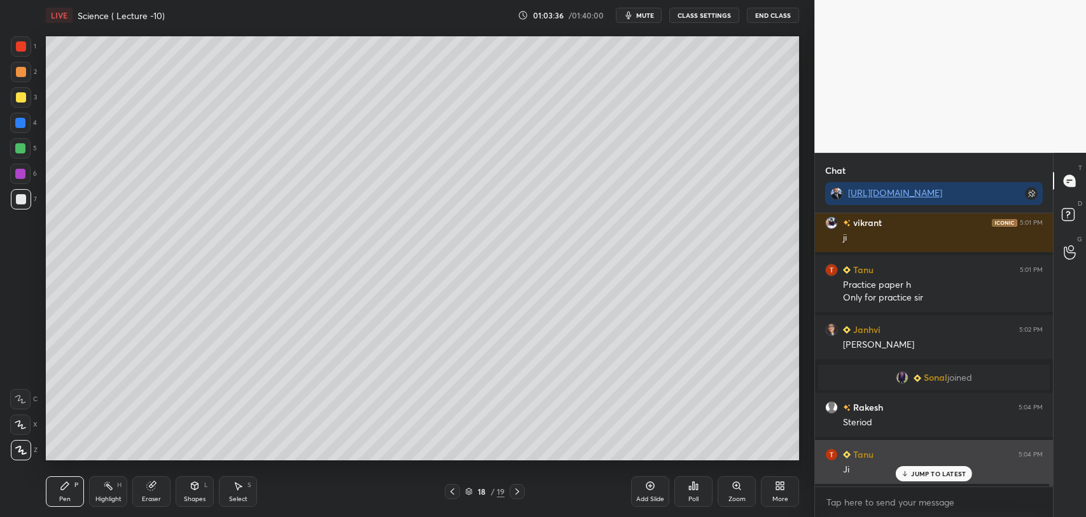
click at [921, 474] on p "JUMP TO LATEST" at bounding box center [938, 473] width 55 height 8
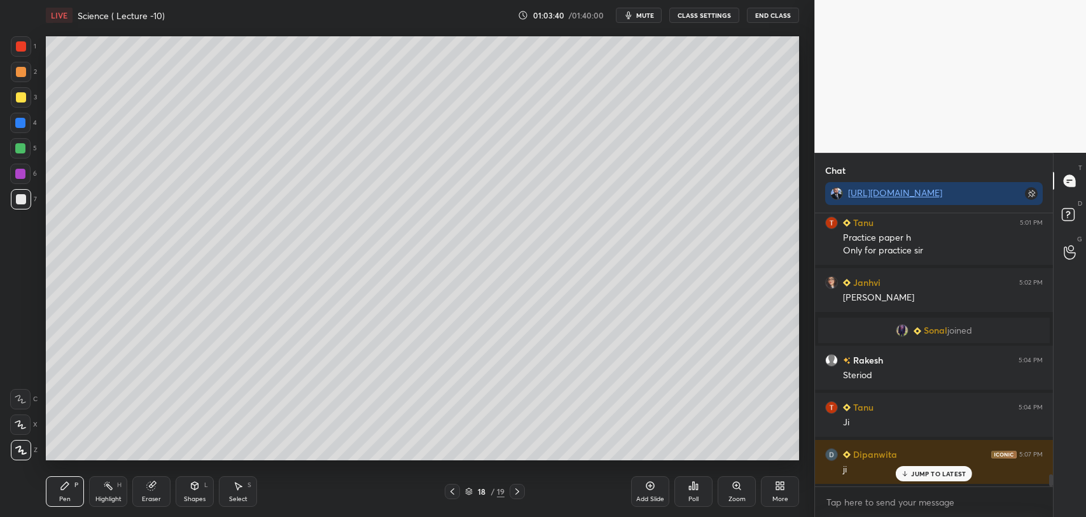
scroll to position [5774, 0]
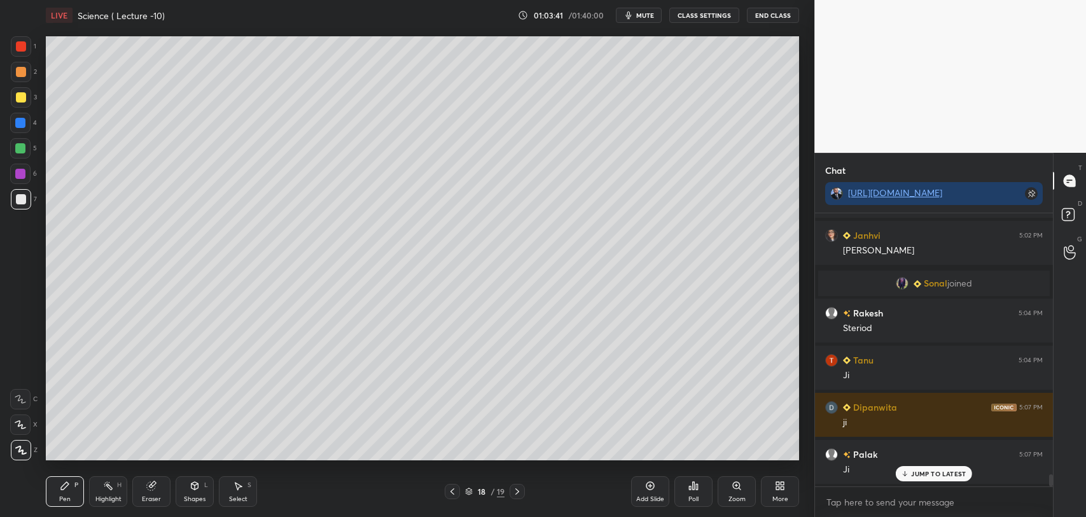
click at [648, 490] on div "Add Slide" at bounding box center [650, 491] width 38 height 31
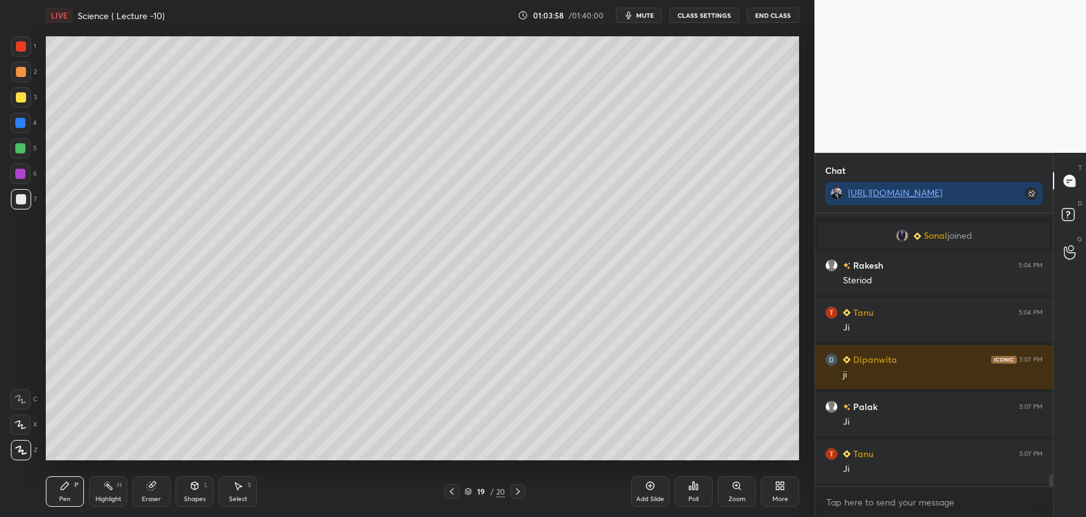
scroll to position [5868, 0]
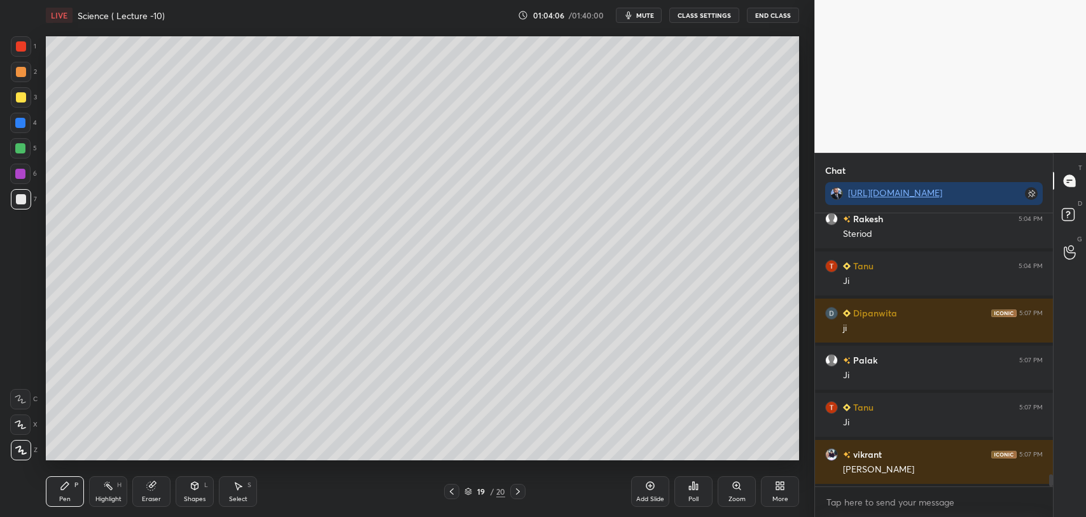
click at [20, 172] on div at bounding box center [20, 174] width 10 height 10
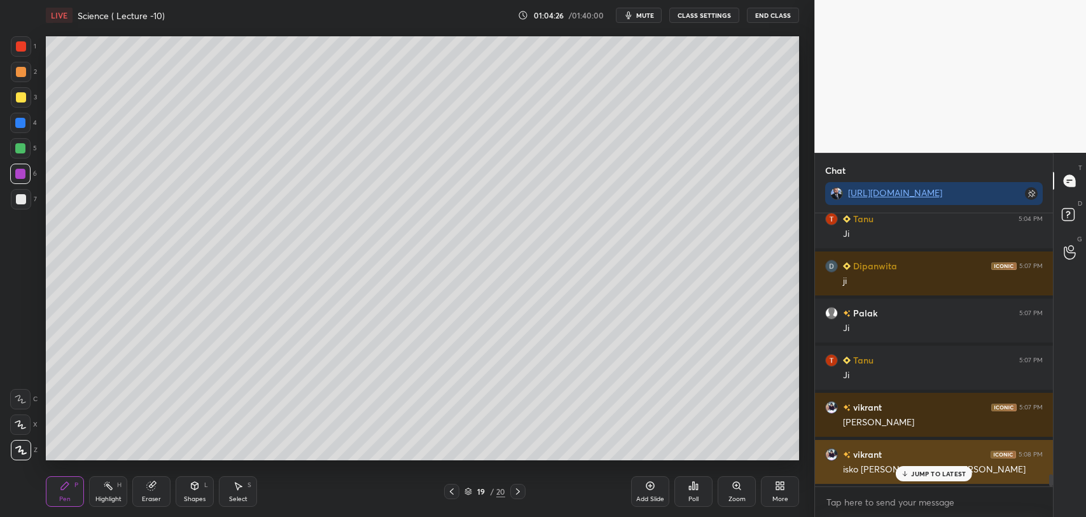
click at [906, 471] on icon at bounding box center [905, 473] width 8 height 8
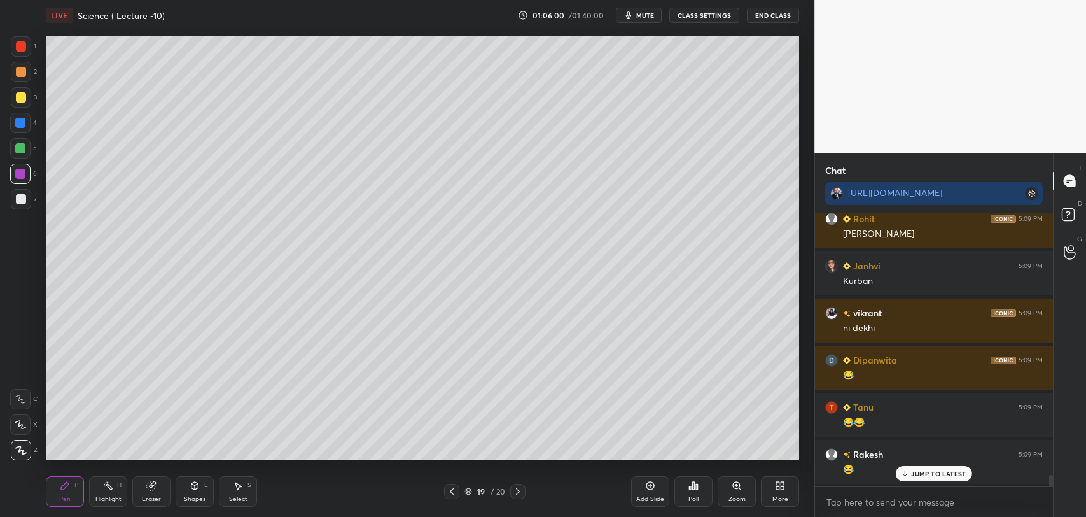
scroll to position [6399, 0]
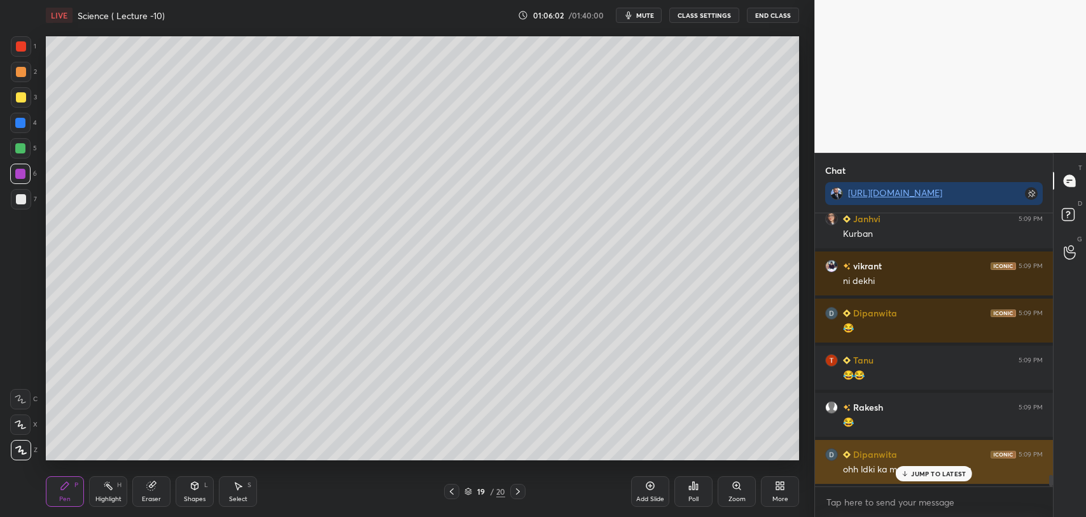
click at [906, 469] on icon at bounding box center [905, 473] width 8 height 8
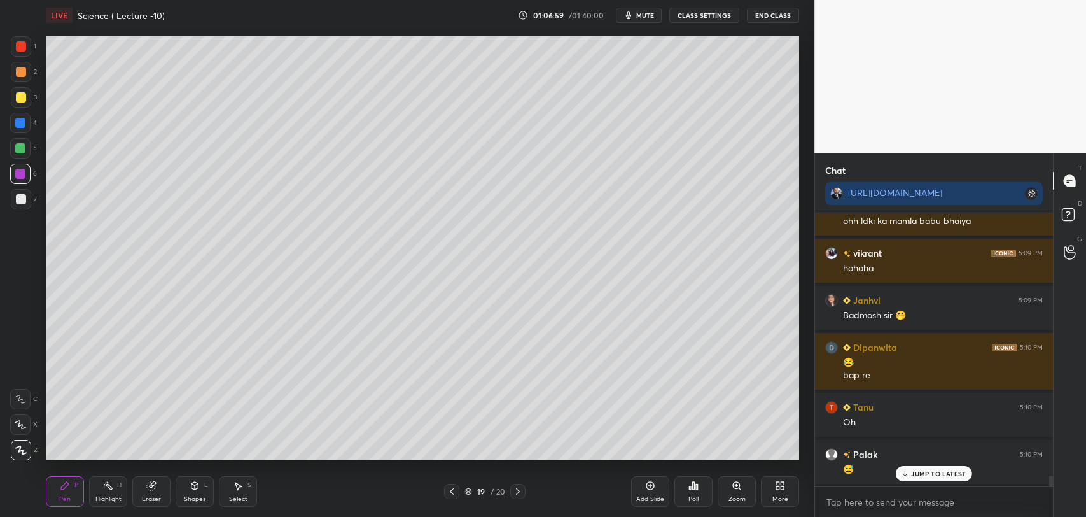
scroll to position [6694, 0]
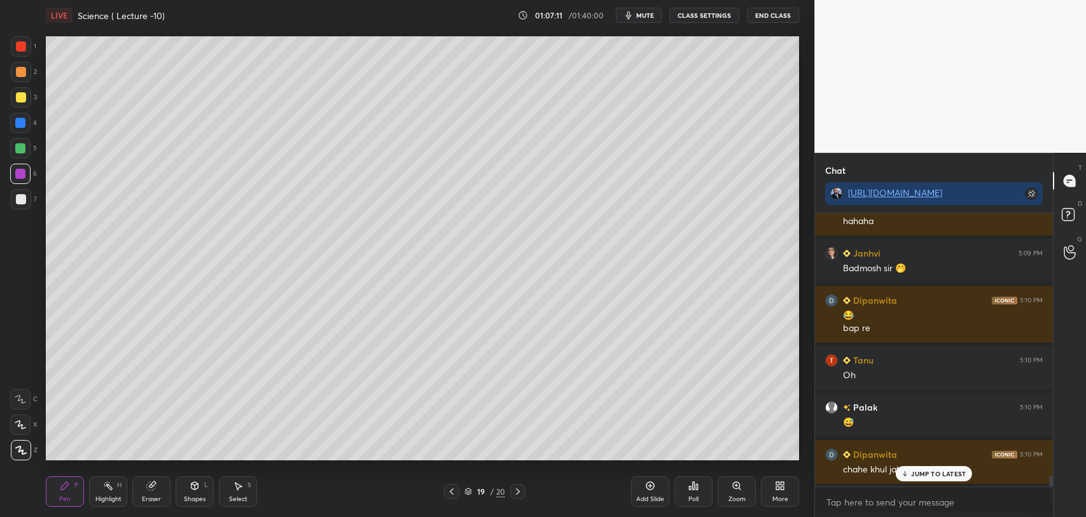
click at [907, 474] on div "[PERSON_NAME] 5:08 PM ji Tanu 5:08 PM [PERSON_NAME] 5:08 PM 3f Fear Rohit 5:09 …" at bounding box center [934, 349] width 238 height 273
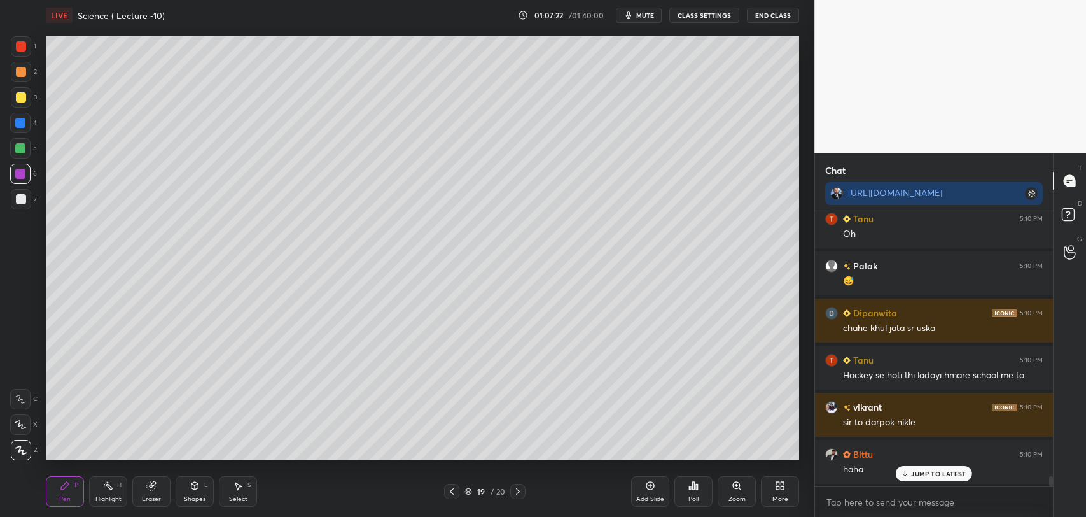
scroll to position [6882, 0]
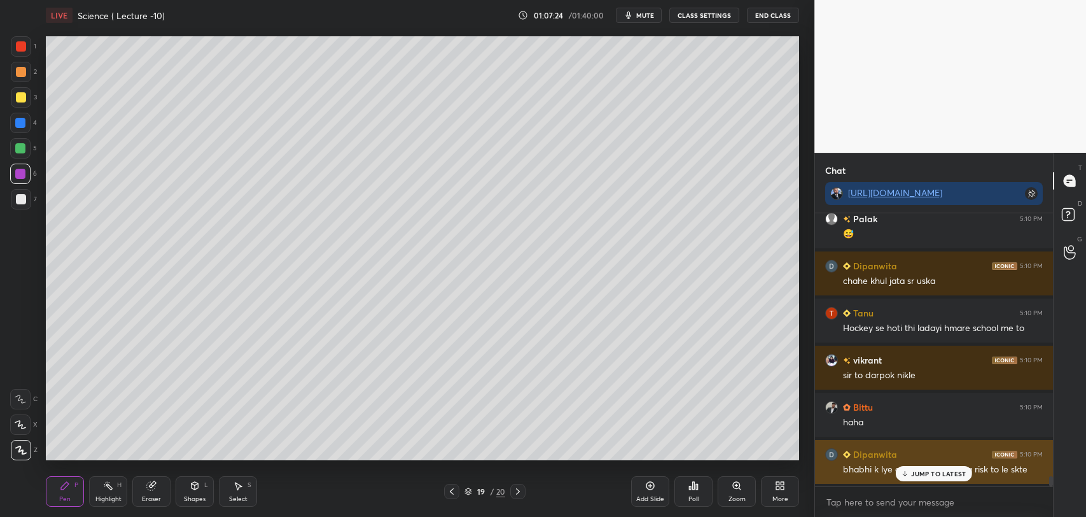
click at [915, 472] on p "JUMP TO LATEST" at bounding box center [938, 473] width 55 height 8
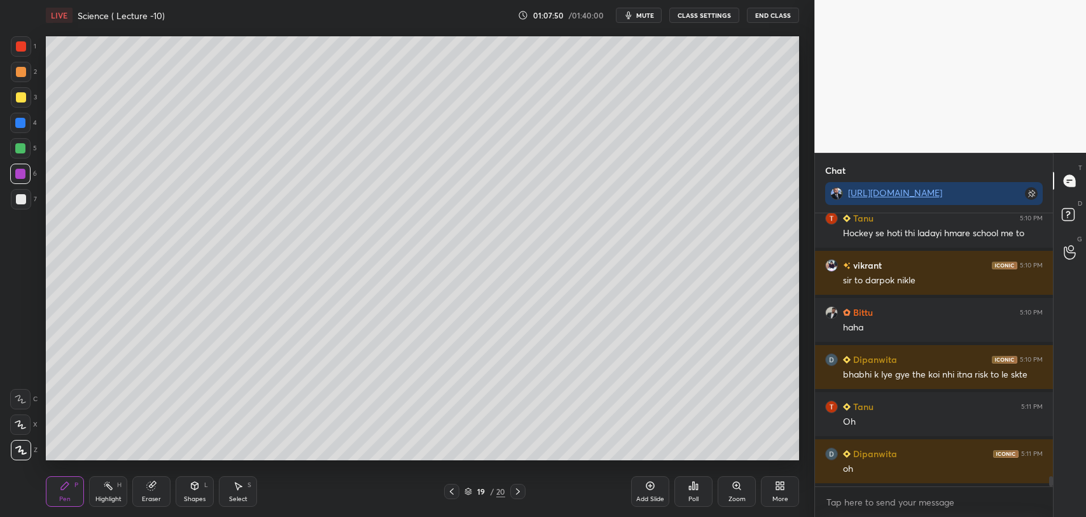
scroll to position [7023, 0]
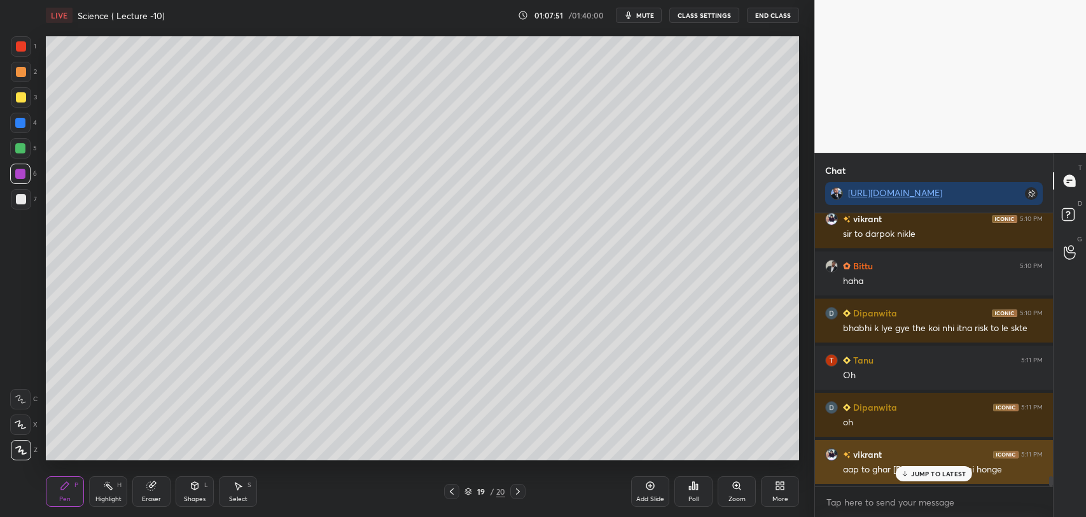
click at [903, 474] on icon at bounding box center [905, 475] width 4 height 2
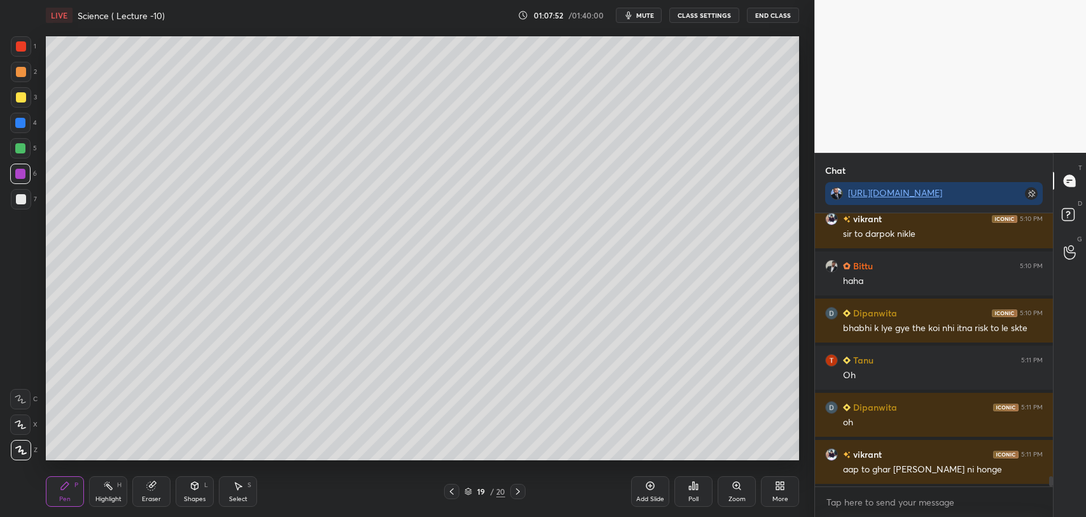
scroll to position [7070, 0]
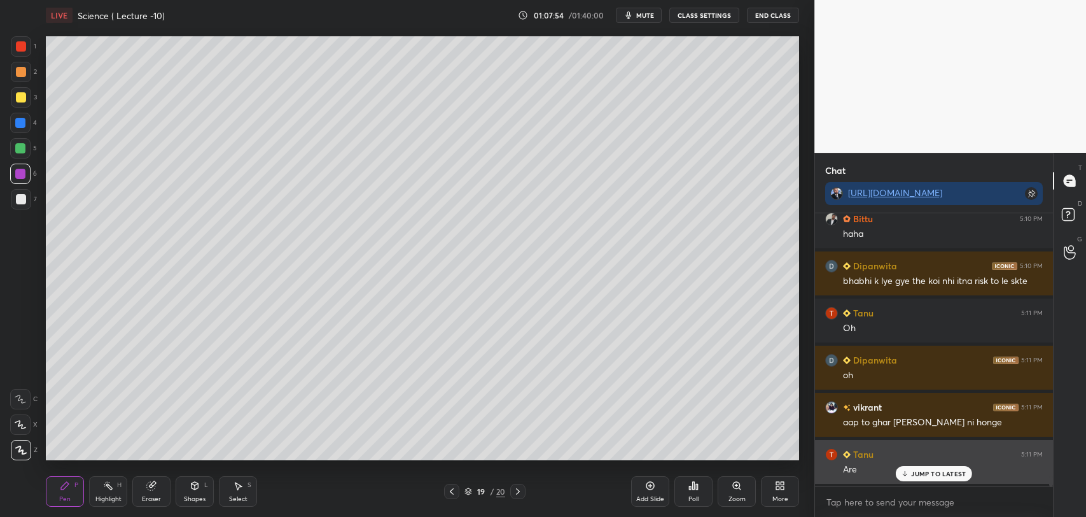
click at [908, 475] on icon at bounding box center [905, 473] width 8 height 8
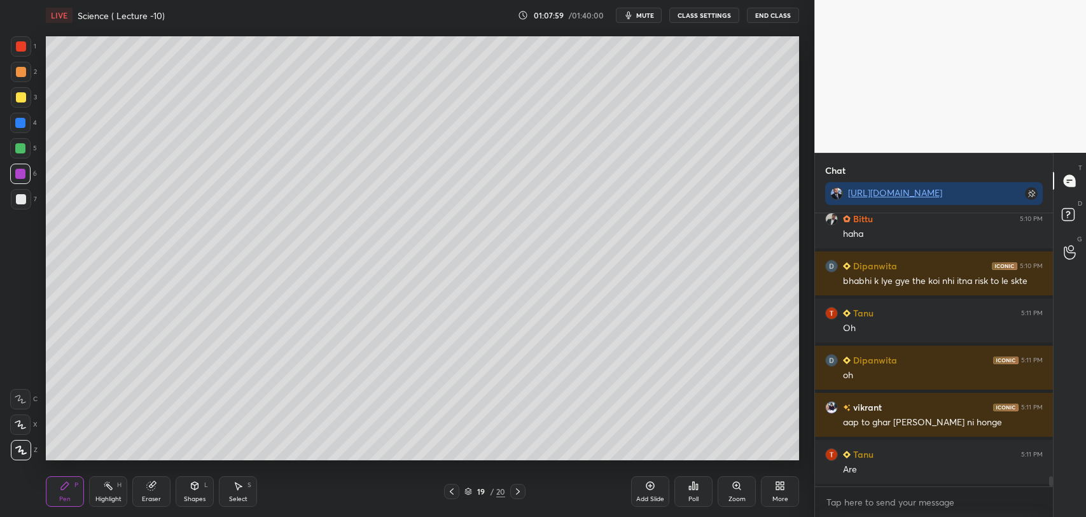
scroll to position [7118, 0]
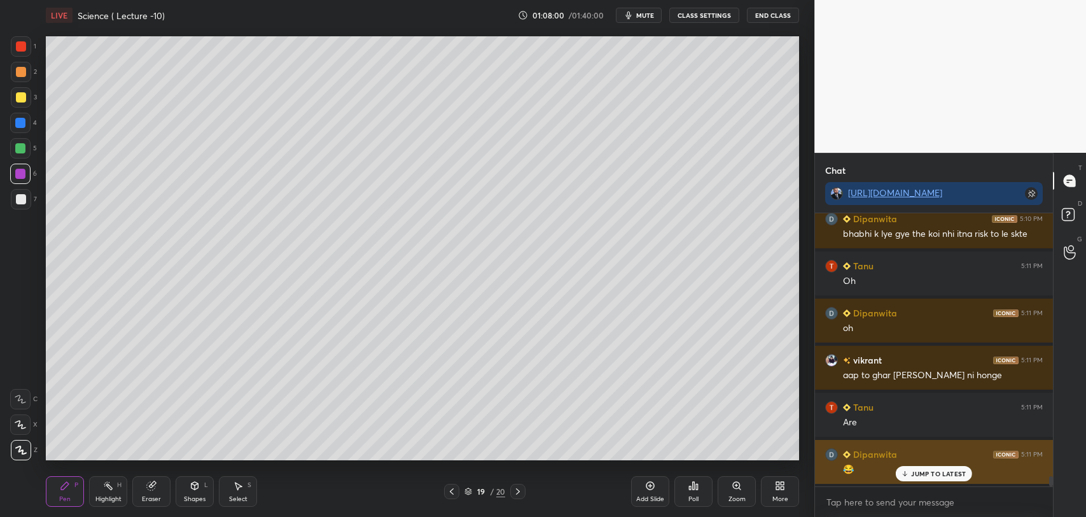
click at [905, 475] on icon at bounding box center [905, 475] width 4 height 2
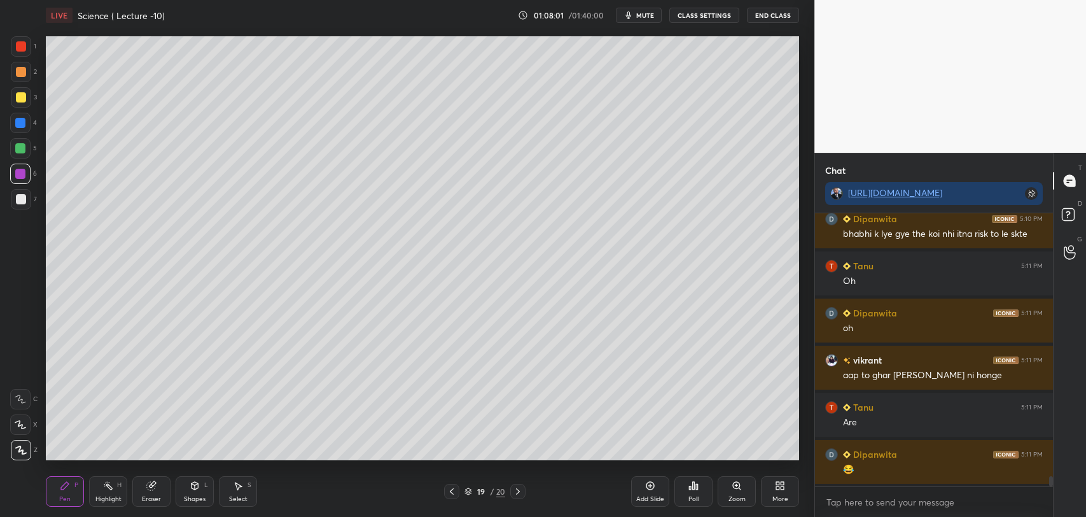
click at [647, 492] on div "Add Slide" at bounding box center [650, 491] width 38 height 31
click at [18, 45] on div at bounding box center [21, 46] width 10 height 10
click at [17, 198] on div at bounding box center [21, 199] width 10 height 10
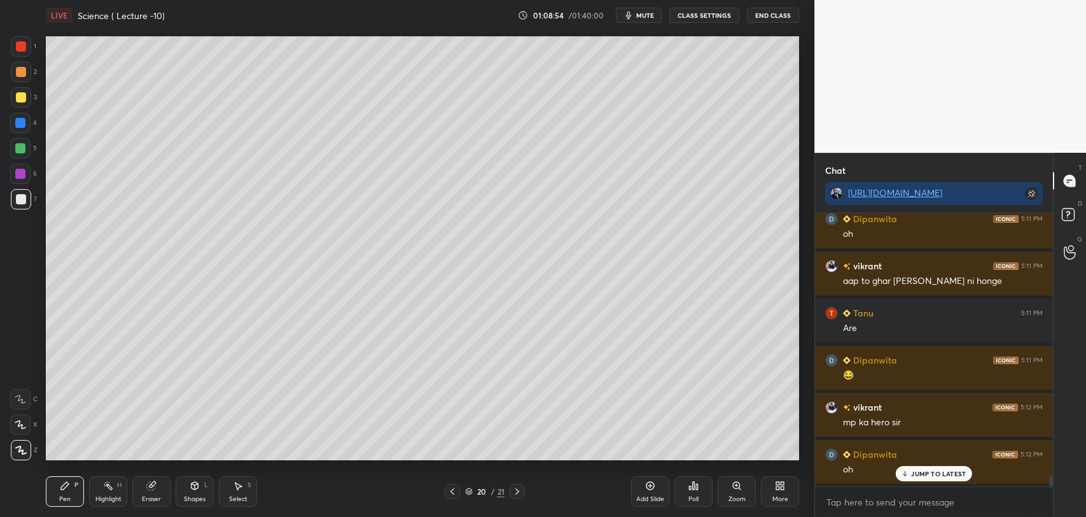
scroll to position [7259, 0]
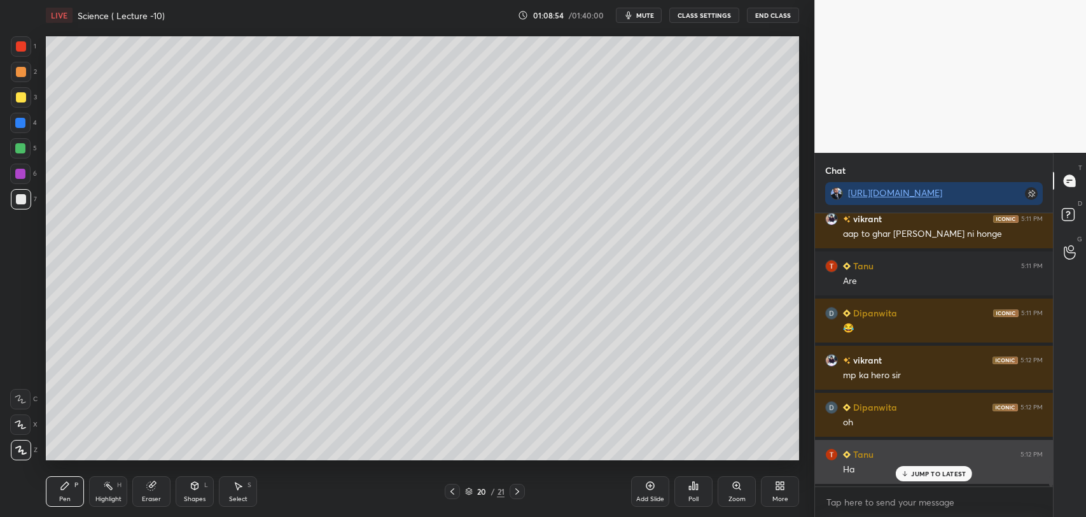
click at [908, 473] on icon at bounding box center [905, 473] width 8 height 8
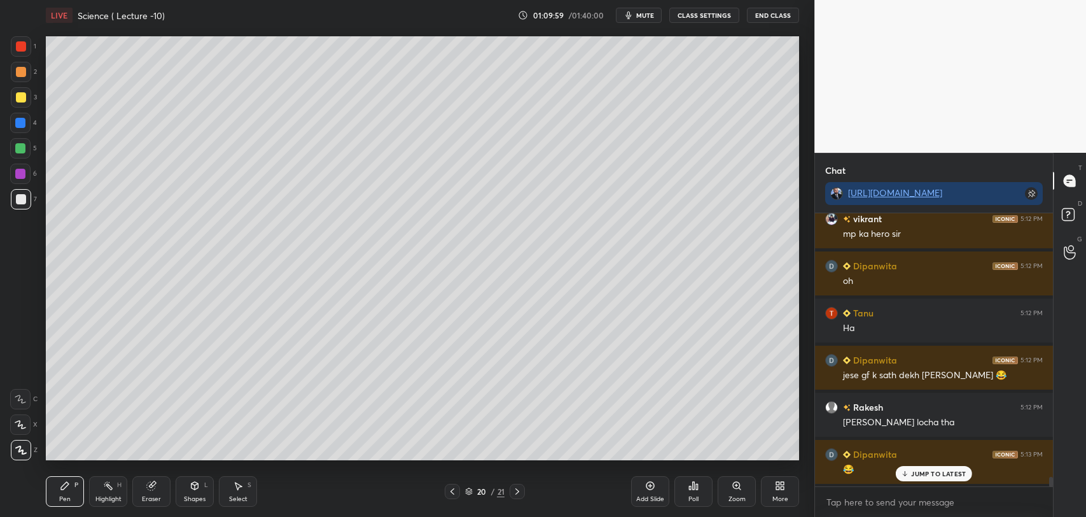
scroll to position [7447, 0]
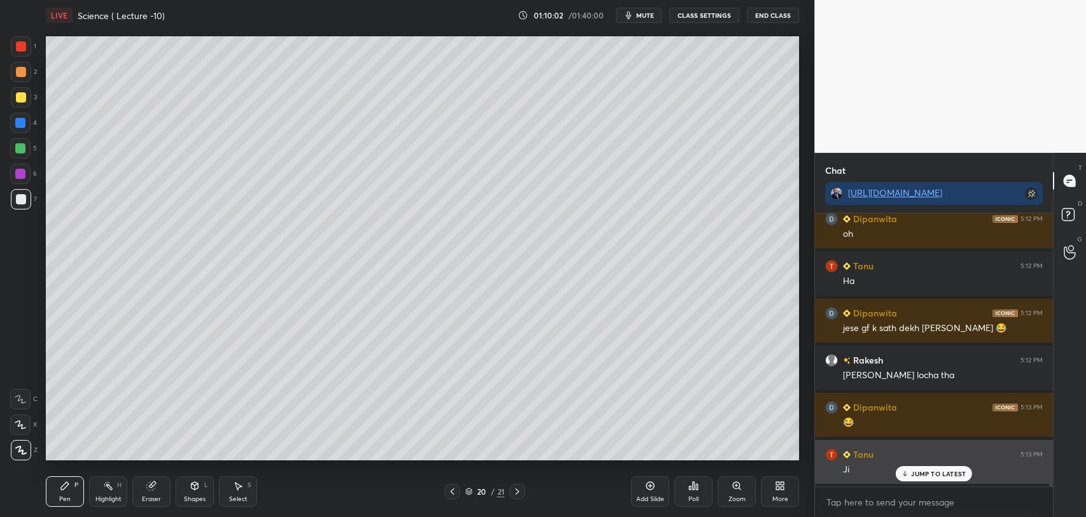
click at [909, 473] on icon at bounding box center [905, 473] width 8 height 8
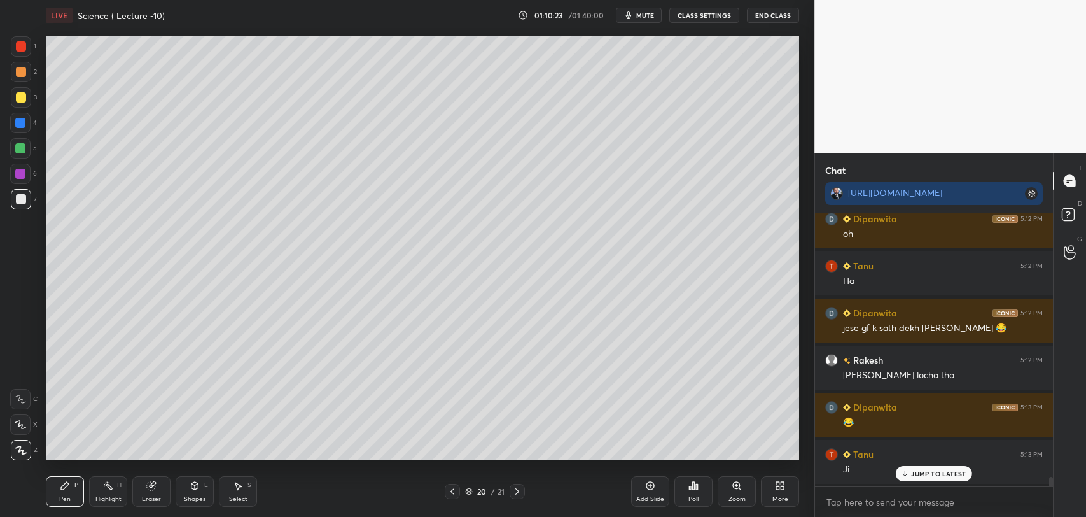
scroll to position [7494, 0]
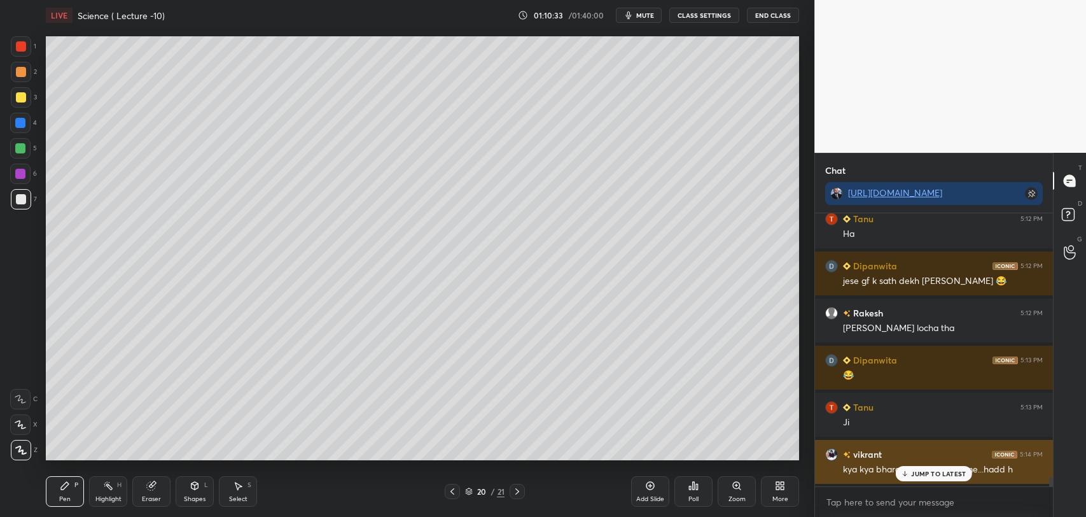
click at [917, 469] on p "JUMP TO LATEST" at bounding box center [938, 473] width 55 height 8
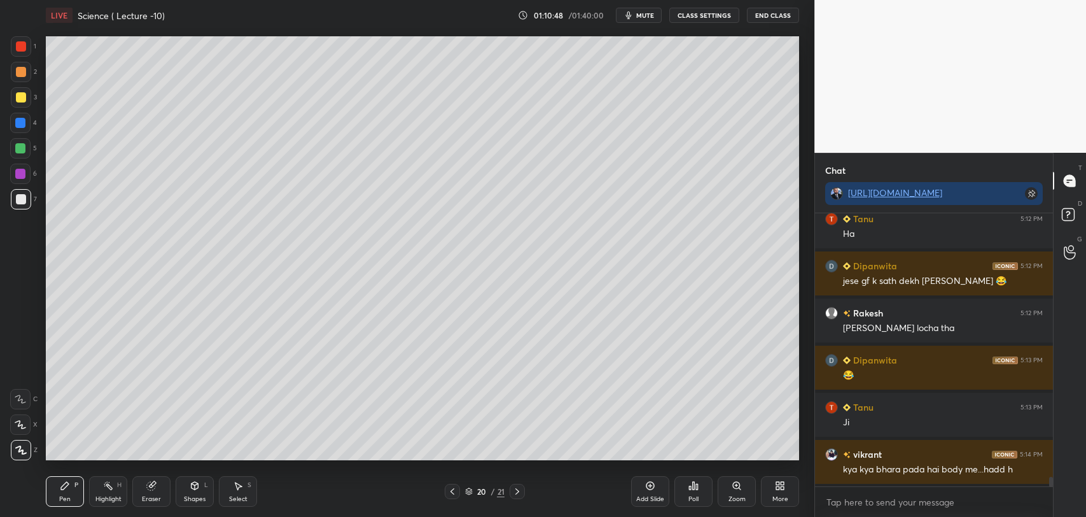
click at [639, 10] on button "mute" at bounding box center [639, 15] width 46 height 15
click at [783, 486] on icon at bounding box center [782, 487] width 3 height 3
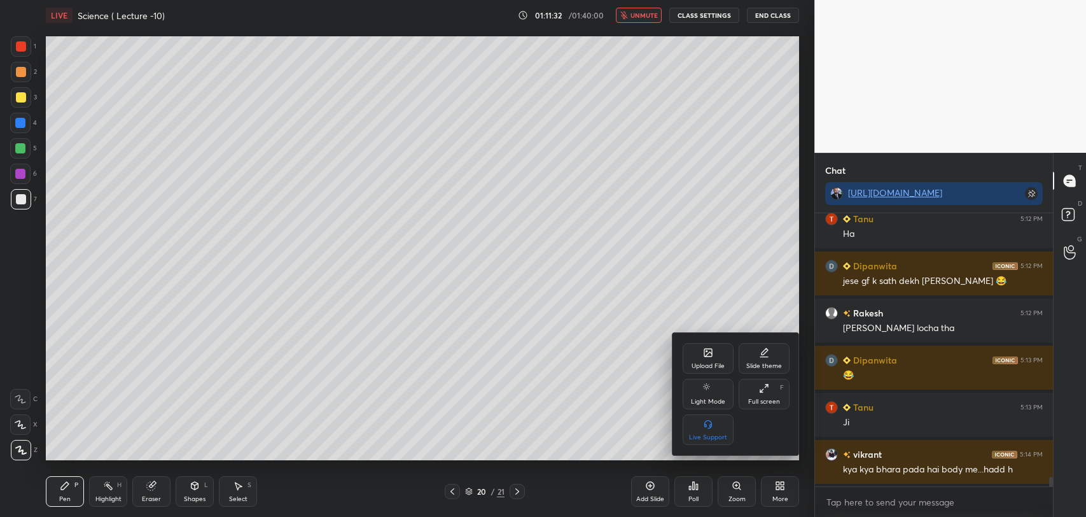
click at [713, 364] on div "Upload File" at bounding box center [708, 366] width 33 height 6
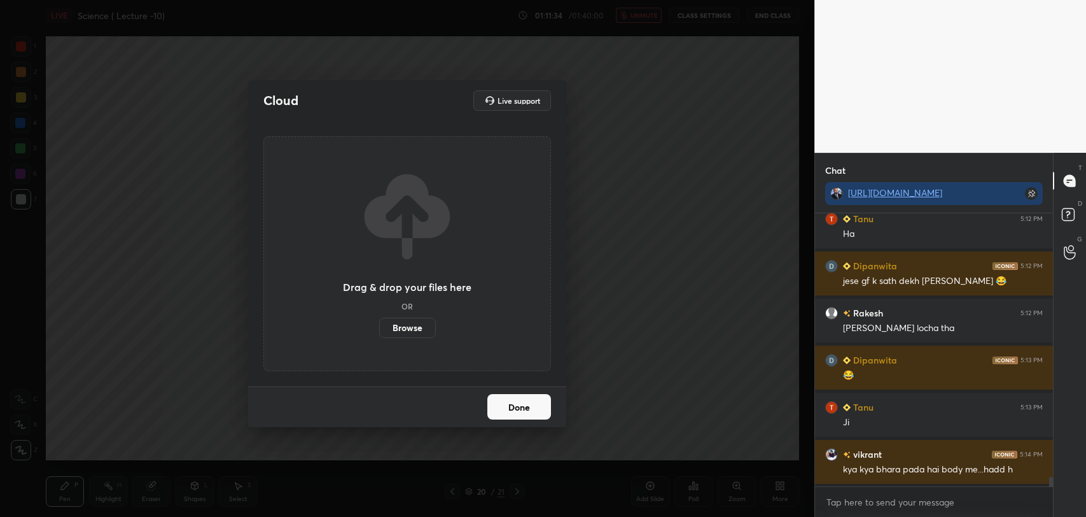
click at [412, 327] on label "Browse" at bounding box center [407, 327] width 57 height 20
click at [379, 327] on input "Browse" at bounding box center [379, 327] width 0 height 20
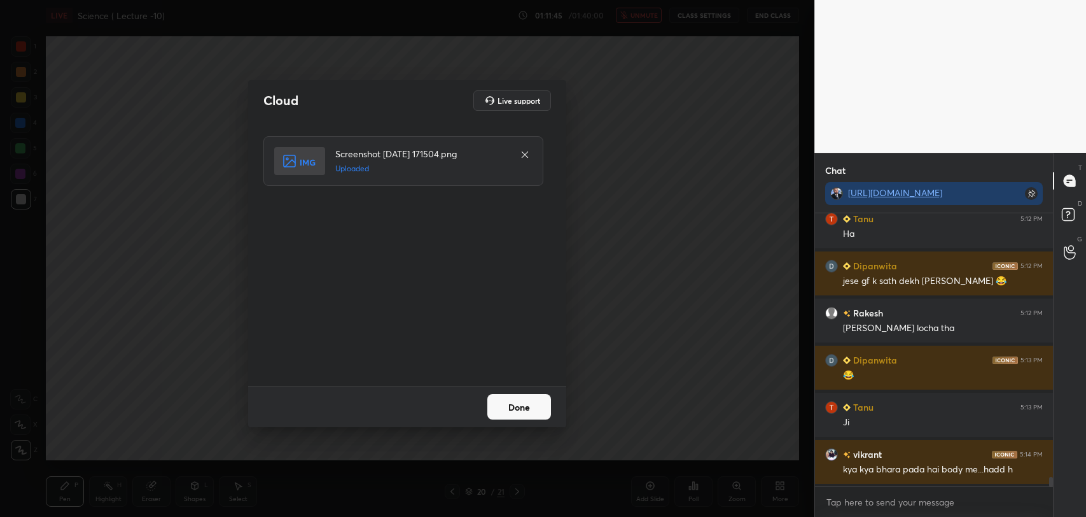
click at [537, 413] on button "Done" at bounding box center [519, 406] width 64 height 25
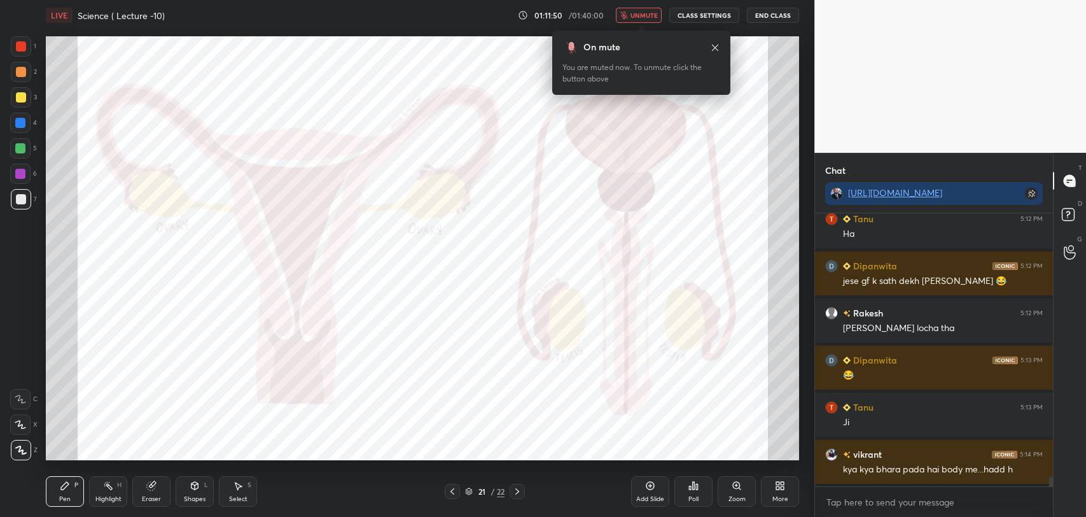
click at [634, 15] on span "unmute" at bounding box center [643, 15] width 27 height 9
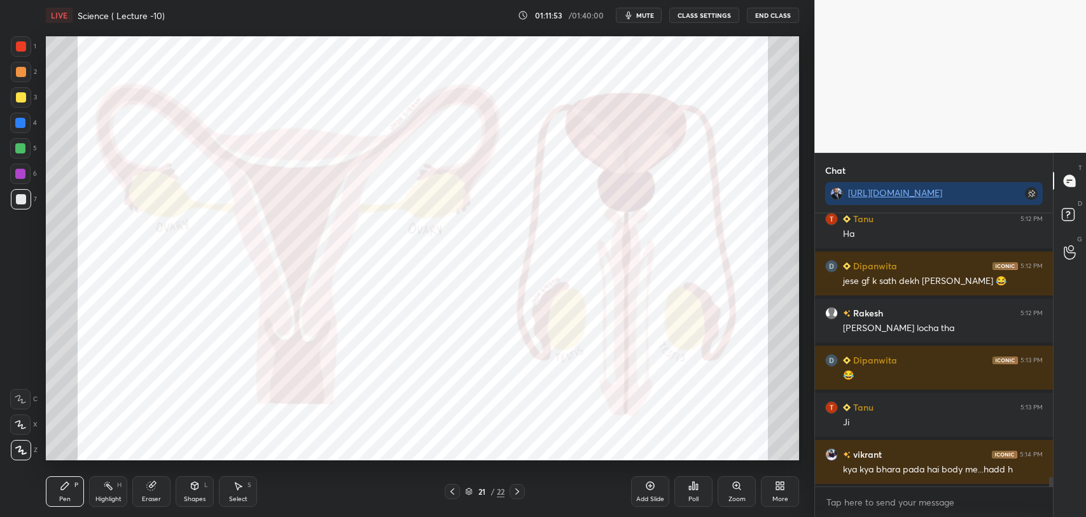
click at [650, 489] on icon at bounding box center [650, 486] width 8 height 8
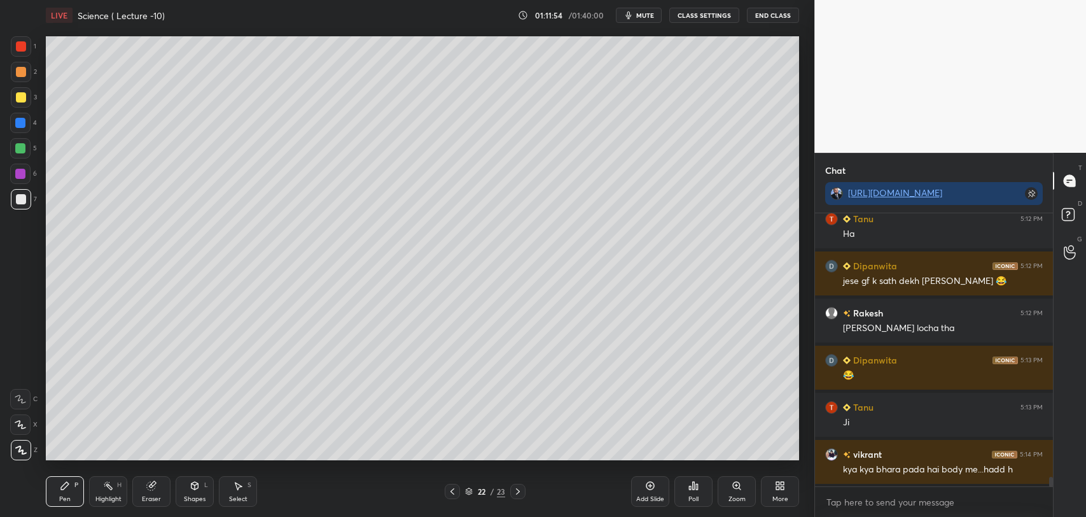
scroll to position [7525, 0]
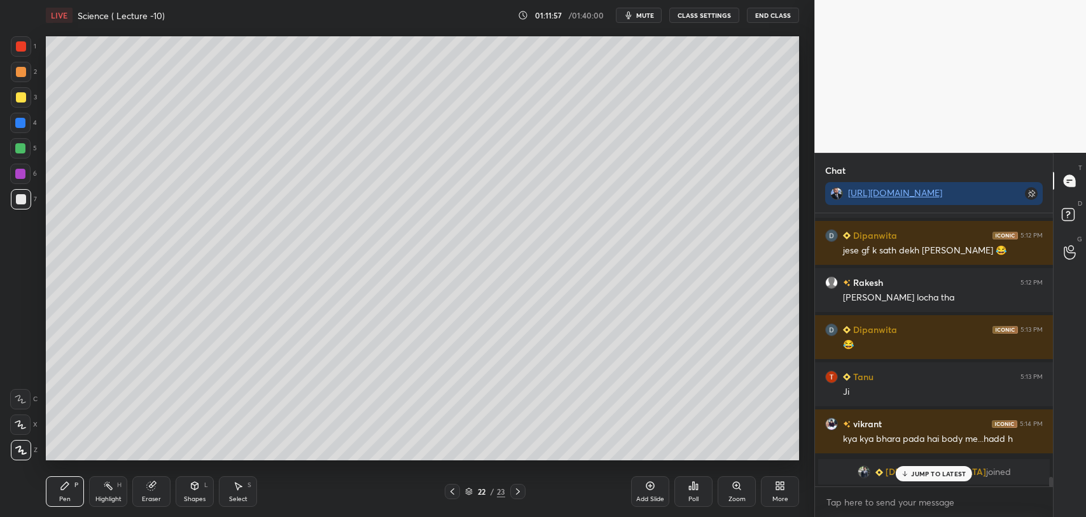
click at [912, 475] on p "JUMP TO LATEST" at bounding box center [938, 473] width 55 height 8
click at [516, 490] on icon at bounding box center [518, 491] width 10 height 10
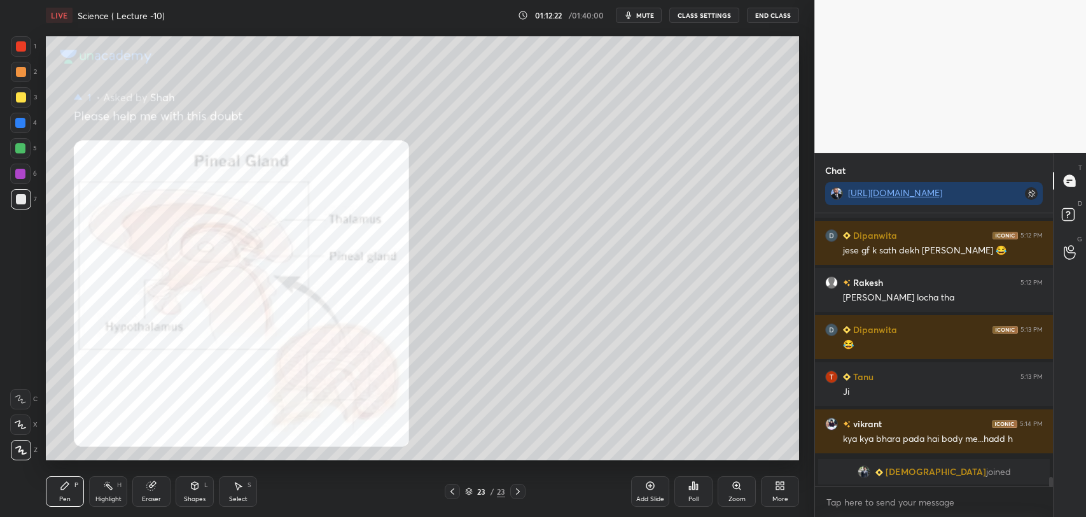
click at [450, 489] on icon at bounding box center [452, 491] width 10 height 10
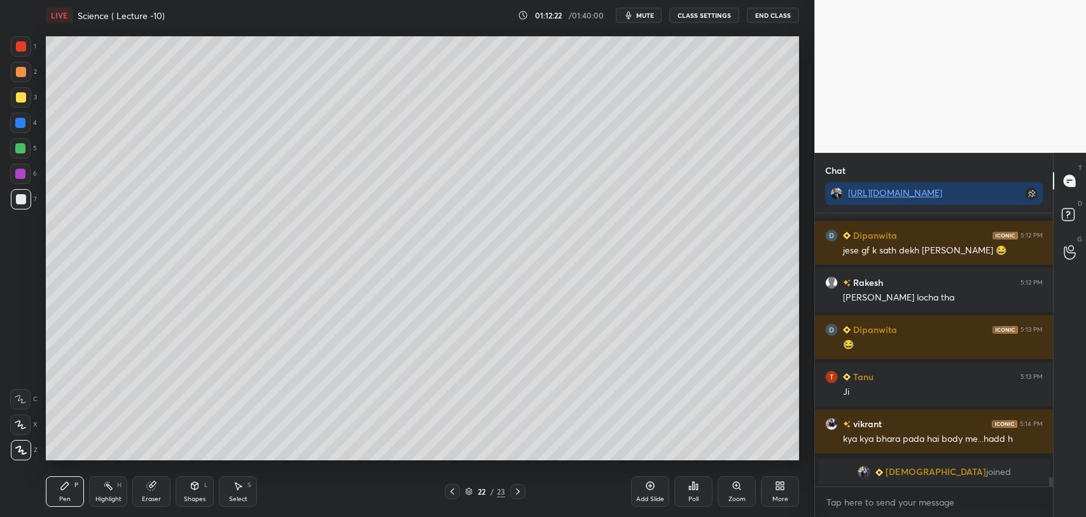
click at [450, 489] on icon at bounding box center [452, 491] width 10 height 10
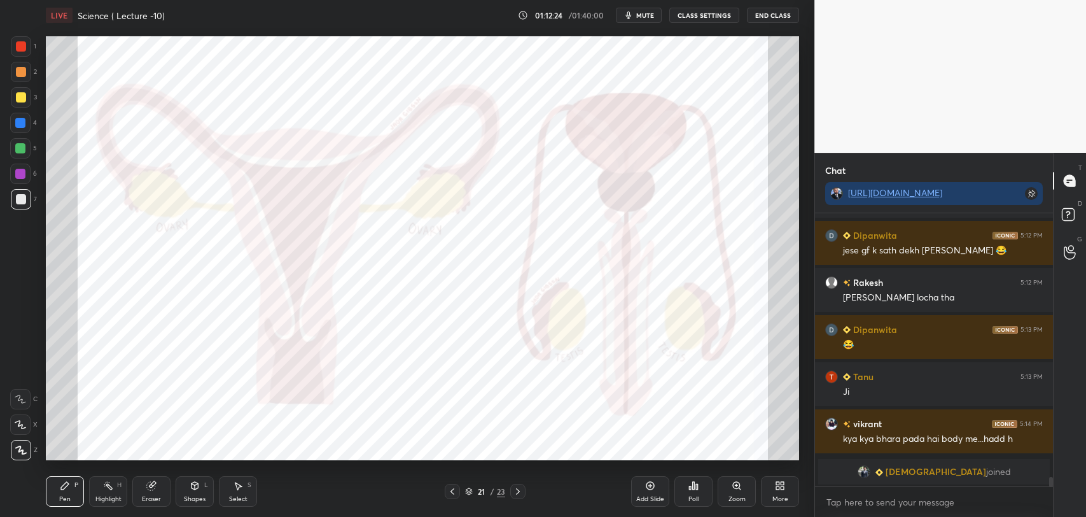
click at [19, 45] on div at bounding box center [21, 46] width 10 height 10
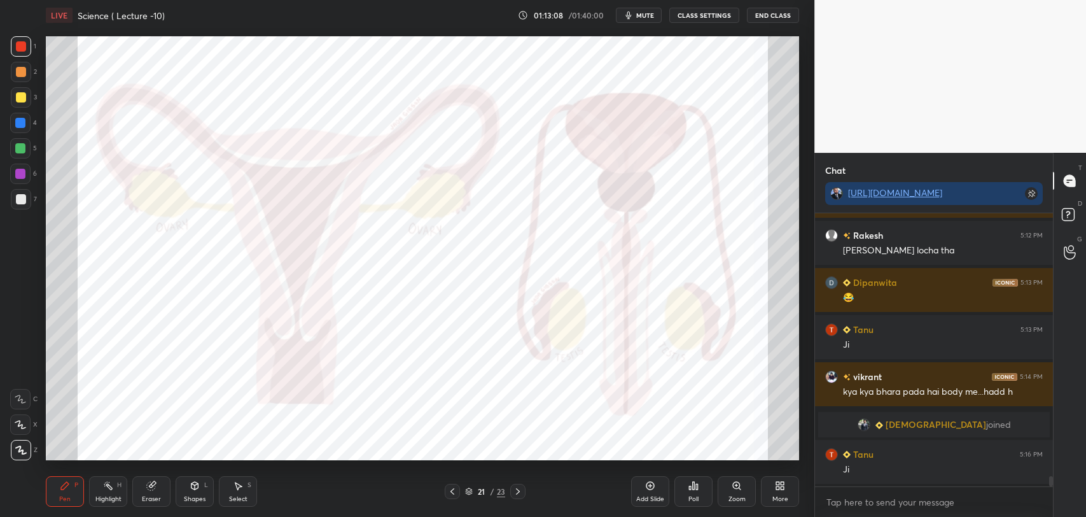
click at [155, 490] on div "Eraser" at bounding box center [151, 491] width 38 height 31
click at [66, 486] on icon at bounding box center [65, 486] width 8 height 8
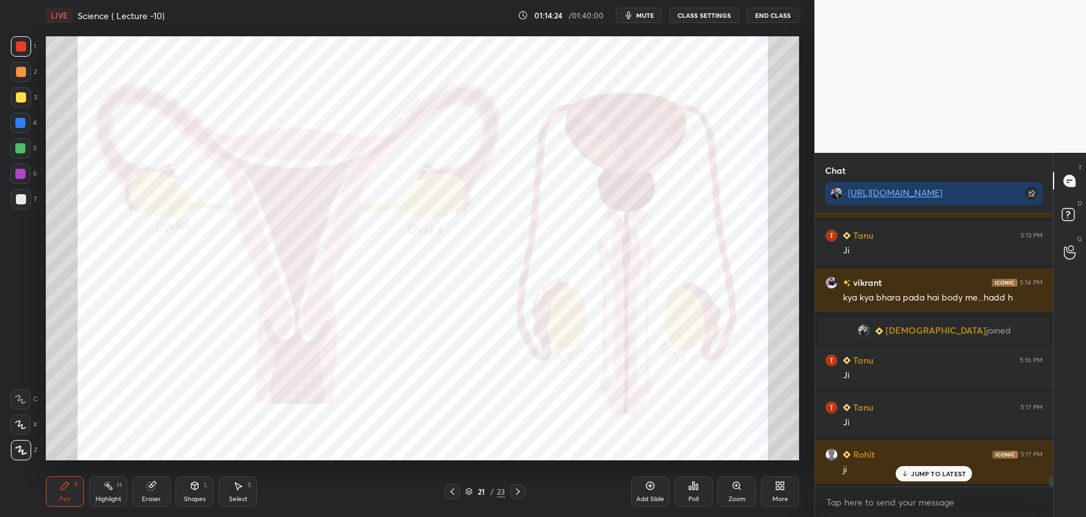
scroll to position [7107, 0]
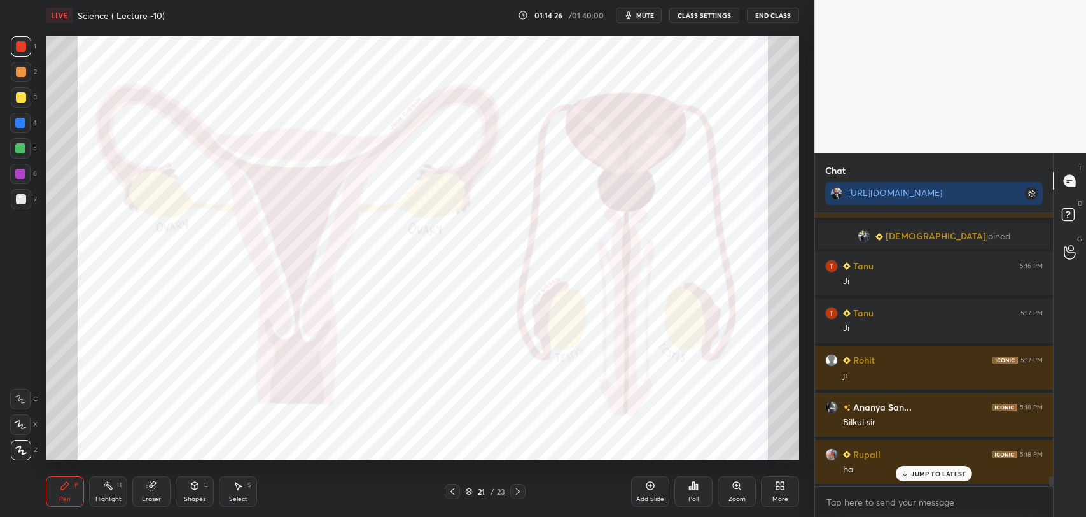
click at [910, 475] on div "JUMP TO LATEST" at bounding box center [934, 473] width 76 height 15
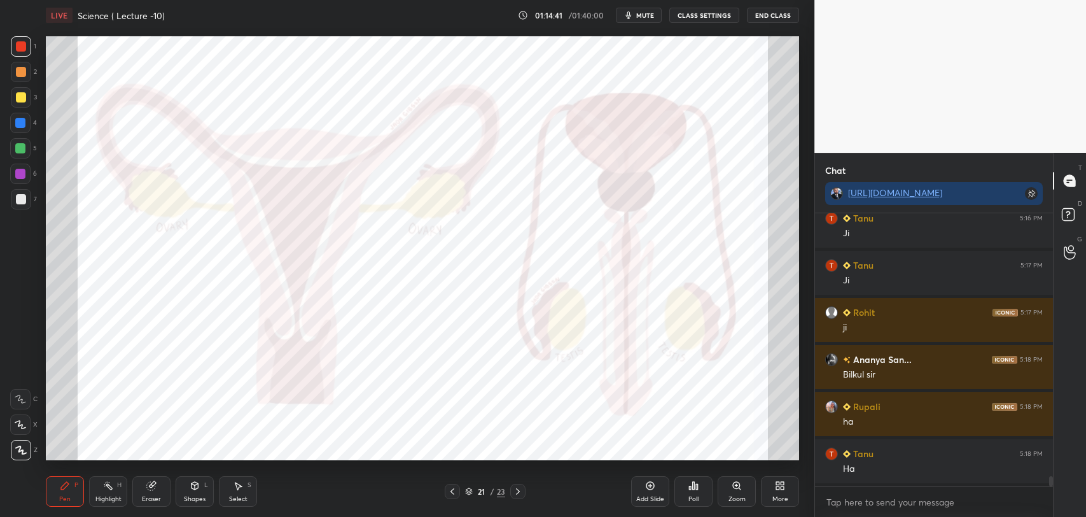
click at [653, 491] on div "Add Slide" at bounding box center [650, 491] width 38 height 31
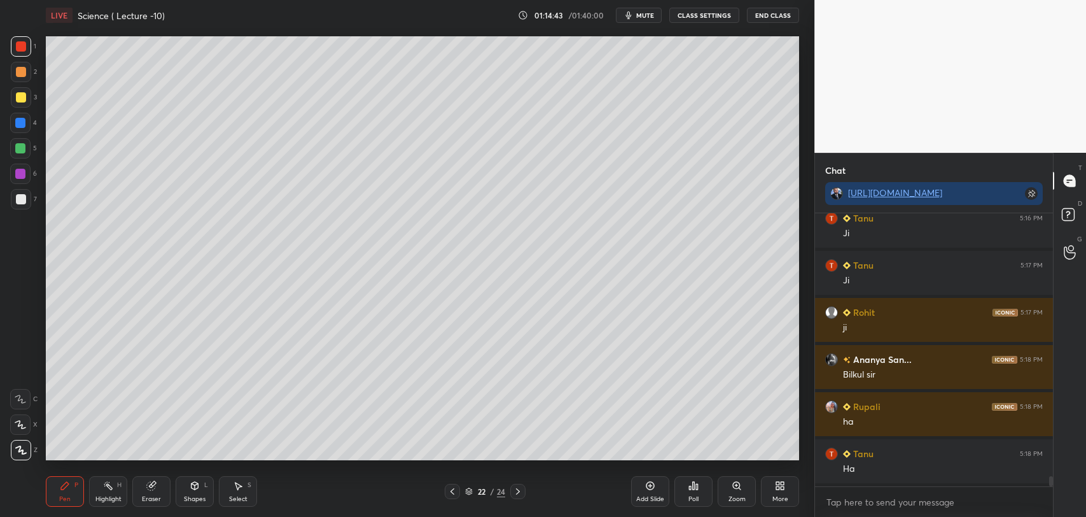
scroll to position [7201, 0]
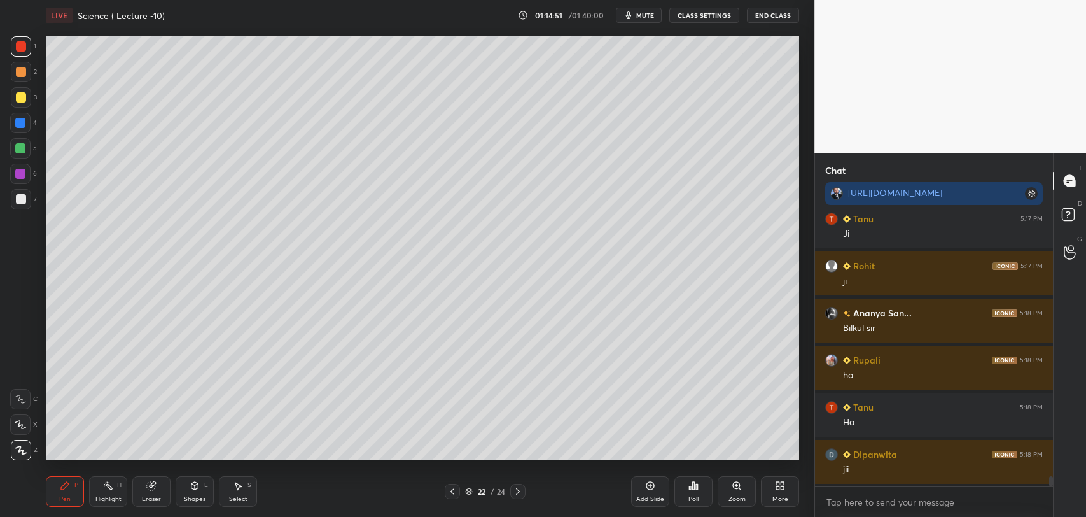
click at [450, 494] on icon at bounding box center [452, 491] width 10 height 10
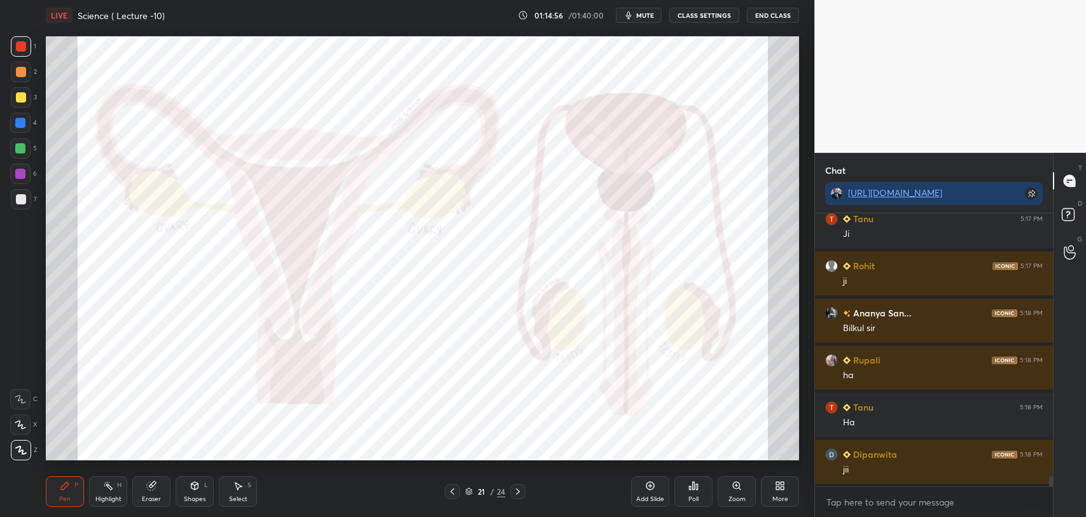
scroll to position [7249, 0]
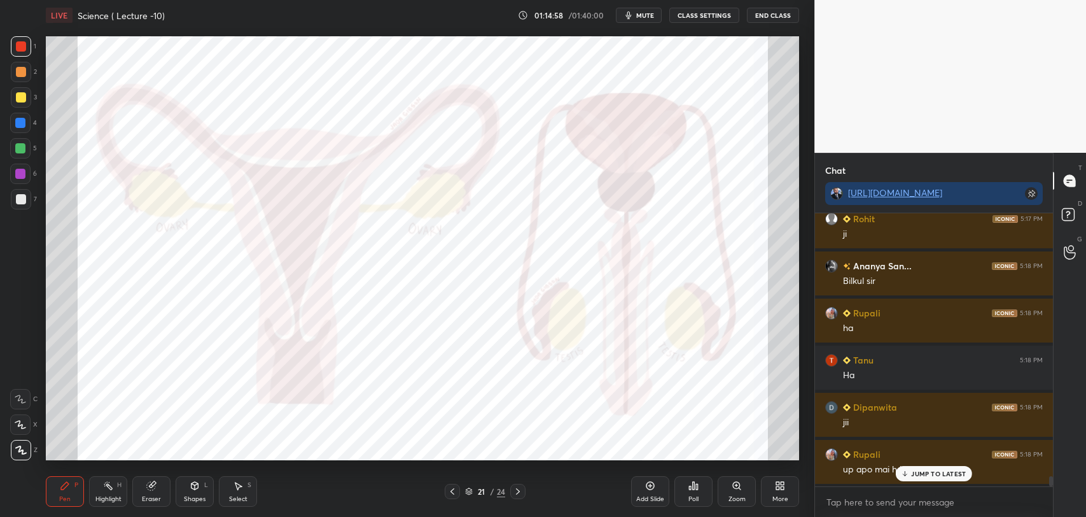
click at [910, 473] on div "JUMP TO LATEST" at bounding box center [934, 473] width 76 height 15
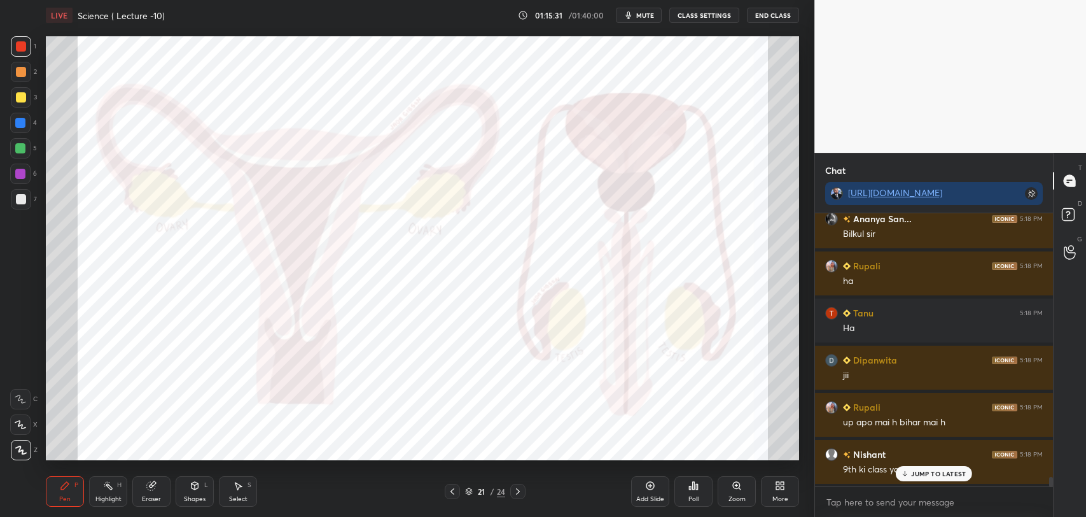
click at [907, 471] on icon at bounding box center [905, 473] width 8 height 8
click at [650, 485] on icon at bounding box center [650, 485] width 4 height 4
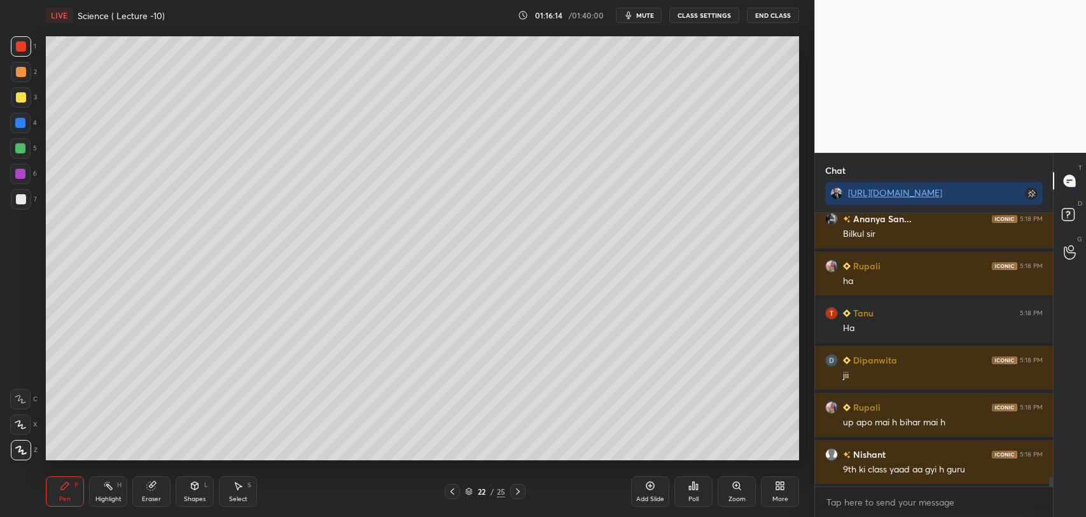
click at [452, 489] on icon at bounding box center [452, 491] width 4 height 6
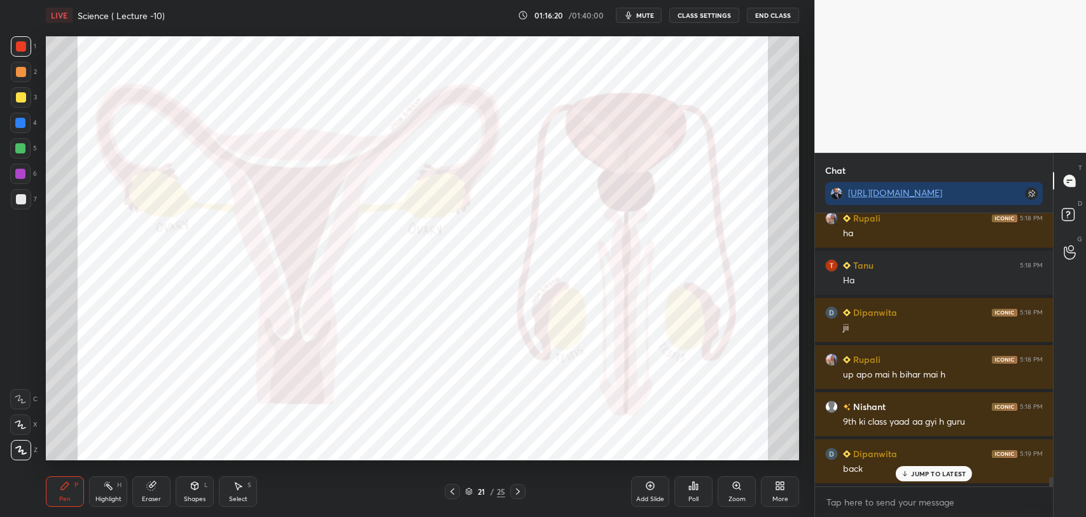
scroll to position [7390, 0]
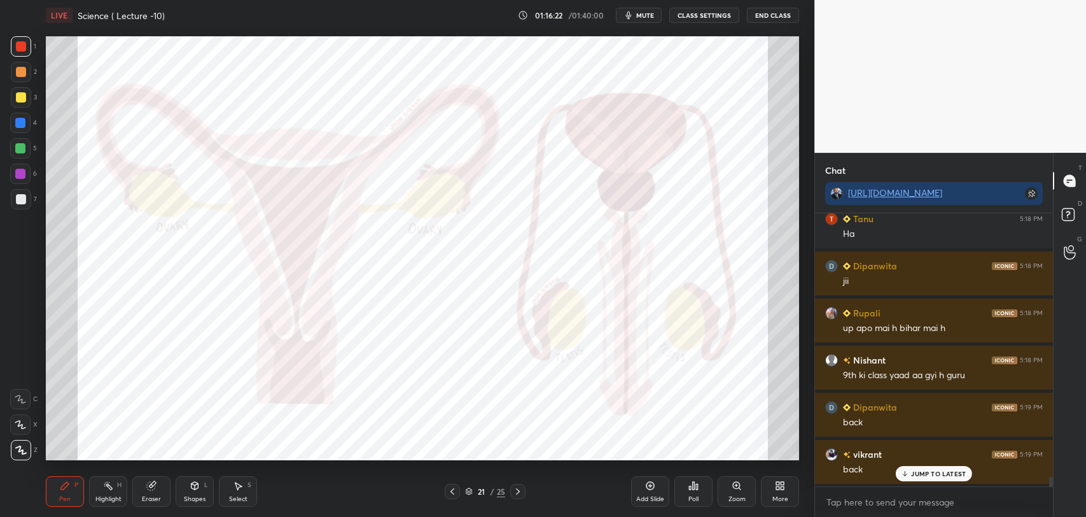
click at [518, 488] on icon at bounding box center [518, 491] width 10 height 10
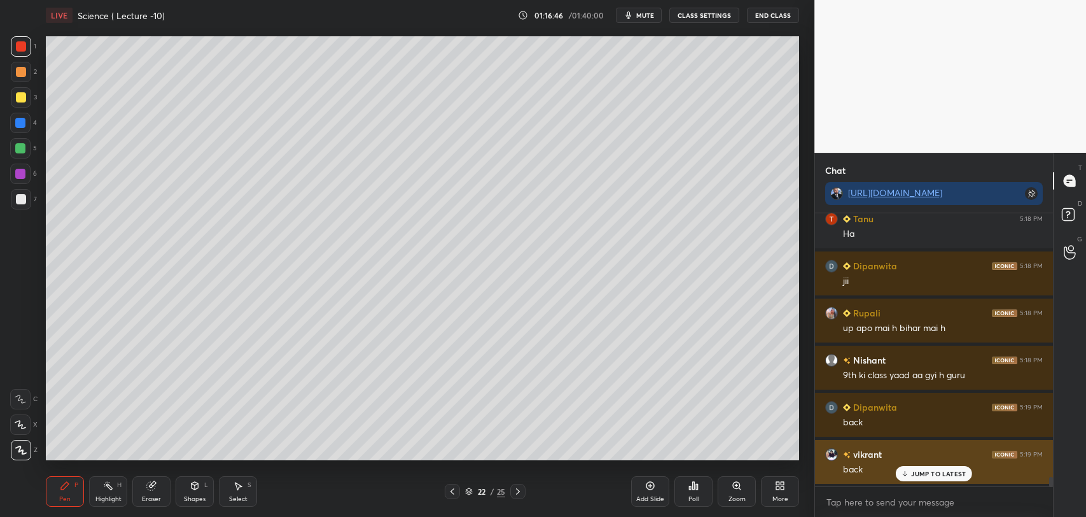
click at [907, 473] on icon at bounding box center [905, 473] width 8 height 8
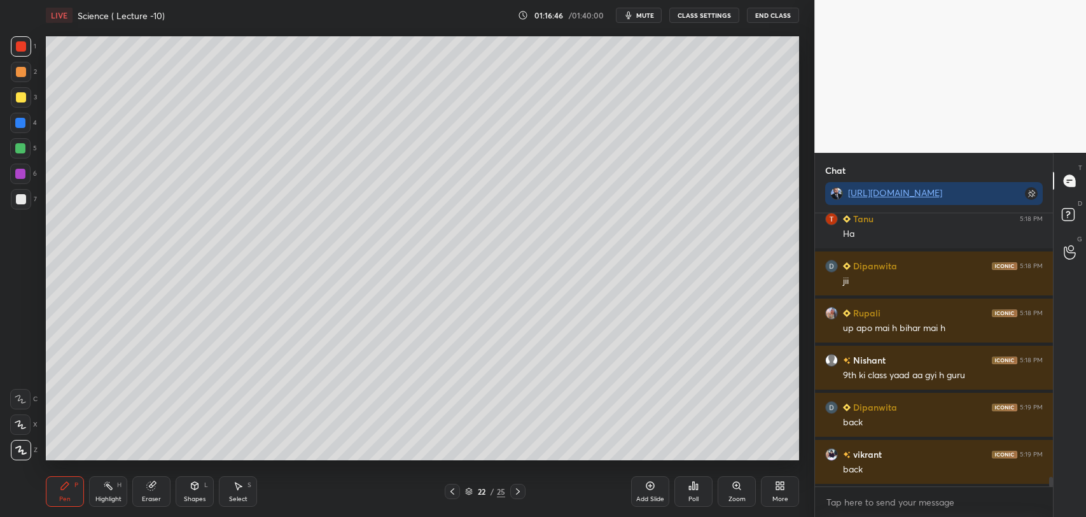
scroll to position [7437, 0]
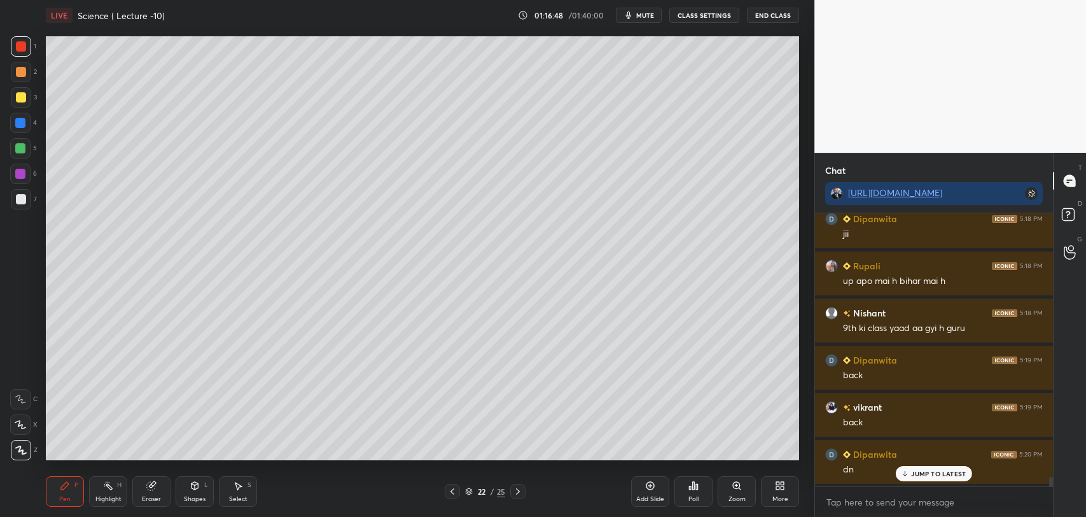
click at [450, 490] on icon at bounding box center [452, 491] width 10 height 10
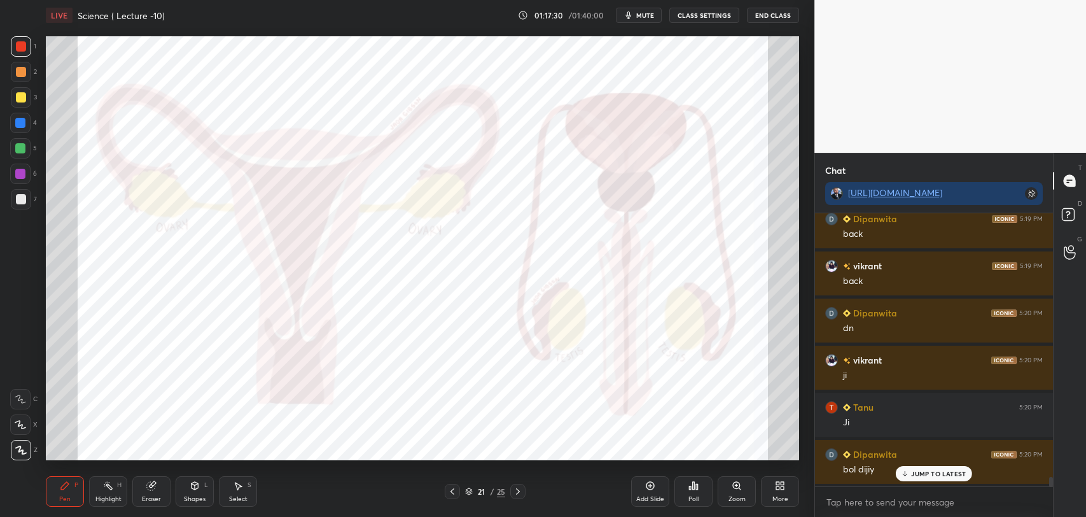
scroll to position [7625, 0]
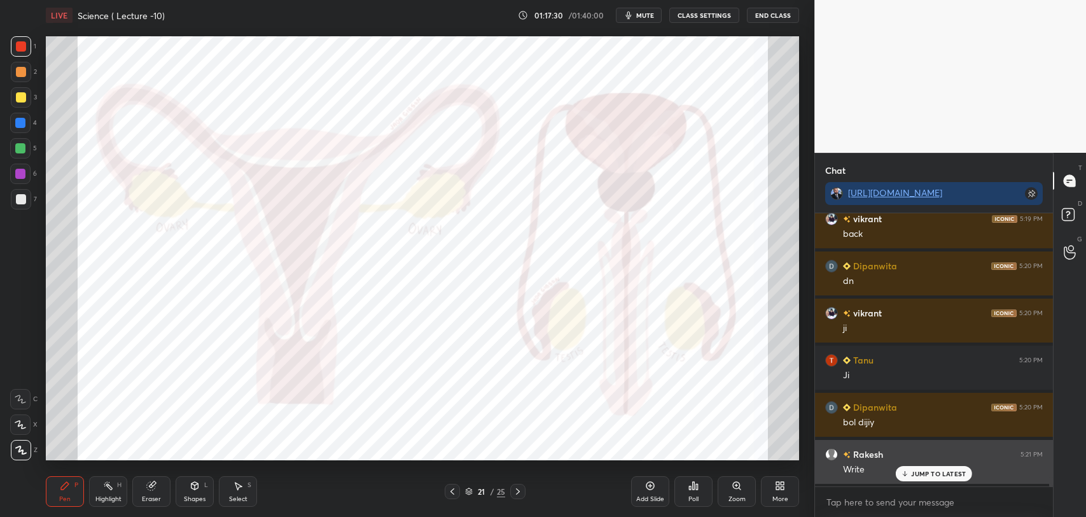
click at [912, 473] on p "JUMP TO LATEST" at bounding box center [938, 473] width 55 height 8
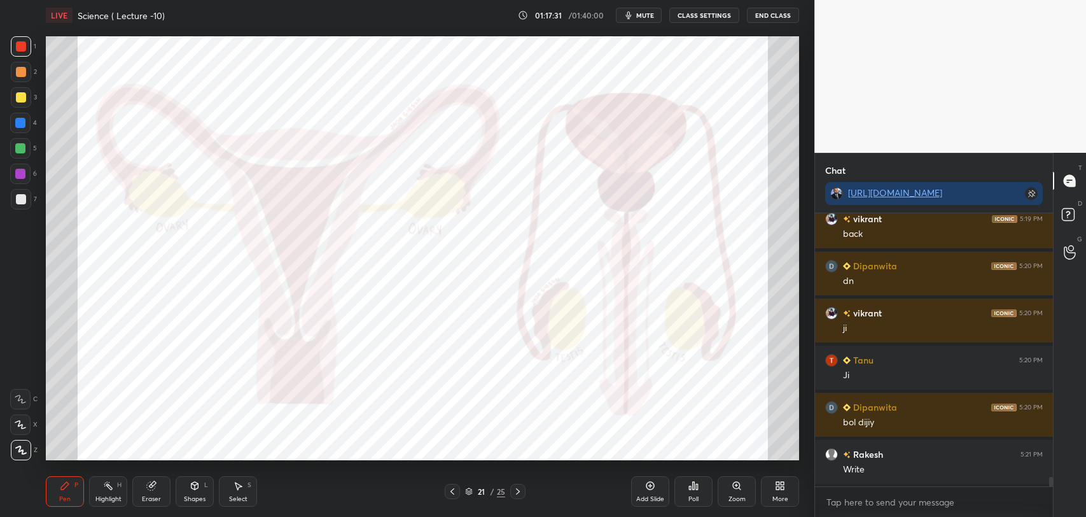
click at [647, 492] on div "Add Slide" at bounding box center [650, 491] width 38 height 31
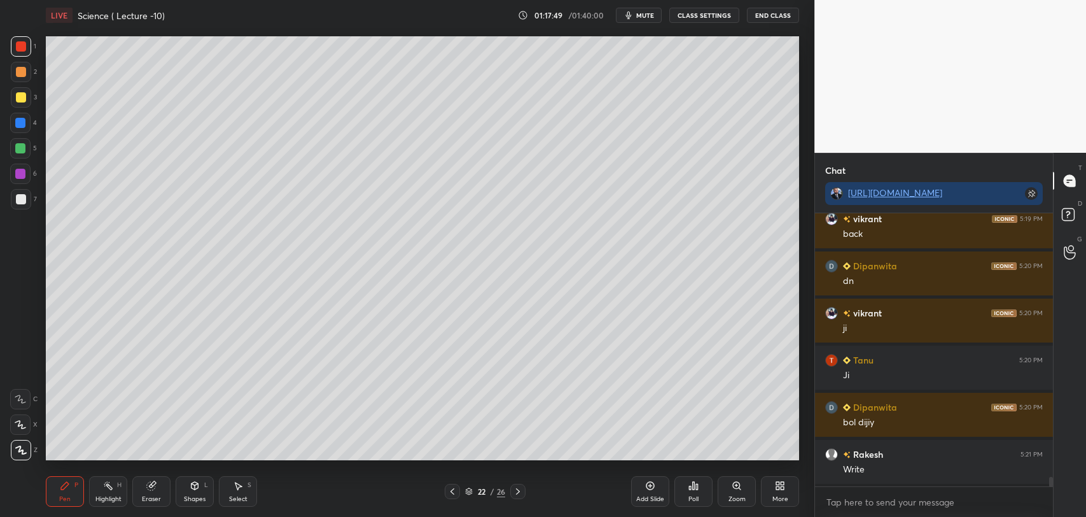
scroll to position [7672, 0]
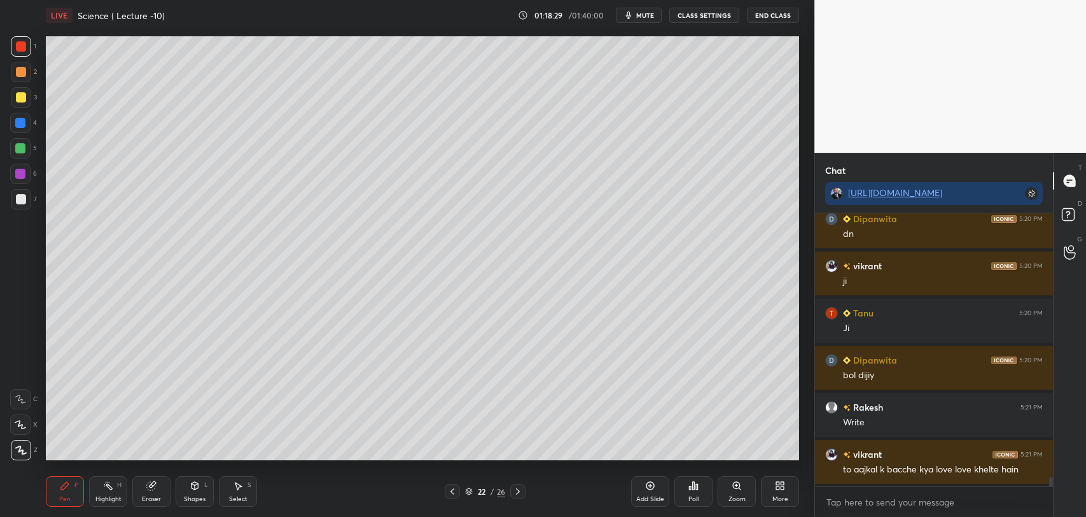
click at [648, 491] on div "Add Slide" at bounding box center [650, 491] width 38 height 31
click at [453, 486] on icon at bounding box center [452, 491] width 10 height 10
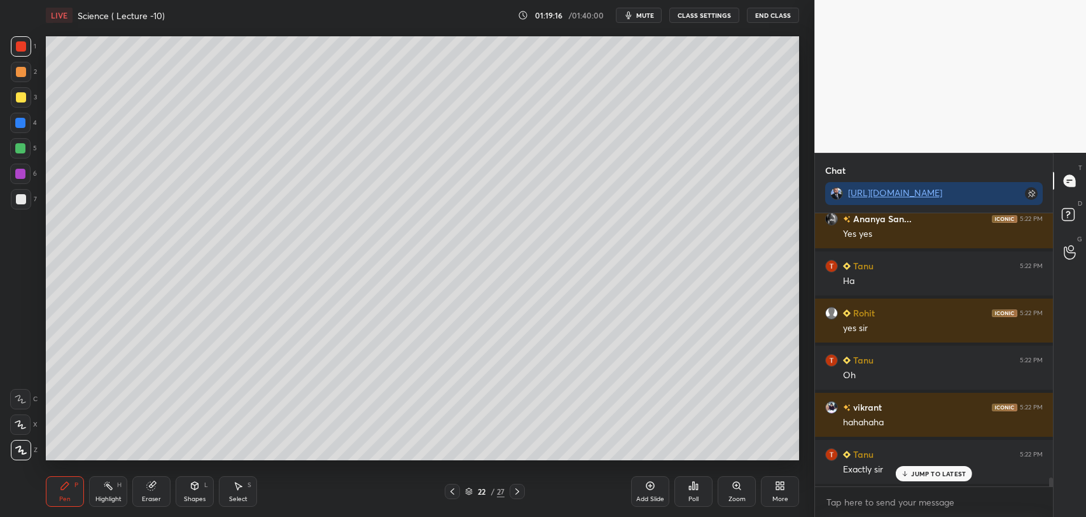
scroll to position [8002, 0]
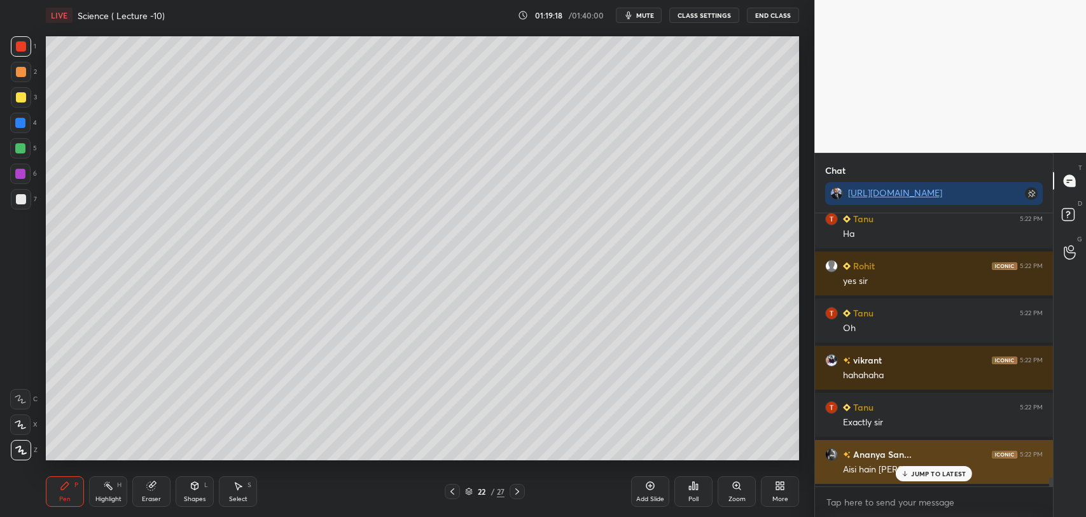
click at [904, 474] on icon at bounding box center [905, 475] width 4 height 2
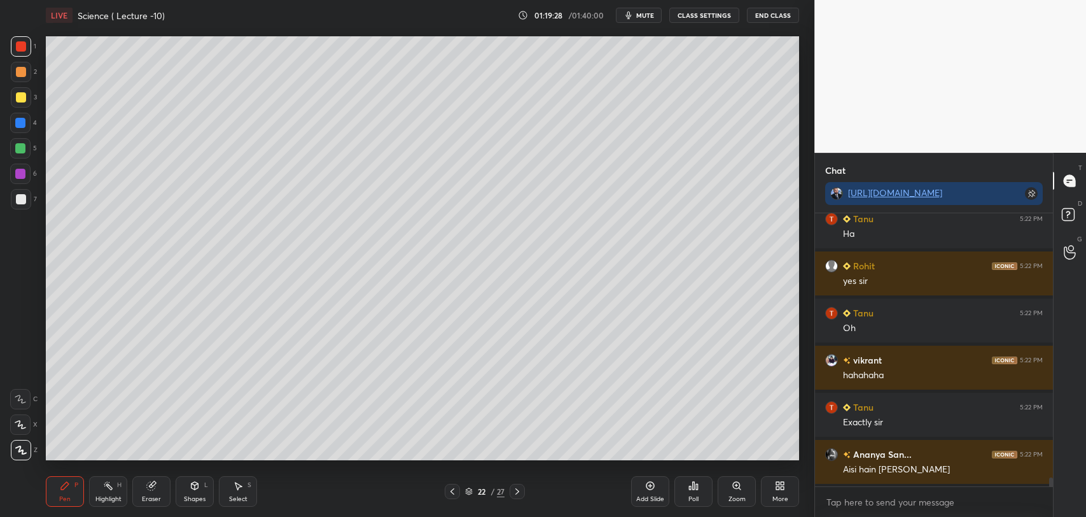
scroll to position [8049, 0]
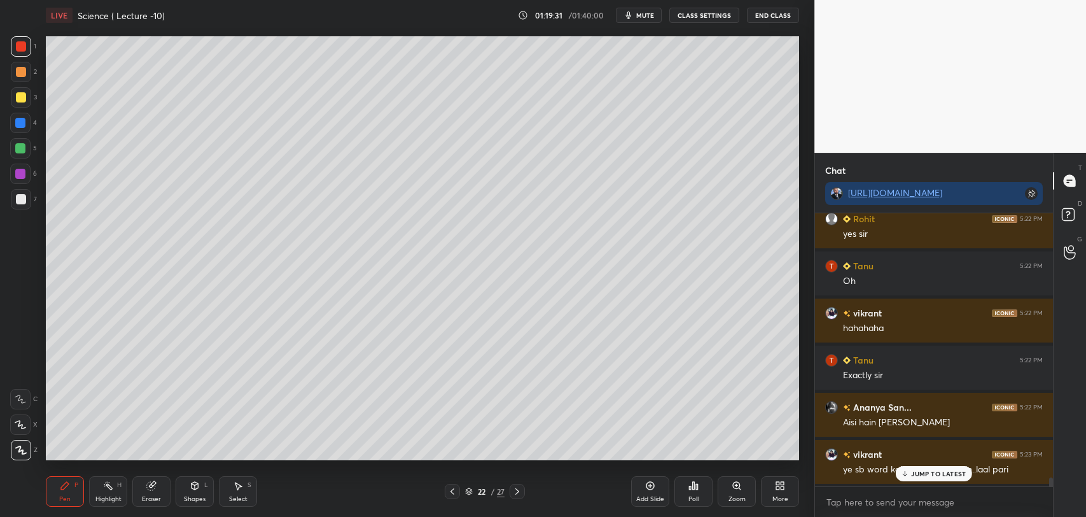
click at [919, 475] on p "JUMP TO LATEST" at bounding box center [938, 473] width 55 height 8
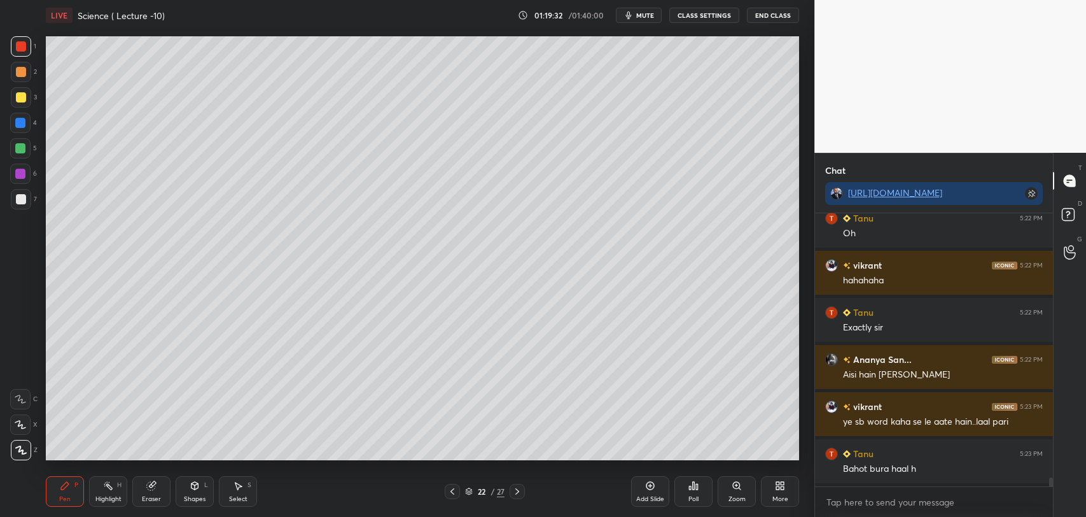
scroll to position [8154, 0]
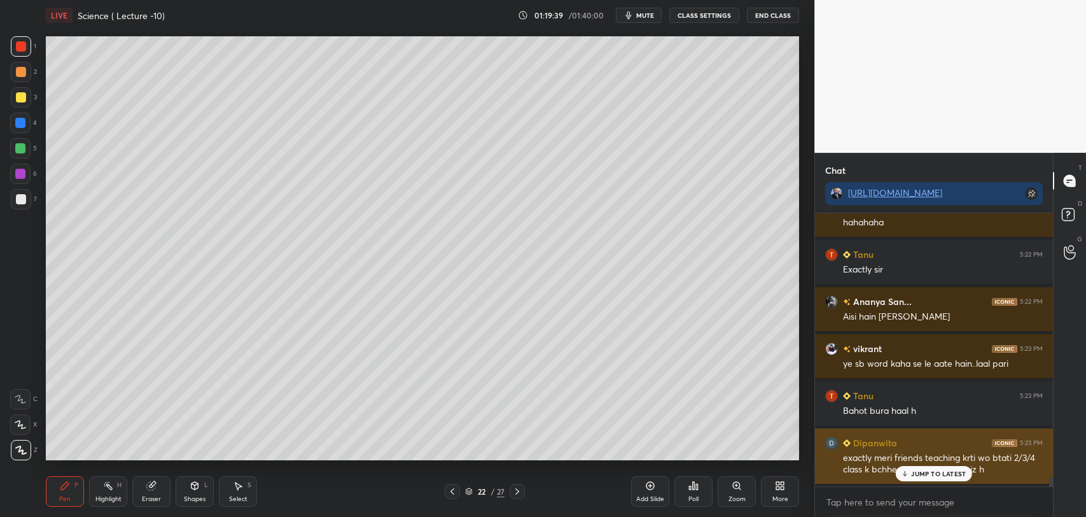
click at [927, 474] on p "JUMP TO LATEST" at bounding box center [938, 473] width 55 height 8
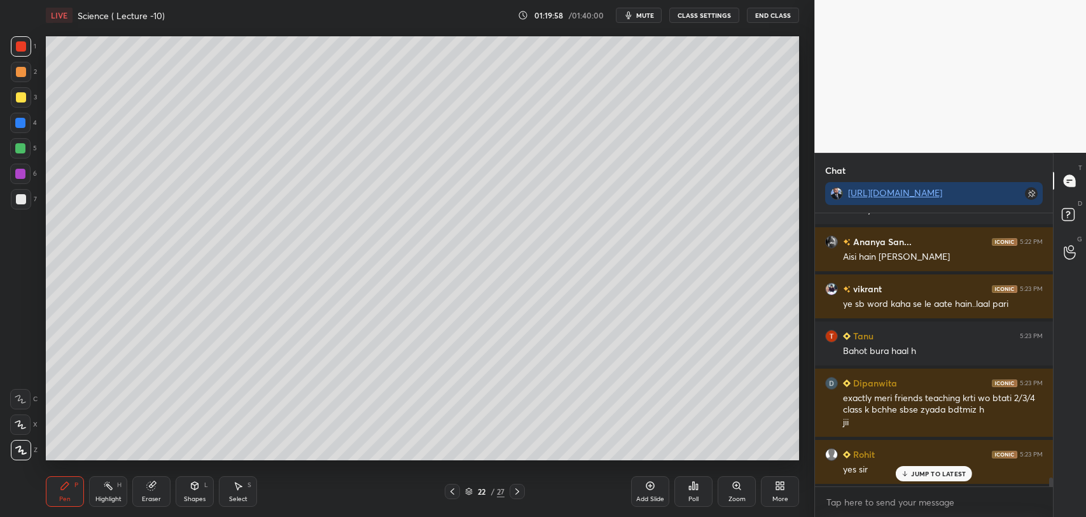
scroll to position [8261, 0]
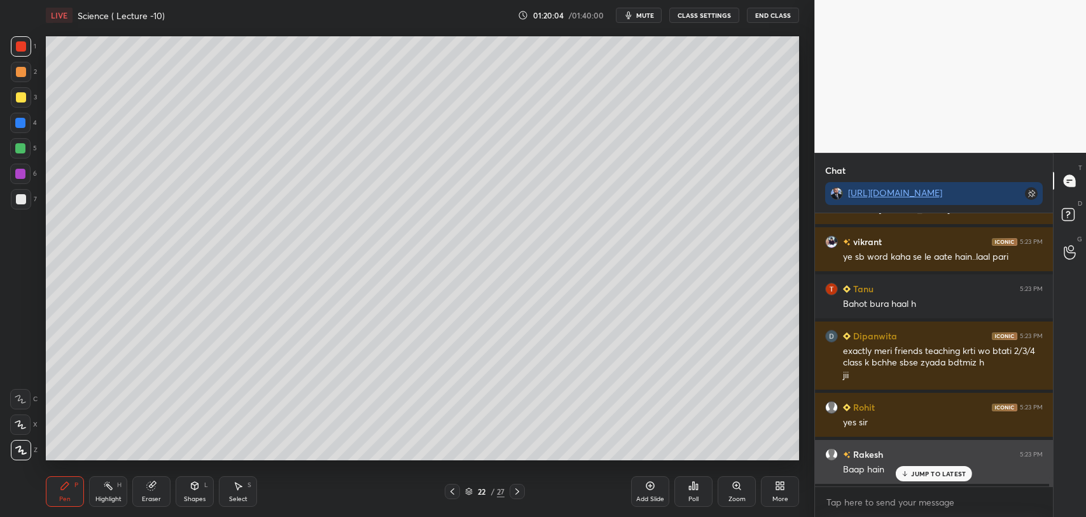
click at [914, 475] on p "JUMP TO LATEST" at bounding box center [938, 473] width 55 height 8
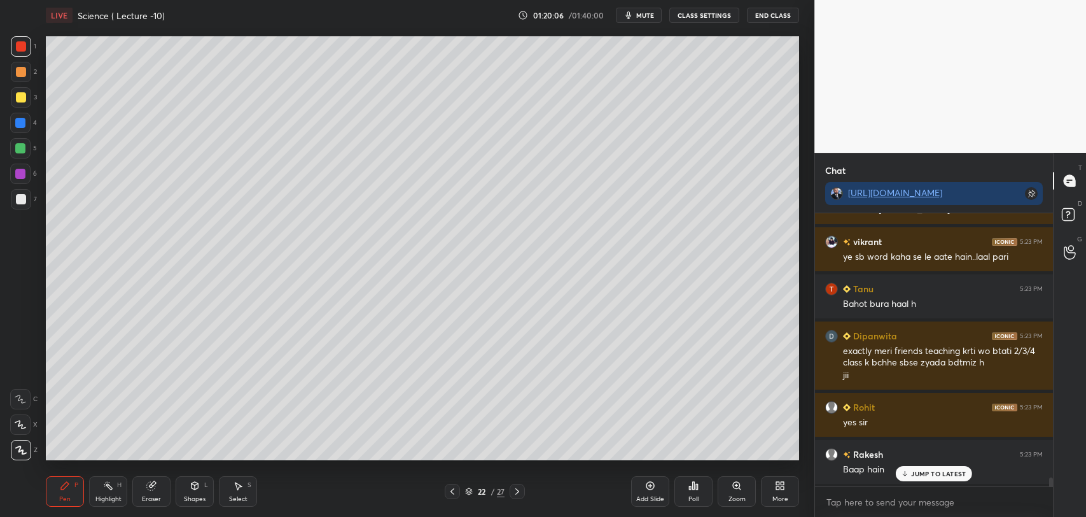
scroll to position [8308, 0]
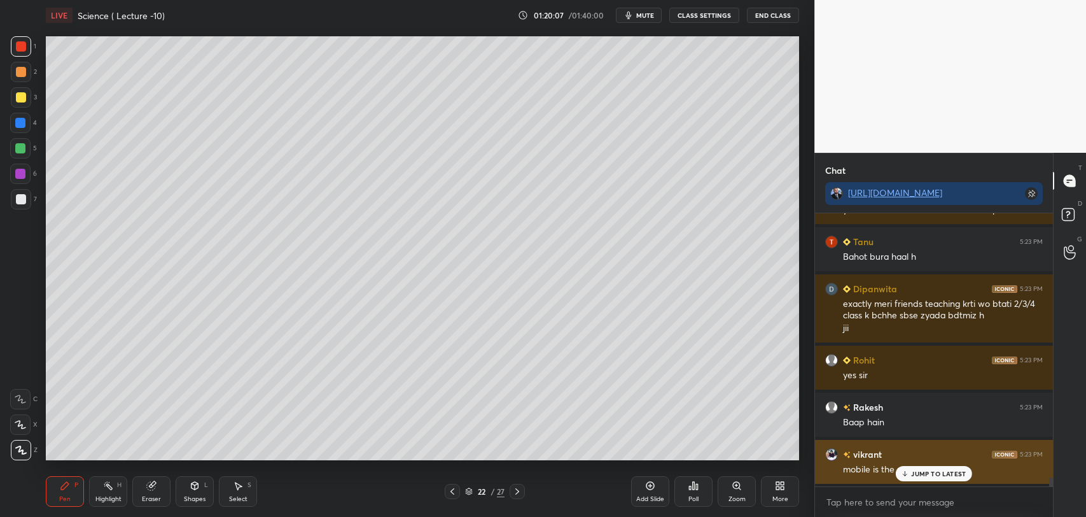
click at [915, 474] on p "JUMP TO LATEST" at bounding box center [938, 473] width 55 height 8
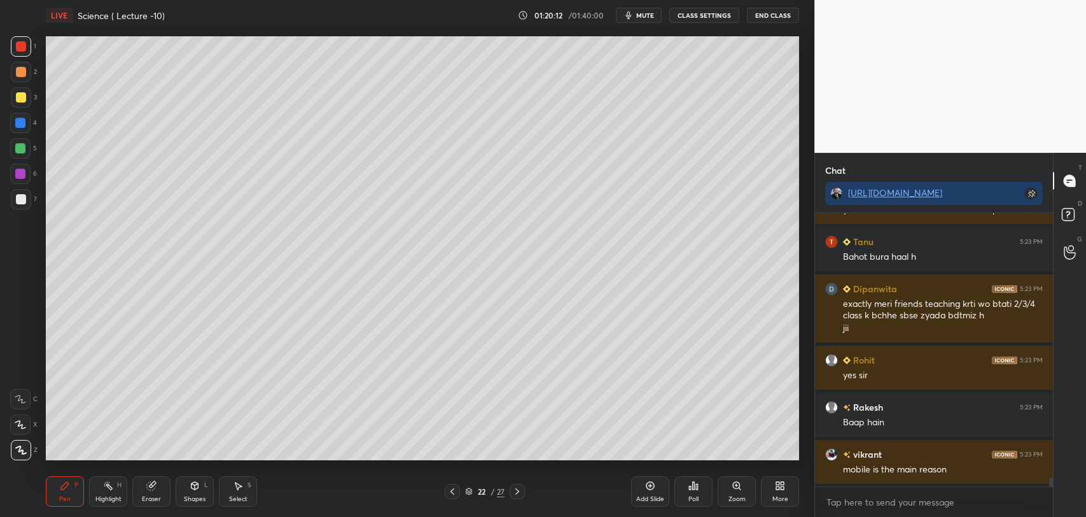
scroll to position [8356, 0]
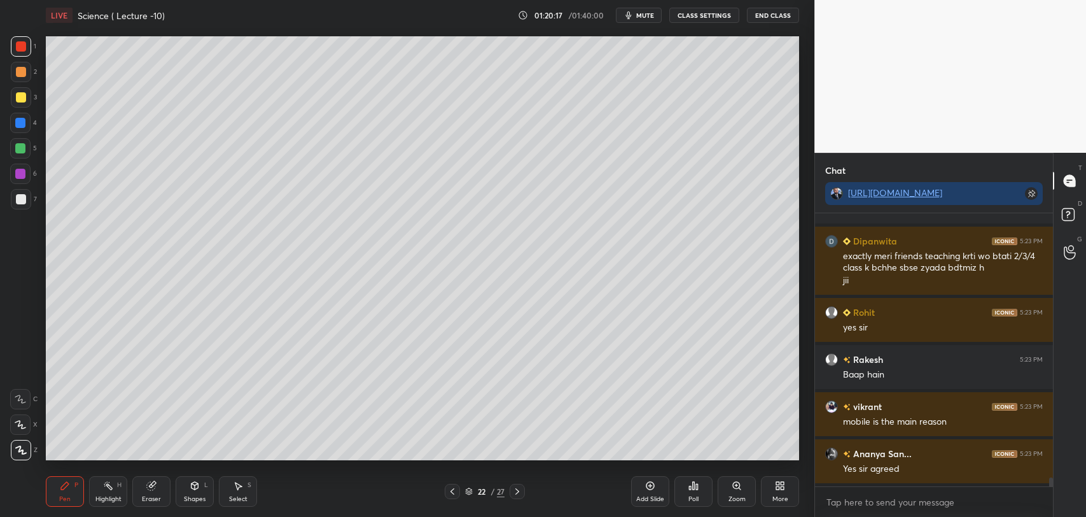
click at [648, 487] on icon at bounding box center [650, 485] width 10 height 10
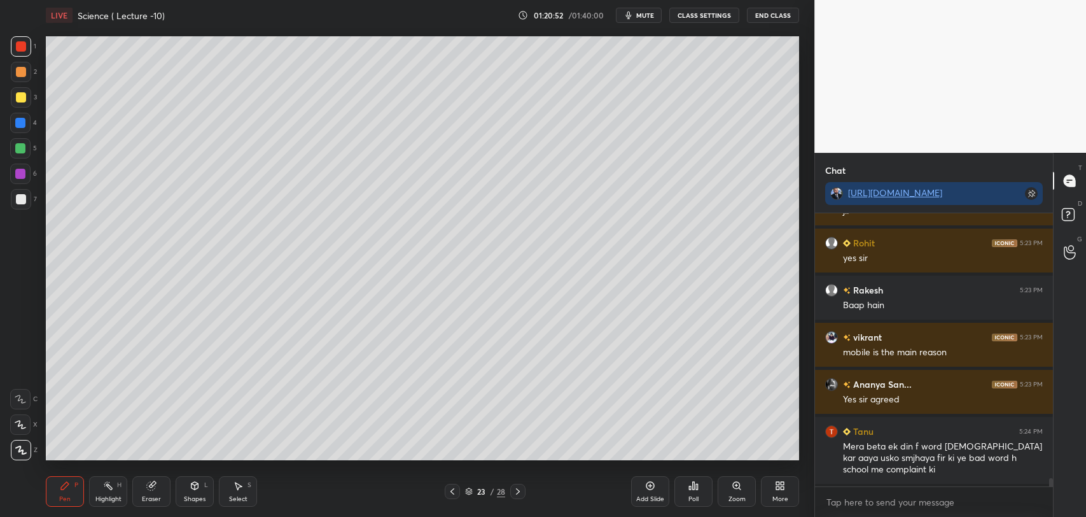
click at [24, 197] on div at bounding box center [21, 199] width 10 height 10
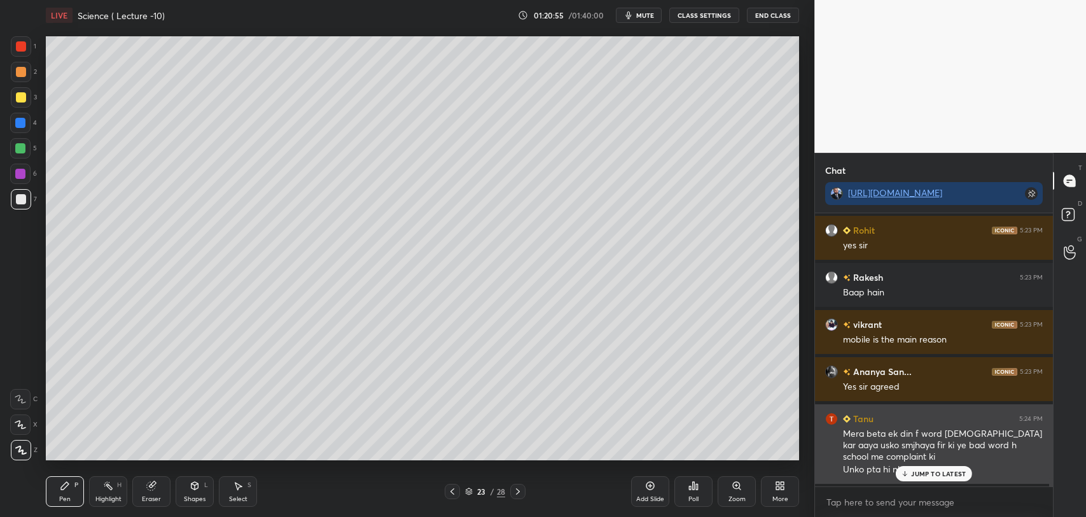
click at [905, 472] on icon at bounding box center [905, 473] width 8 height 8
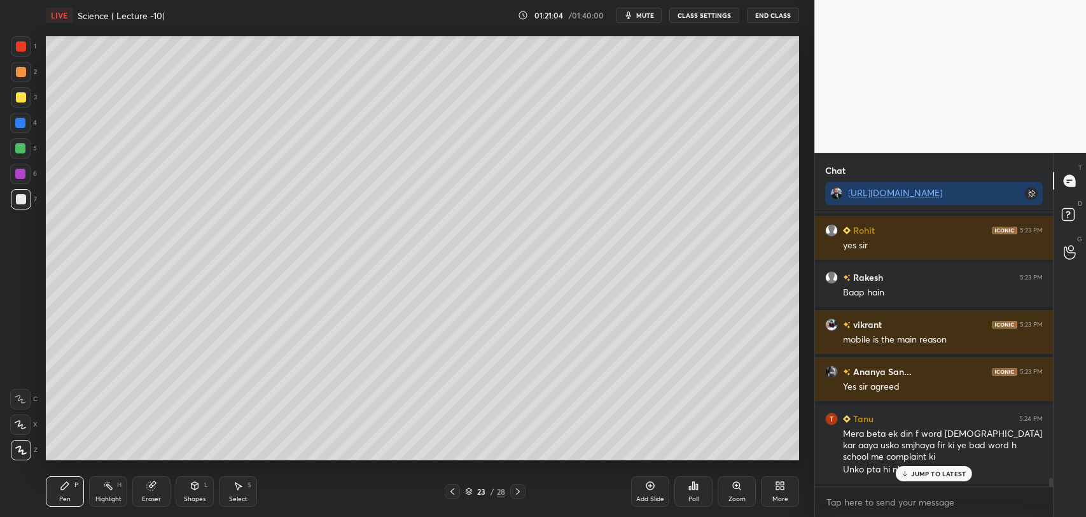
scroll to position [8485, 0]
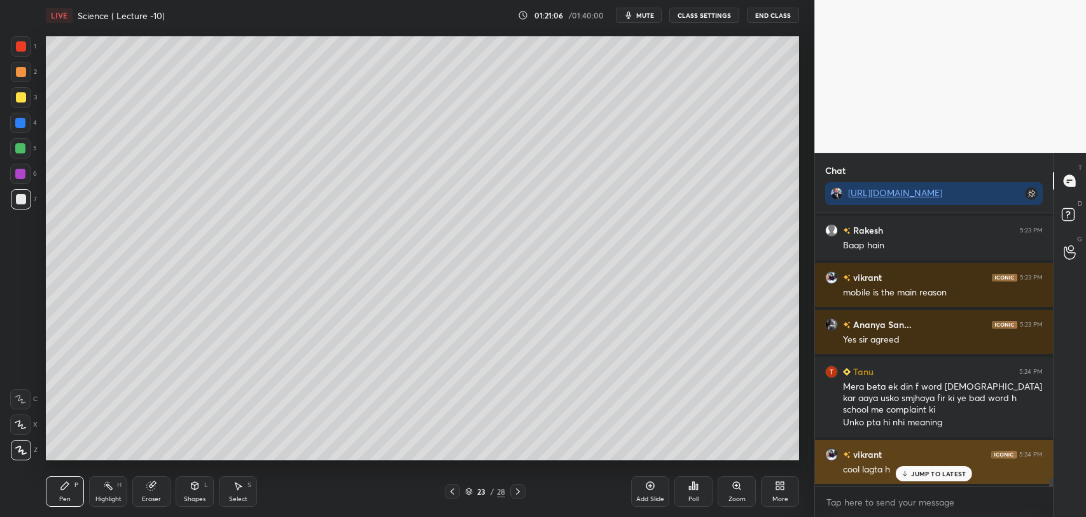
click at [910, 475] on div "JUMP TO LATEST" at bounding box center [934, 473] width 76 height 15
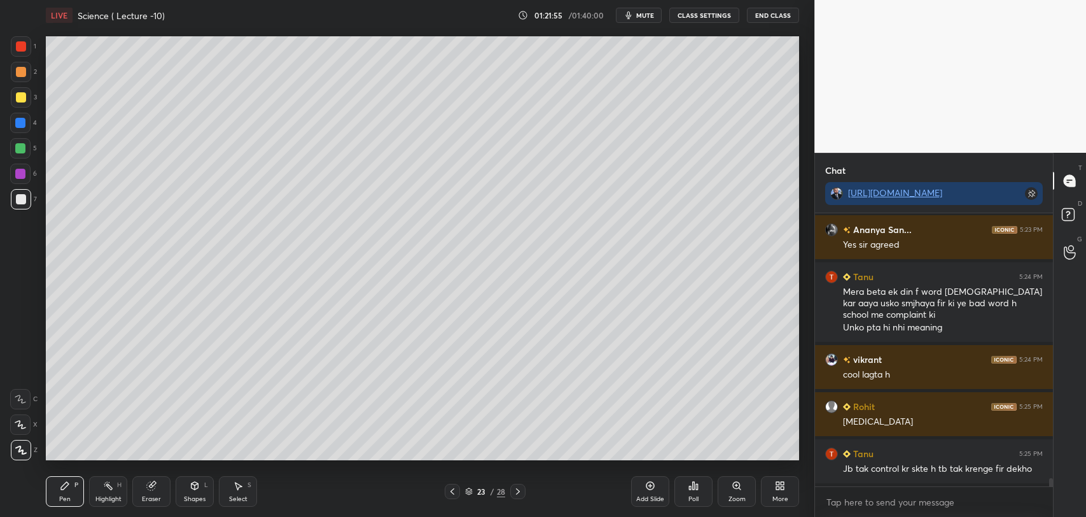
scroll to position [8634, 0]
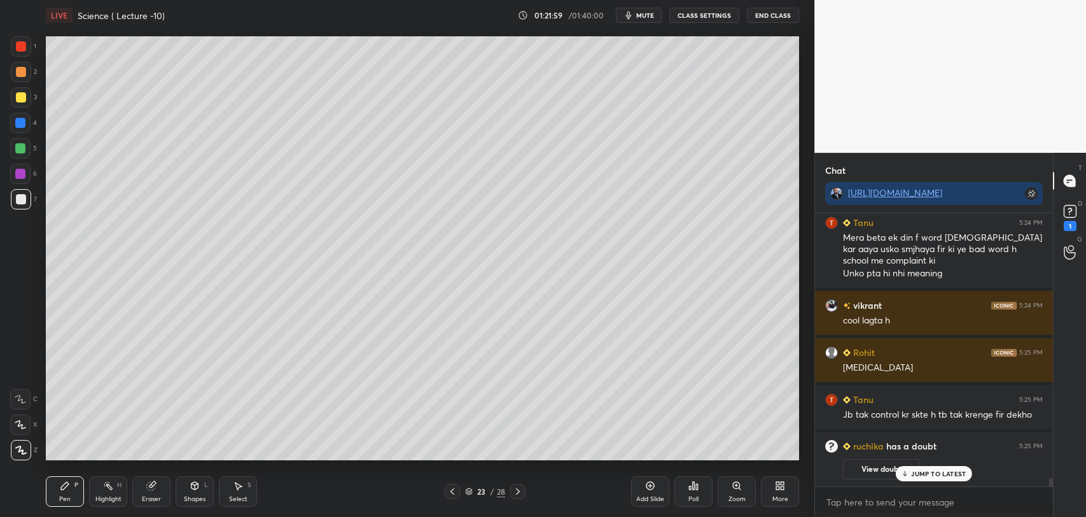
click at [879, 465] on button "View doubt" at bounding box center [881, 469] width 76 height 20
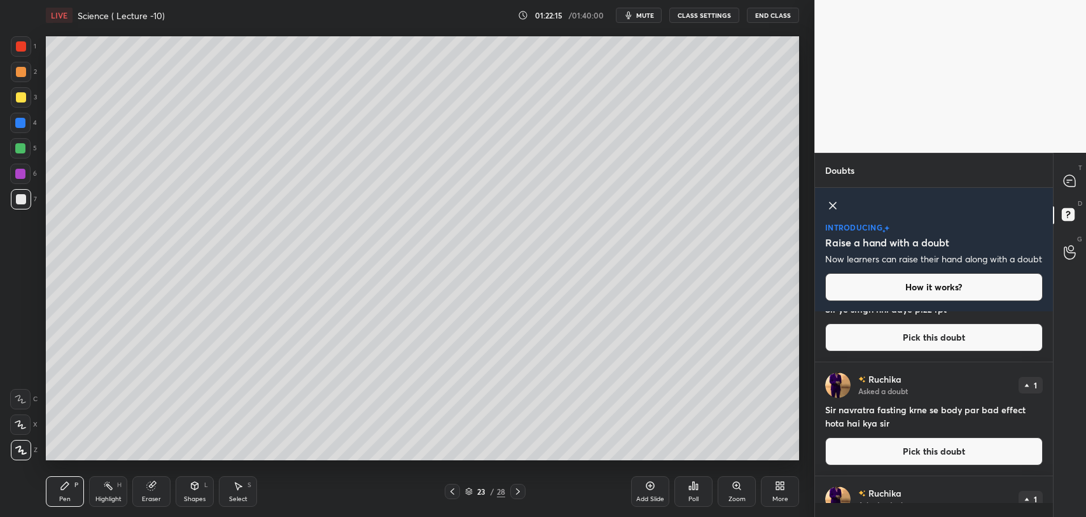
scroll to position [583, 0]
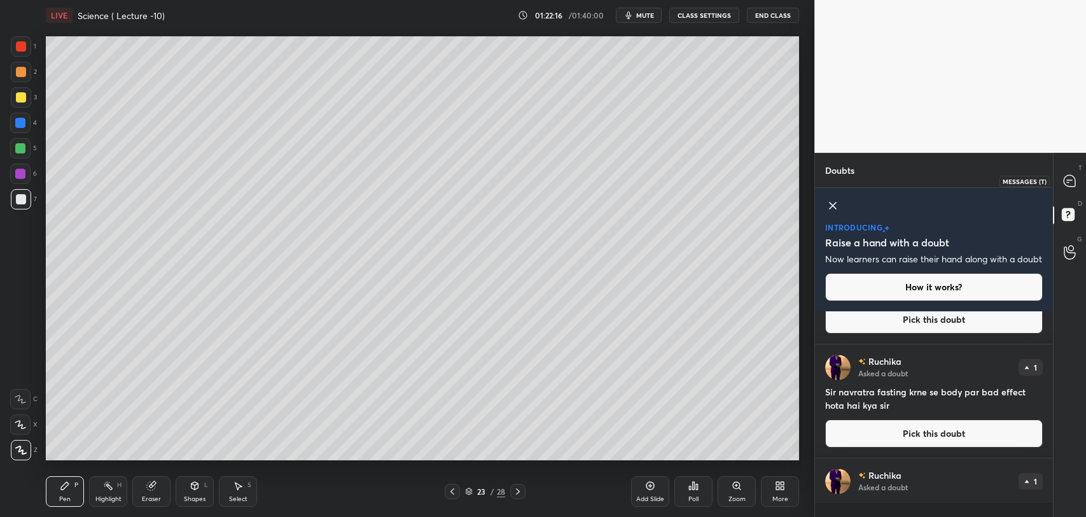
click at [1069, 179] on icon at bounding box center [1069, 180] width 11 height 11
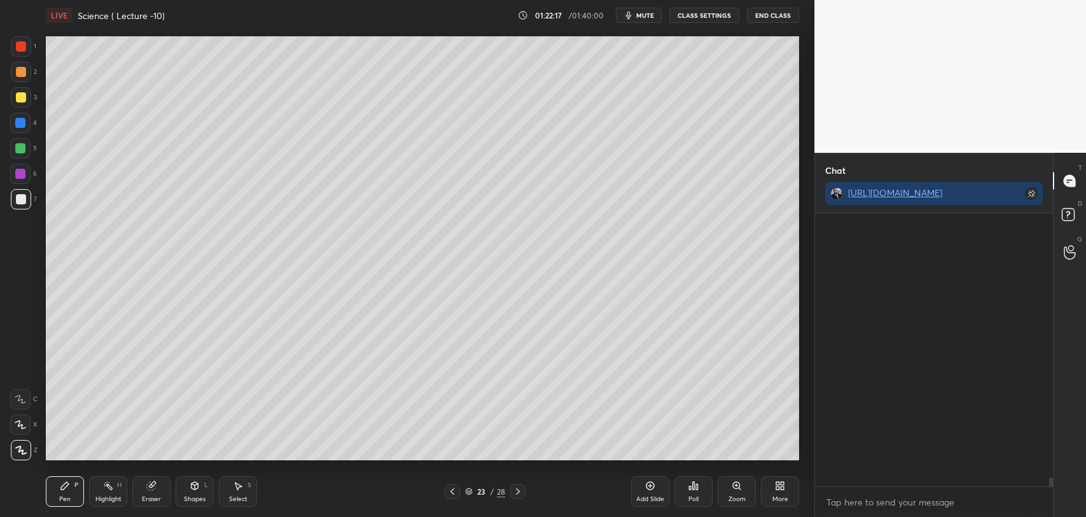
scroll to position [270, 234]
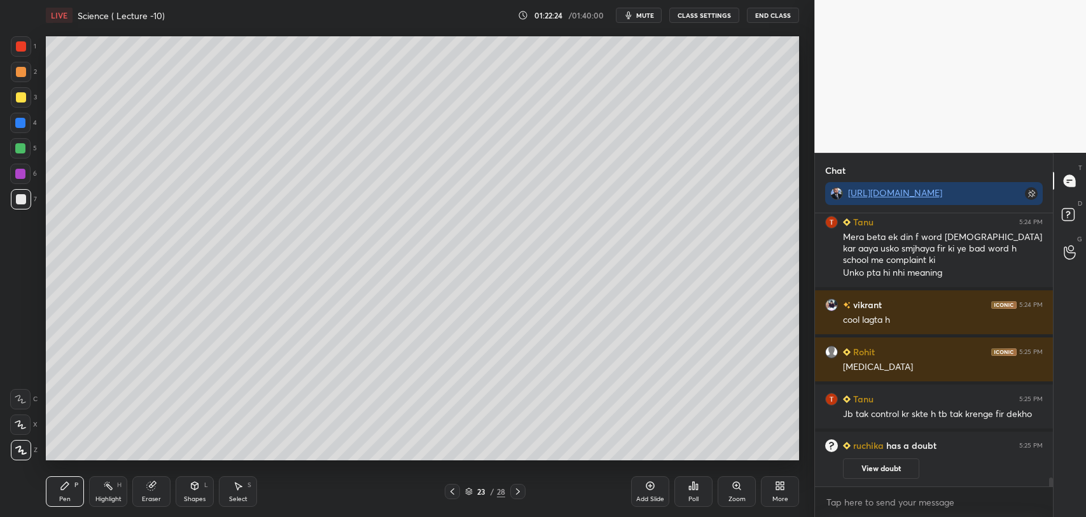
click at [645, 490] on div "Add Slide" at bounding box center [650, 491] width 38 height 31
click at [23, 171] on div at bounding box center [20, 174] width 10 height 10
click at [23, 144] on div at bounding box center [20, 148] width 10 height 10
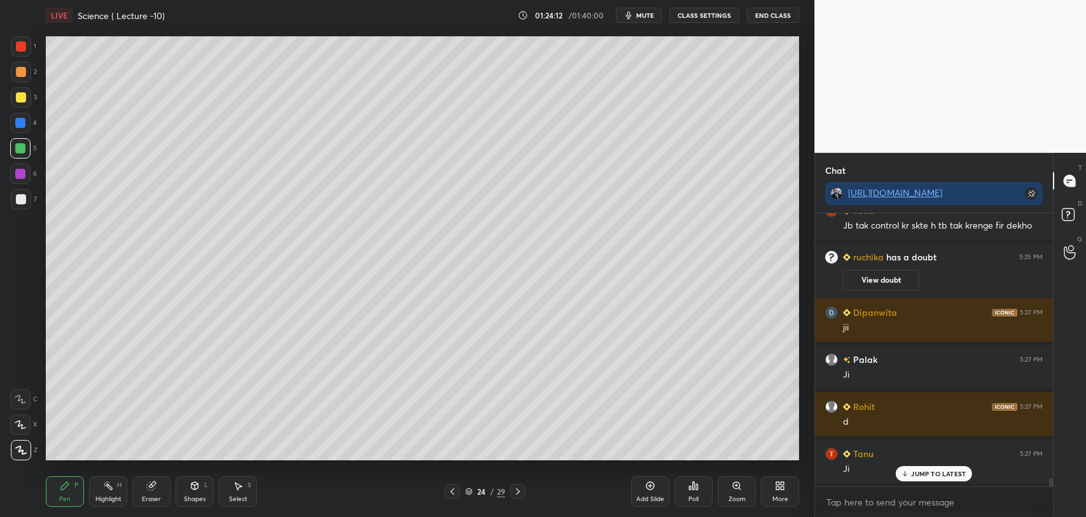
scroll to position [8621, 0]
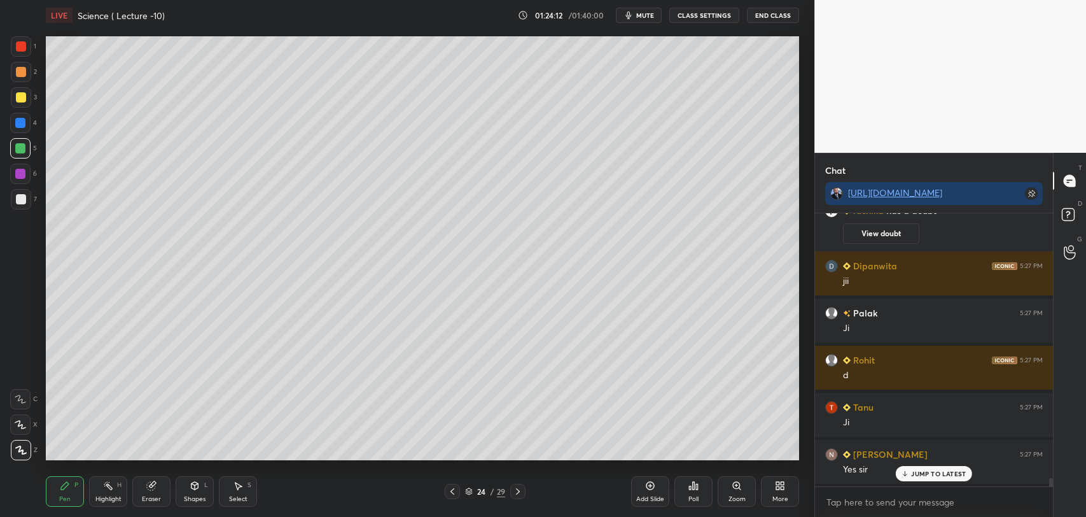
click at [648, 487] on icon at bounding box center [650, 485] width 10 height 10
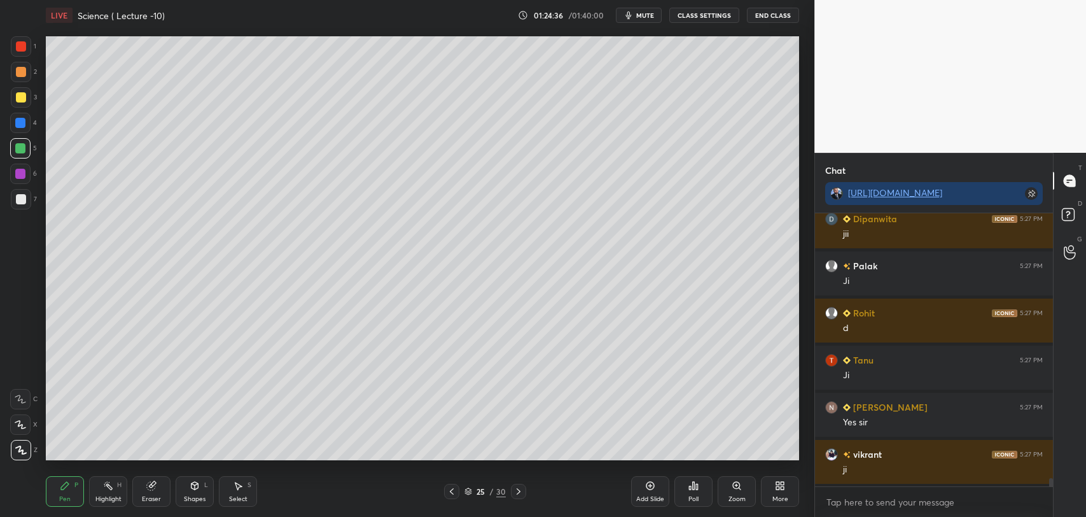
click at [18, 174] on div at bounding box center [20, 174] width 10 height 10
click at [17, 192] on div at bounding box center [21, 199] width 20 height 20
click at [18, 94] on div at bounding box center [21, 97] width 10 height 10
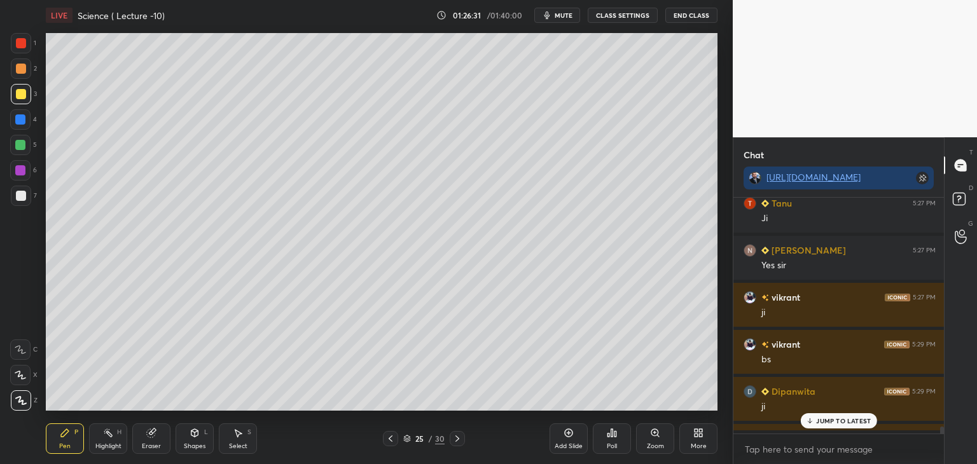
scroll to position [0, 0]
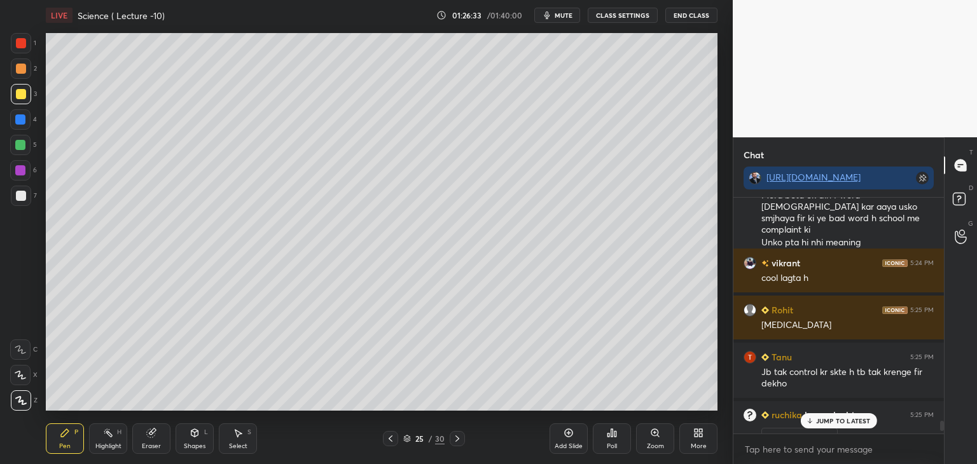
click at [824, 422] on p "JUMP TO LATEST" at bounding box center [843, 421] width 55 height 8
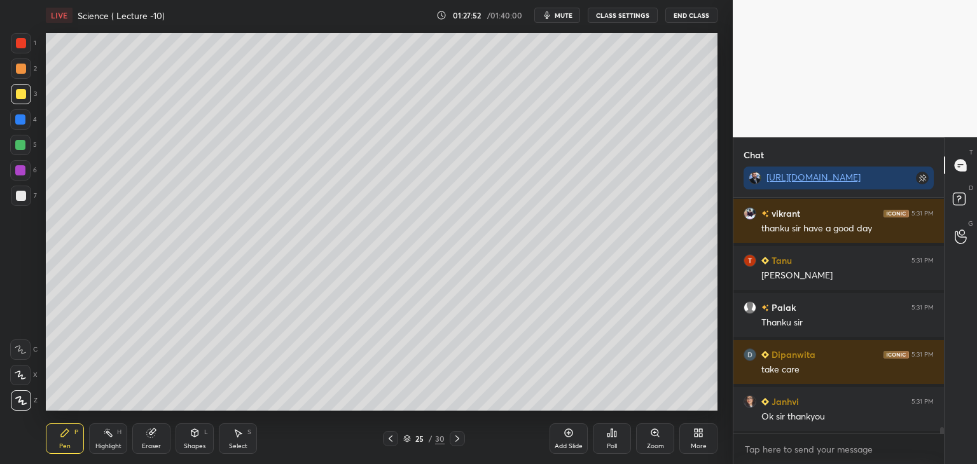
scroll to position [8966, 0]
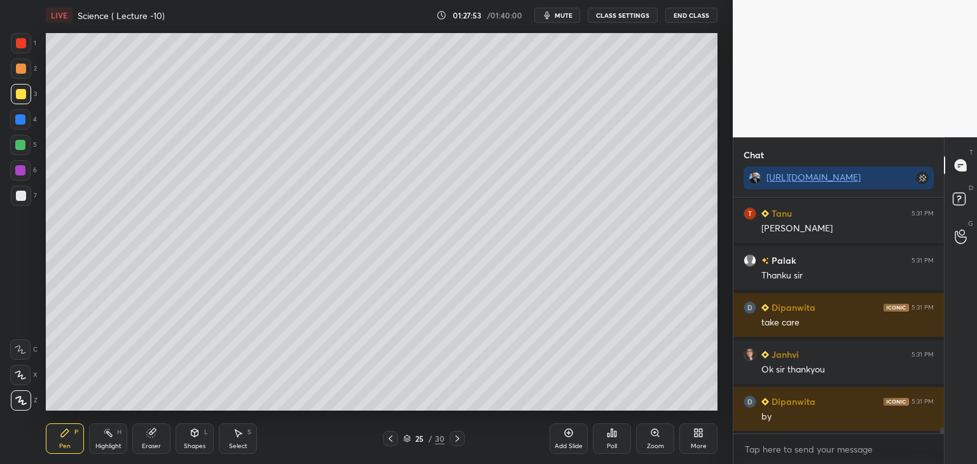
click at [694, 13] on button "End Class" at bounding box center [691, 15] width 52 height 15
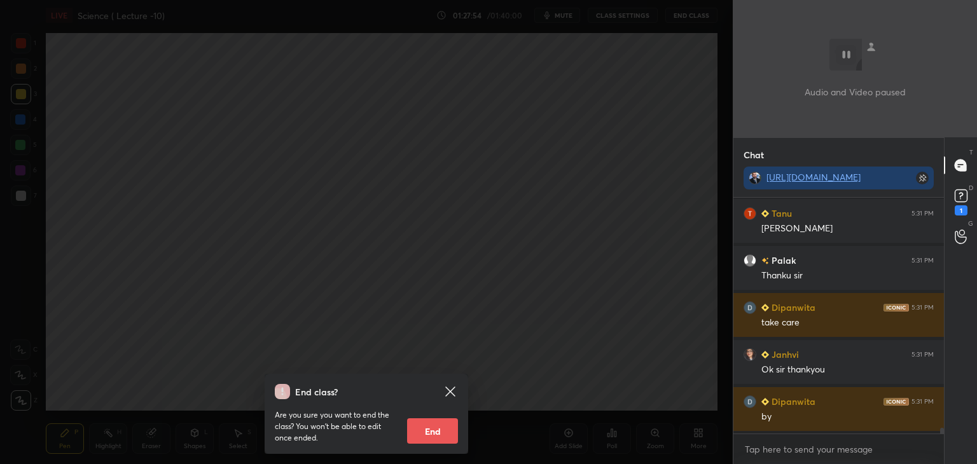
scroll to position [9021, 0]
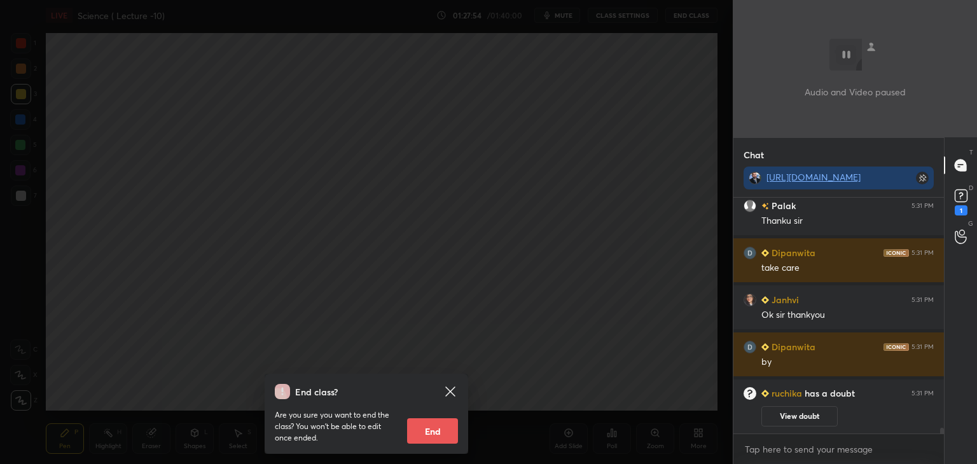
click at [446, 431] on button "End" at bounding box center [432, 431] width 51 height 25
type textarea "x"
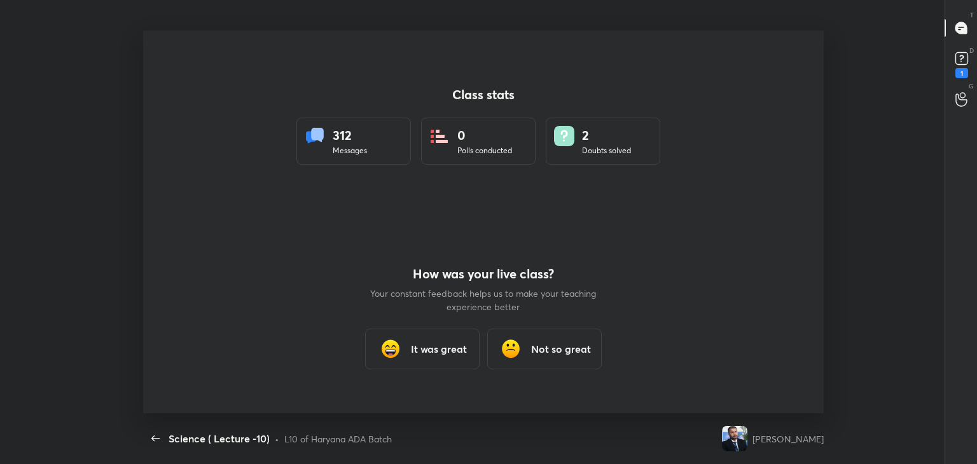
scroll to position [0, 0]
click at [959, 57] on rect at bounding box center [962, 59] width 12 height 12
